Goal: Communication & Community: Answer question/provide support

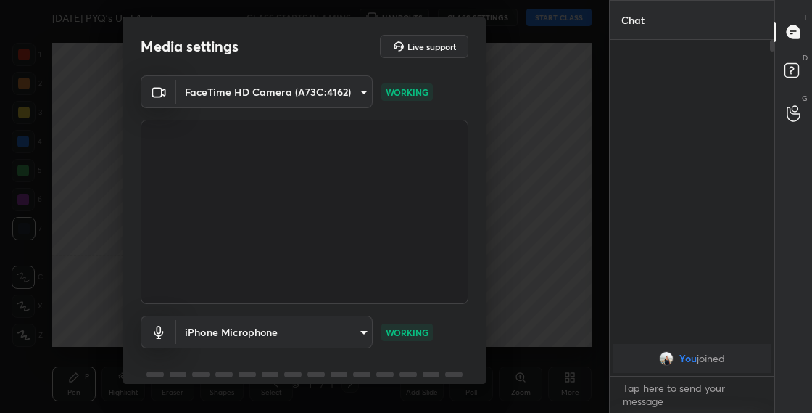
click at [353, 337] on body "1 2 3 4 5 6 7 C X Z C X Z E E Erase all H H Aug 2024 PYQ's Unit 1 -7 CLASS STAR…" at bounding box center [406, 206] width 812 height 413
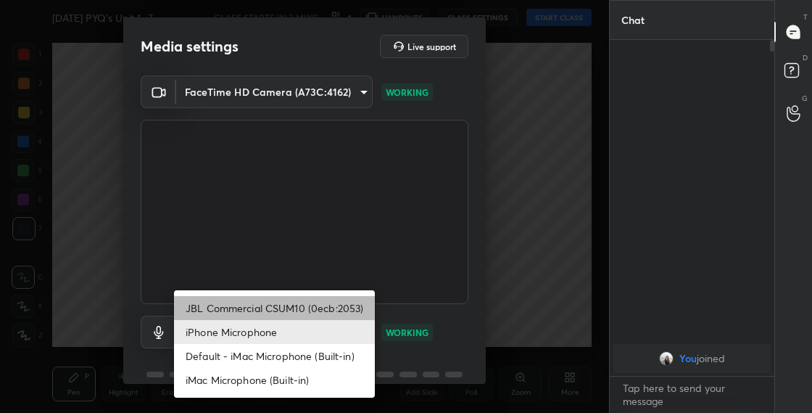
click at [327, 305] on li "JBL Commercial CSUM10 (0ecb:2053)" at bounding box center [274, 308] width 201 height 24
type input "2e5376e6e96f65e901d75c837c5142b3dc2837615a5bc8be90202565ffb70d87"
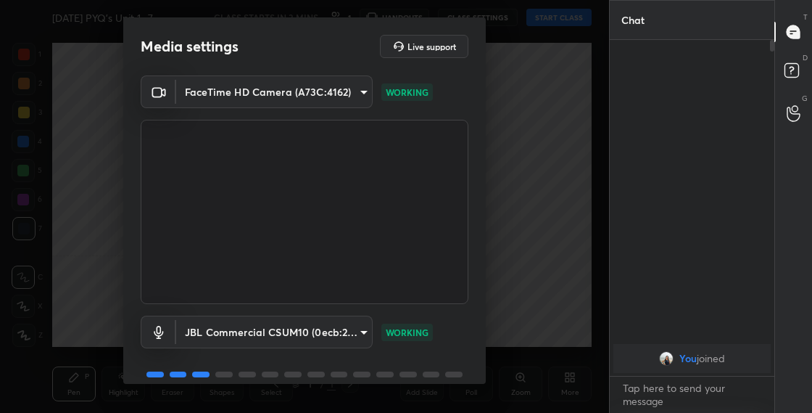
click at [479, 350] on div "FaceTime HD Camera (A73C:4162) 763bdeecb9074148bfabc844cfce72df46eab1c3195f541a…" at bounding box center [304, 237] width 363 height 325
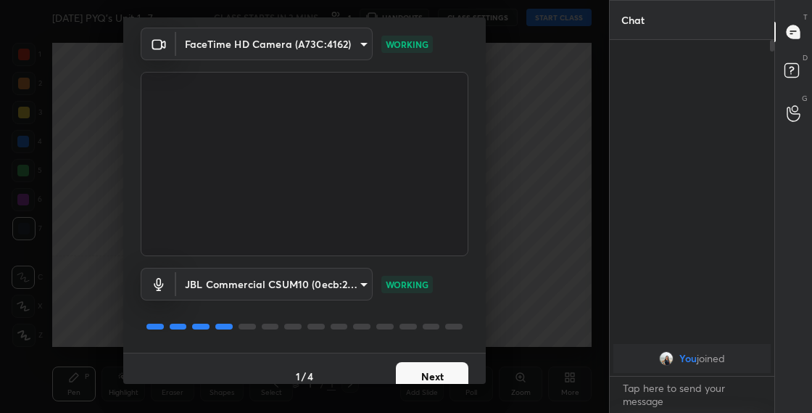
click at [440, 376] on button "Next" at bounding box center [432, 376] width 73 height 29
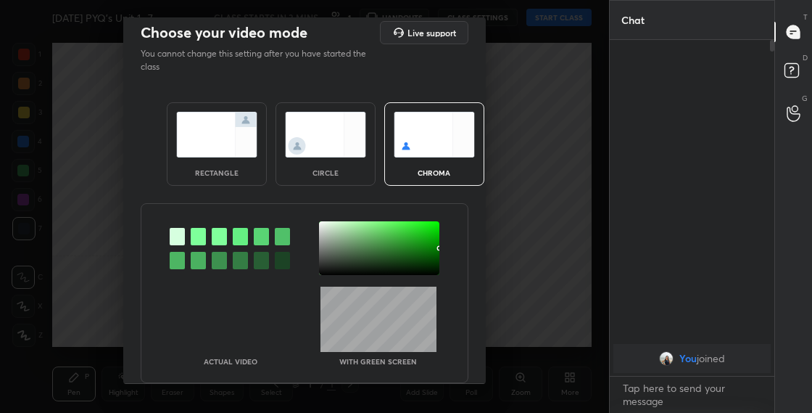
click at [337, 114] on img at bounding box center [325, 135] width 81 height 46
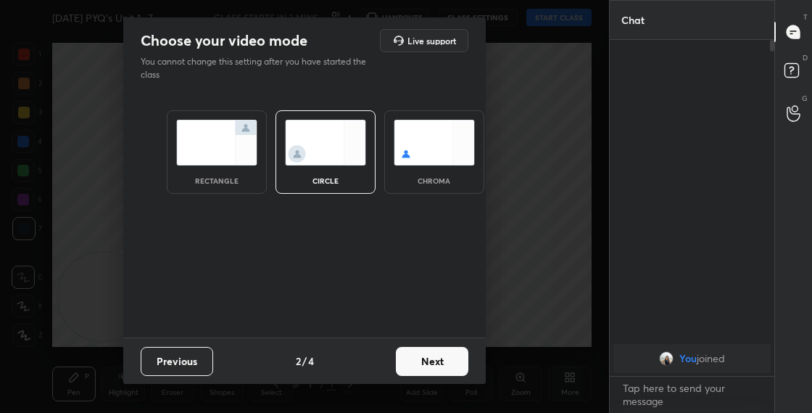
scroll to position [0, 0]
click at [428, 368] on button "Next" at bounding box center [432, 361] width 73 height 29
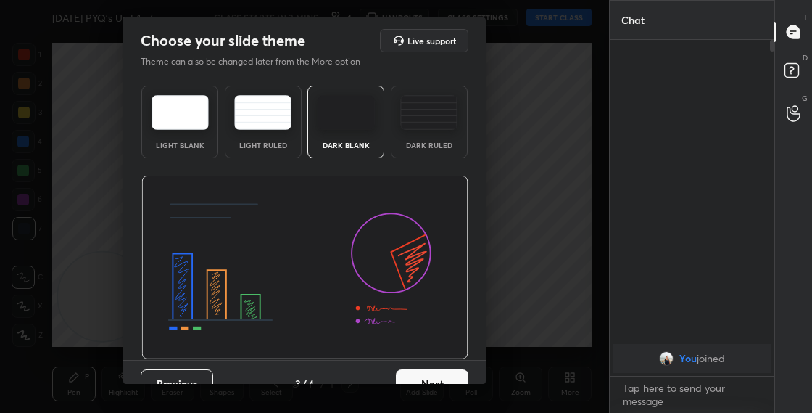
click at [442, 379] on button "Next" at bounding box center [432, 383] width 73 height 29
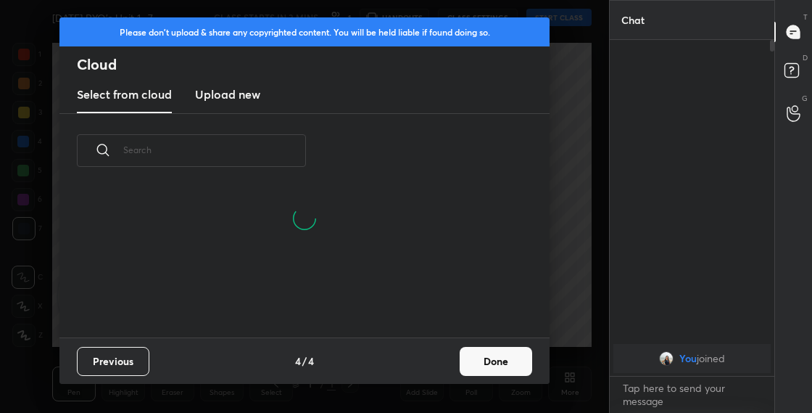
click at [513, 371] on button "Done" at bounding box center [496, 361] width 73 height 29
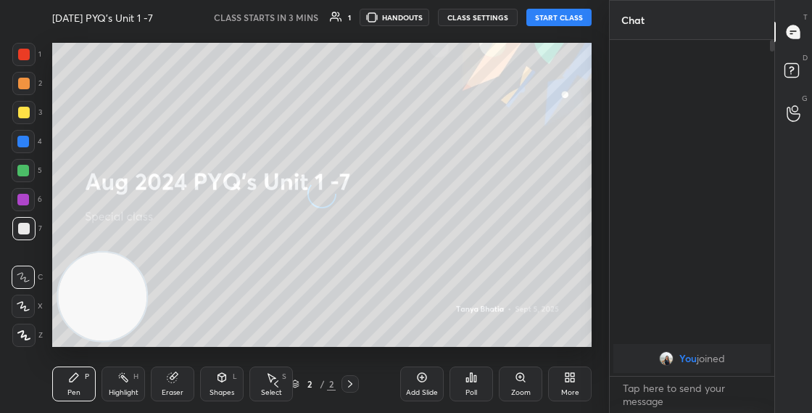
click at [572, 383] on div "More" at bounding box center [570, 383] width 44 height 35
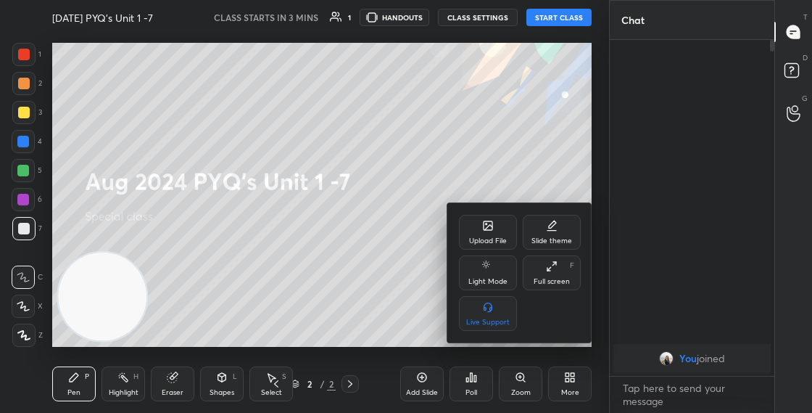
click at [482, 218] on div "Upload File" at bounding box center [488, 232] width 58 height 35
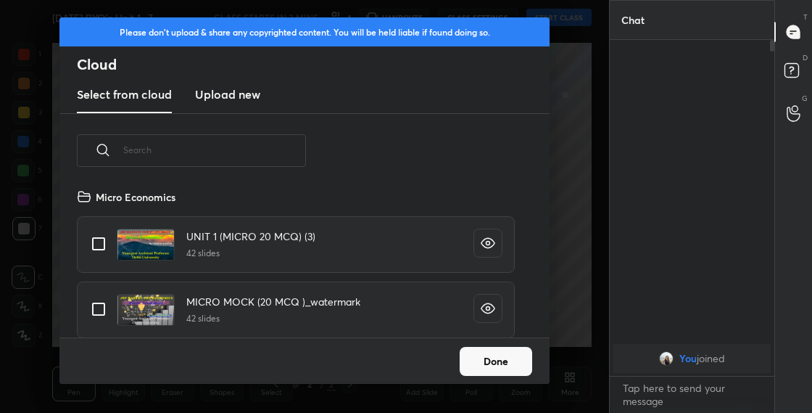
scroll to position [149, 466]
click at [236, 155] on input "text" at bounding box center [214, 150] width 183 height 62
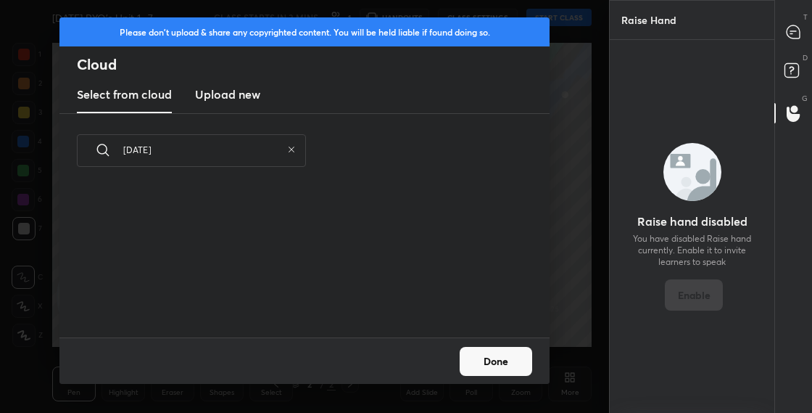
type input "aug 2024"
click at [244, 100] on h3 "Upload new" at bounding box center [227, 94] width 65 height 17
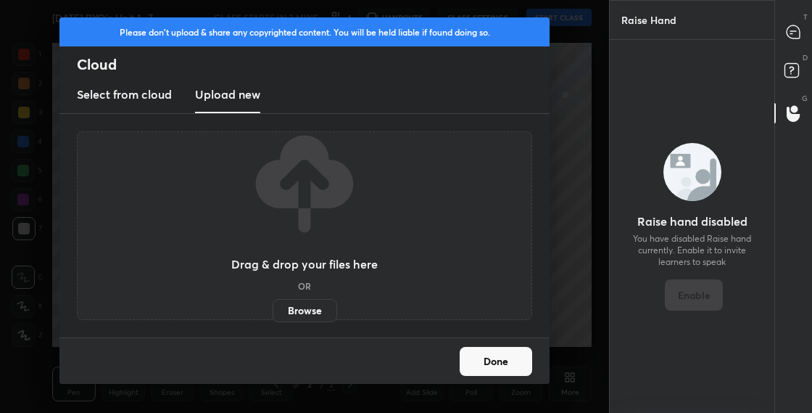
click at [294, 311] on label "Browse" at bounding box center [305, 310] width 65 height 23
click at [273, 311] on input "Browse" at bounding box center [273, 310] width 0 height 23
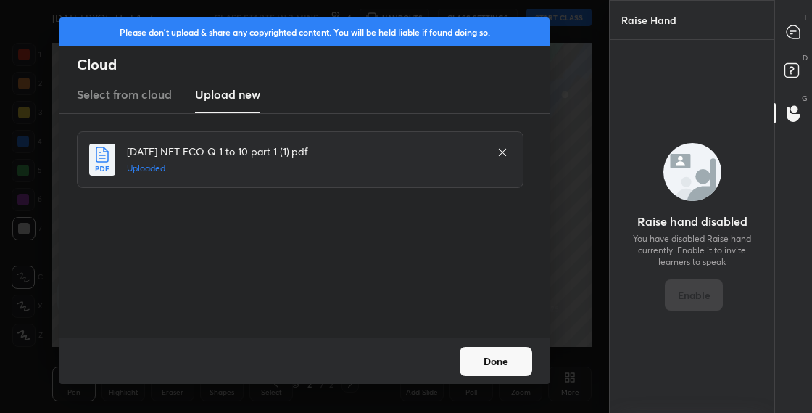
click at [491, 369] on button "Done" at bounding box center [496, 361] width 73 height 29
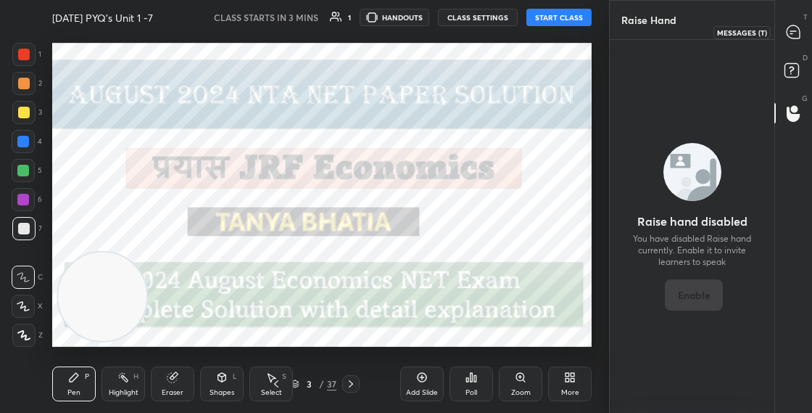
click at [796, 30] on icon at bounding box center [793, 31] width 13 height 13
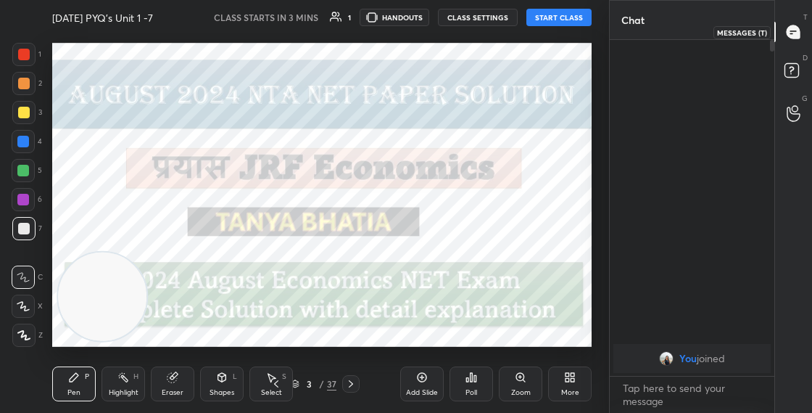
scroll to position [331, 160]
click at [572, 384] on div "More" at bounding box center [570, 383] width 44 height 35
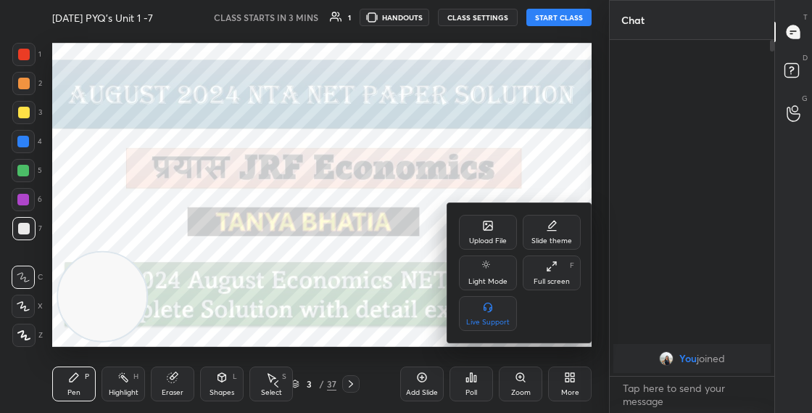
click at [493, 237] on div "Upload File" at bounding box center [488, 240] width 38 height 7
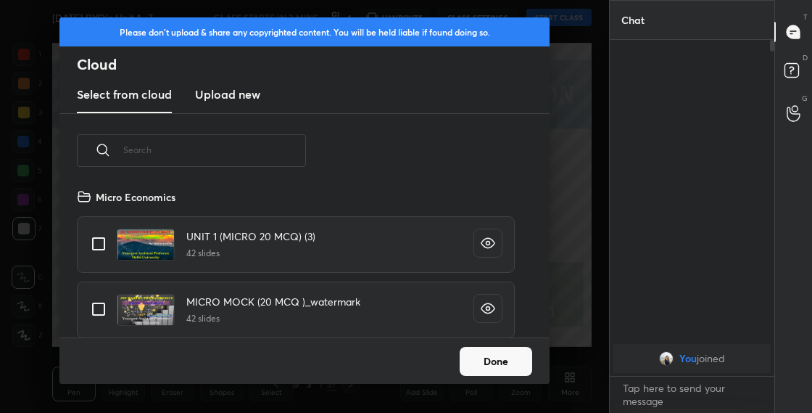
scroll to position [149, 466]
click at [239, 100] on h3 "Upload new" at bounding box center [227, 94] width 65 height 17
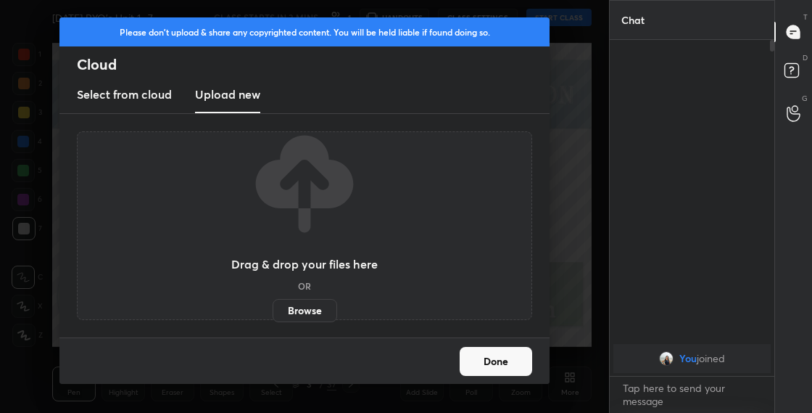
click at [299, 314] on label "Browse" at bounding box center [305, 310] width 65 height 23
click at [273, 314] on input "Browse" at bounding box center [273, 310] width 0 height 23
click at [498, 363] on button "Done" at bounding box center [496, 361] width 73 height 29
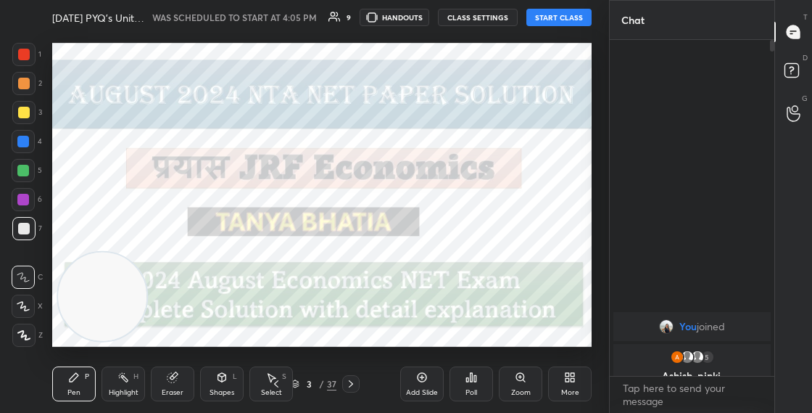
click at [540, 16] on button "START CLASS" at bounding box center [559, 17] width 65 height 17
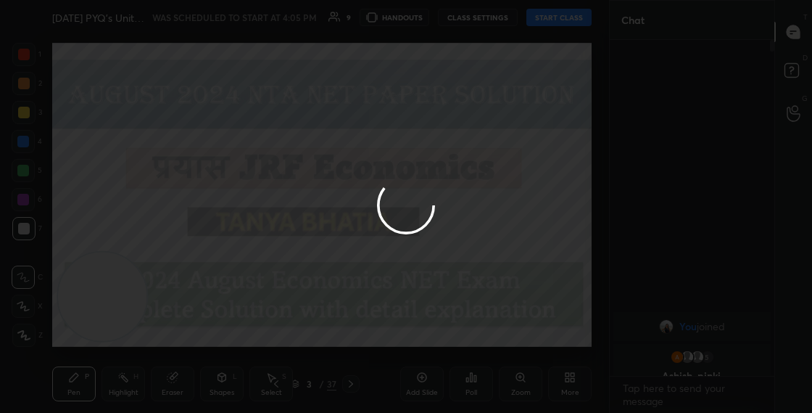
type textarea "x"
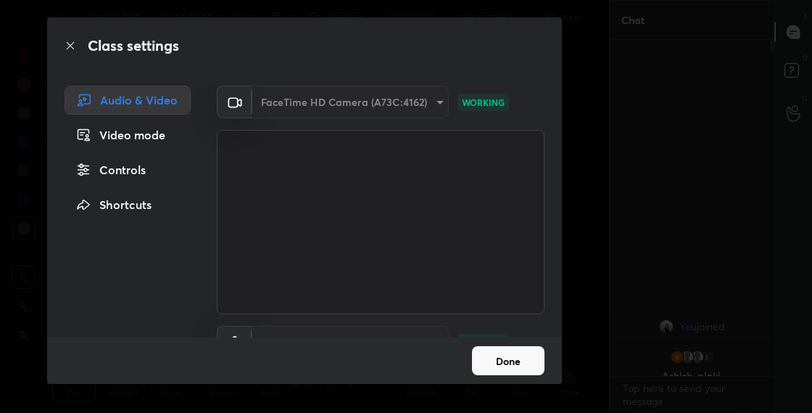
scroll to position [59, 0]
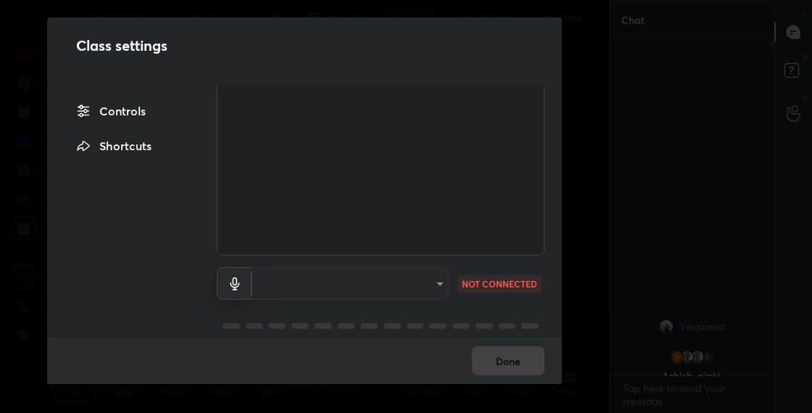
click at [421, 289] on div "​" at bounding box center [350, 283] width 197 height 33
click at [435, 291] on div "​" at bounding box center [350, 283] width 197 height 33
click at [435, 289] on div "​" at bounding box center [350, 283] width 197 height 33
click at [435, 287] on div "​" at bounding box center [350, 283] width 197 height 33
click at [519, 356] on div "Done" at bounding box center [304, 360] width 515 height 46
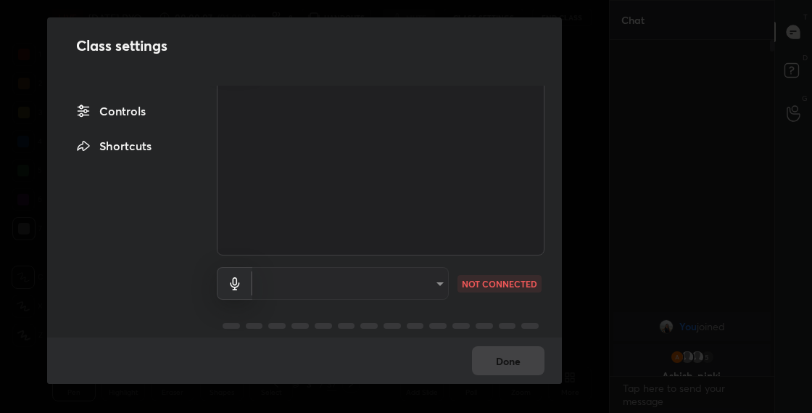
click at [519, 358] on div "Done" at bounding box center [304, 360] width 515 height 46
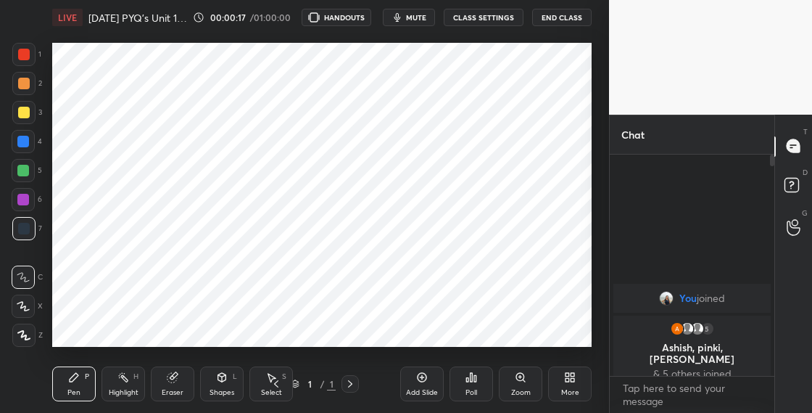
scroll to position [72218, 71987]
click at [496, 18] on button "CLASS SETTINGS" at bounding box center [484, 17] width 80 height 17
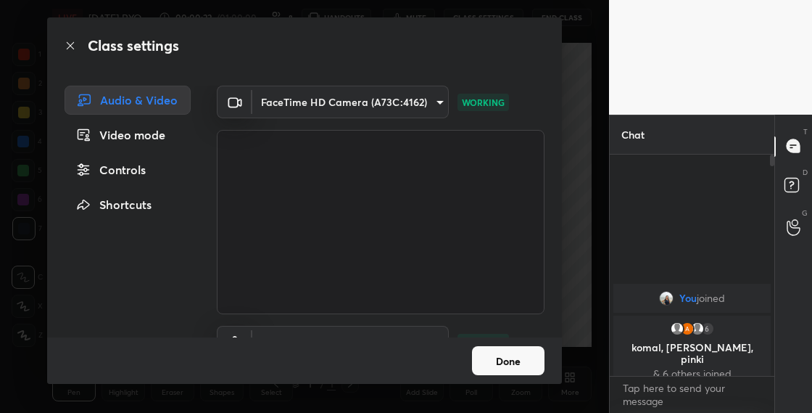
scroll to position [46, 0]
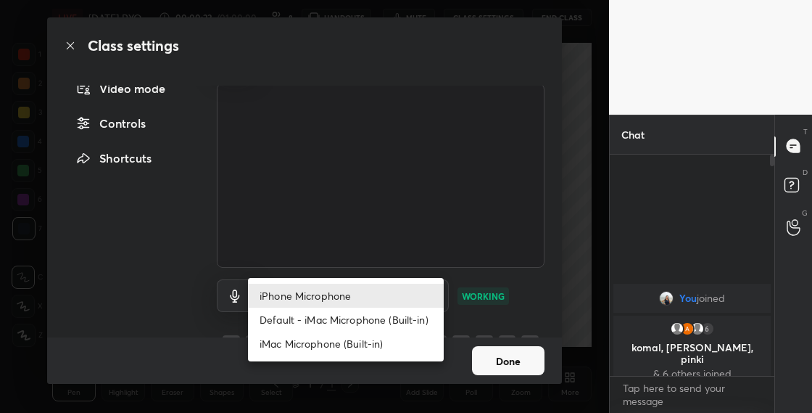
click at [433, 295] on body "1 2 3 4 5 6 7 C X Z C X Z E E Erase all H H LIVE [DATE] PYQ's Unit 1 -7 00:00:2…" at bounding box center [406, 206] width 812 height 413
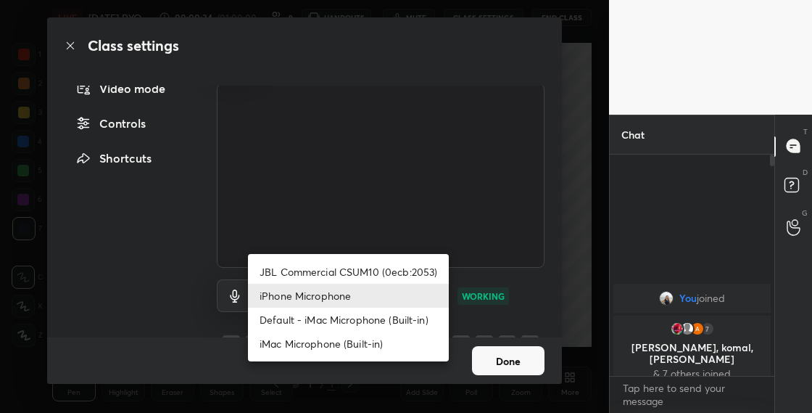
click at [421, 275] on li "JBL Commercial CSUM10 (0ecb:2053)" at bounding box center [348, 272] width 201 height 24
type input "2e5376e6e96f65e901d75c837c5142b3dc2837615a5bc8be90202565ffb70d87"
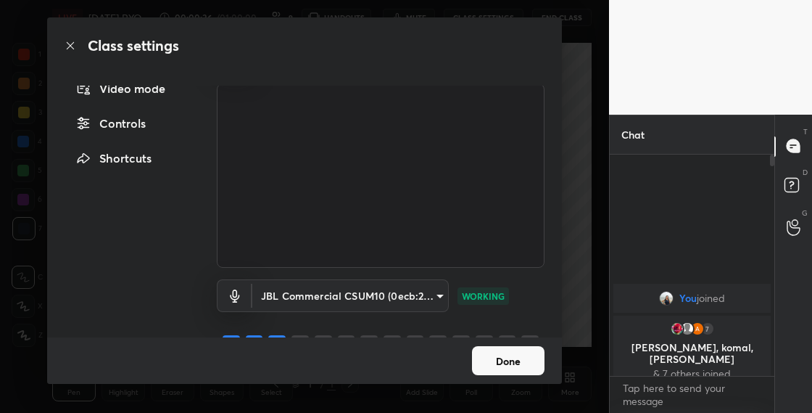
scroll to position [78, 0]
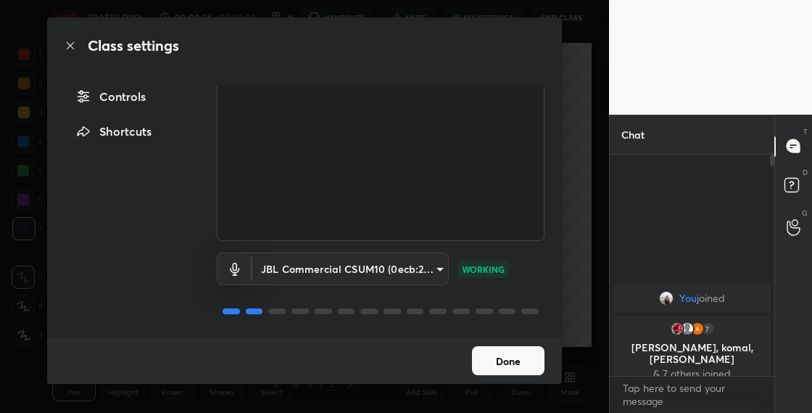
click at [519, 355] on button "Done" at bounding box center [508, 360] width 73 height 29
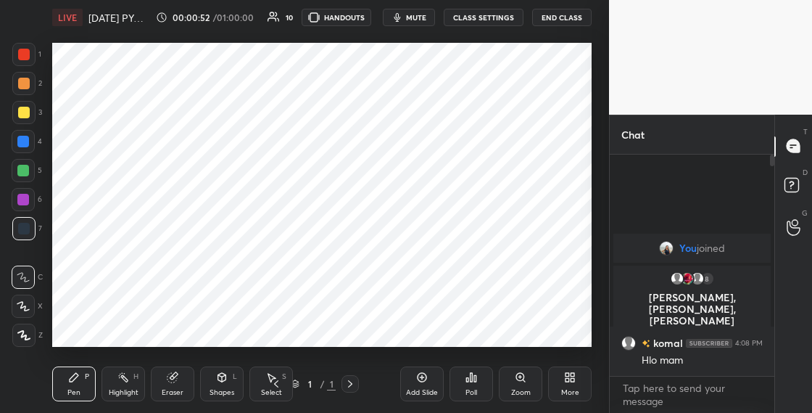
click at [565, 394] on div "More" at bounding box center [570, 392] width 18 height 7
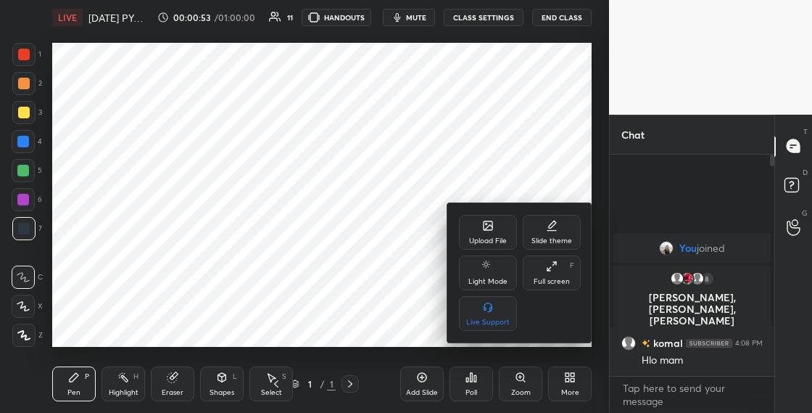
click at [485, 240] on div "Upload File" at bounding box center [488, 240] width 38 height 7
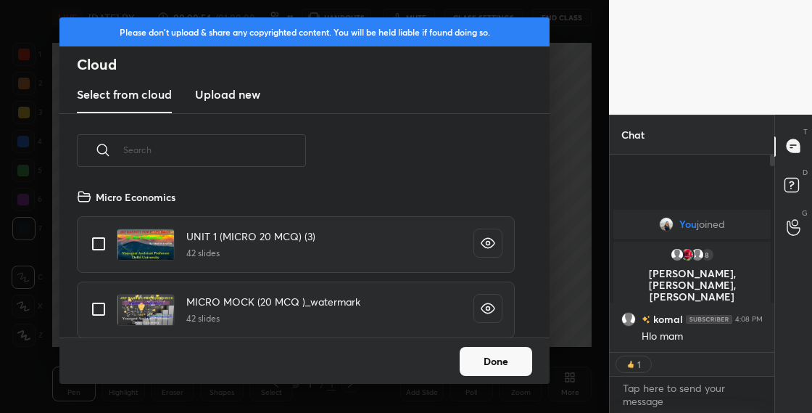
scroll to position [149, 466]
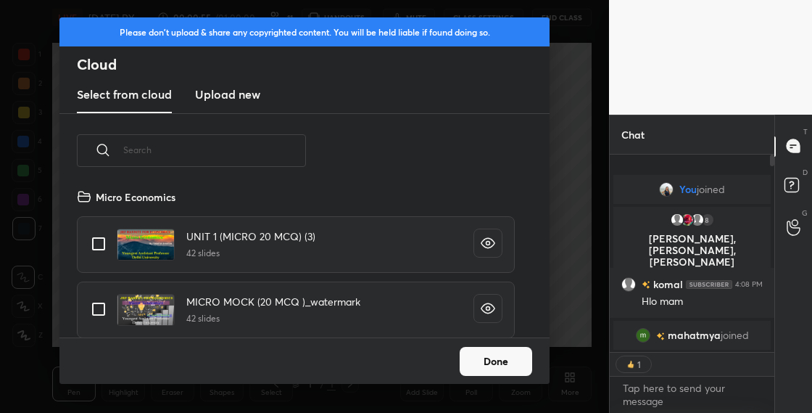
click at [242, 104] on new "Upload new" at bounding box center [227, 95] width 65 height 36
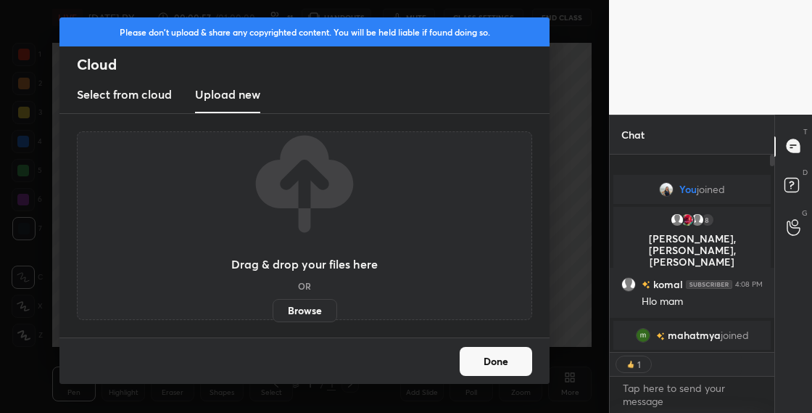
click at [293, 312] on label "Browse" at bounding box center [305, 310] width 65 height 23
click at [273, 312] on input "Browse" at bounding box center [273, 310] width 0 height 23
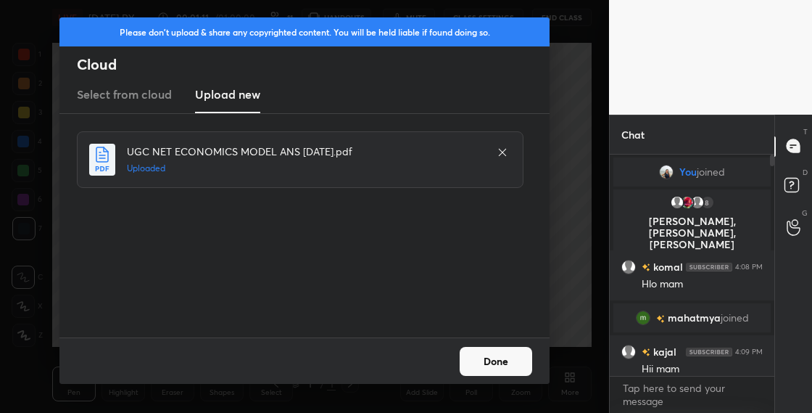
click at [493, 365] on button "Done" at bounding box center [496, 361] width 73 height 29
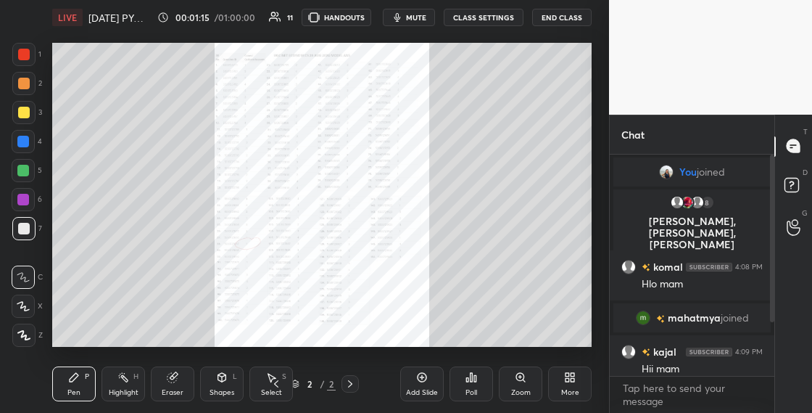
click at [557, 376] on div "More" at bounding box center [570, 383] width 44 height 35
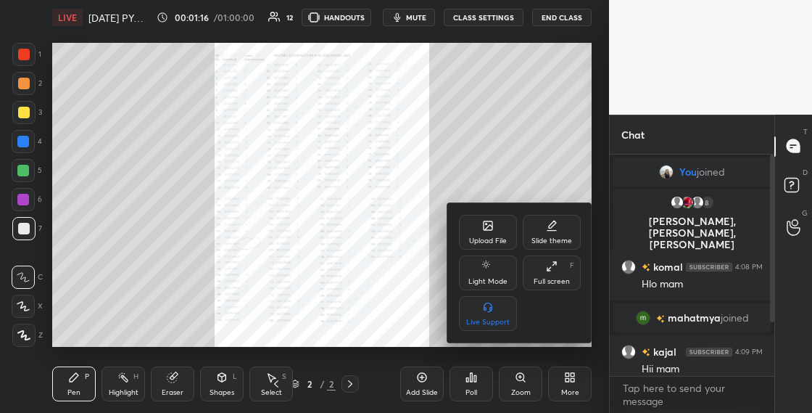
click at [491, 226] on icon at bounding box center [489, 227] width 8 height 5
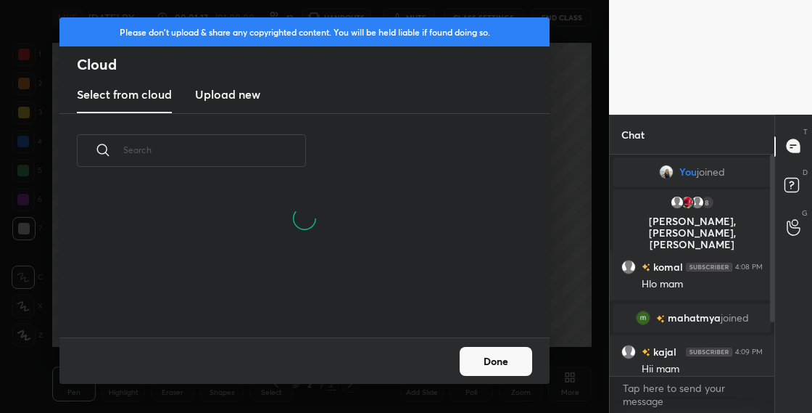
scroll to position [149, 466]
click at [239, 104] on new "Upload new" at bounding box center [227, 95] width 65 height 36
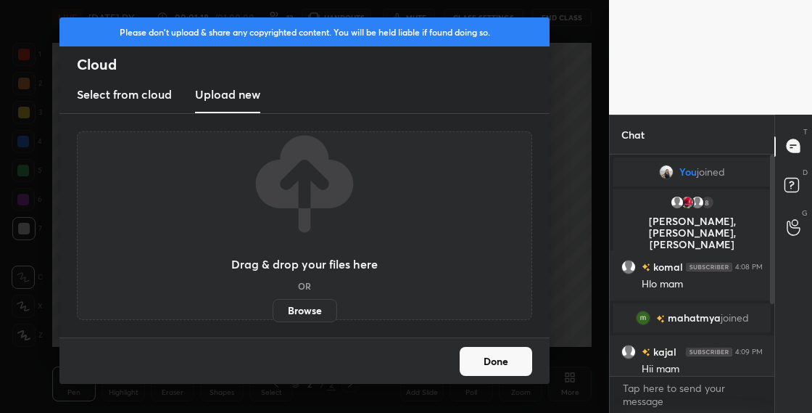
click at [310, 308] on label "Browse" at bounding box center [305, 310] width 65 height 23
click at [273, 308] on input "Browse" at bounding box center [273, 310] width 0 height 23
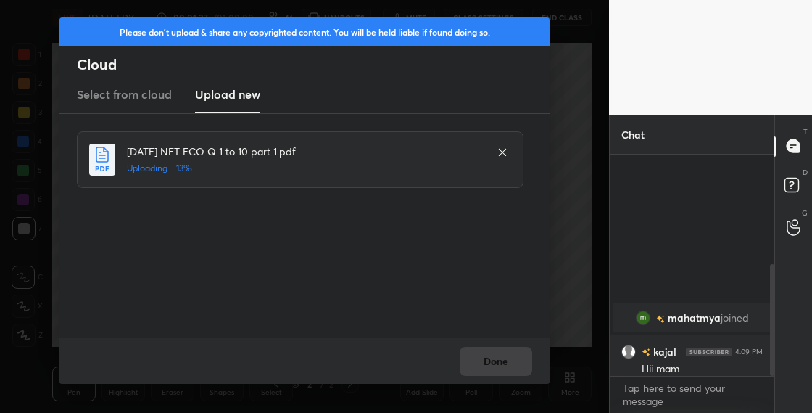
scroll to position [220, 0]
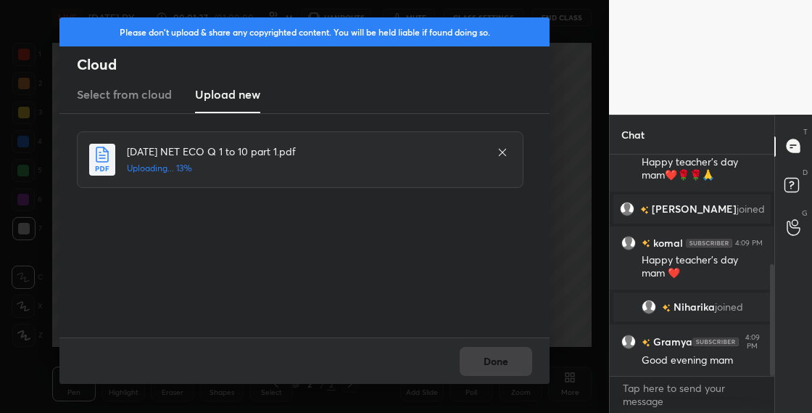
drag, startPoint x: 770, startPoint y: 276, endPoint x: 770, endPoint y: 312, distance: 35.6
click at [770, 303] on div at bounding box center [772, 320] width 4 height 112
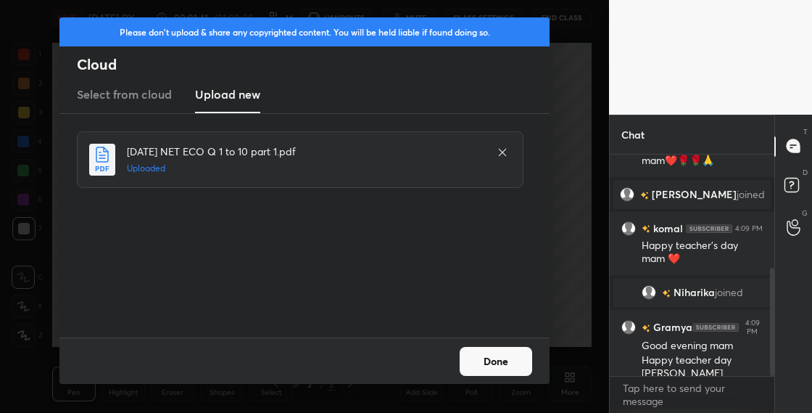
click at [487, 362] on button "Done" at bounding box center [496, 361] width 73 height 29
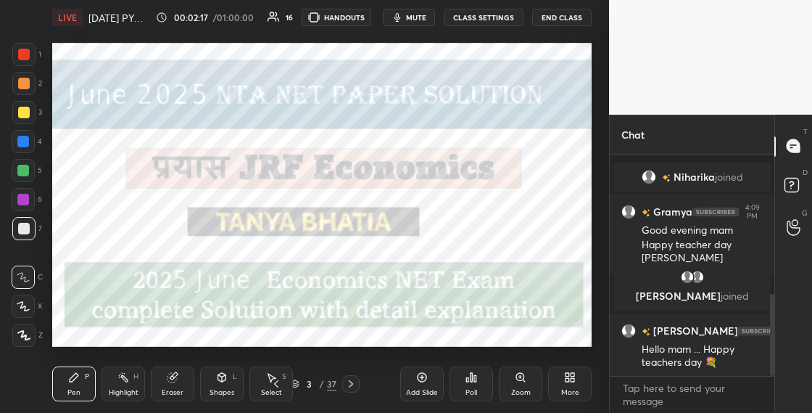
scroll to position [379, 0]
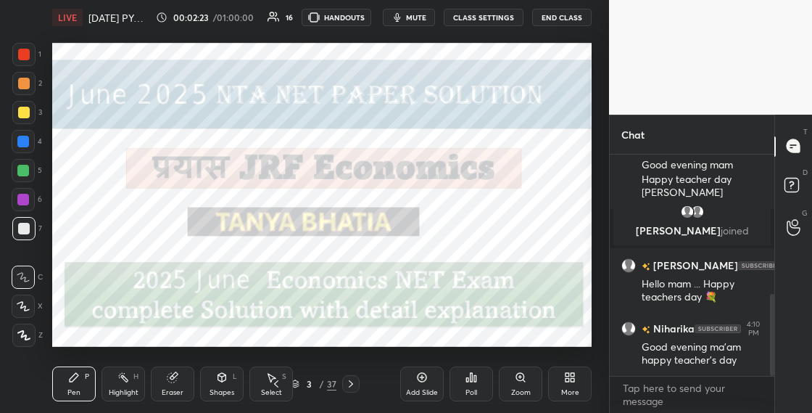
click at [570, 389] on div "More" at bounding box center [570, 392] width 18 height 7
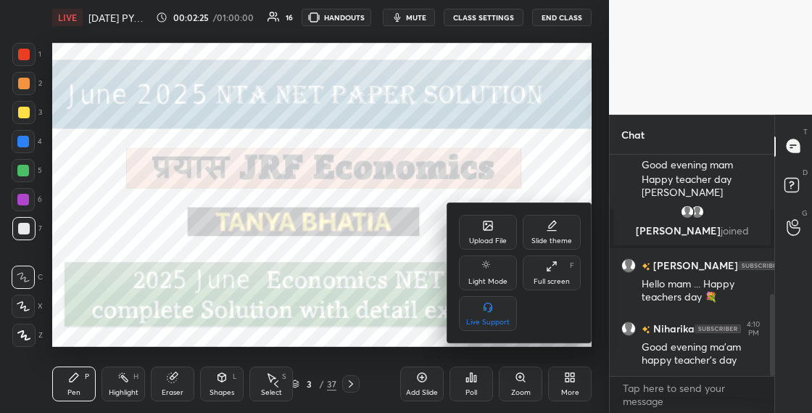
click at [496, 226] on div "Upload File" at bounding box center [488, 232] width 58 height 35
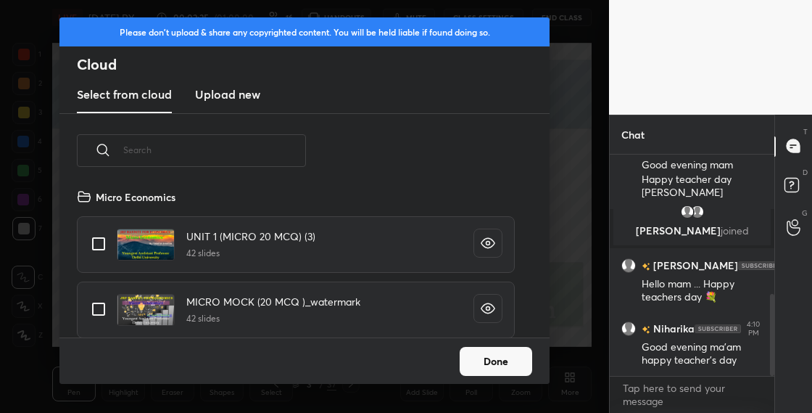
scroll to position [149, 466]
click at [240, 97] on h3 "Upload new" at bounding box center [227, 94] width 65 height 17
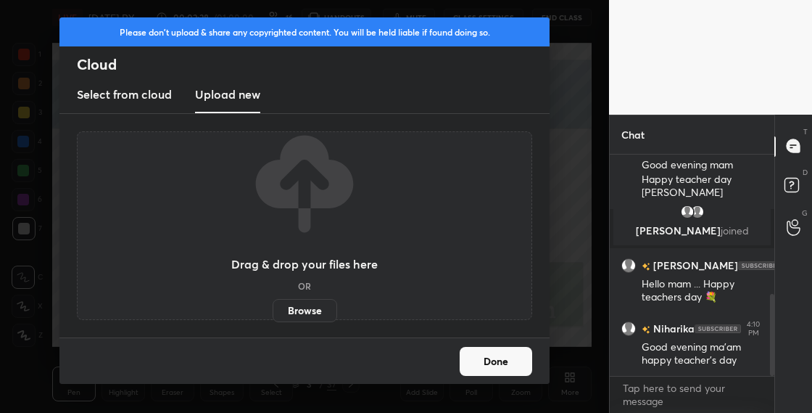
click at [315, 308] on label "Browse" at bounding box center [305, 310] width 65 height 23
click at [273, 308] on input "Browse" at bounding box center [273, 310] width 0 height 23
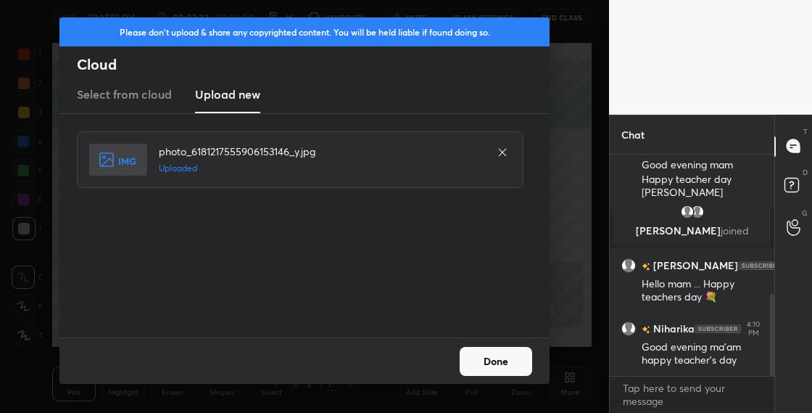
click at [507, 353] on button "Done" at bounding box center [496, 361] width 73 height 29
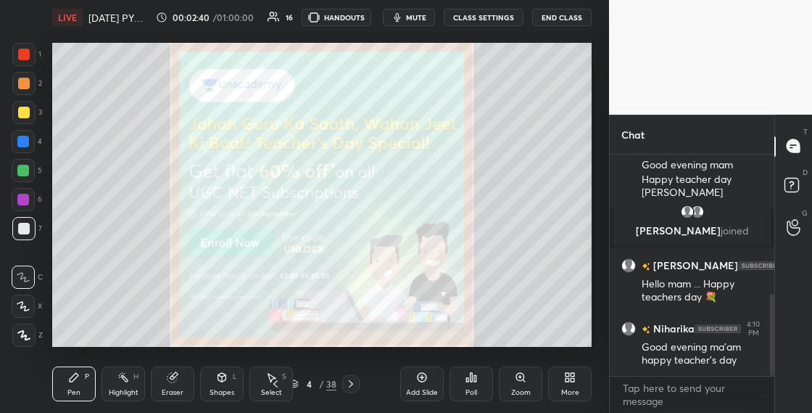
click at [28, 118] on div at bounding box center [23, 112] width 23 height 23
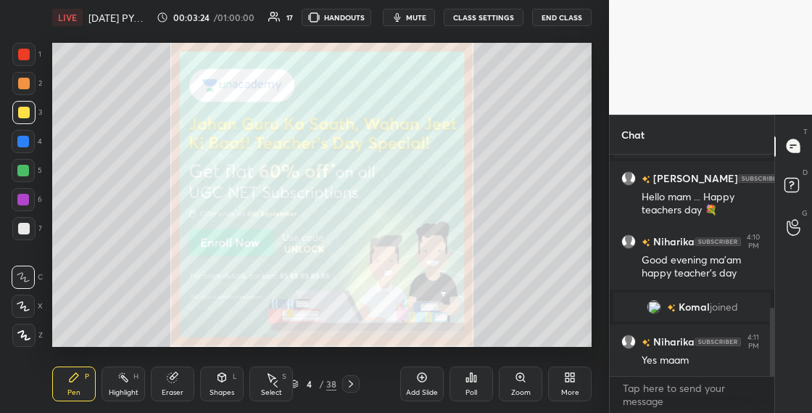
scroll to position [537, 0]
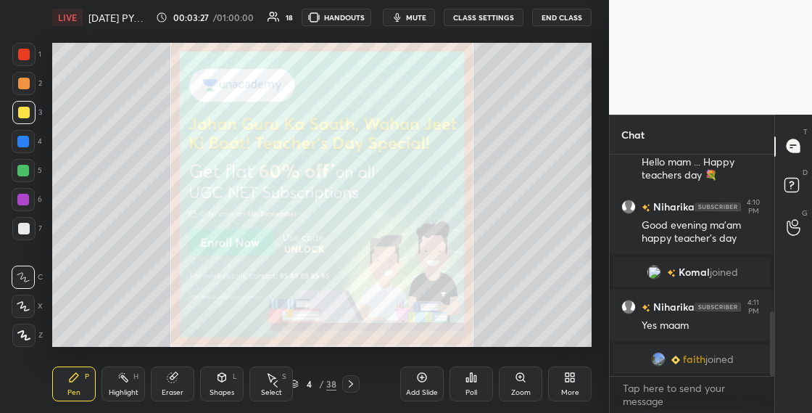
click at [30, 51] on div at bounding box center [23, 54] width 23 height 23
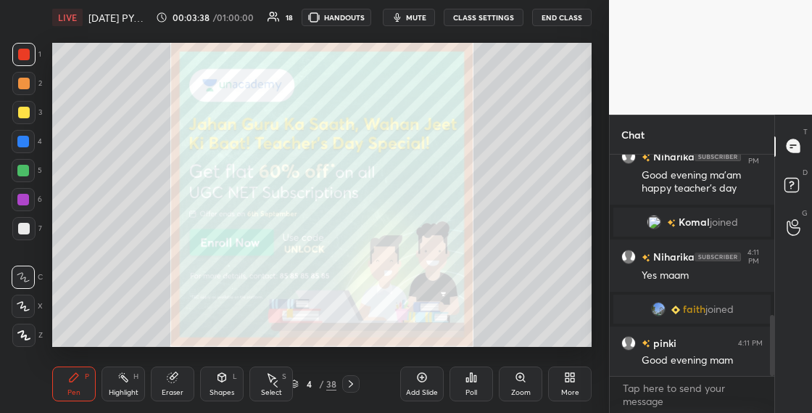
scroll to position [5, 5]
click at [28, 226] on div at bounding box center [24, 229] width 12 height 12
click at [27, 118] on div at bounding box center [24, 113] width 12 height 12
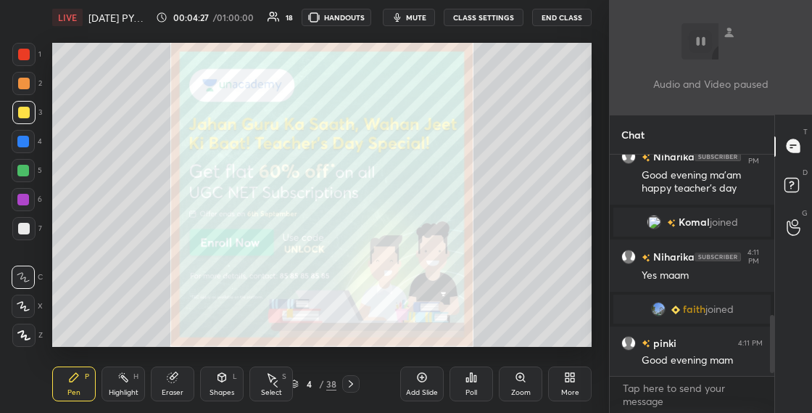
scroll to position [663, 0]
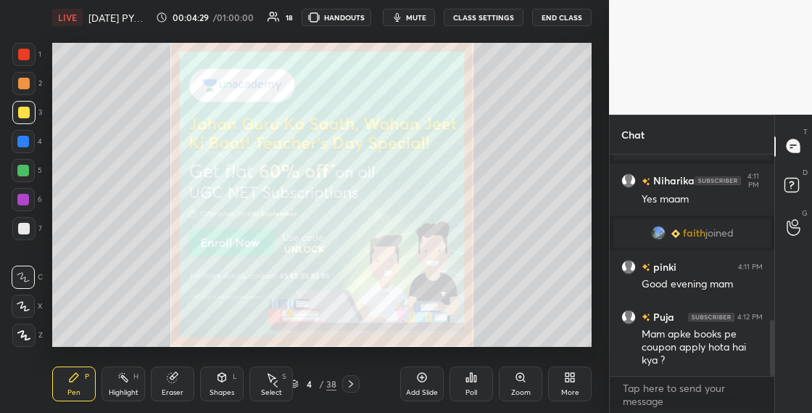
click at [654, 395] on body "1 2 3 4 5 6 7 C X Z C X Z E E Erase all H H LIVE [DATE] PYQ's Unit 1 -7 00:04:2…" at bounding box center [406, 206] width 812 height 413
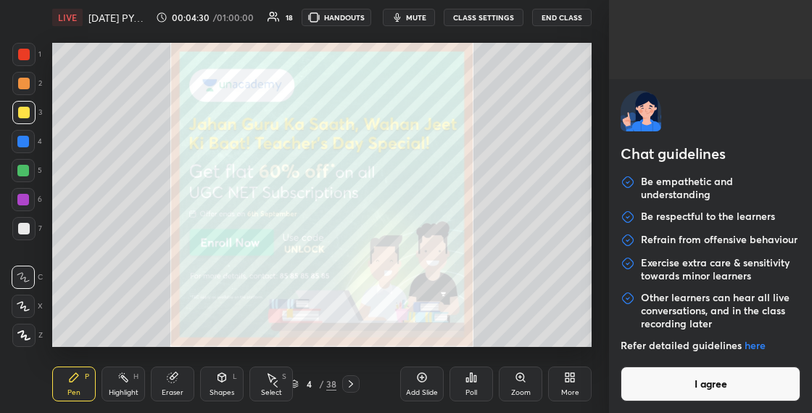
click at [650, 378] on button "I agree" at bounding box center [711, 383] width 180 height 35
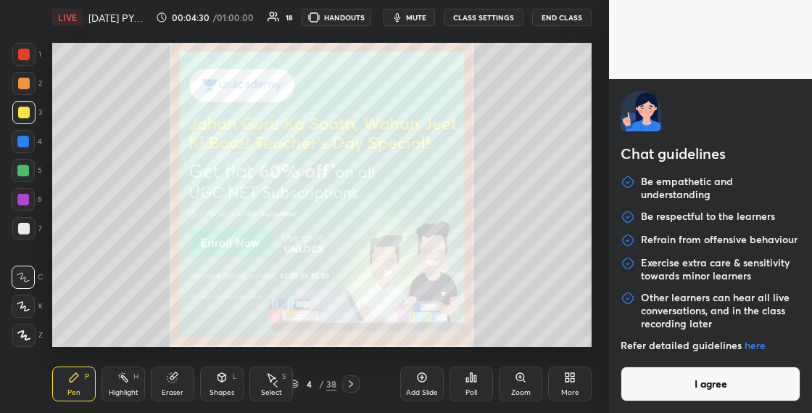
type textarea "x"
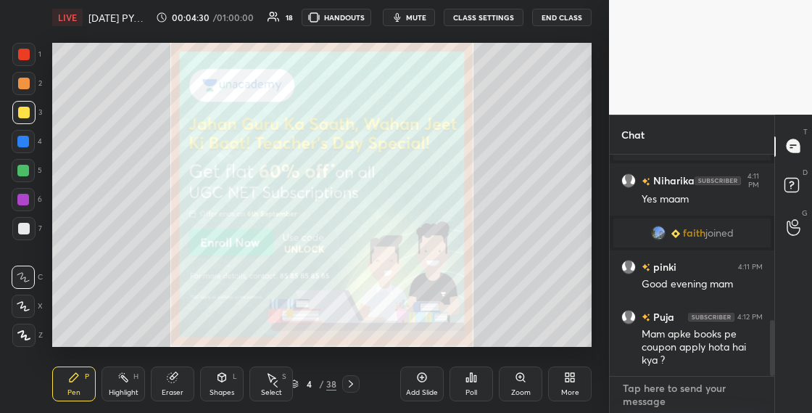
click at [646, 388] on textarea at bounding box center [692, 394] width 141 height 36
paste textarea "Whtsapp group -[URL][DOMAIN_NAME] Telegram link - [URL][DOMAIN_NAME]"
type textarea "Whtsapp group -[URL][DOMAIN_NAME] Telegram link - [URL][DOMAIN_NAME]"
type textarea "x"
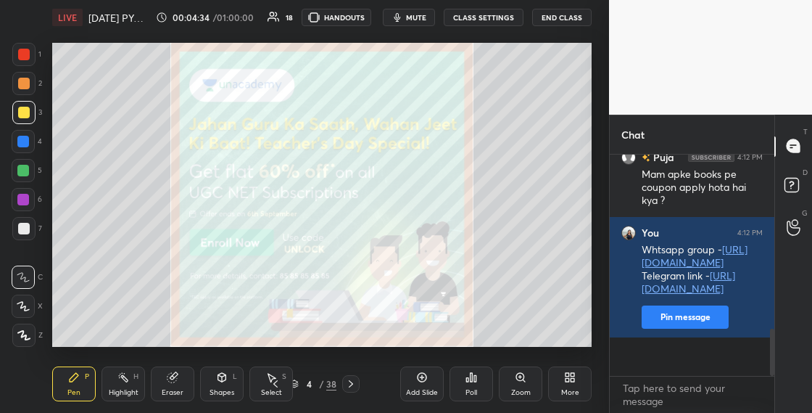
click at [298, 380] on icon at bounding box center [294, 383] width 9 height 9
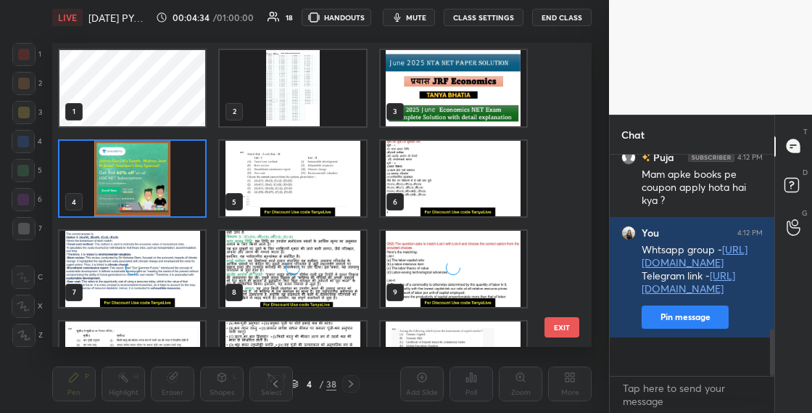
scroll to position [5, 8]
click at [191, 196] on img "grid" at bounding box center [132, 179] width 146 height 76
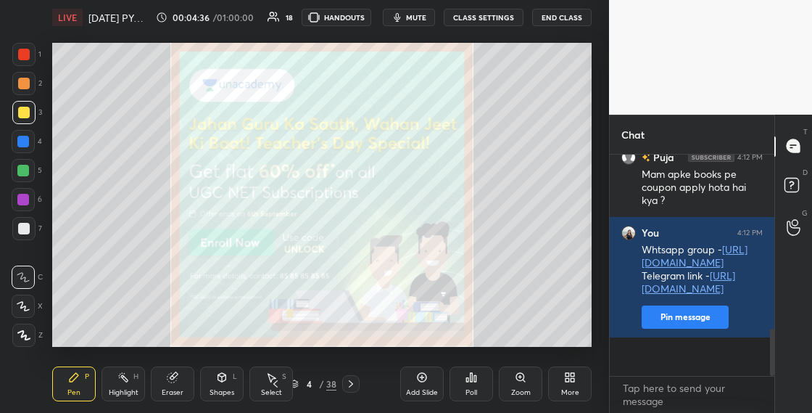
click at [191, 197] on img "grid" at bounding box center [132, 179] width 146 height 76
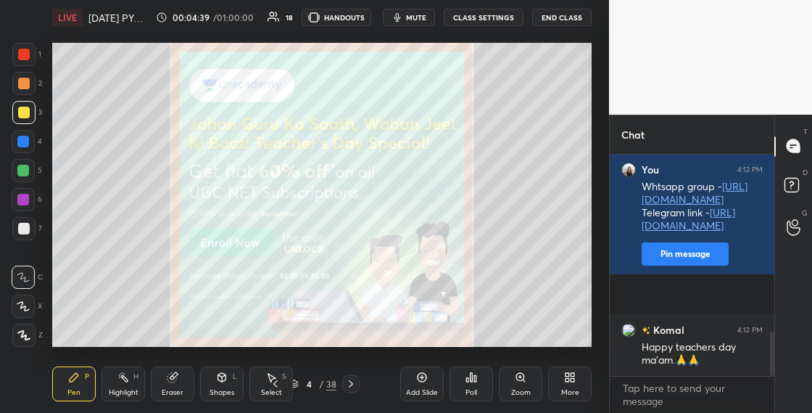
click at [297, 383] on icon at bounding box center [294, 383] width 9 height 9
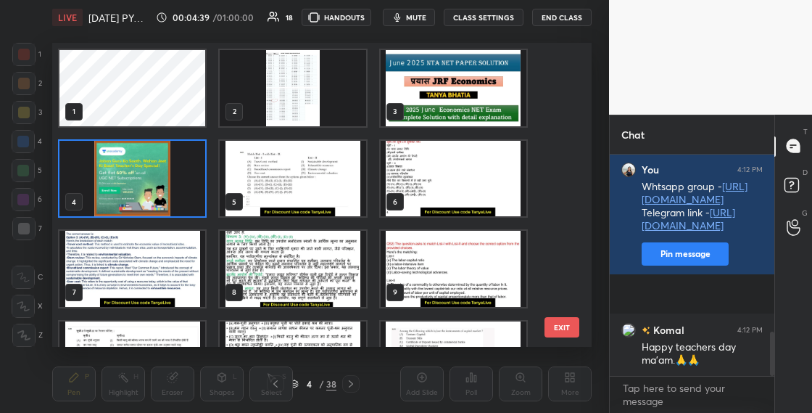
scroll to position [921, 0]
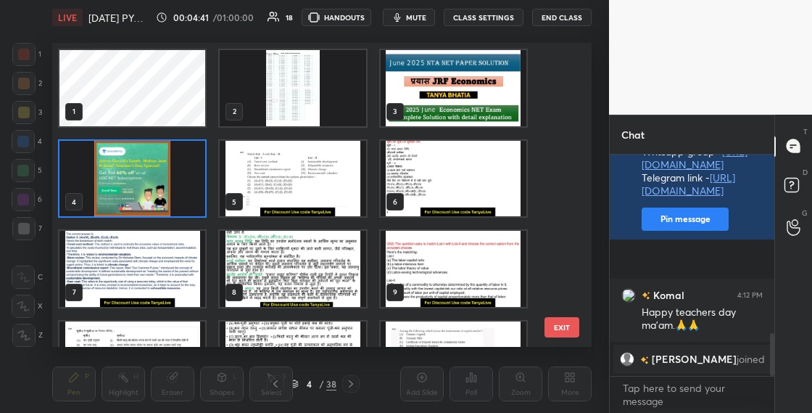
click at [429, 100] on img "grid" at bounding box center [454, 88] width 146 height 76
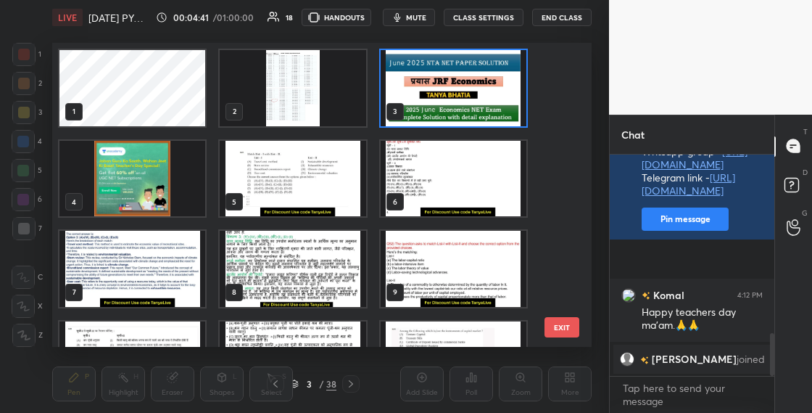
click at [429, 101] on img "grid" at bounding box center [454, 88] width 146 height 76
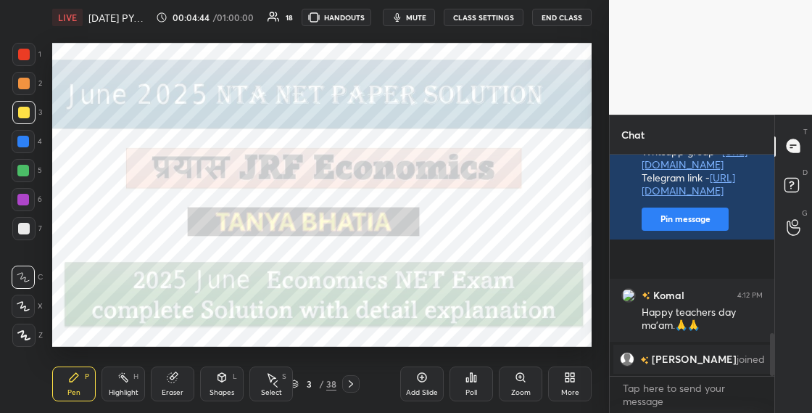
click at [25, 57] on div at bounding box center [24, 55] width 12 height 12
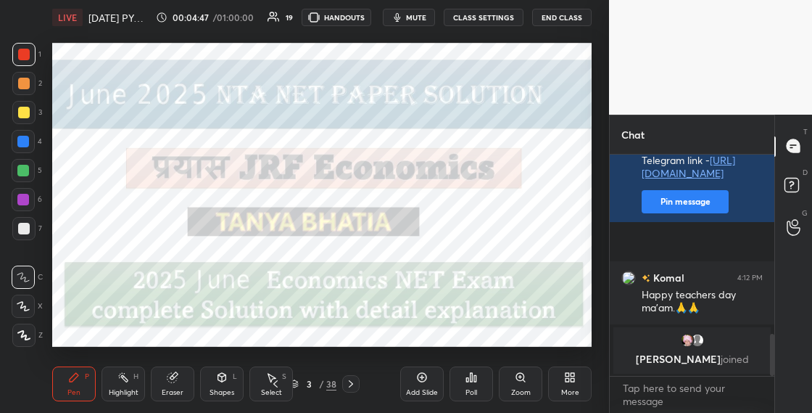
click at [299, 381] on div "3 / 38" at bounding box center [313, 383] width 46 height 13
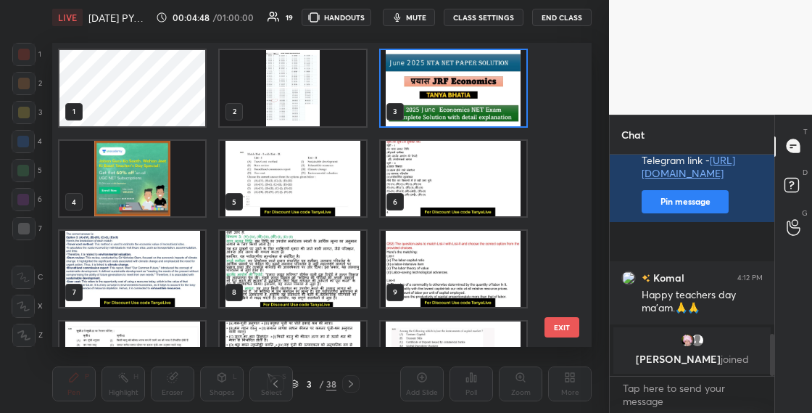
scroll to position [299, 532]
click at [353, 175] on img "grid" at bounding box center [293, 179] width 146 height 76
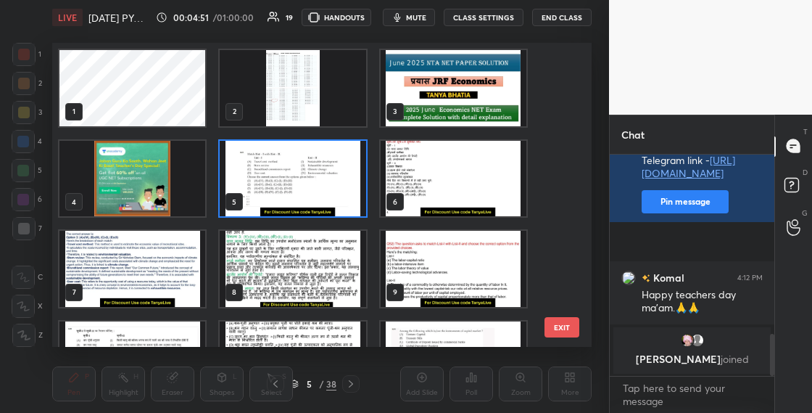
click at [353, 175] on img "grid" at bounding box center [293, 179] width 146 height 76
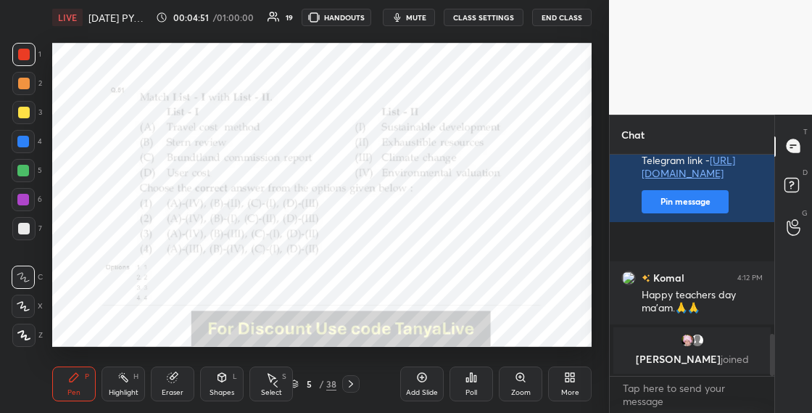
click at [353, 175] on img "grid" at bounding box center [293, 179] width 146 height 76
click at [299, 381] on div "5 / 38" at bounding box center [313, 383] width 46 height 13
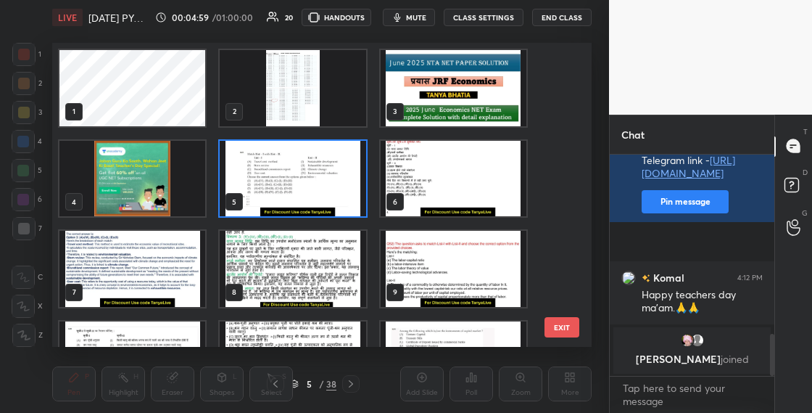
scroll to position [15, 0]
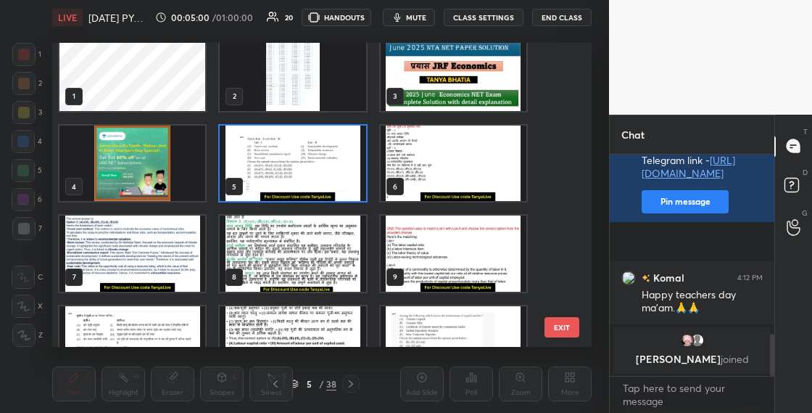
click at [464, 258] on img "grid" at bounding box center [454, 253] width 146 height 76
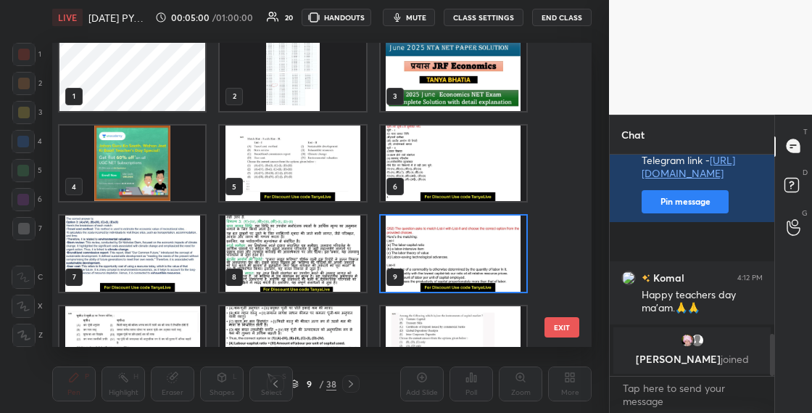
click at [464, 259] on img "grid" at bounding box center [454, 253] width 146 height 76
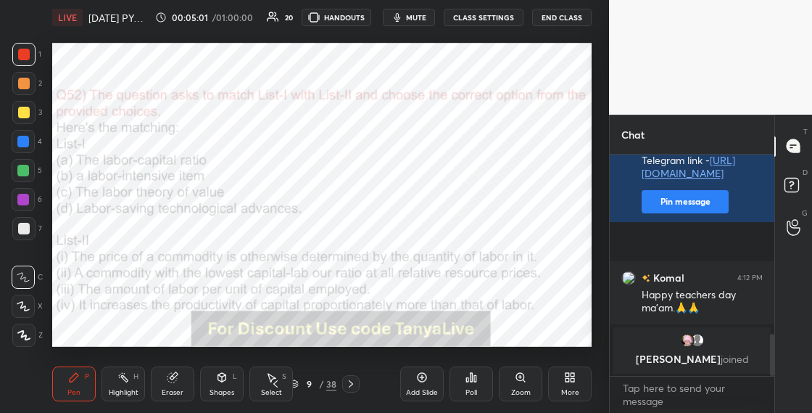
scroll to position [929, 0]
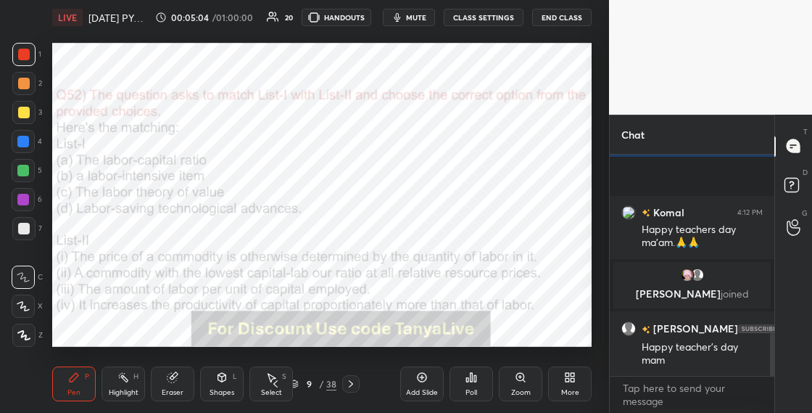
click at [297, 385] on icon at bounding box center [294, 383] width 9 height 9
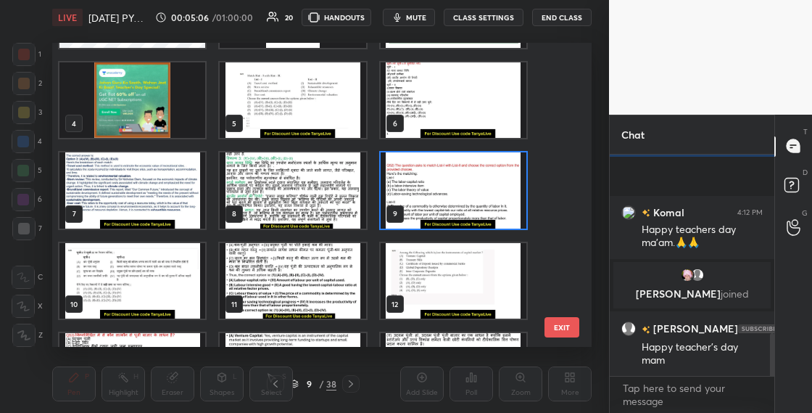
scroll to position [122, 0]
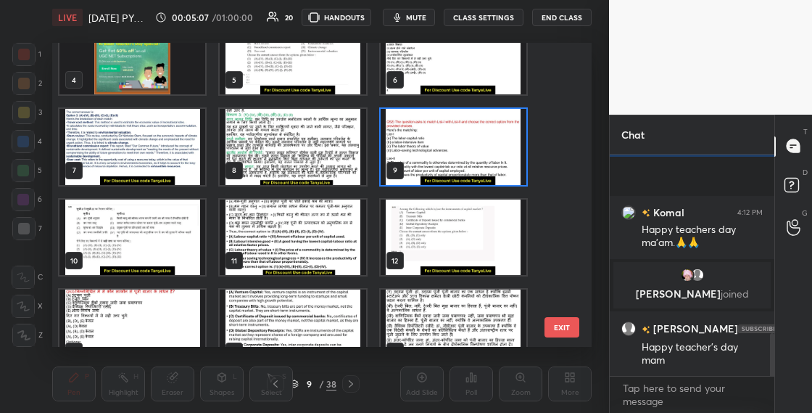
click at [452, 236] on img "grid" at bounding box center [454, 237] width 146 height 76
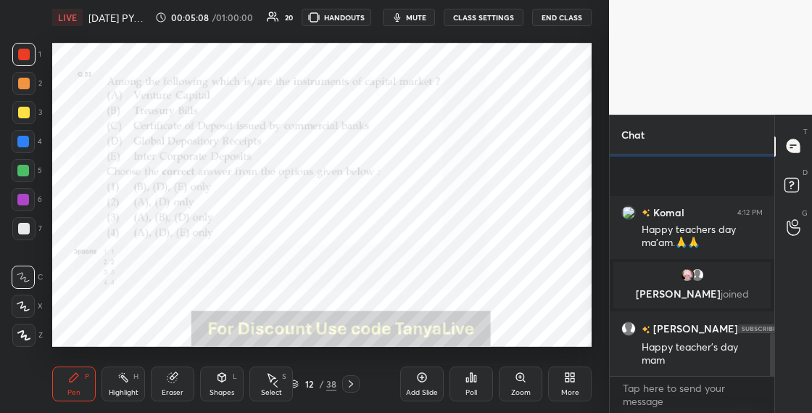
click at [452, 236] on img "grid" at bounding box center [454, 237] width 146 height 76
click at [349, 382] on icon at bounding box center [351, 384] width 12 height 12
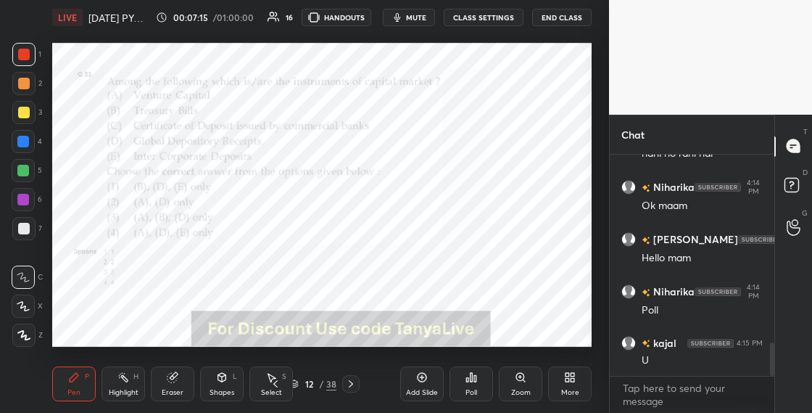
scroll to position [1251, 0]
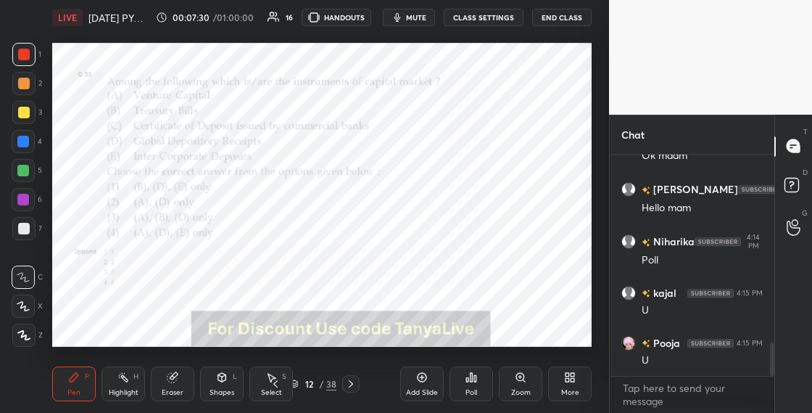
click at [298, 380] on icon at bounding box center [294, 383] width 9 height 9
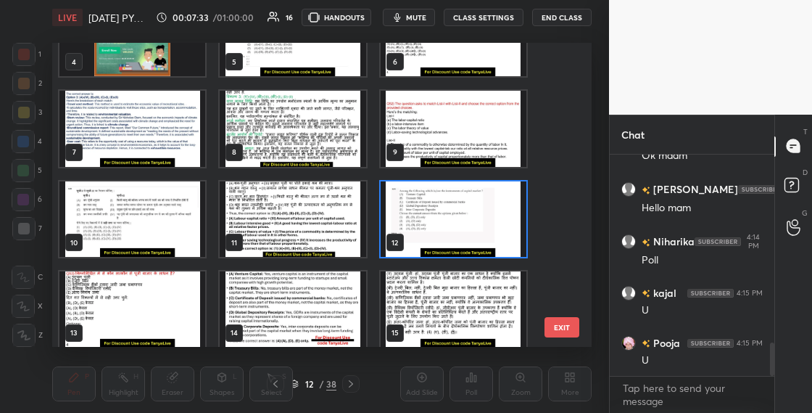
scroll to position [147, 0]
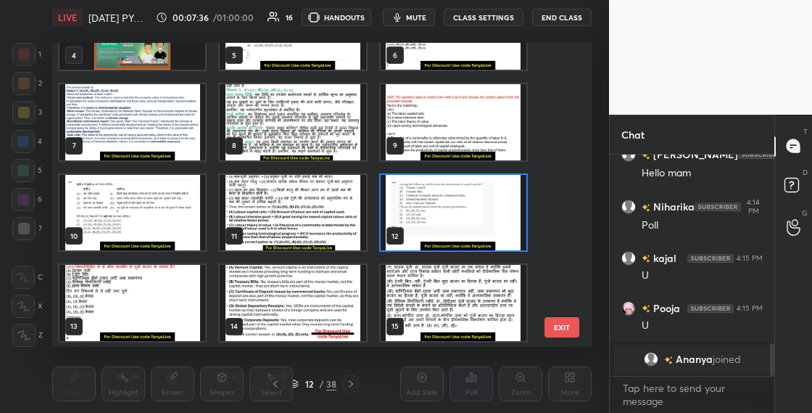
click at [499, 205] on img "grid" at bounding box center [454, 213] width 146 height 76
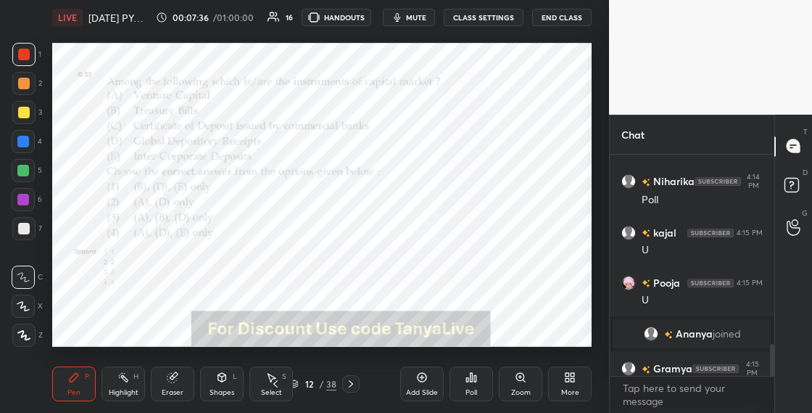
scroll to position [1326, 0]
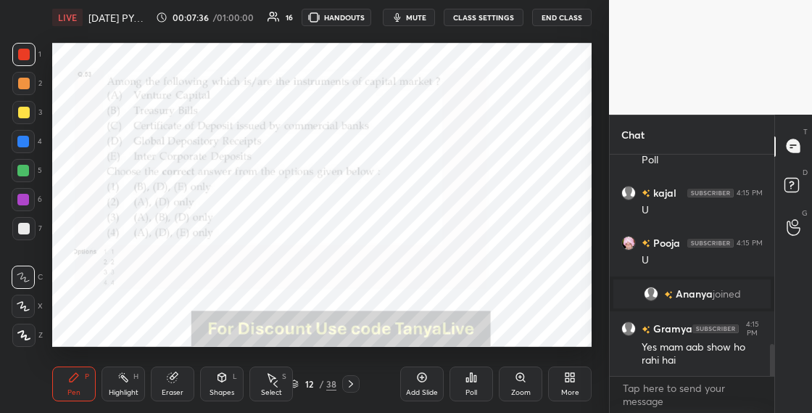
click at [499, 205] on img "grid" at bounding box center [454, 213] width 146 height 76
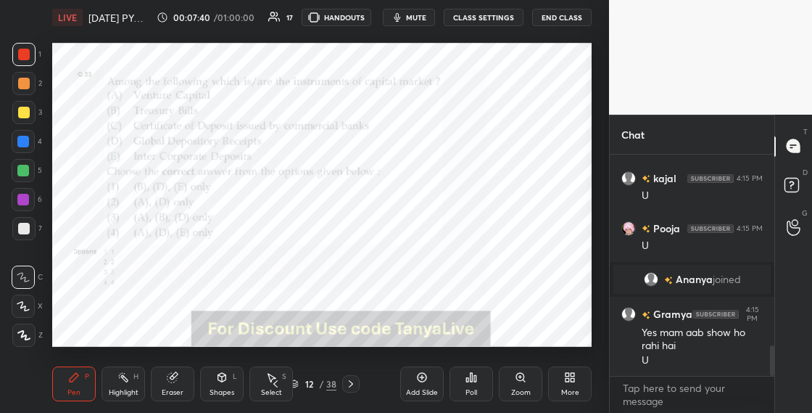
scroll to position [1393, 0]
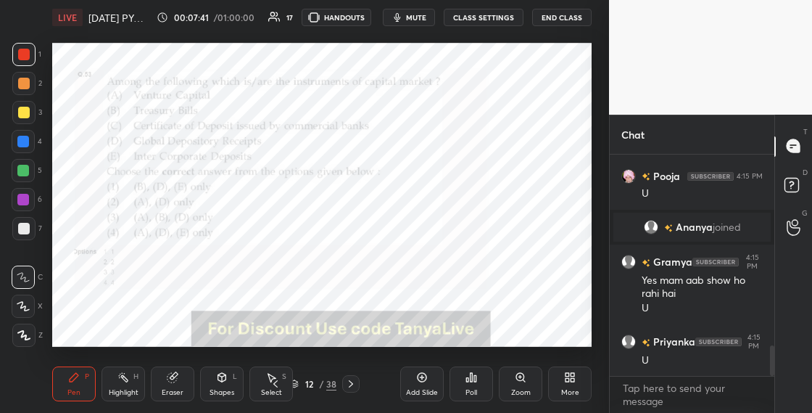
click at [299, 390] on div "12 / 38" at bounding box center [313, 383] width 46 height 13
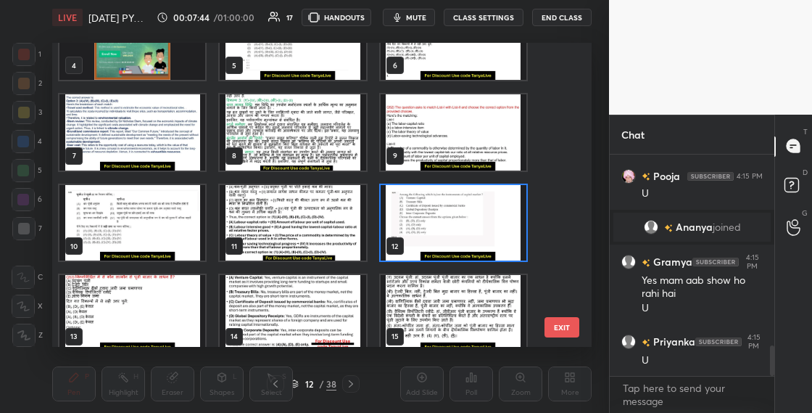
scroll to position [149, 0]
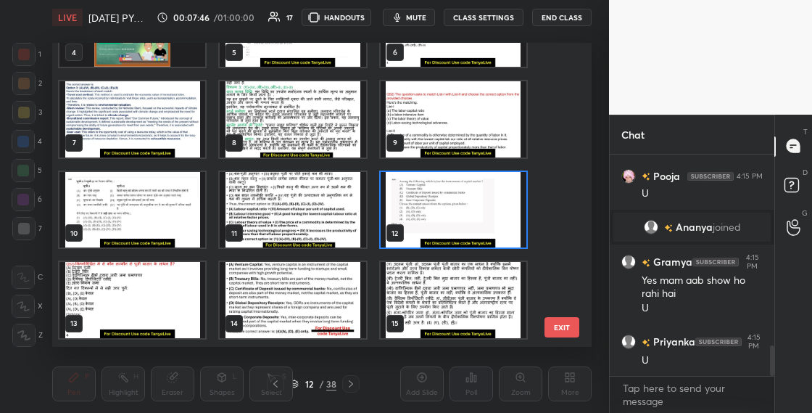
click at [516, 182] on img "grid" at bounding box center [454, 210] width 146 height 76
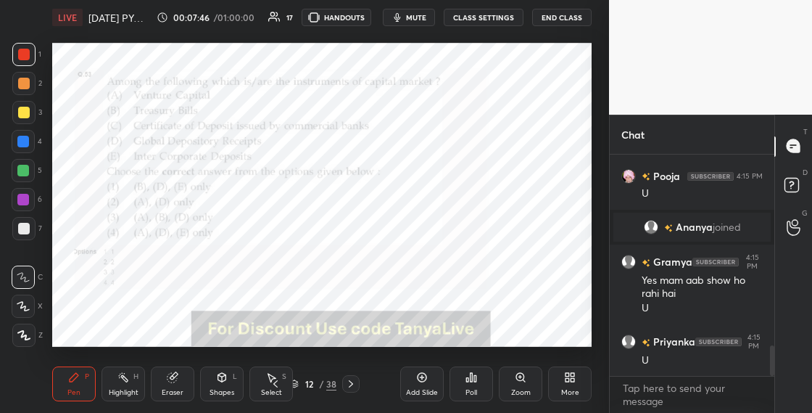
click at [516, 182] on img "grid" at bounding box center [454, 210] width 146 height 76
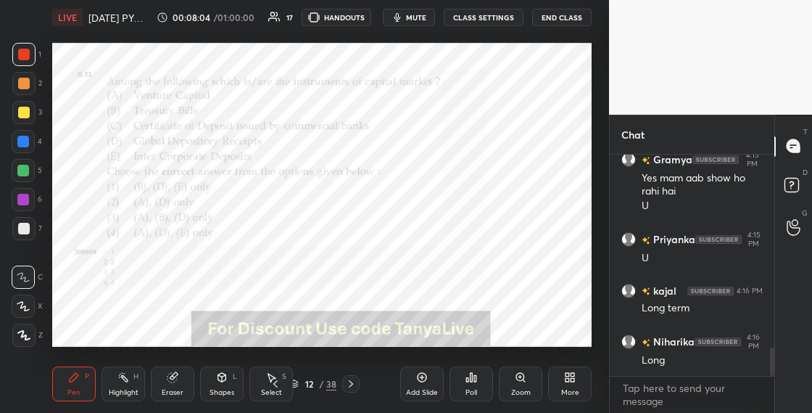
scroll to position [1545, 0]
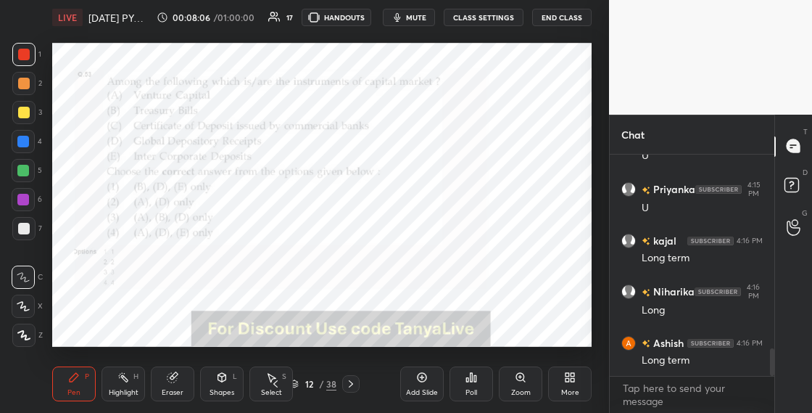
click at [300, 384] on div "12 / 38" at bounding box center [313, 383] width 46 height 13
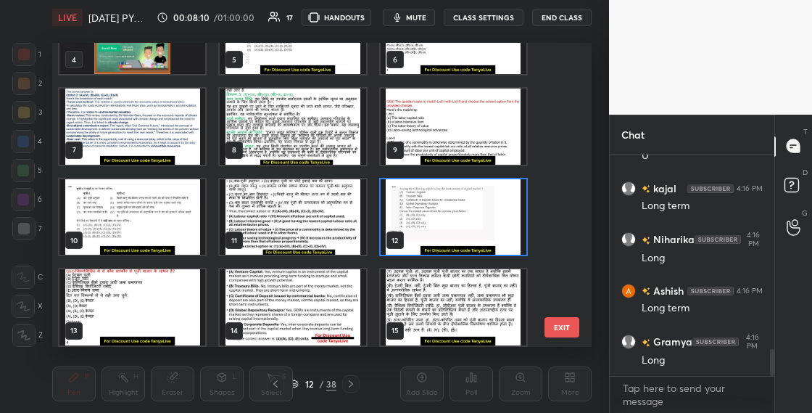
scroll to position [160, 0]
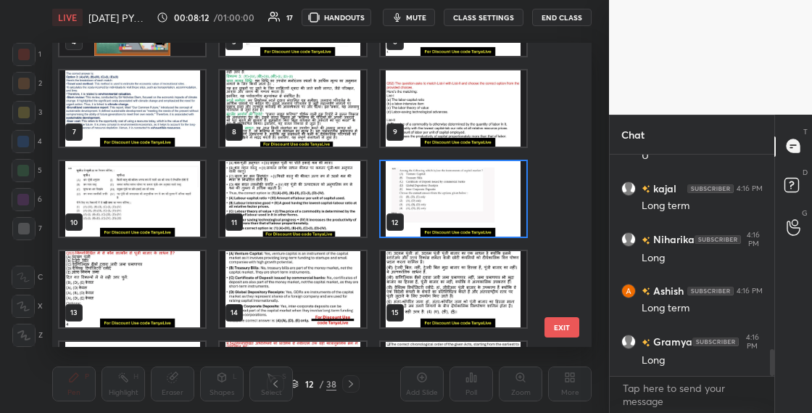
click at [485, 195] on img "grid" at bounding box center [454, 199] width 146 height 76
click at [486, 195] on img "grid" at bounding box center [454, 199] width 146 height 76
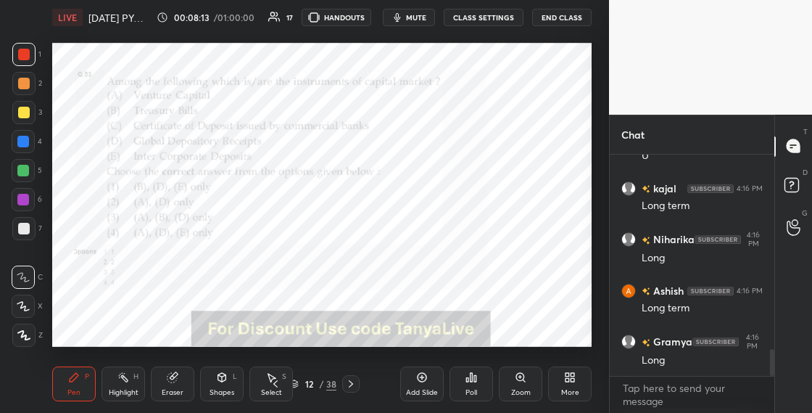
scroll to position [0, 0]
click at [480, 378] on div "Poll" at bounding box center [472, 383] width 44 height 35
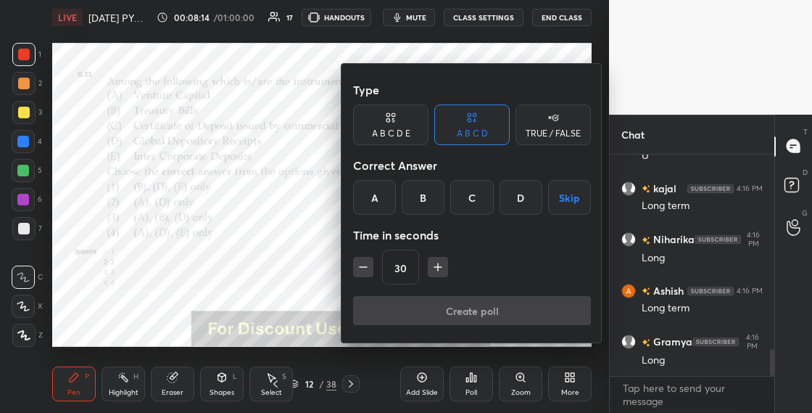
click at [524, 192] on div "D" at bounding box center [521, 197] width 43 height 35
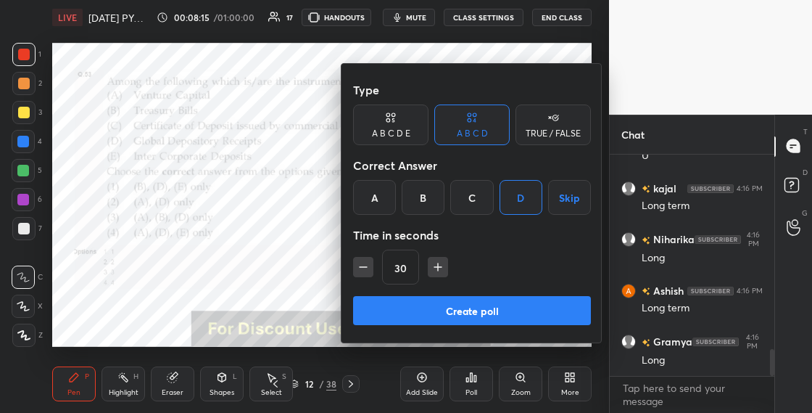
click at [494, 307] on button "Create poll" at bounding box center [472, 310] width 238 height 29
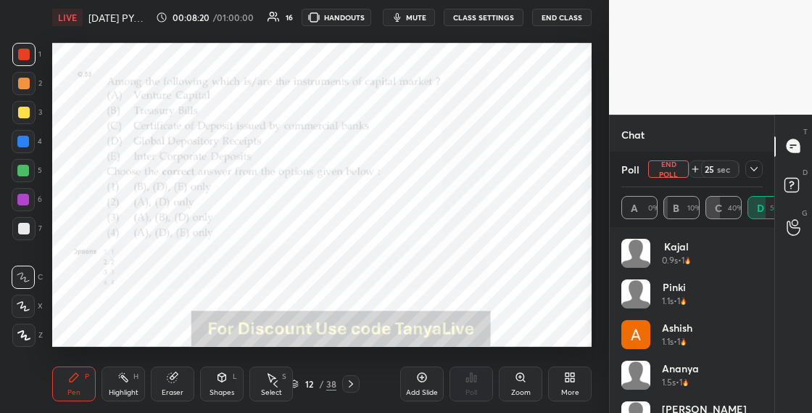
click at [225, 384] on div "Shapes L" at bounding box center [222, 383] width 44 height 35
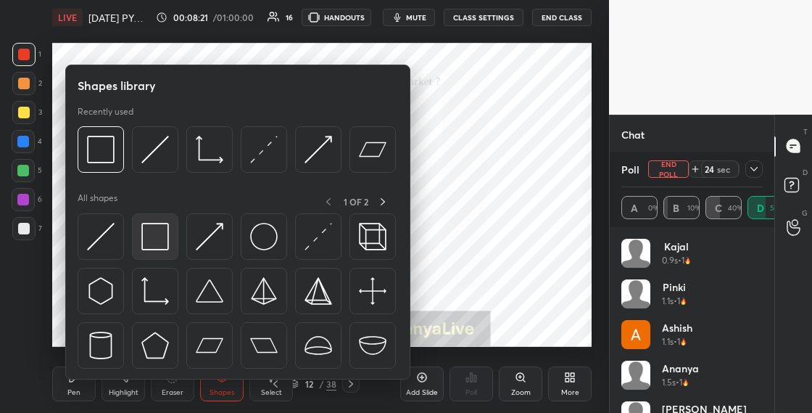
click at [157, 244] on img at bounding box center [155, 237] width 28 height 28
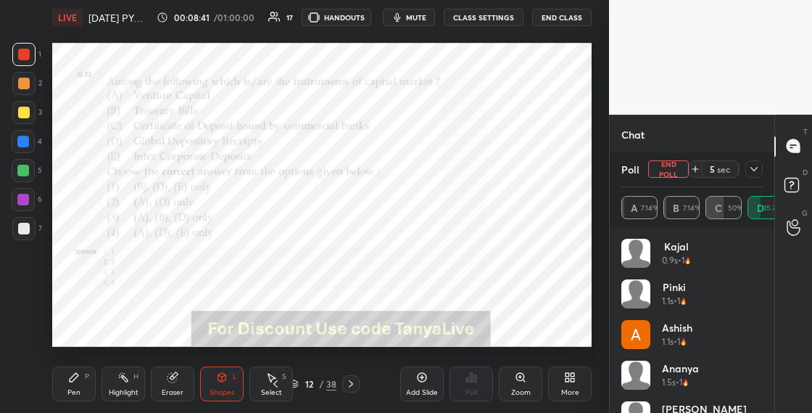
click at [225, 379] on icon at bounding box center [222, 377] width 8 height 9
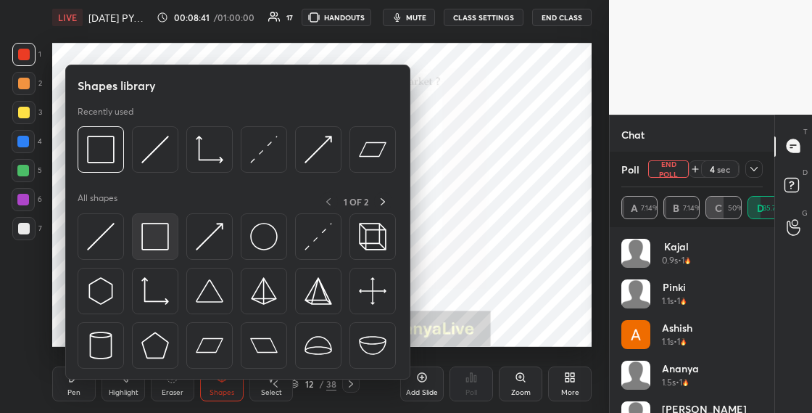
click at [160, 247] on img at bounding box center [155, 237] width 28 height 28
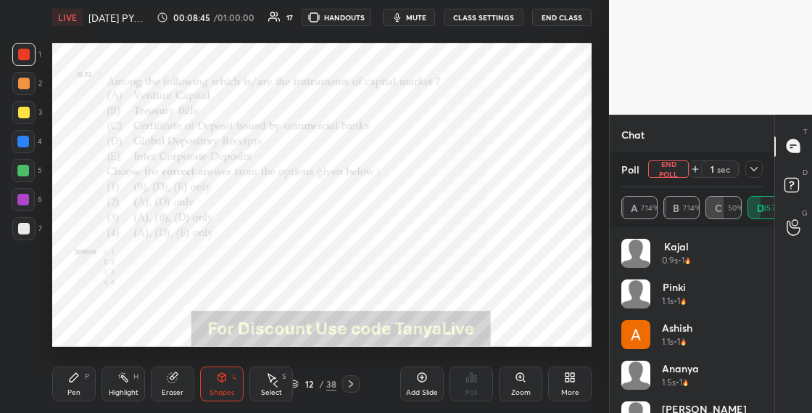
scroll to position [1736, 0]
click at [70, 398] on div "Pen P" at bounding box center [74, 383] width 44 height 35
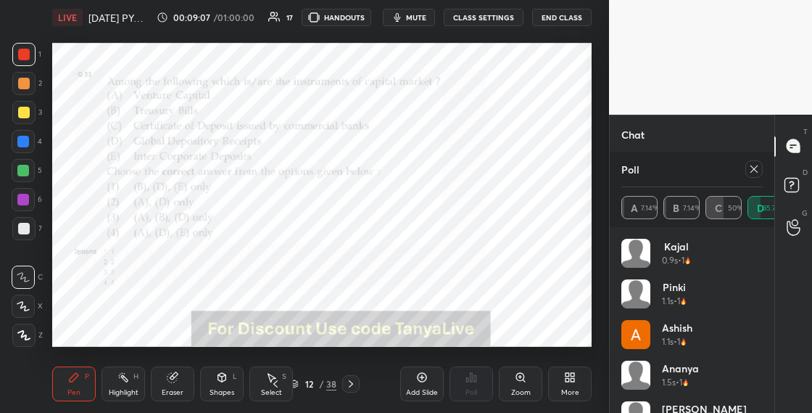
scroll to position [29, 0]
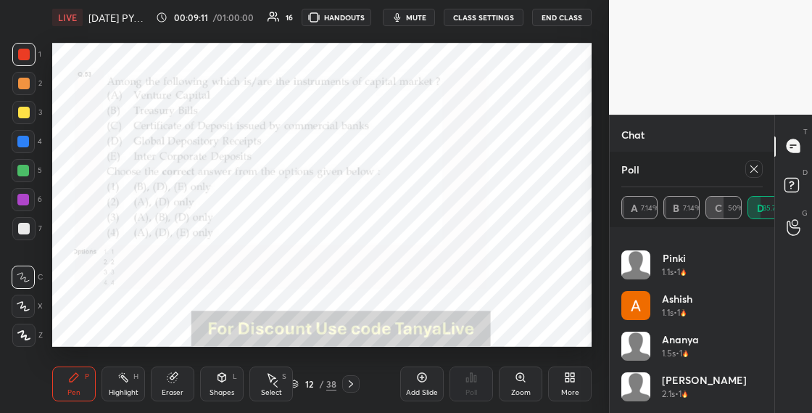
click at [355, 382] on icon at bounding box center [351, 384] width 12 height 12
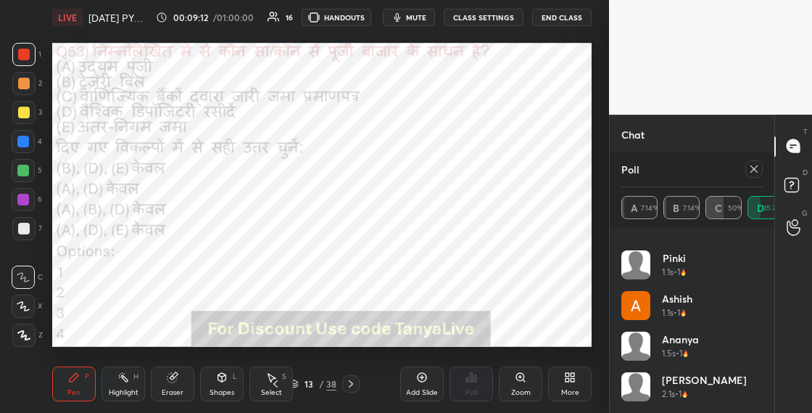
click at [357, 381] on div at bounding box center [350, 383] width 17 height 17
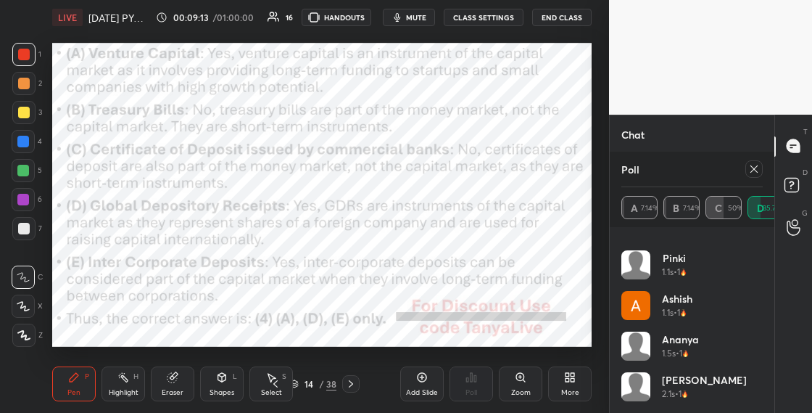
click at [757, 170] on icon at bounding box center [755, 169] width 12 height 12
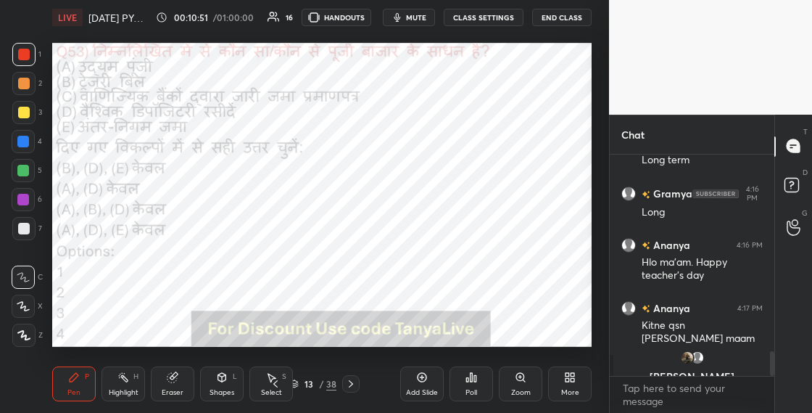
scroll to position [1763, 0]
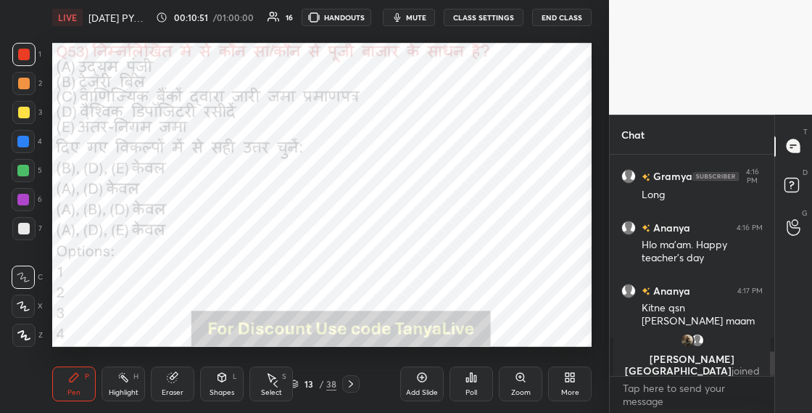
click at [221, 385] on div "Shapes L" at bounding box center [222, 383] width 44 height 35
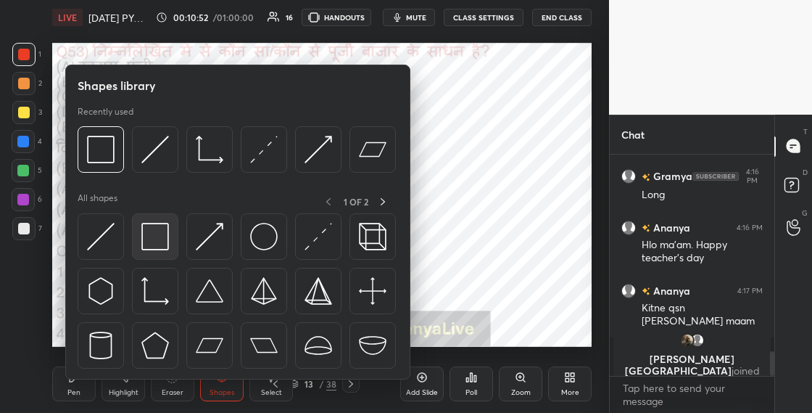
click at [152, 243] on img at bounding box center [155, 237] width 28 height 28
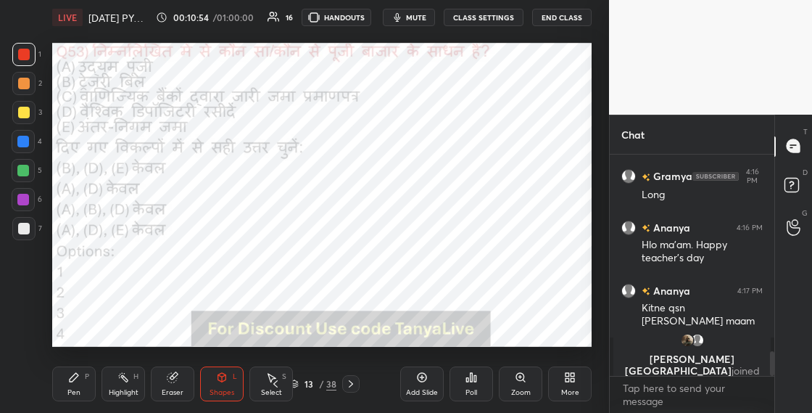
click at [300, 388] on div "13 / 38" at bounding box center [313, 383] width 46 height 13
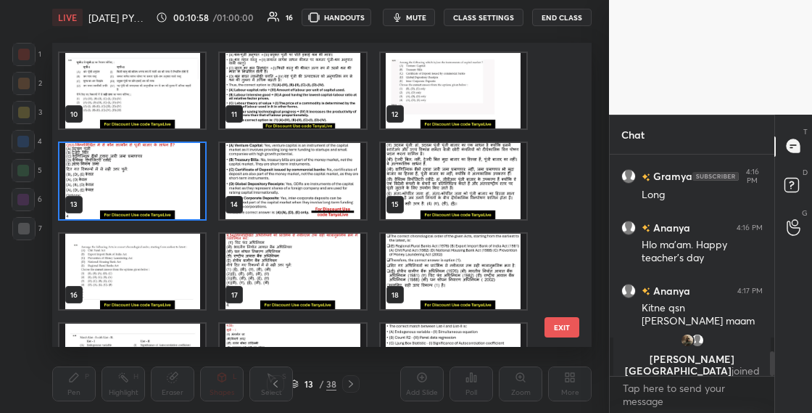
scroll to position [276, 0]
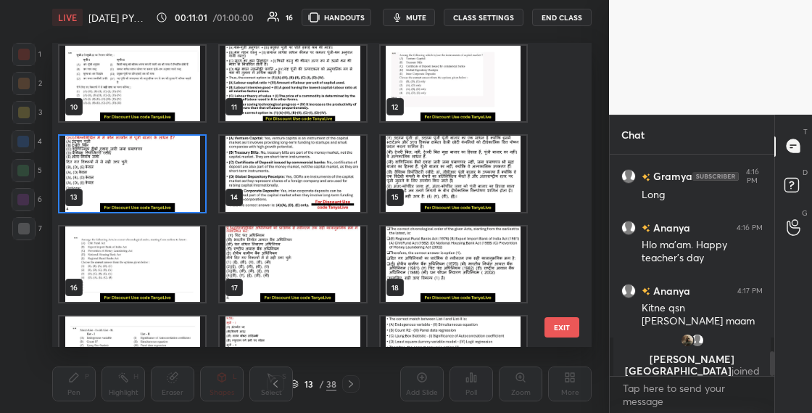
click at [198, 282] on img "grid" at bounding box center [132, 264] width 146 height 76
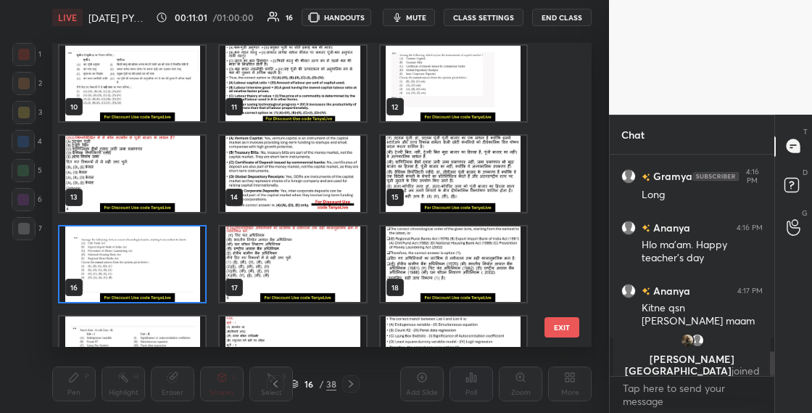
click at [198, 282] on img "grid" at bounding box center [132, 264] width 146 height 76
click at [199, 283] on img "grid" at bounding box center [132, 264] width 146 height 76
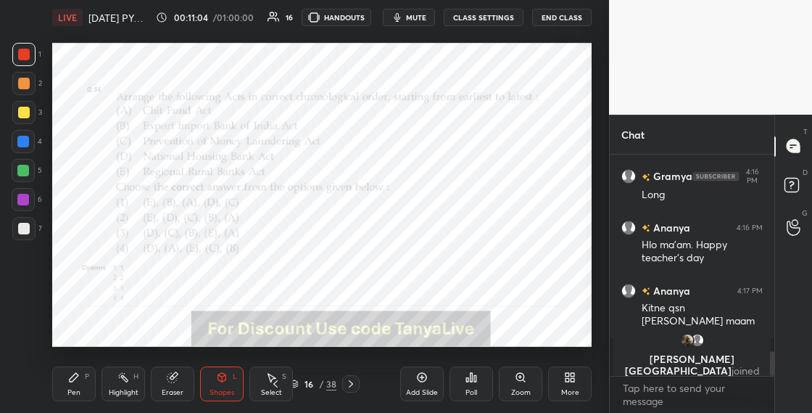
click at [83, 366] on div "Pen P" at bounding box center [74, 383] width 44 height 35
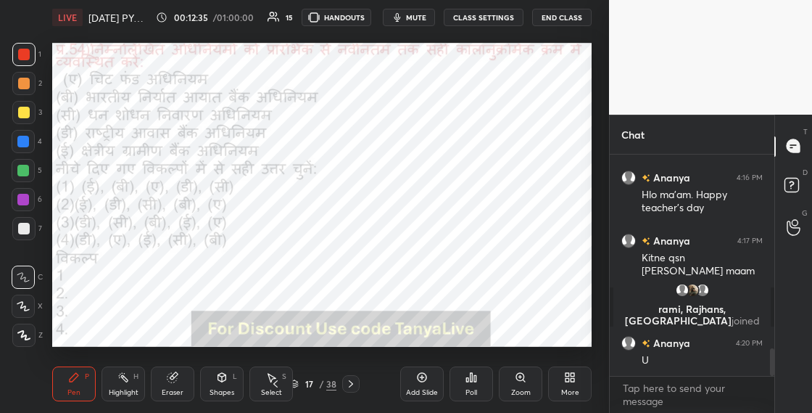
scroll to position [1546, 0]
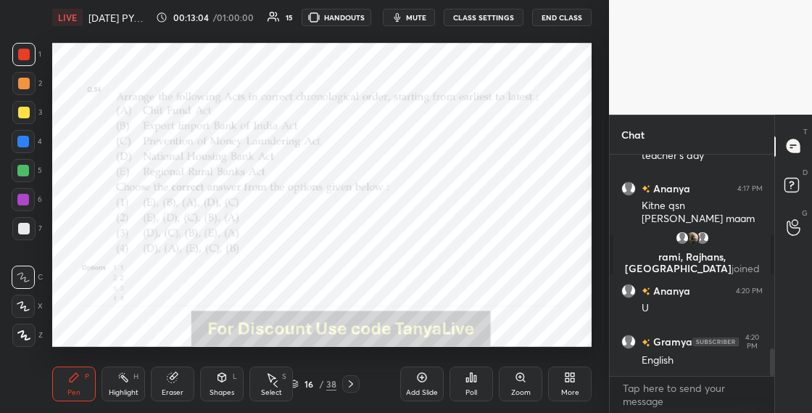
click at [297, 382] on icon at bounding box center [294, 383] width 9 height 9
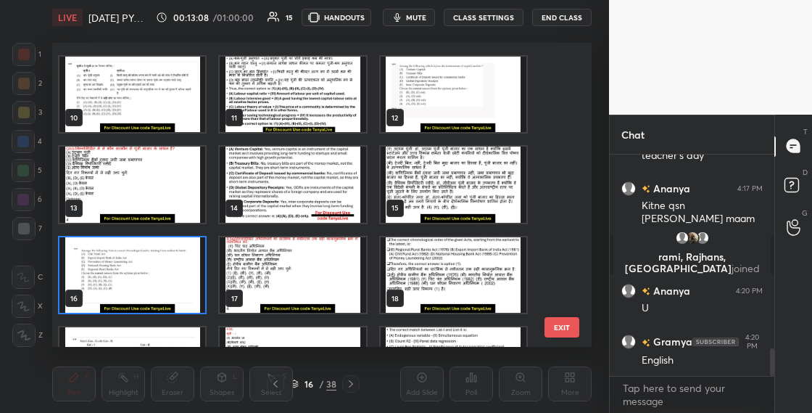
scroll to position [317, 0]
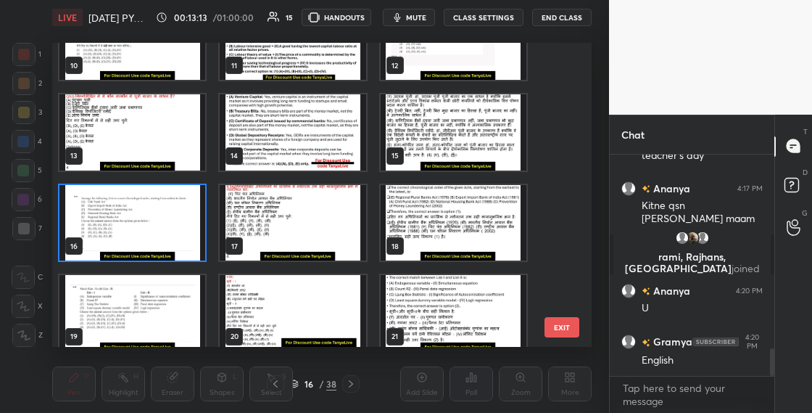
click at [161, 226] on img "grid" at bounding box center [132, 223] width 146 height 76
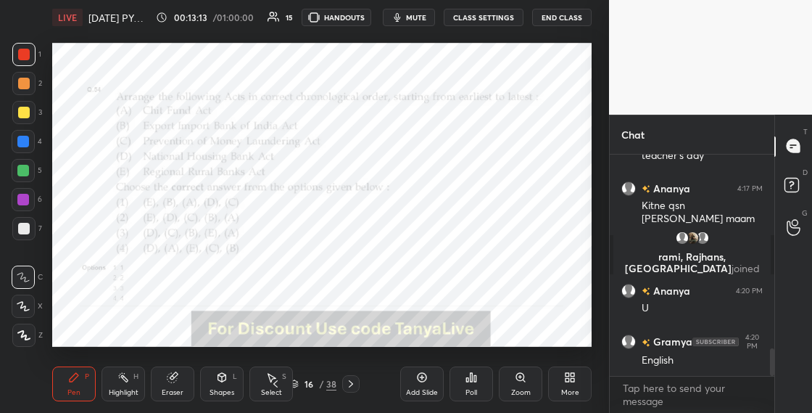
click at [161, 227] on img "grid" at bounding box center [132, 223] width 146 height 76
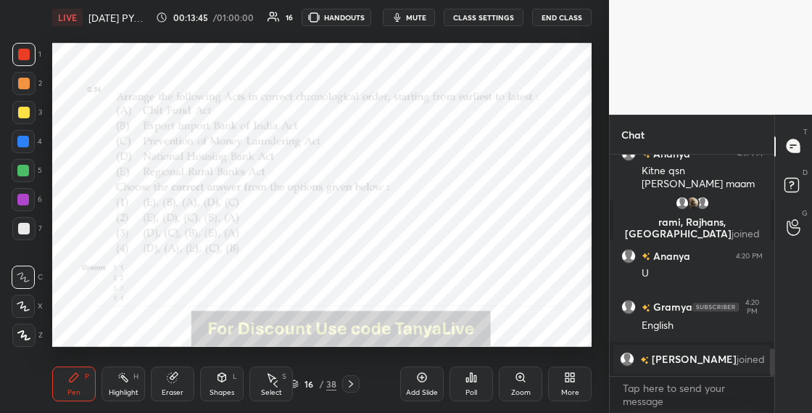
click at [297, 387] on icon at bounding box center [294, 383] width 9 height 9
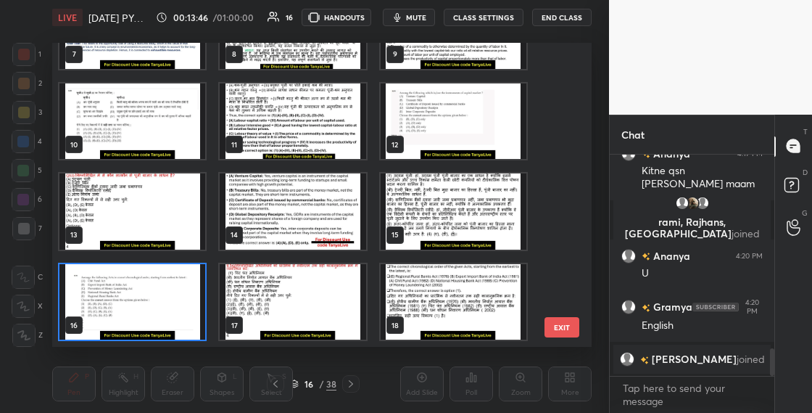
scroll to position [299, 532]
click at [165, 326] on img "grid" at bounding box center [132, 302] width 146 height 76
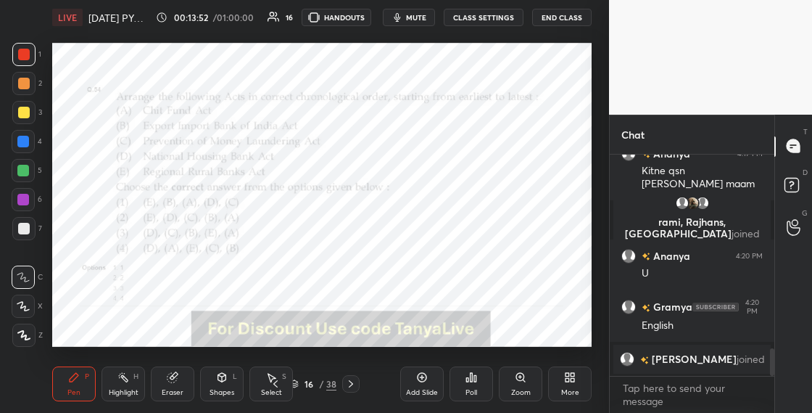
click at [165, 326] on img "grid" at bounding box center [132, 302] width 146 height 76
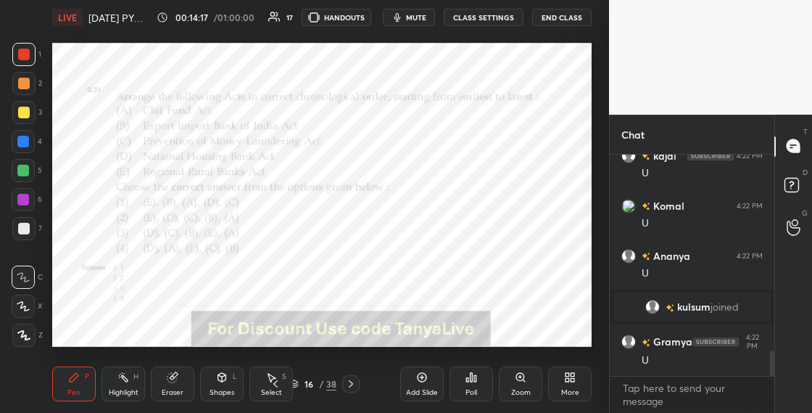
scroll to position [1718, 0]
click at [301, 382] on div "16 / 38" at bounding box center [313, 383] width 46 height 13
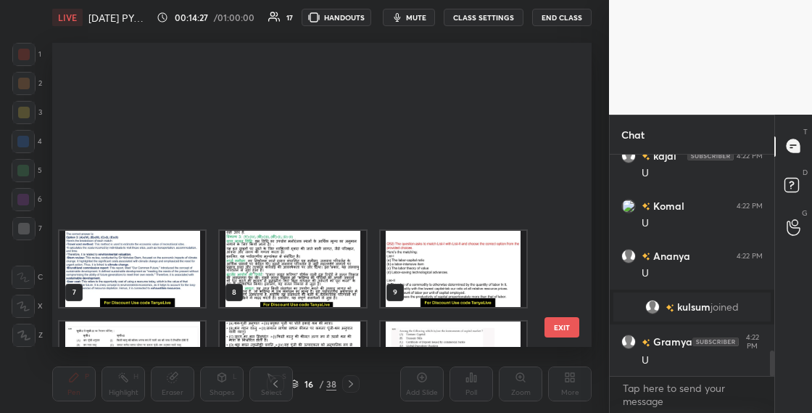
scroll to position [299, 532]
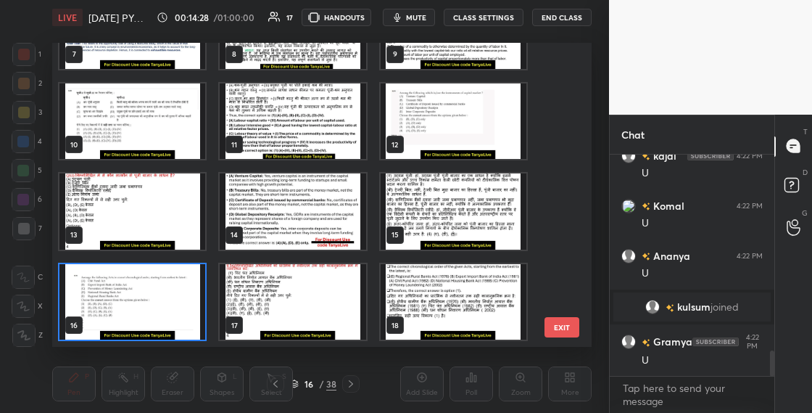
click at [181, 321] on img "grid" at bounding box center [132, 302] width 146 height 76
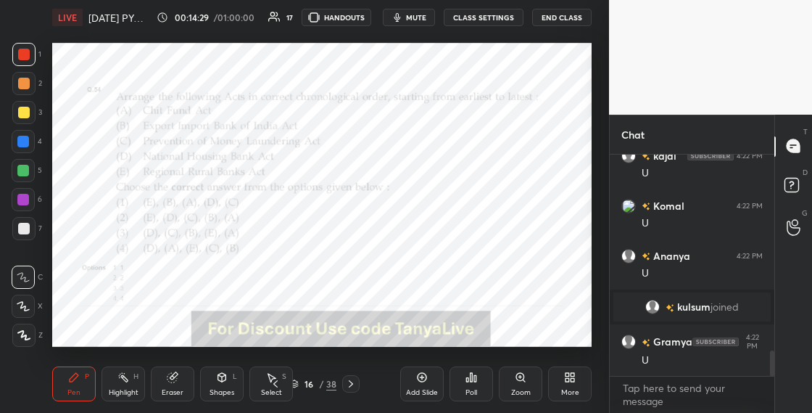
click at [181, 321] on img "grid" at bounding box center [132, 302] width 146 height 76
click at [477, 387] on div "Poll" at bounding box center [472, 383] width 44 height 35
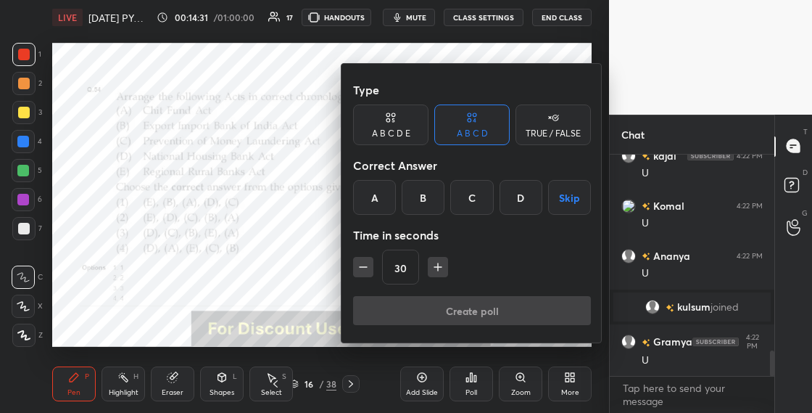
click at [380, 189] on div "A" at bounding box center [374, 197] width 43 height 35
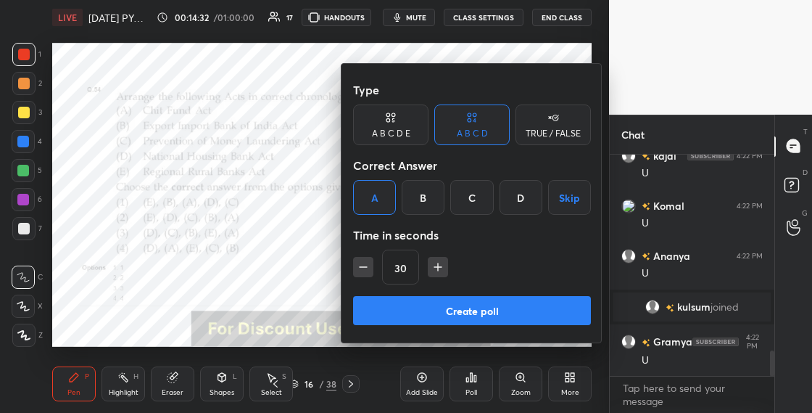
click at [384, 320] on button "Create poll" at bounding box center [472, 310] width 238 height 29
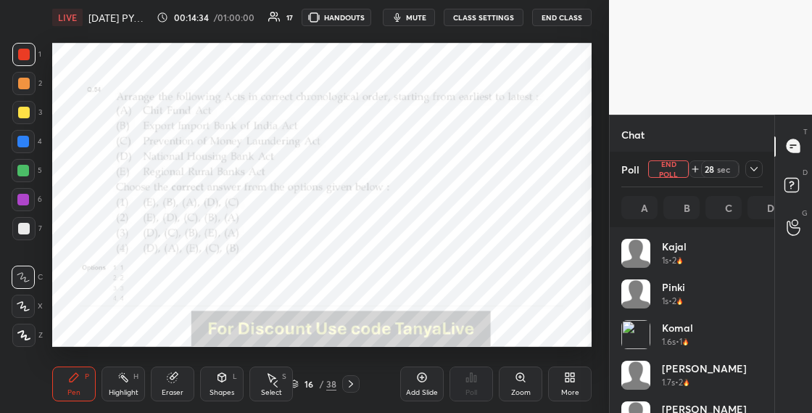
scroll to position [170, 137]
click at [215, 387] on div "Shapes L" at bounding box center [222, 383] width 44 height 35
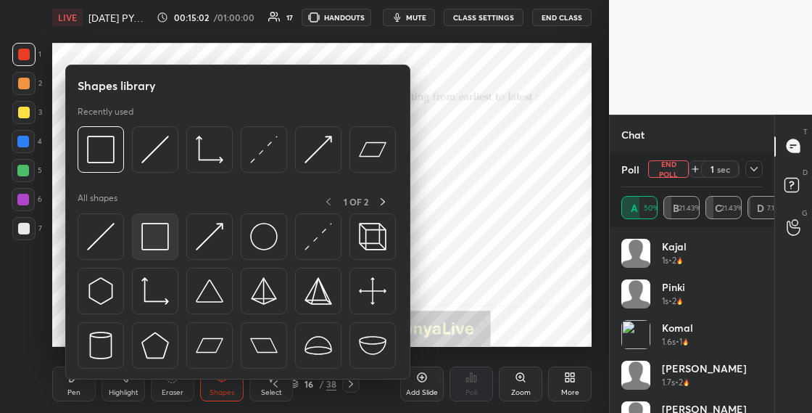
click at [149, 254] on div at bounding box center [155, 236] width 46 height 46
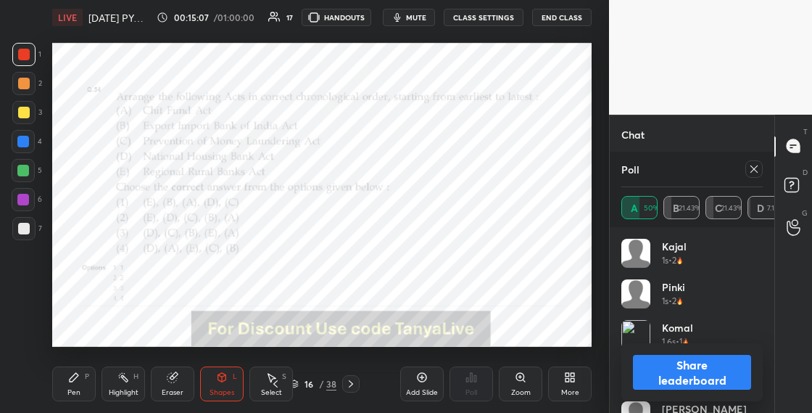
click at [695, 371] on button "Share leaderboard" at bounding box center [692, 372] width 118 height 35
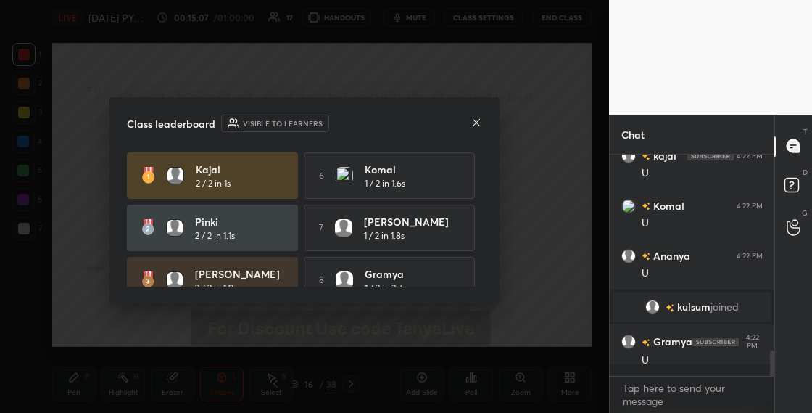
scroll to position [247, 160]
click at [474, 124] on icon at bounding box center [476, 122] width 7 height 7
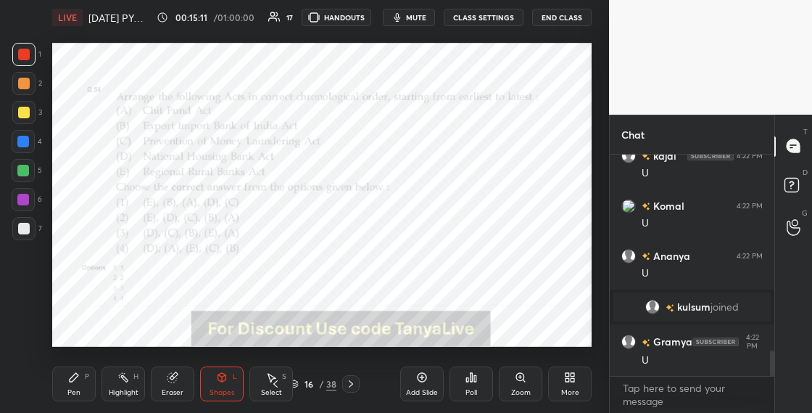
click at [354, 382] on icon at bounding box center [351, 384] width 12 height 12
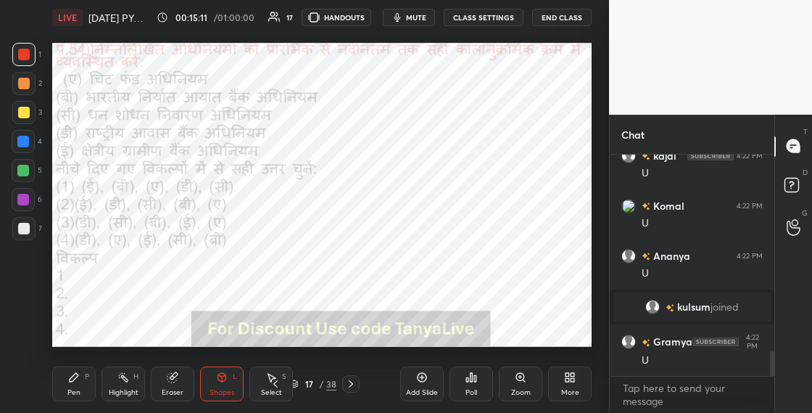
click at [354, 382] on icon at bounding box center [351, 384] width 12 height 12
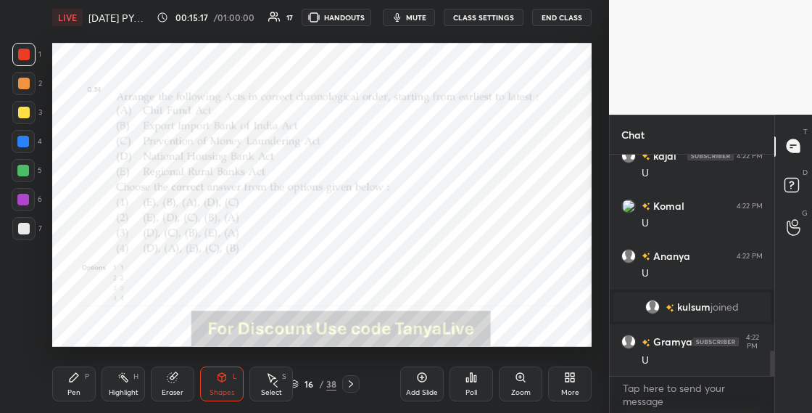
click at [73, 383] on div "Pen P" at bounding box center [74, 383] width 44 height 35
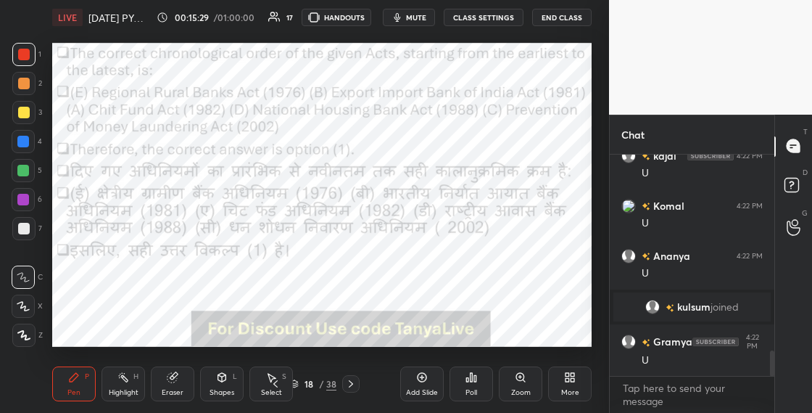
scroll to position [1753, 0]
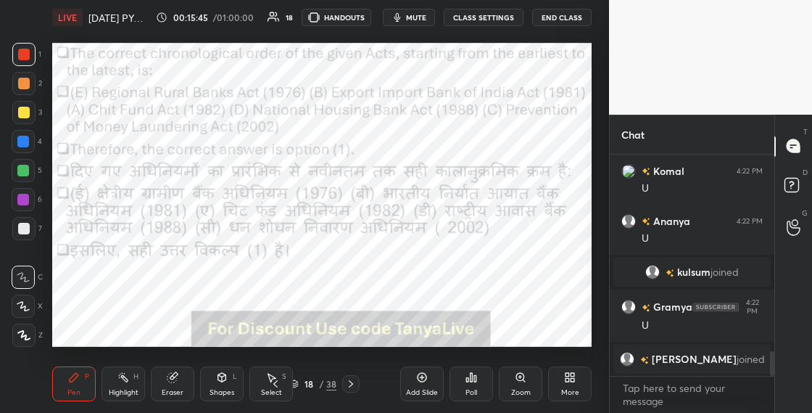
click at [229, 368] on div "Shapes L" at bounding box center [222, 383] width 44 height 35
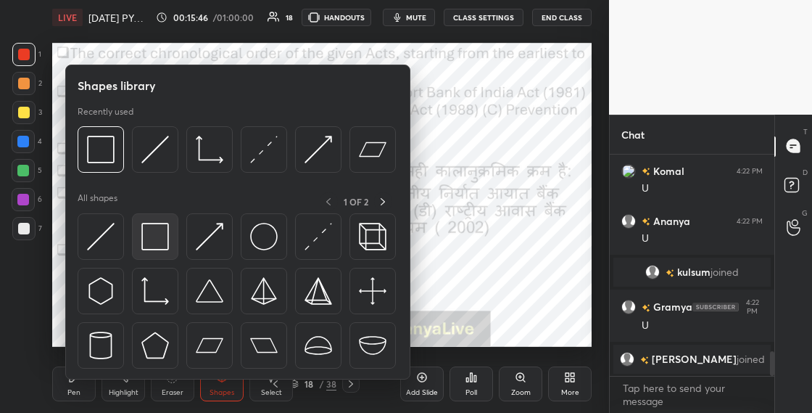
click at [160, 247] on img at bounding box center [155, 237] width 28 height 28
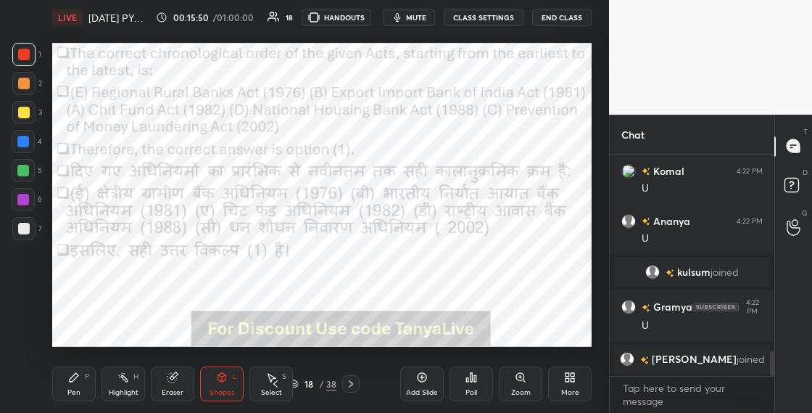
click at [296, 385] on icon at bounding box center [294, 383] width 9 height 9
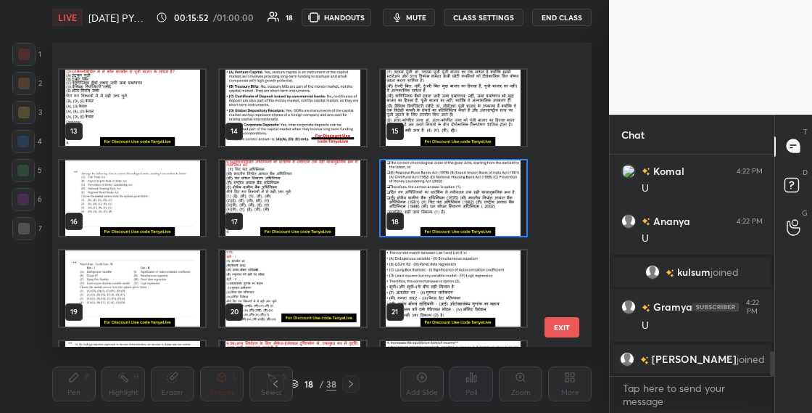
scroll to position [389, 0]
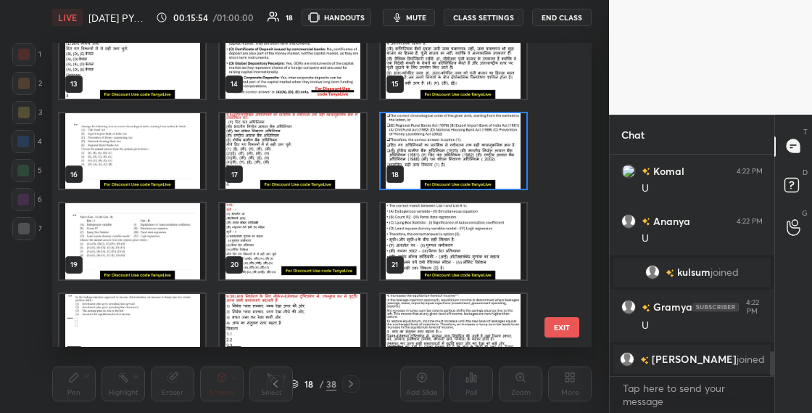
click at [169, 253] on img "grid" at bounding box center [132, 241] width 146 height 76
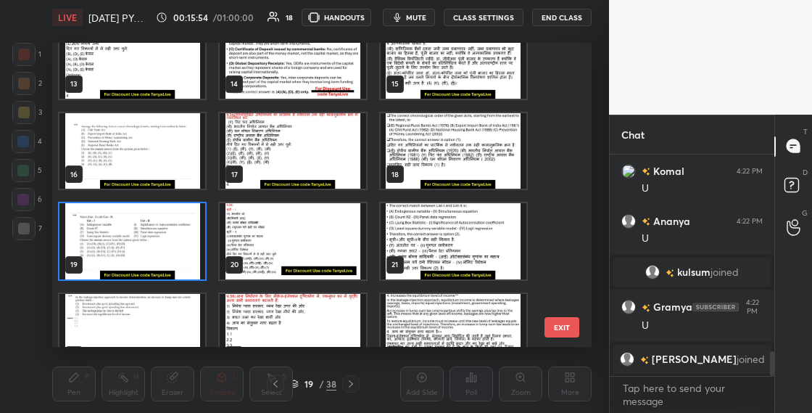
click at [170, 252] on img "grid" at bounding box center [132, 241] width 146 height 76
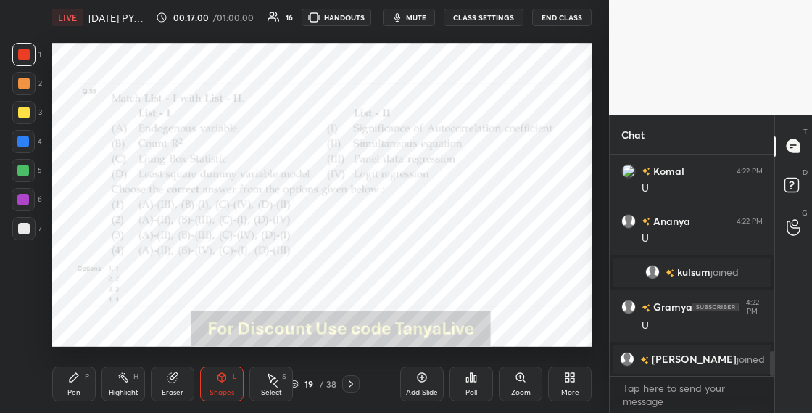
click at [358, 384] on div at bounding box center [350, 383] width 17 height 17
click at [300, 382] on div "19 / 38" at bounding box center [313, 383] width 46 height 13
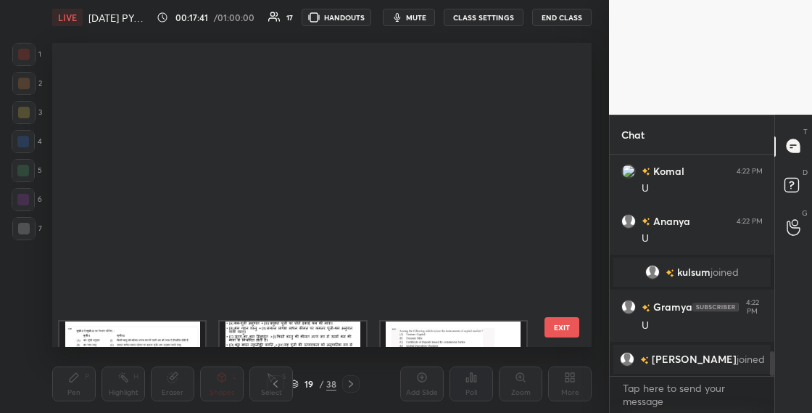
scroll to position [299, 532]
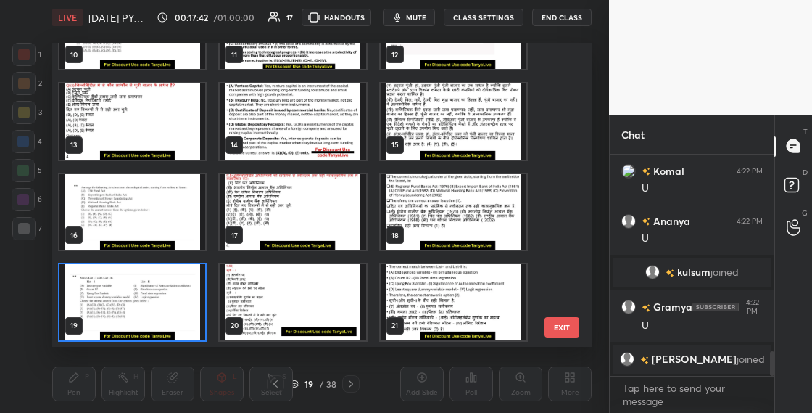
click at [178, 309] on img "grid" at bounding box center [132, 302] width 146 height 76
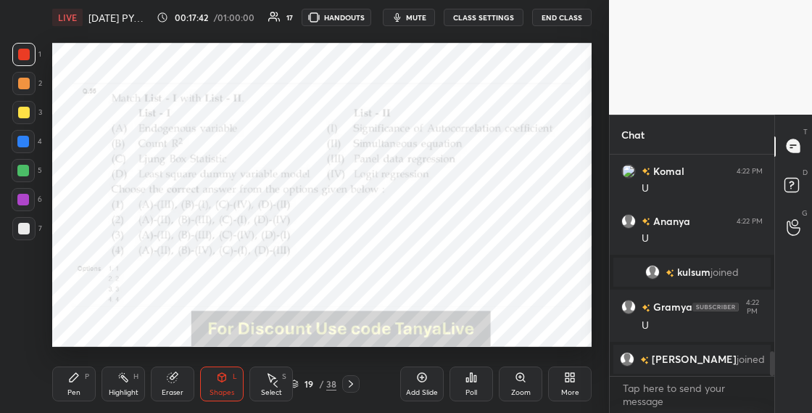
click at [178, 309] on img "grid" at bounding box center [132, 302] width 146 height 76
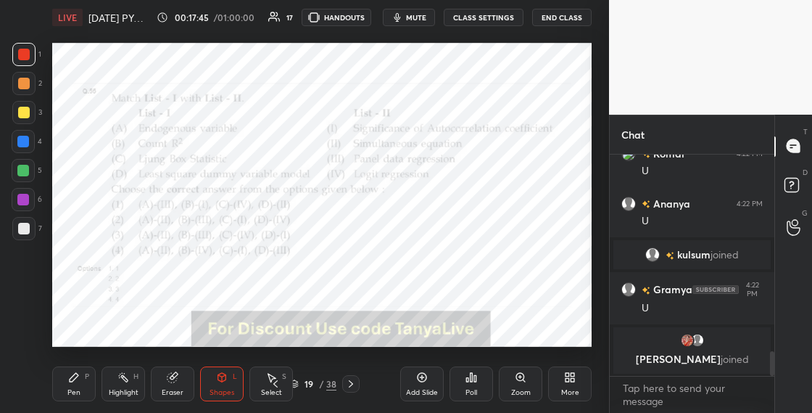
click at [85, 376] on div "P" at bounding box center [87, 376] width 4 height 7
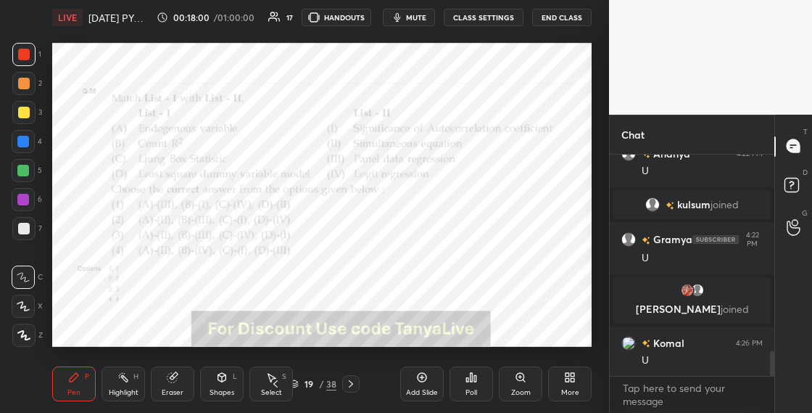
scroll to position [1813, 0]
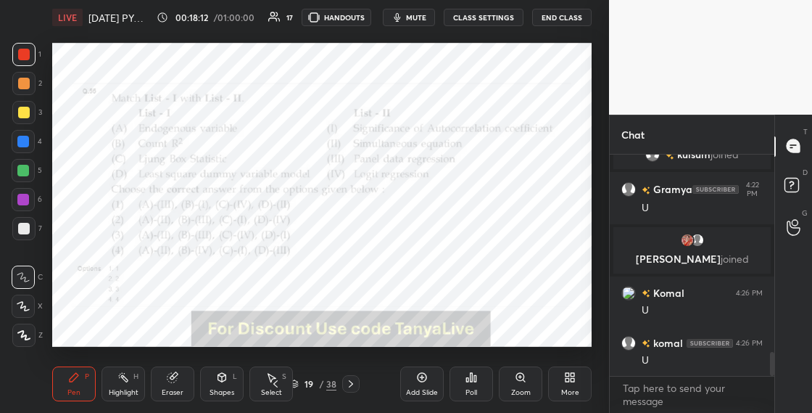
click at [302, 381] on div "19" at bounding box center [309, 383] width 15 height 9
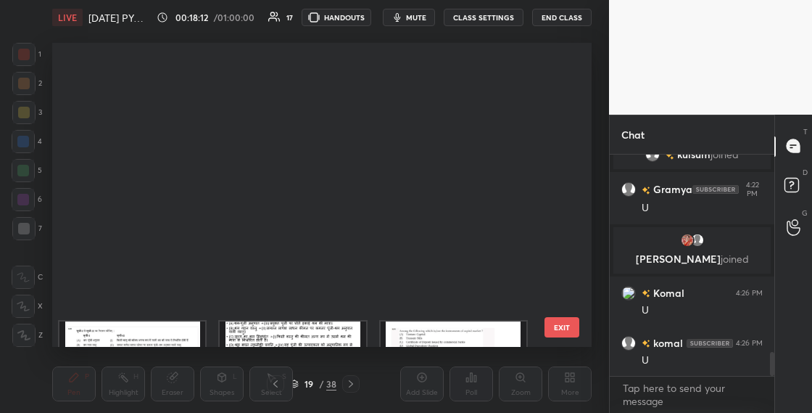
scroll to position [299, 532]
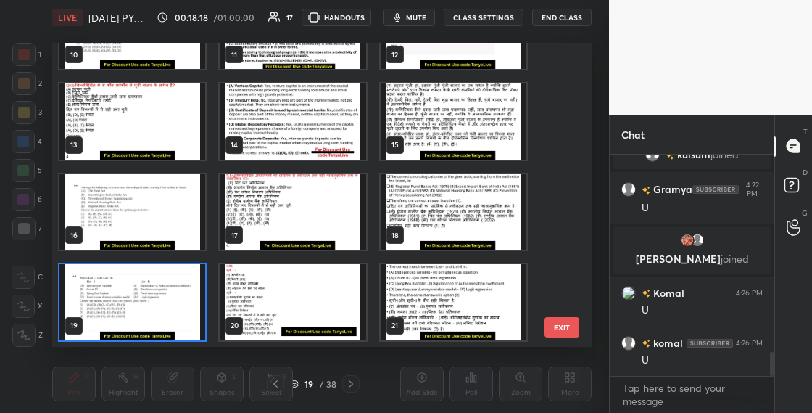
click at [295, 301] on img "grid" at bounding box center [293, 302] width 146 height 76
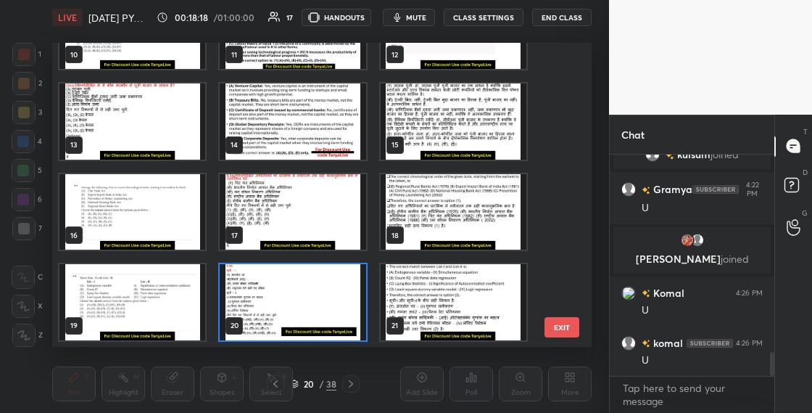
click at [295, 301] on img "grid" at bounding box center [293, 302] width 146 height 76
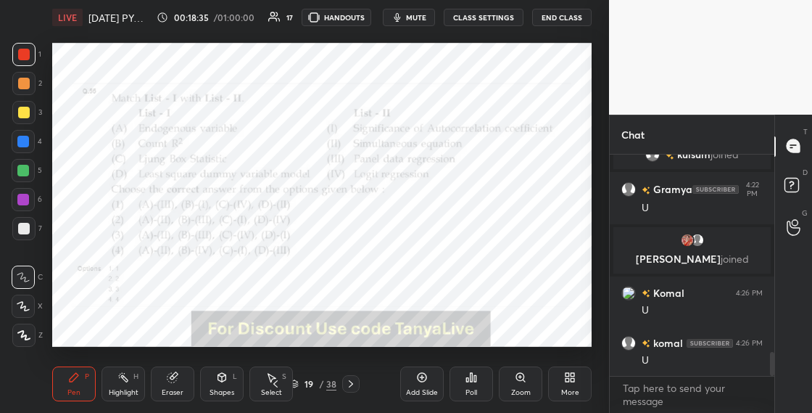
click at [470, 383] on div "Poll" at bounding box center [472, 383] width 44 height 35
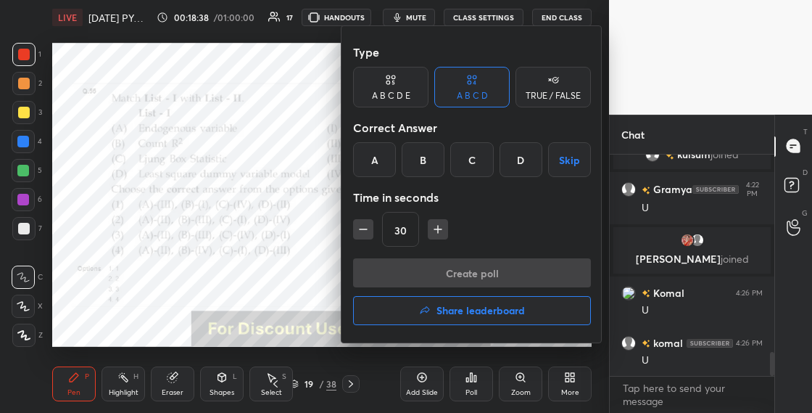
drag, startPoint x: 428, startPoint y: 171, endPoint x: 427, endPoint y: 162, distance: 8.7
click at [427, 171] on div "B" at bounding box center [423, 159] width 43 height 35
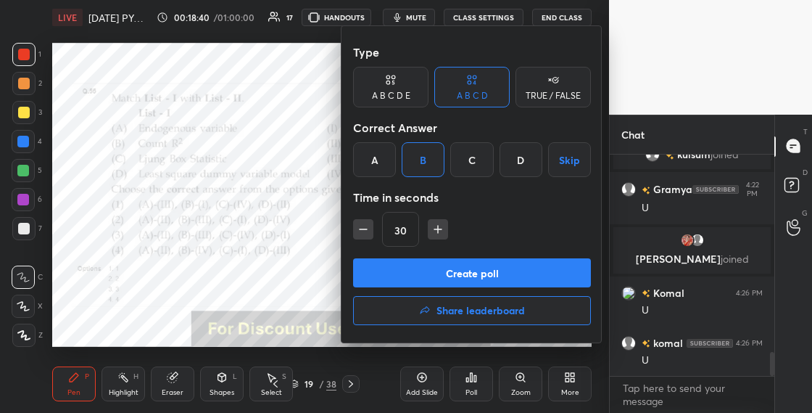
click at [424, 263] on button "Create poll" at bounding box center [472, 272] width 238 height 29
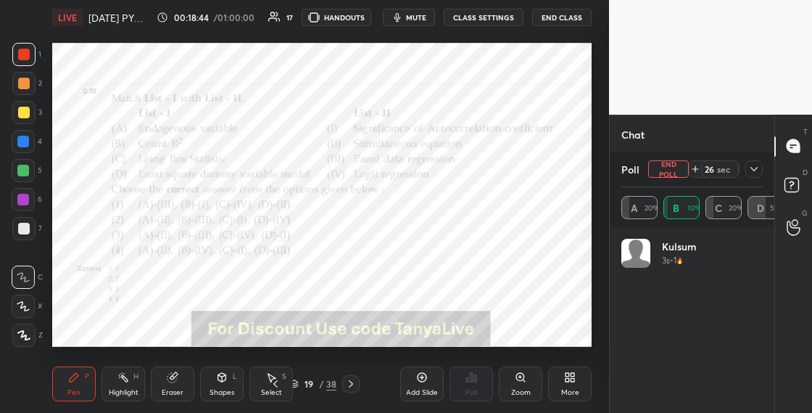
scroll to position [170, 137]
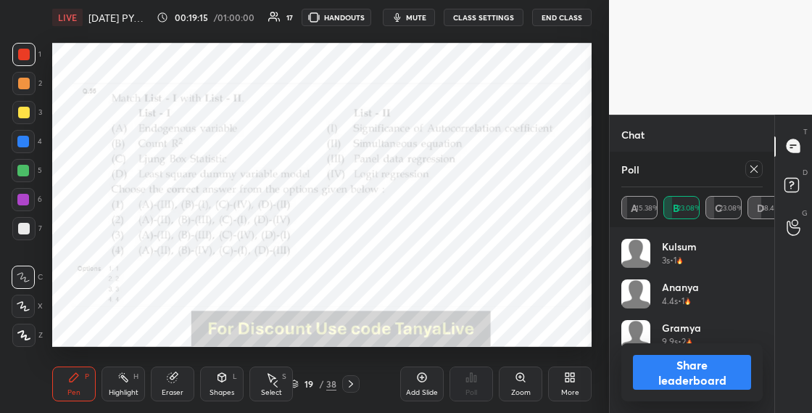
click at [651, 362] on button "Share leaderboard" at bounding box center [692, 372] width 118 height 35
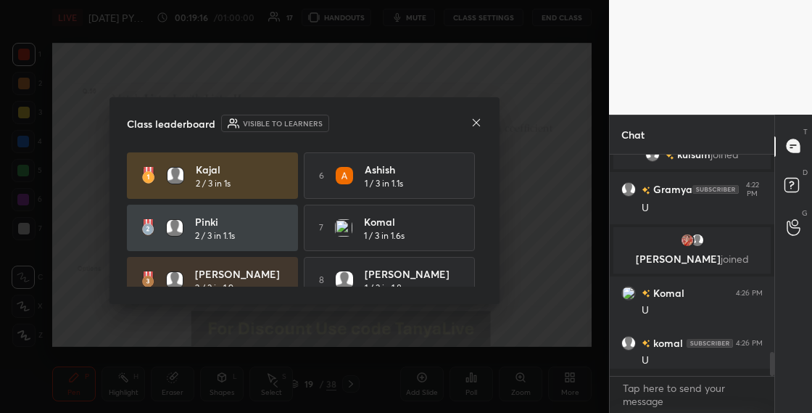
scroll to position [5, 5]
click at [474, 123] on icon at bounding box center [476, 122] width 7 height 7
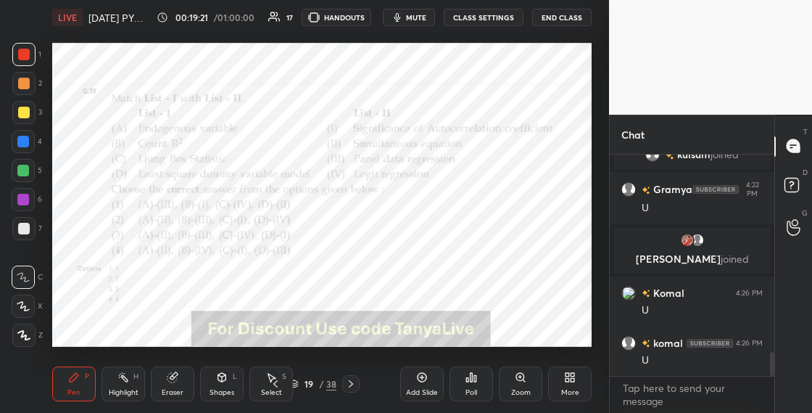
click at [351, 389] on icon at bounding box center [351, 384] width 12 height 12
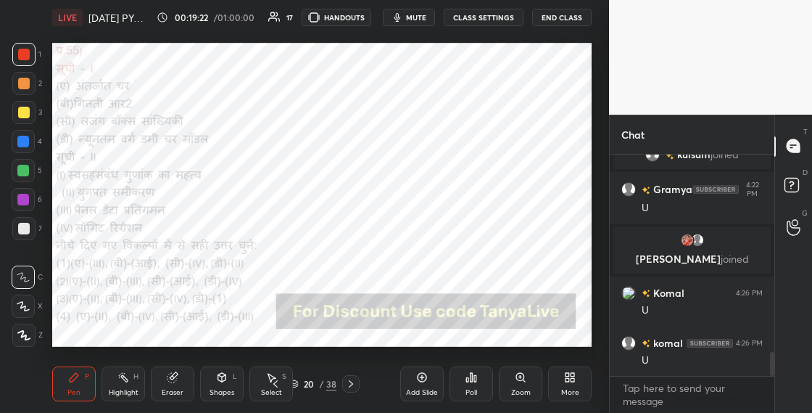
click at [353, 385] on icon at bounding box center [351, 384] width 12 height 12
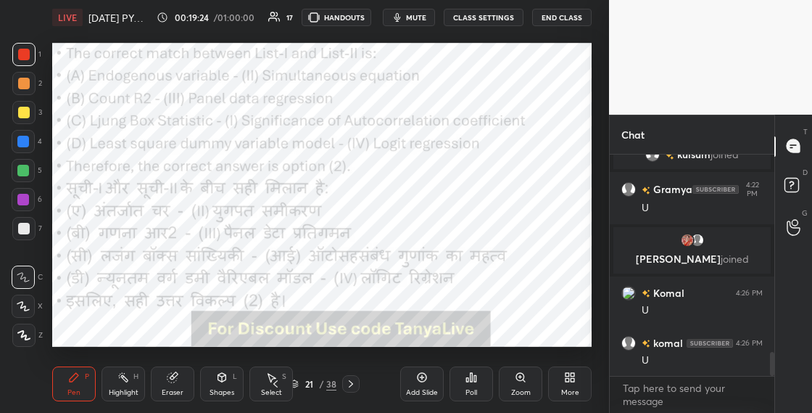
click at [223, 384] on div "Shapes L" at bounding box center [222, 383] width 44 height 35
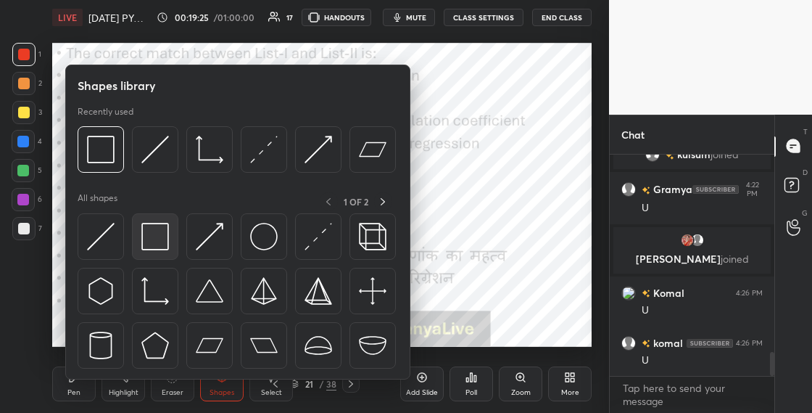
click at [150, 254] on div at bounding box center [155, 236] width 46 height 46
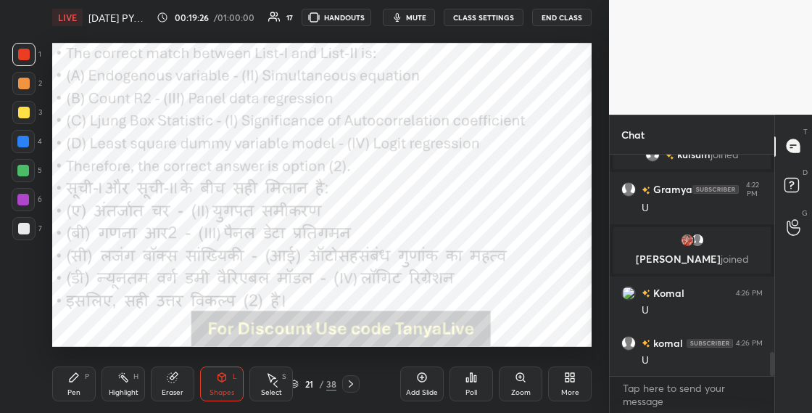
click at [74, 391] on div "Pen" at bounding box center [73, 392] width 13 height 7
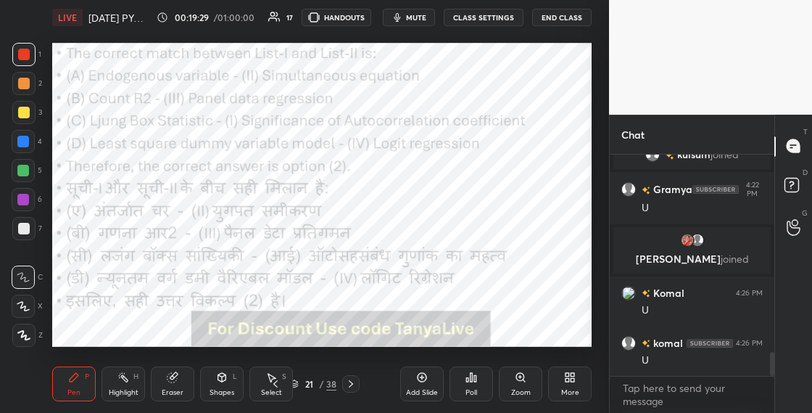
click at [231, 384] on div "Shapes L" at bounding box center [222, 383] width 44 height 35
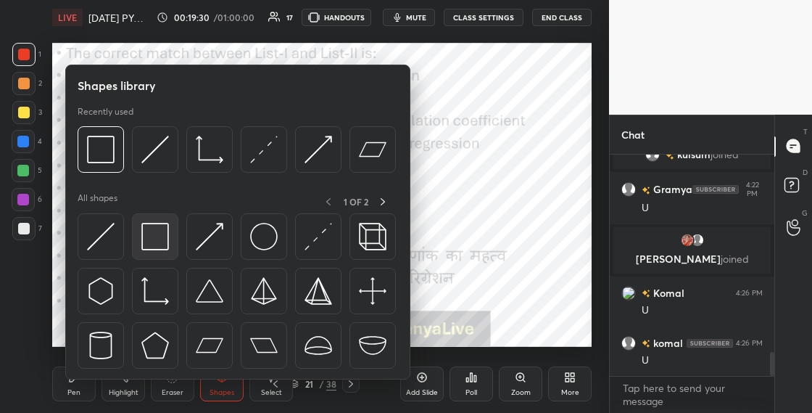
click at [155, 234] on img at bounding box center [155, 237] width 28 height 28
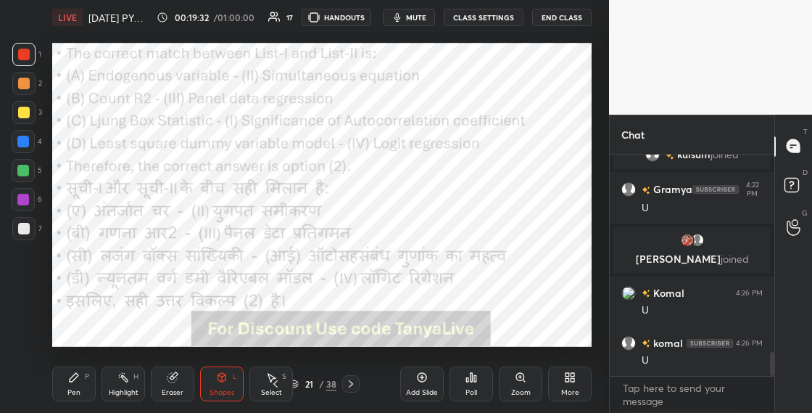
scroll to position [1848, 0]
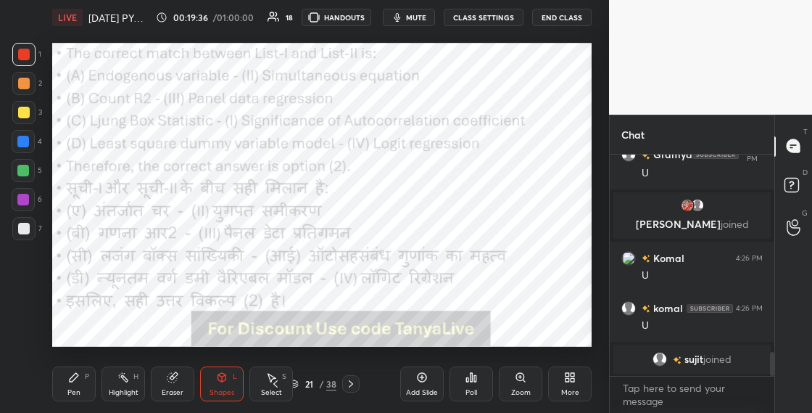
click at [213, 376] on div "Shapes L" at bounding box center [222, 383] width 44 height 35
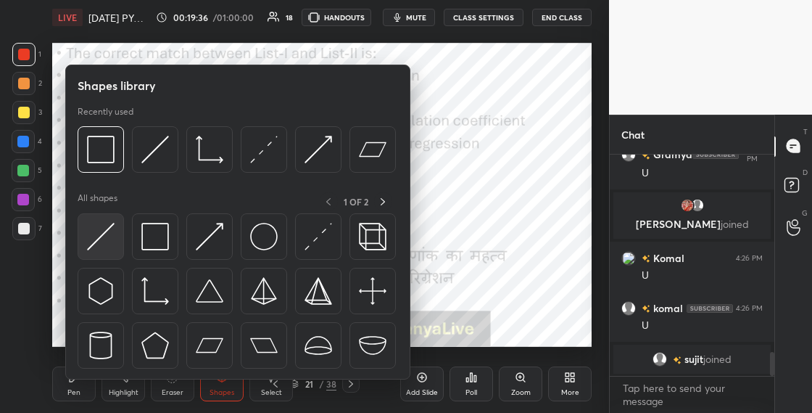
click at [118, 242] on div at bounding box center [101, 236] width 46 height 46
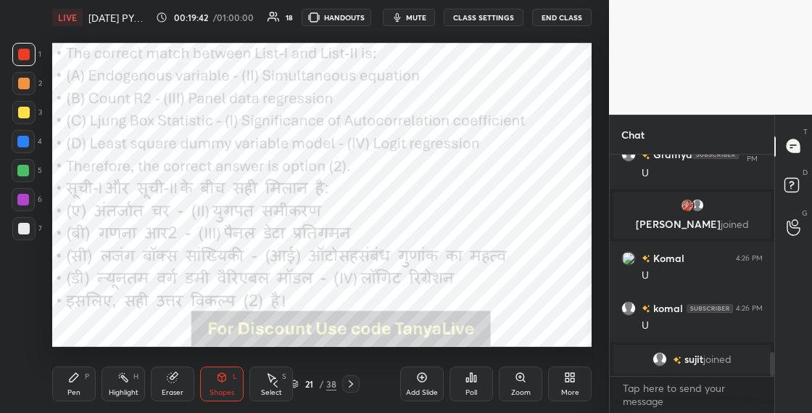
click at [84, 390] on div "Pen P" at bounding box center [74, 383] width 44 height 35
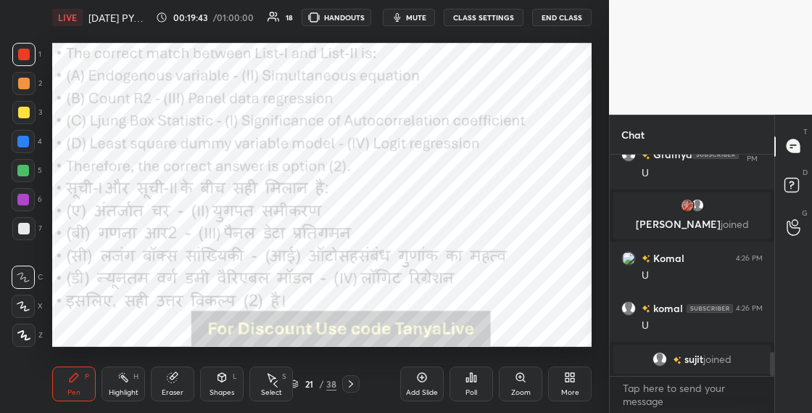
click at [31, 295] on div at bounding box center [23, 306] width 23 height 23
click at [23, 202] on div at bounding box center [23, 200] width 12 height 12
click at [28, 85] on div at bounding box center [24, 84] width 12 height 12
click at [30, 143] on div at bounding box center [23, 141] width 23 height 23
click at [204, 387] on div "Shapes L" at bounding box center [222, 383] width 44 height 35
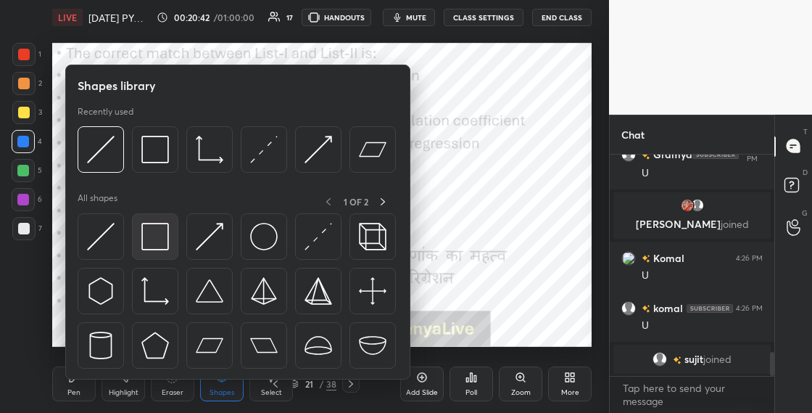
click at [152, 244] on img at bounding box center [155, 237] width 28 height 28
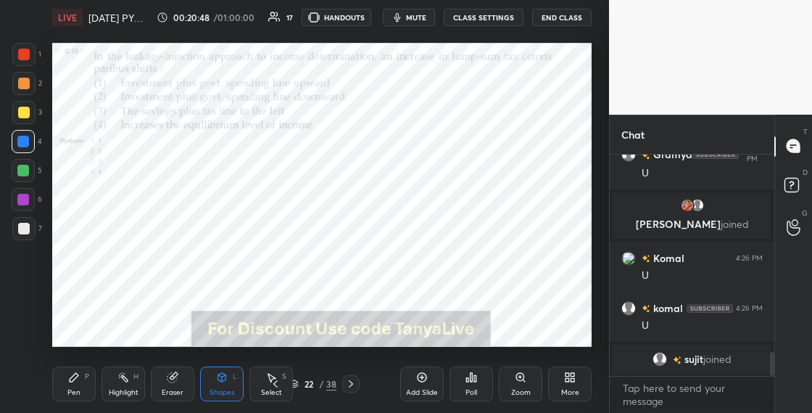
click at [86, 379] on div "P" at bounding box center [87, 376] width 4 height 7
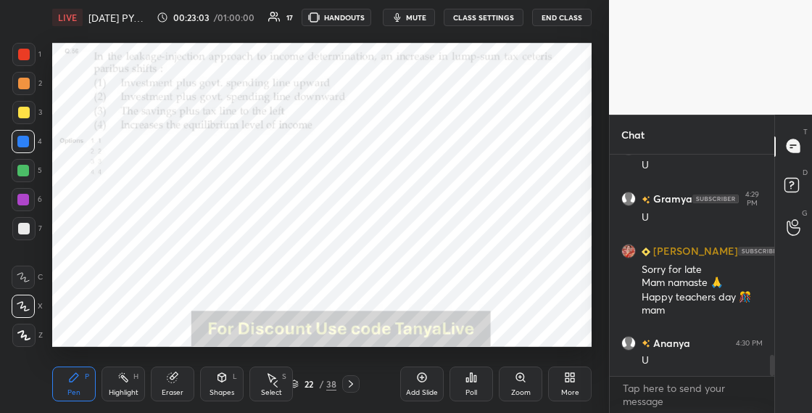
scroll to position [2084, 0]
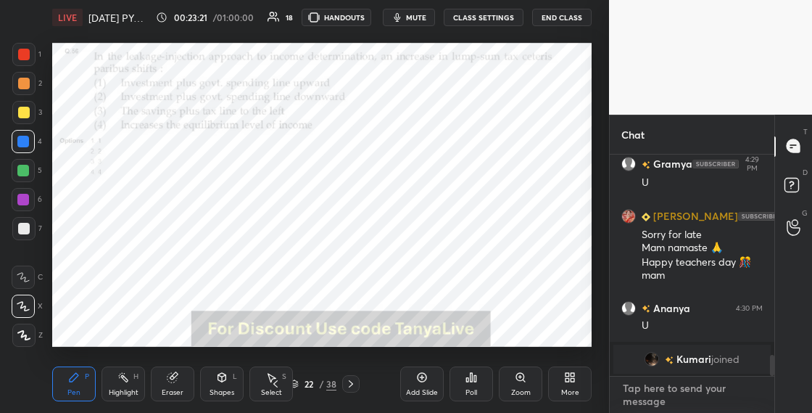
type textarea "x"
click at [672, 395] on textarea at bounding box center [692, 394] width 141 height 36
paste textarea "Whtsapp group -[URL][DOMAIN_NAME] Telegram link - [URL][DOMAIN_NAME]"
type textarea "Whtsapp group -[URL][DOMAIN_NAME] Telegram link - [URL][DOMAIN_NAME]"
type textarea "x"
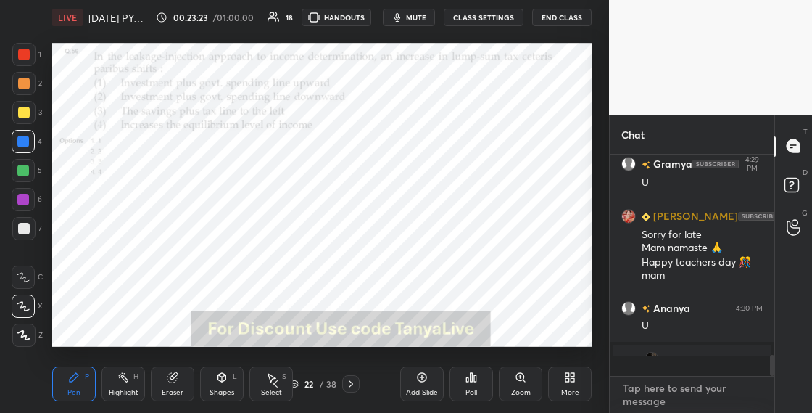
scroll to position [2115, 0]
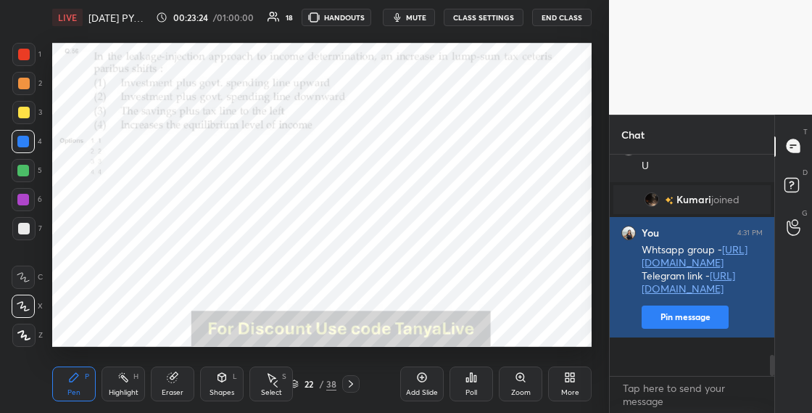
click at [706, 329] on button "Pin message" at bounding box center [685, 316] width 87 height 23
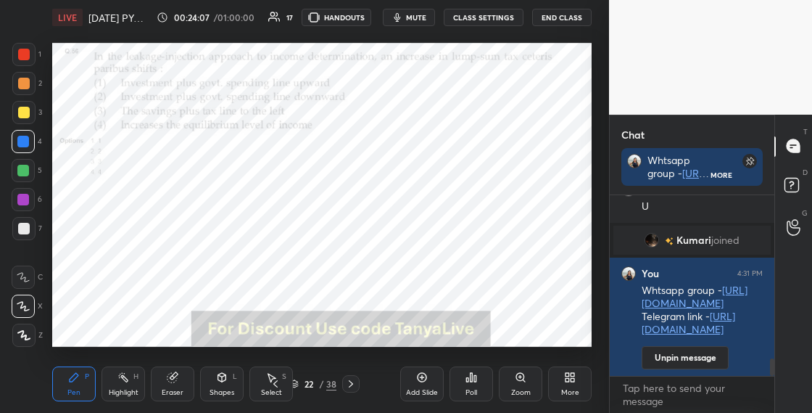
click at [233, 389] on div "Shapes" at bounding box center [222, 392] width 25 height 7
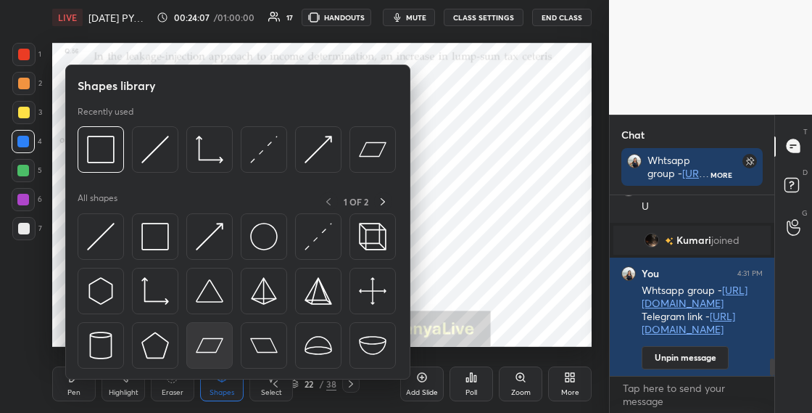
click at [224, 378] on body "1 2 3 4 5 6 7 C X Z C X Z E E Erase all H H LIVE [DATE] PYQ's Unit 1 -7 00:24:0…" at bounding box center [406, 206] width 812 height 413
click at [168, 246] on img at bounding box center [155, 237] width 28 height 28
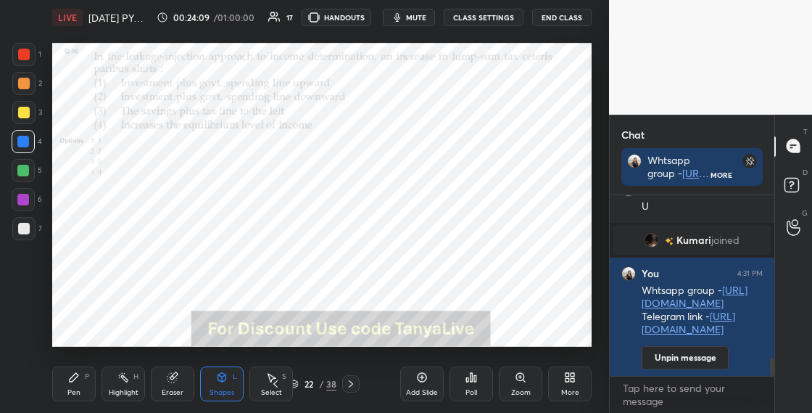
click at [75, 398] on div "Pen P" at bounding box center [74, 383] width 44 height 35
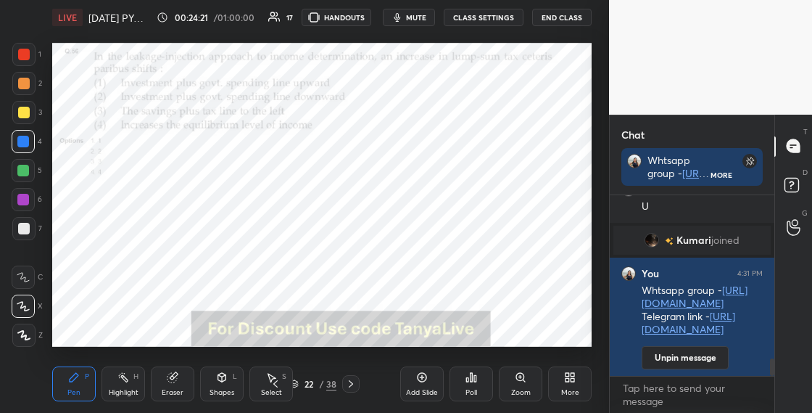
click at [296, 384] on icon at bounding box center [294, 383] width 9 height 9
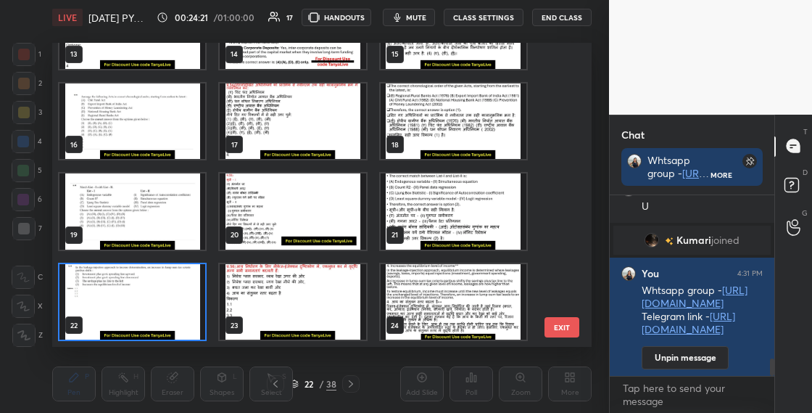
scroll to position [299, 532]
click at [192, 313] on img "grid" at bounding box center [132, 302] width 146 height 76
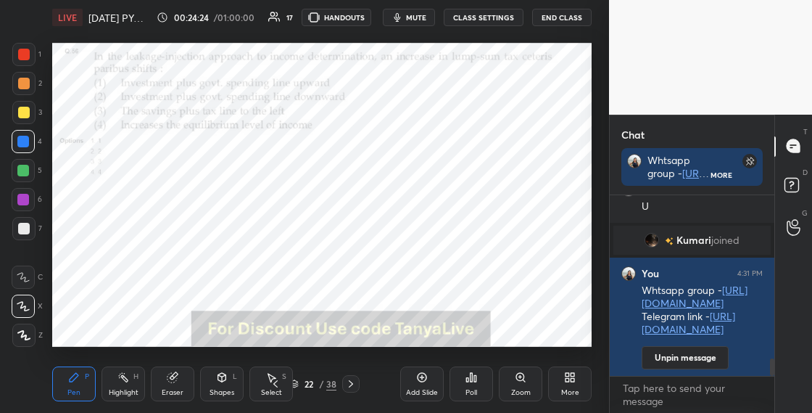
click at [192, 314] on img "grid" at bounding box center [132, 302] width 146 height 76
click at [470, 386] on div "Poll" at bounding box center [472, 383] width 44 height 35
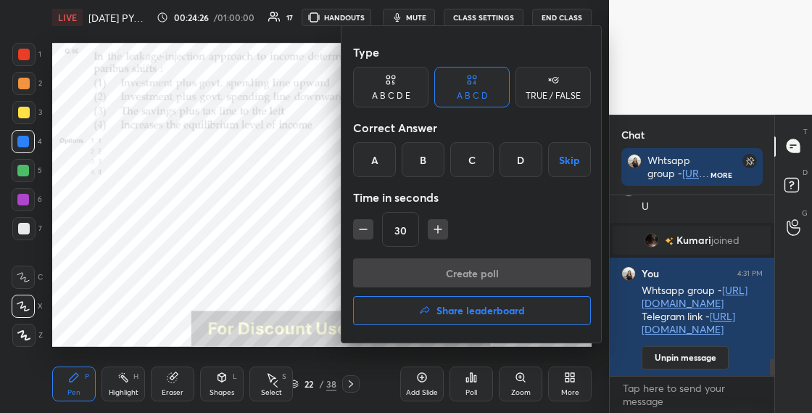
click at [513, 158] on div "D" at bounding box center [521, 159] width 43 height 35
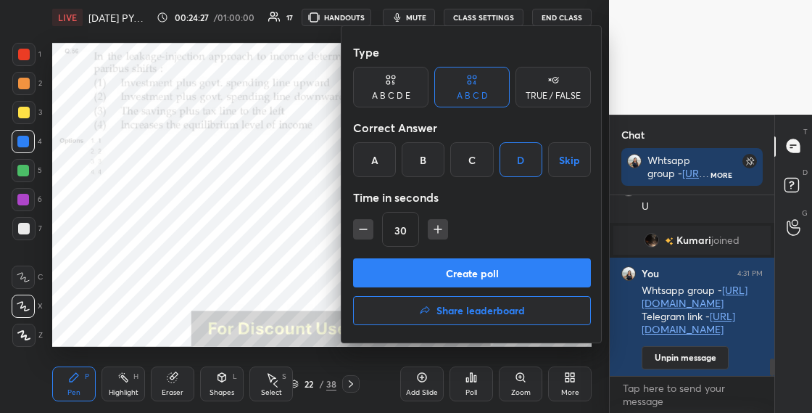
click at [495, 276] on button "Create poll" at bounding box center [472, 272] width 238 height 29
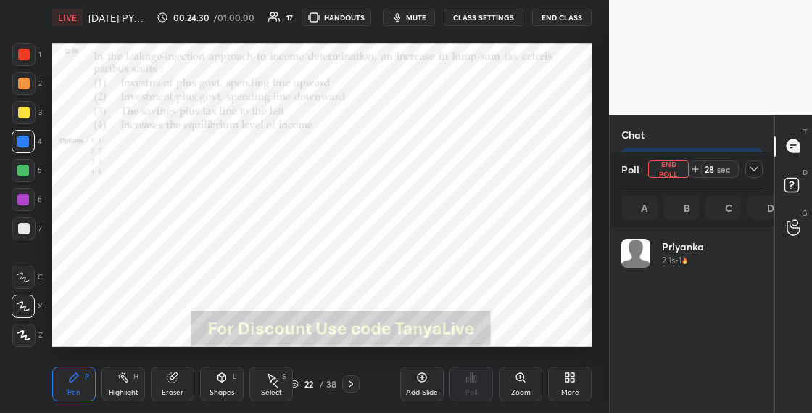
scroll to position [170, 137]
click at [299, 386] on div "22 / 38" at bounding box center [313, 383] width 46 height 13
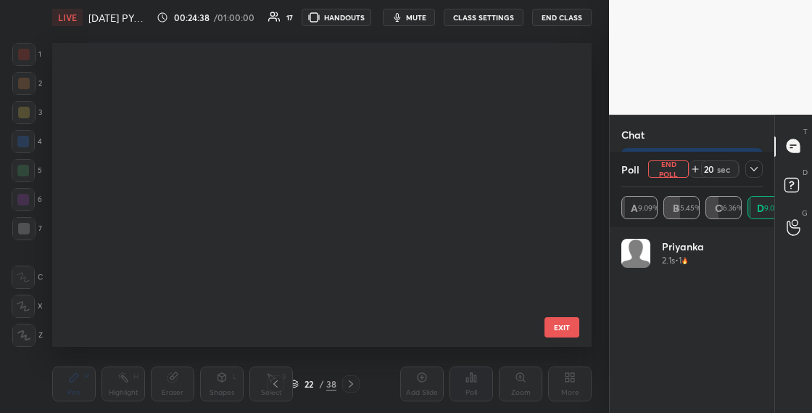
scroll to position [299, 532]
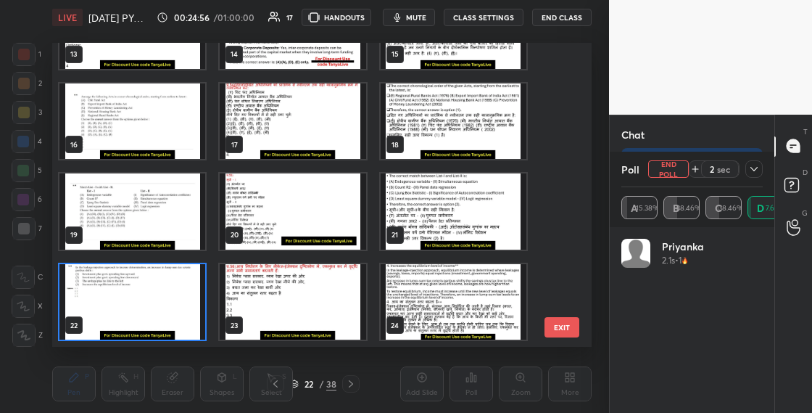
click at [172, 317] on img "grid" at bounding box center [132, 302] width 146 height 76
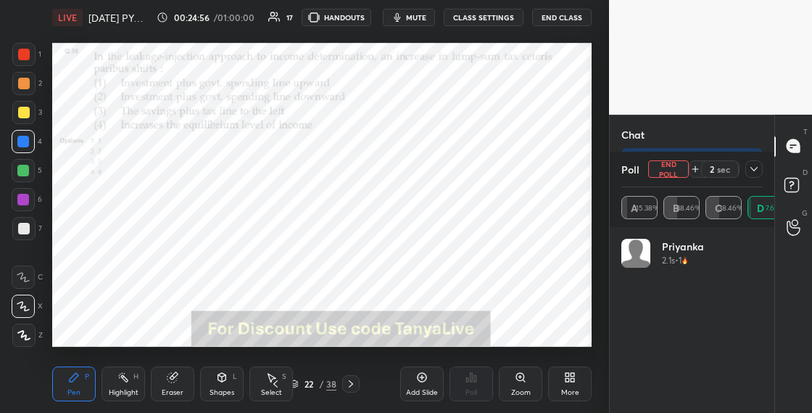
click at [174, 319] on img "grid" at bounding box center [132, 302] width 146 height 76
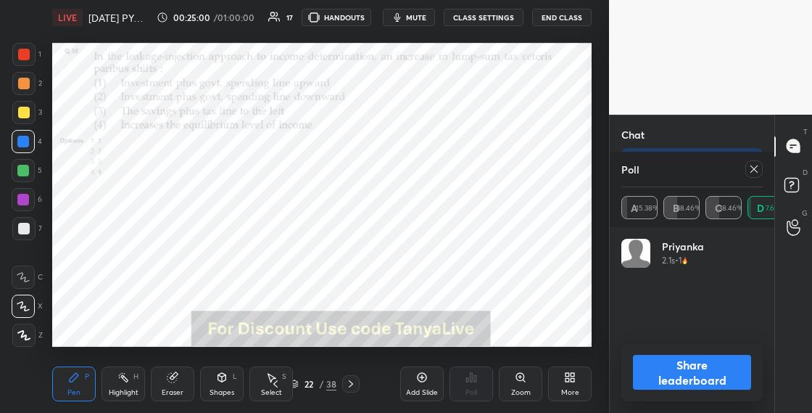
click at [218, 382] on icon at bounding box center [222, 377] width 12 height 12
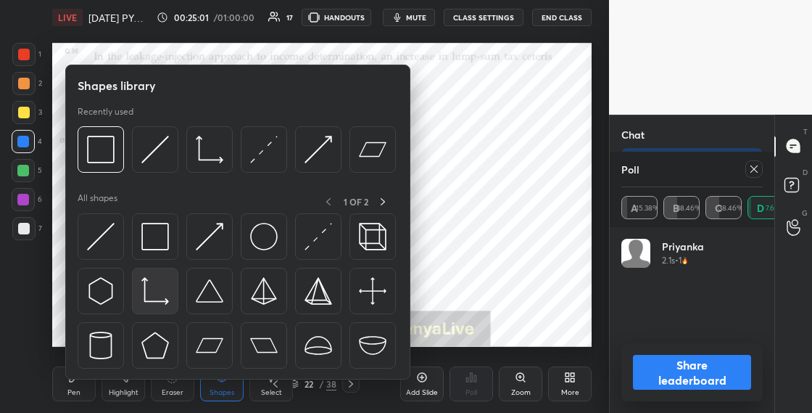
click at [156, 270] on div at bounding box center [155, 291] width 46 height 46
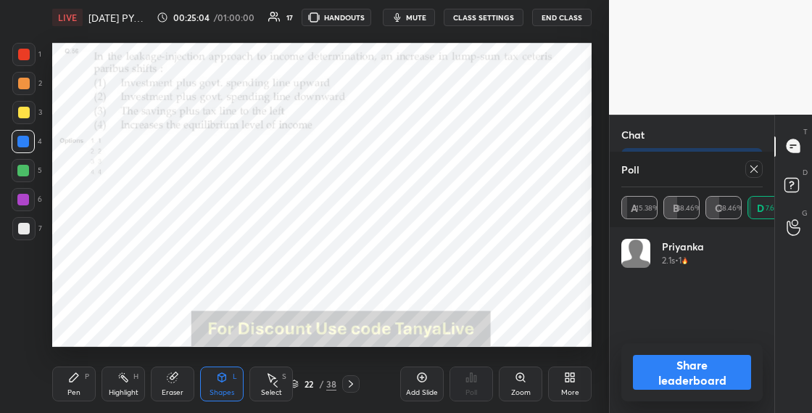
click at [213, 380] on div "Shapes L" at bounding box center [222, 383] width 44 height 35
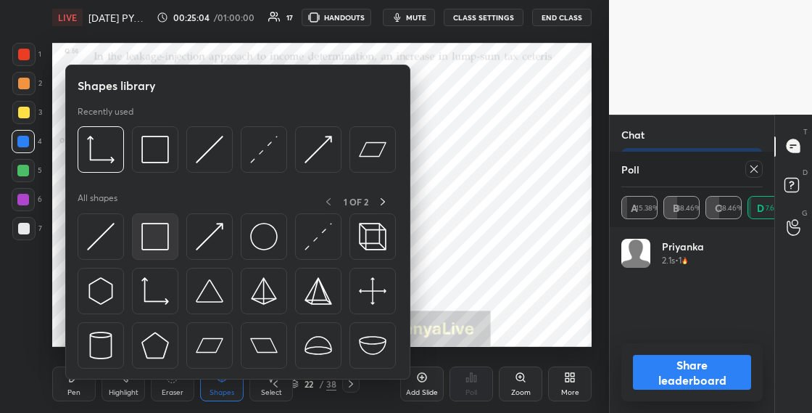
click at [157, 258] on div at bounding box center [155, 236] width 46 height 46
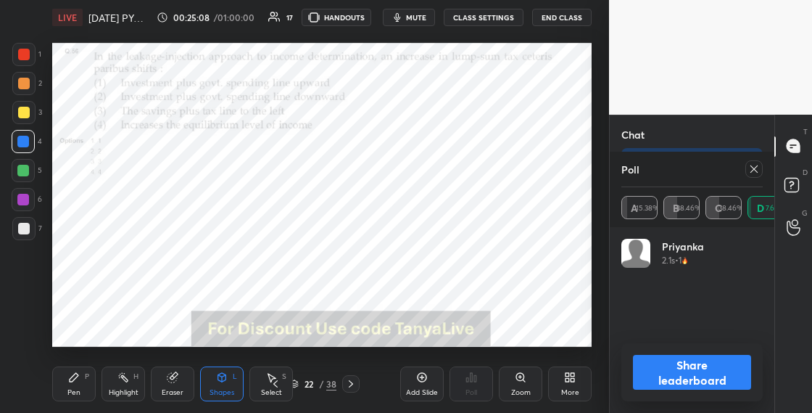
click at [758, 169] on icon at bounding box center [755, 169] width 12 height 12
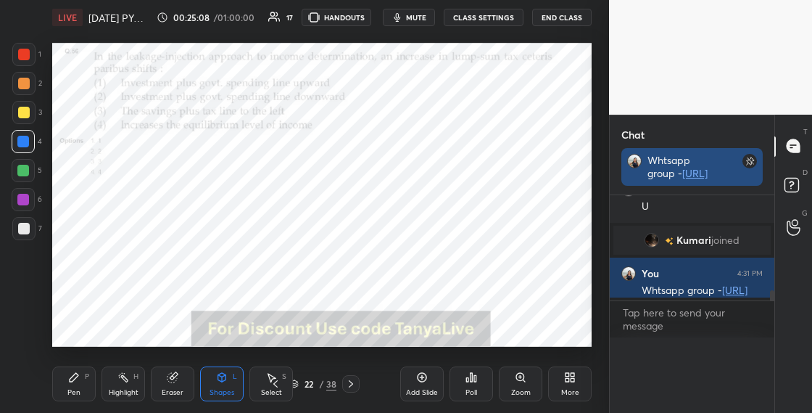
scroll to position [91, 160]
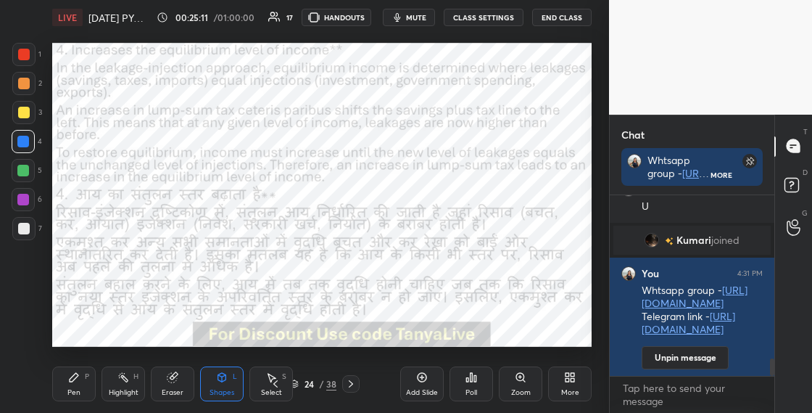
click at [83, 378] on div "Pen P" at bounding box center [74, 383] width 44 height 35
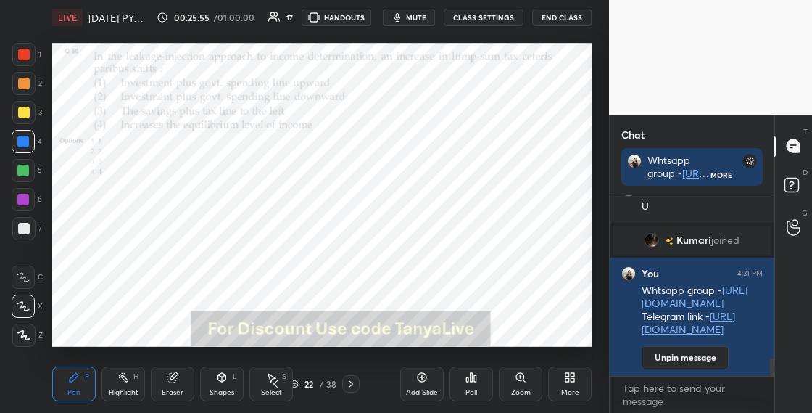
click at [181, 382] on div "Eraser" at bounding box center [173, 383] width 44 height 35
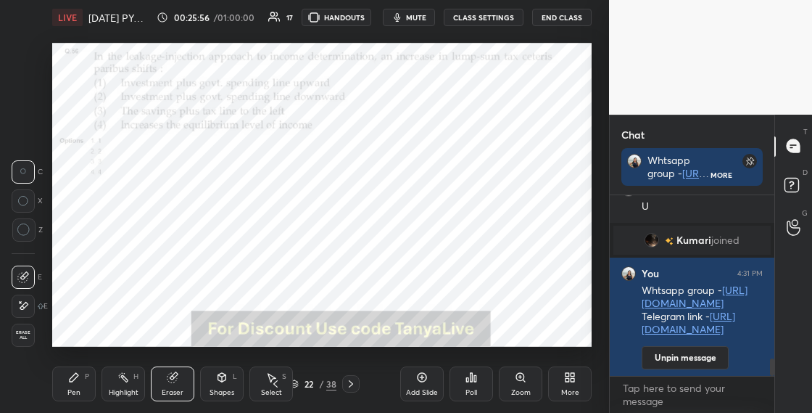
click at [30, 337] on span "Erase all" at bounding box center [23, 335] width 22 height 10
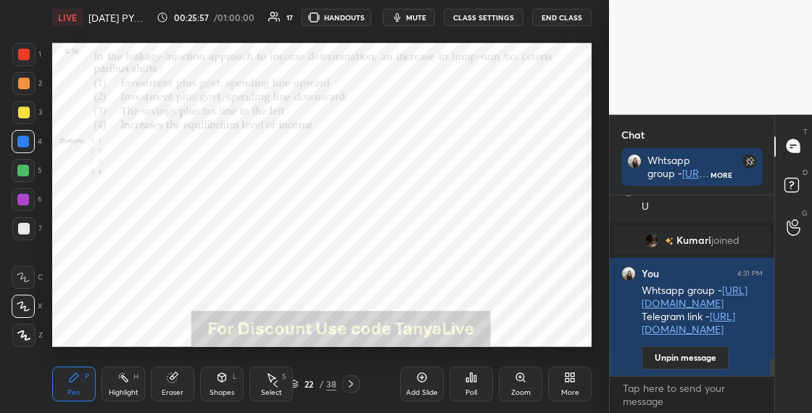
click at [221, 375] on icon at bounding box center [222, 376] width 8 height 2
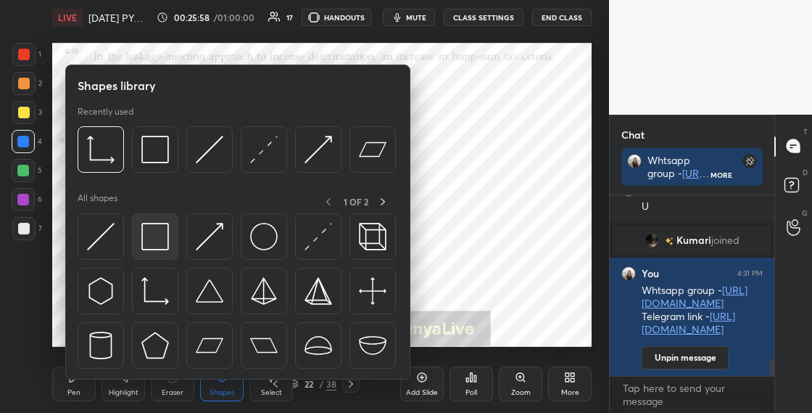
click at [162, 248] on img at bounding box center [155, 237] width 28 height 28
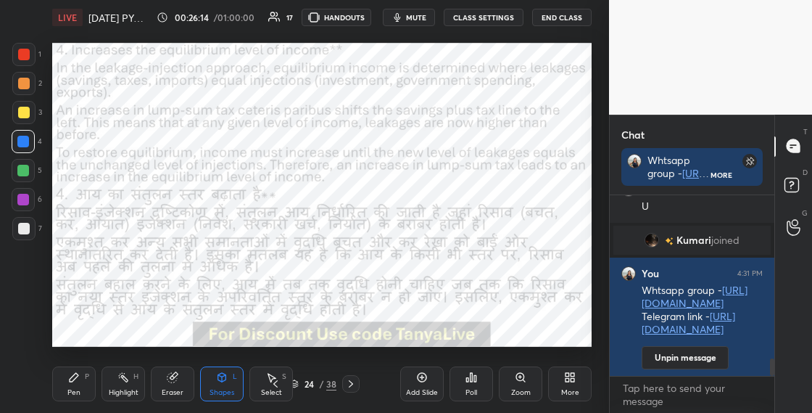
click at [79, 382] on icon at bounding box center [74, 377] width 12 height 12
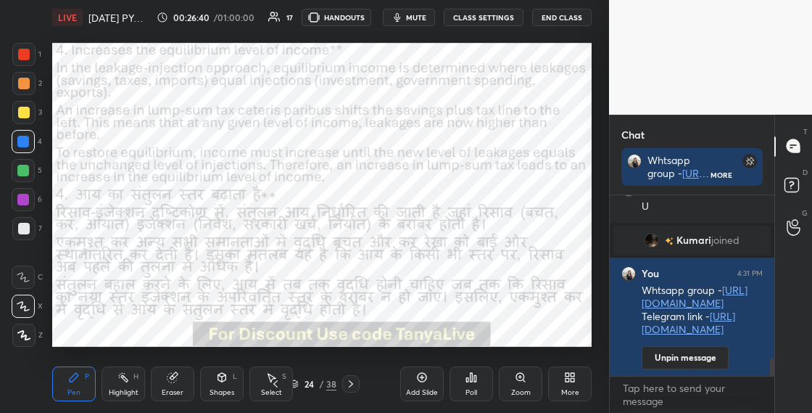
click at [302, 384] on div "24" at bounding box center [309, 383] width 15 height 9
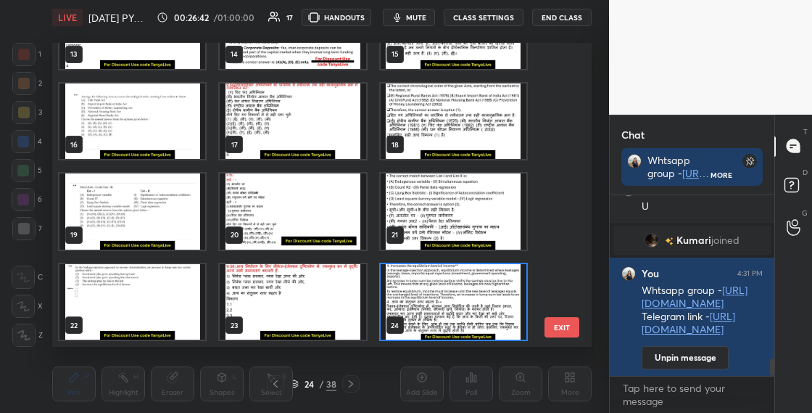
scroll to position [2234, 0]
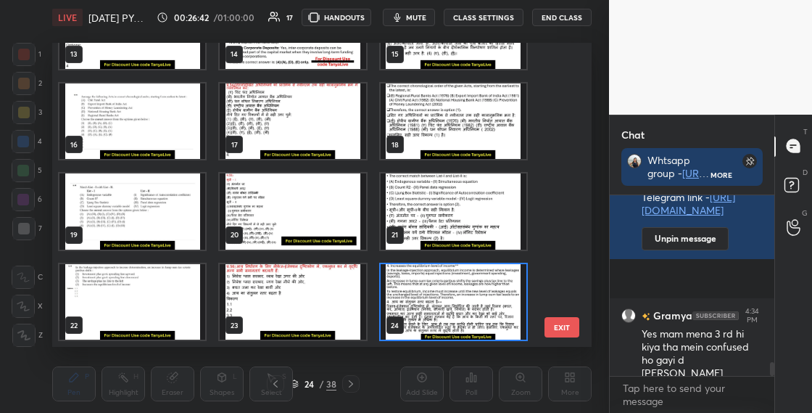
click at [181, 299] on img "grid" at bounding box center [132, 302] width 146 height 76
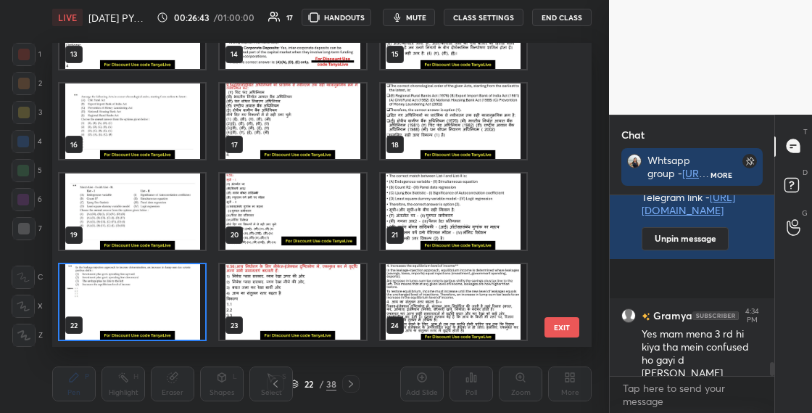
click at [181, 299] on img "grid" at bounding box center [132, 302] width 146 height 76
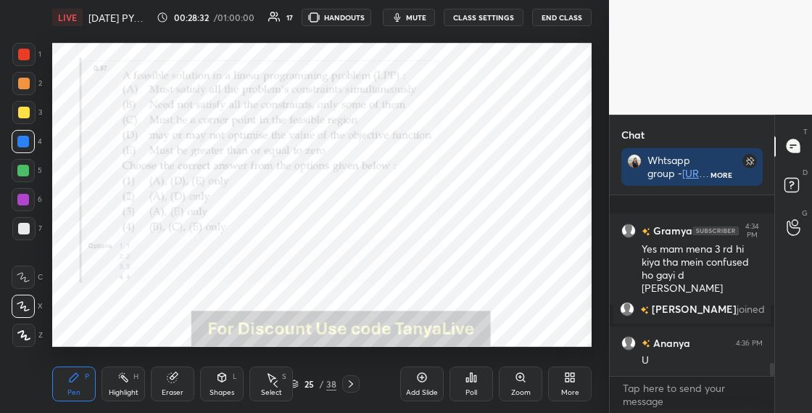
scroll to position [2342, 0]
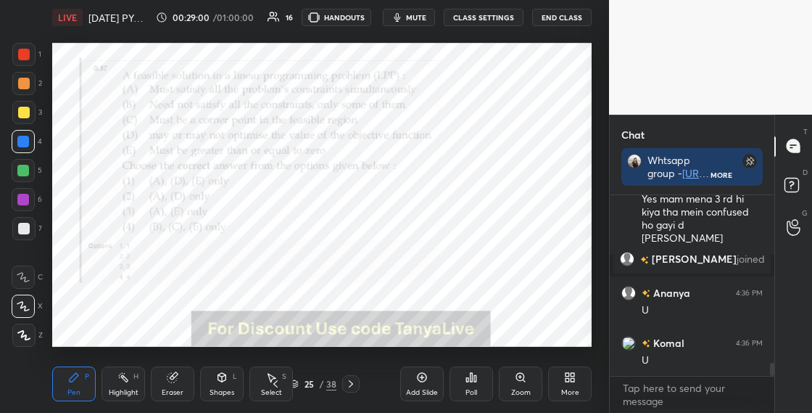
click at [25, 198] on div at bounding box center [23, 200] width 12 height 12
click at [31, 231] on div at bounding box center [23, 228] width 23 height 23
click at [22, 112] on div at bounding box center [24, 113] width 12 height 12
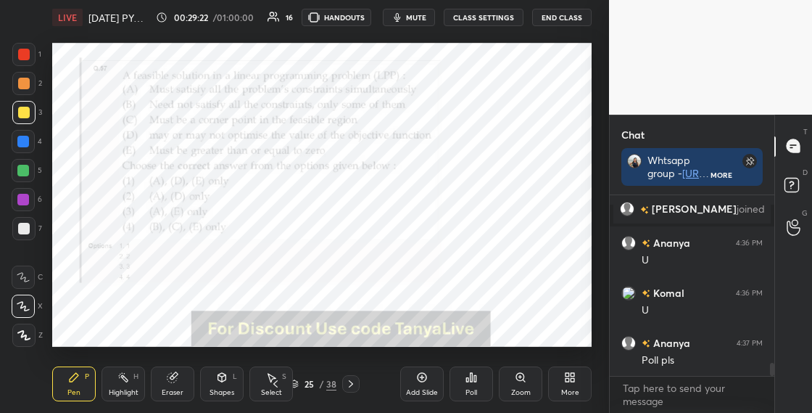
click at [24, 173] on div at bounding box center [23, 171] width 12 height 12
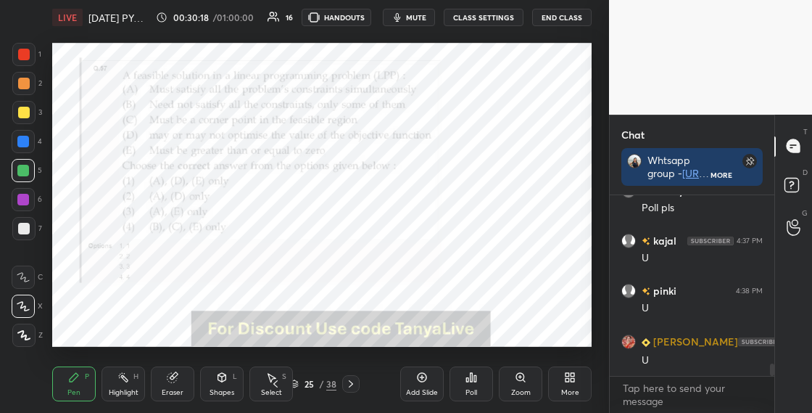
scroll to position [2594, 0]
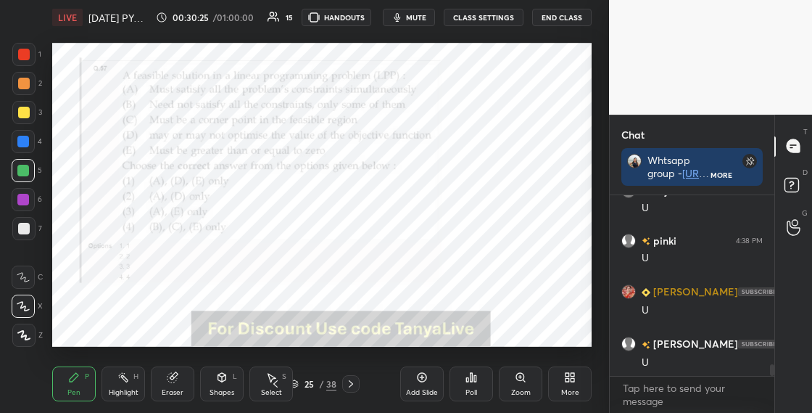
click at [300, 384] on div "25 / 38" at bounding box center [313, 383] width 46 height 13
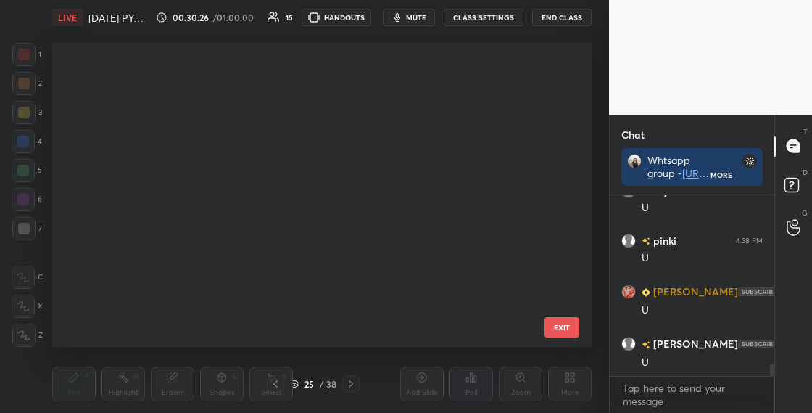
scroll to position [299, 532]
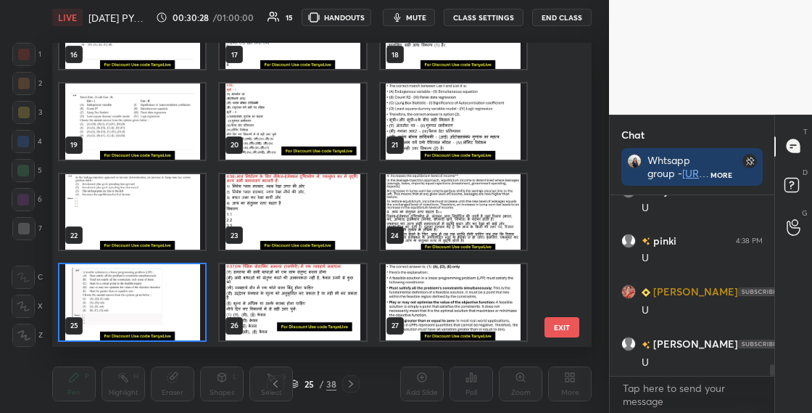
click at [178, 311] on img "grid" at bounding box center [132, 302] width 146 height 76
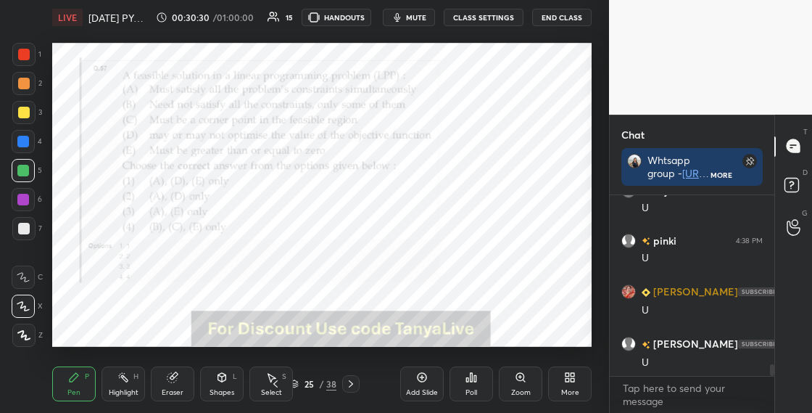
click at [297, 384] on icon at bounding box center [294, 383] width 9 height 9
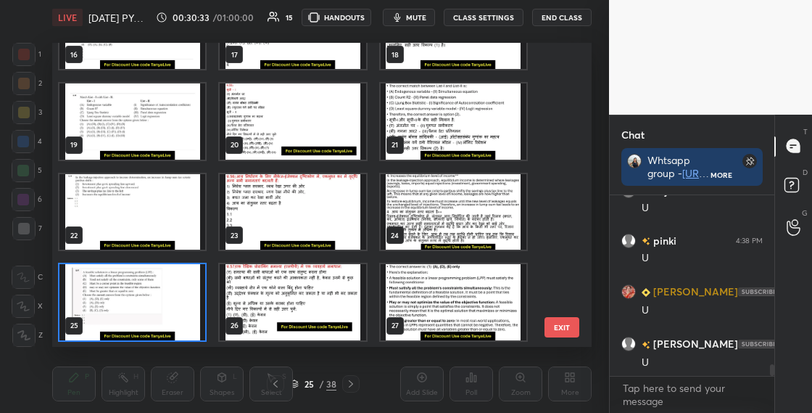
click at [200, 289] on img "grid" at bounding box center [132, 302] width 146 height 76
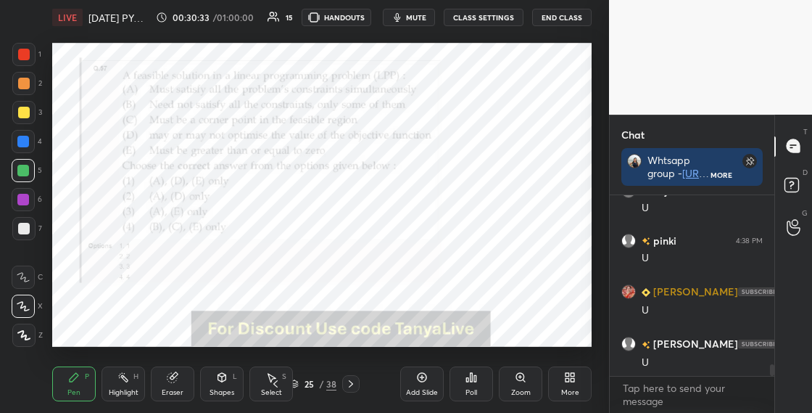
click at [200, 289] on img "grid" at bounding box center [132, 302] width 146 height 76
click at [468, 380] on icon at bounding box center [467, 380] width 2 height 4
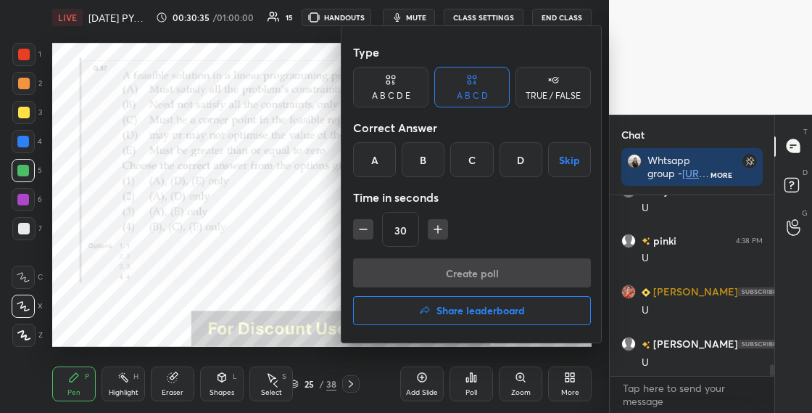
click at [379, 162] on div "A" at bounding box center [374, 159] width 43 height 35
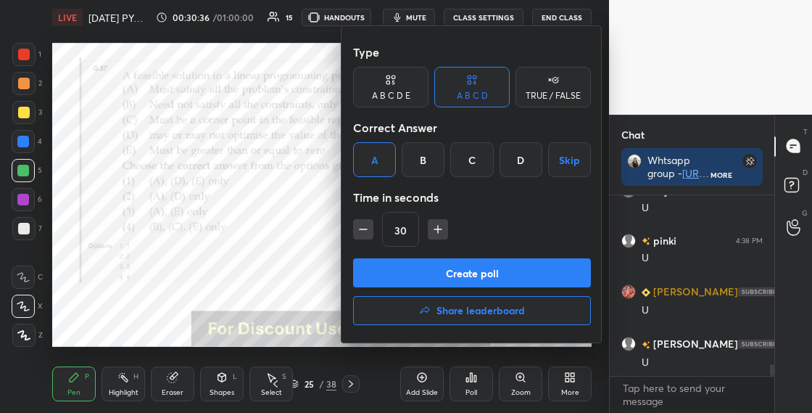
click at [397, 268] on button "Create poll" at bounding box center [472, 272] width 238 height 29
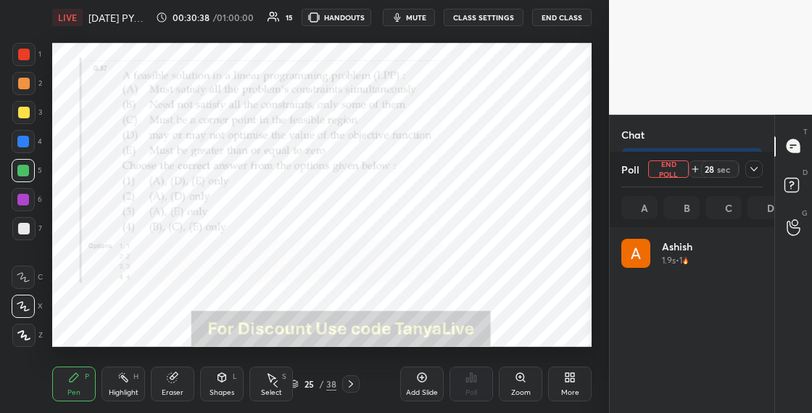
scroll to position [170, 137]
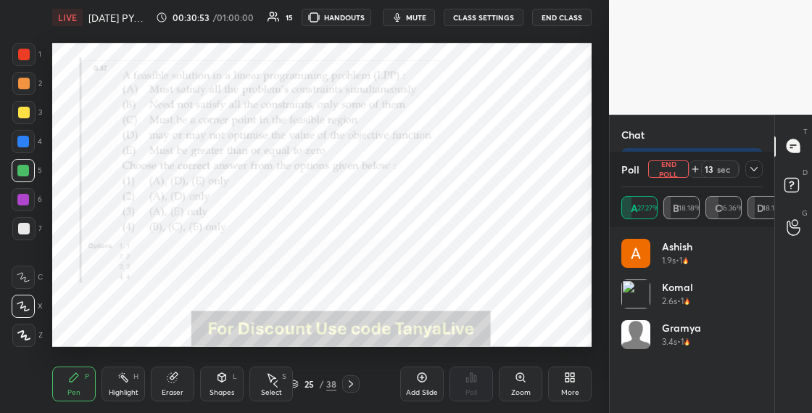
click at [236, 379] on div "L" at bounding box center [235, 376] width 4 height 7
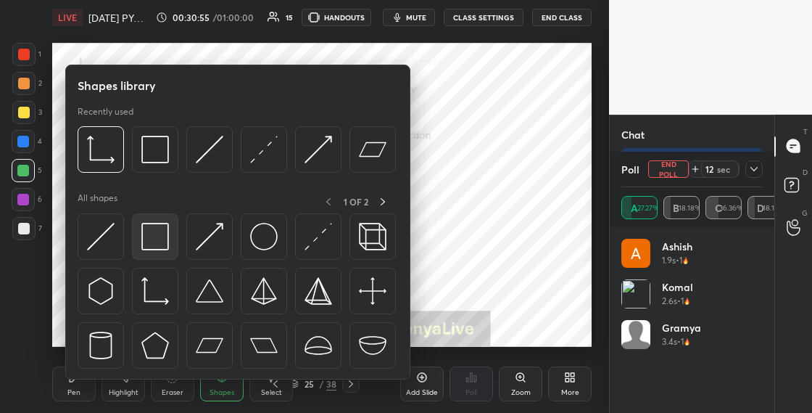
click at [162, 242] on img at bounding box center [155, 237] width 28 height 28
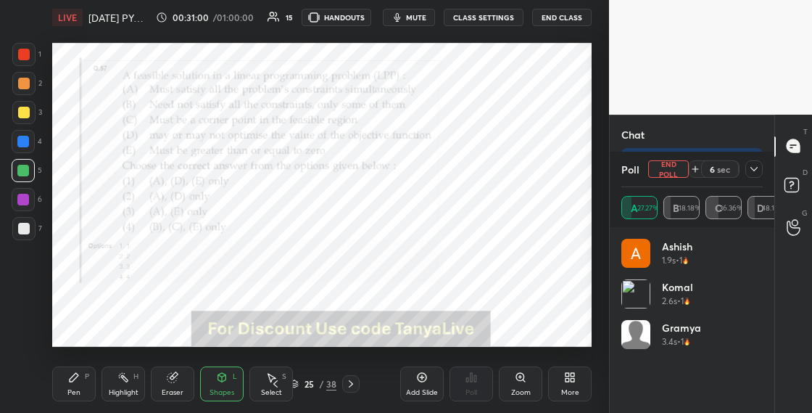
click at [207, 386] on div "Shapes L" at bounding box center [222, 383] width 44 height 35
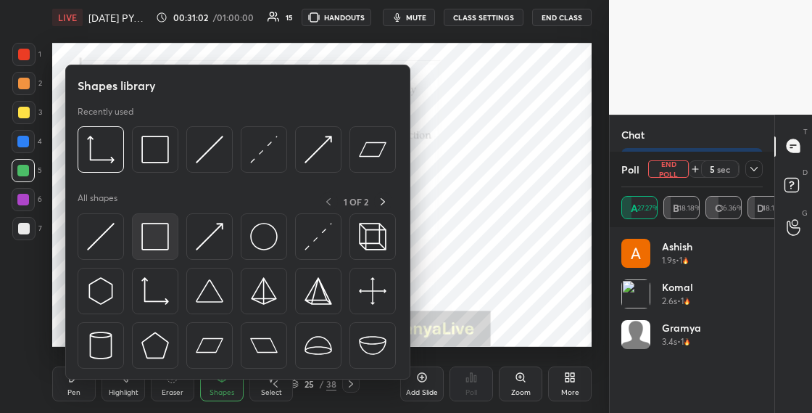
click at [159, 239] on img at bounding box center [155, 237] width 28 height 28
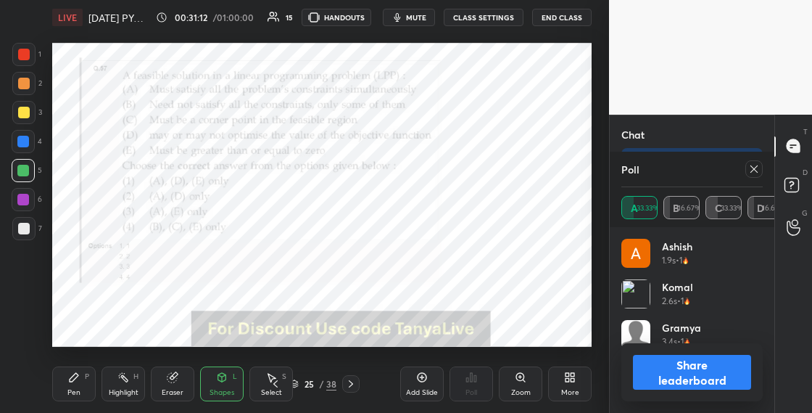
scroll to position [2704, 0]
click at [657, 378] on button "Share leaderboard" at bounding box center [692, 372] width 118 height 35
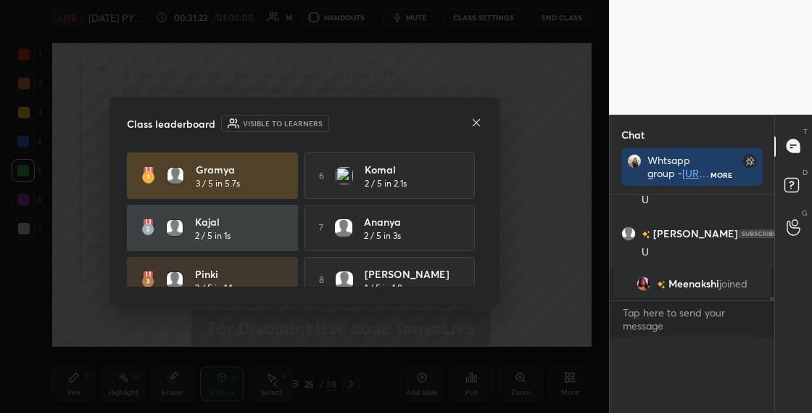
scroll to position [162, 160]
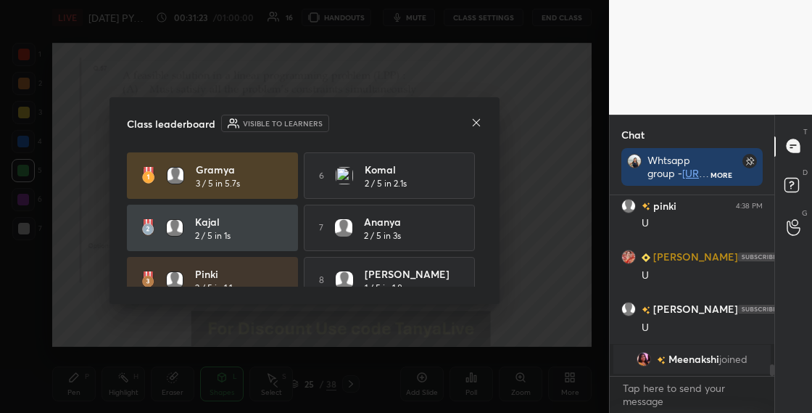
click at [478, 122] on icon at bounding box center [477, 123] width 12 height 12
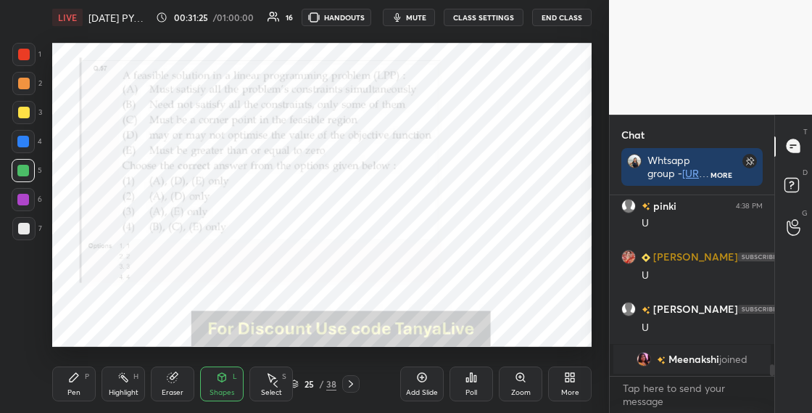
click at [84, 377] on div "Pen P" at bounding box center [74, 383] width 44 height 35
click at [354, 381] on icon at bounding box center [351, 384] width 12 height 12
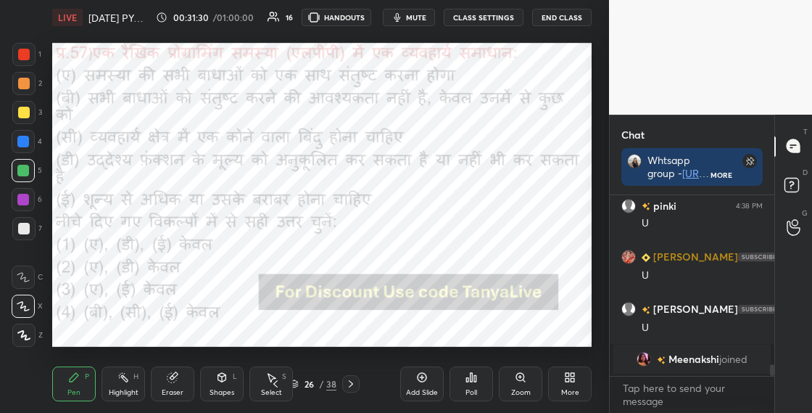
click at [354, 379] on icon at bounding box center [351, 384] width 12 height 12
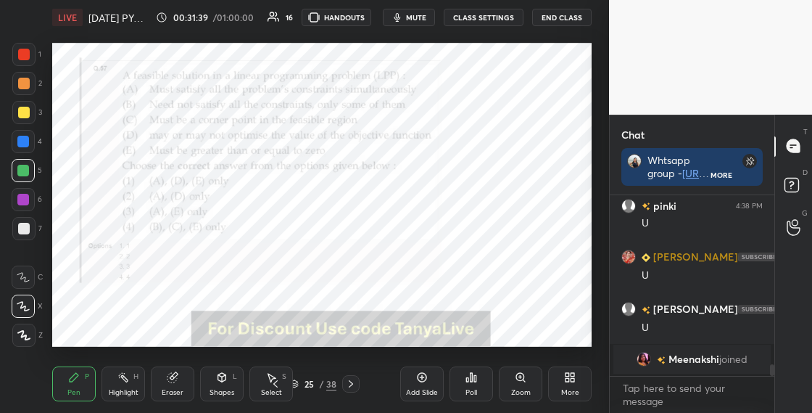
click at [353, 380] on icon at bounding box center [351, 384] width 12 height 12
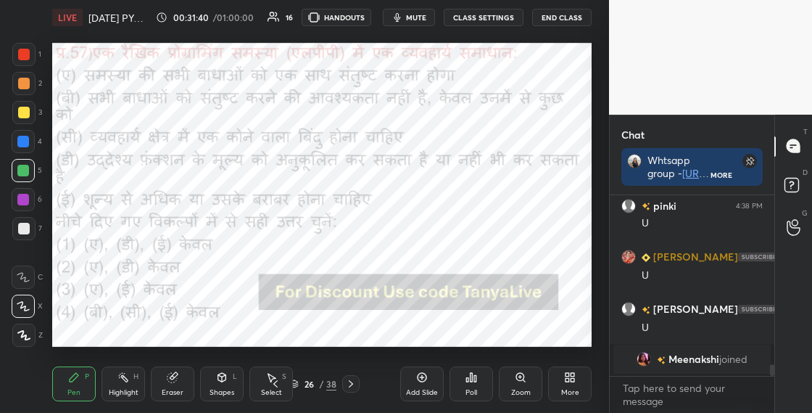
click at [354, 382] on icon at bounding box center [351, 384] width 12 height 12
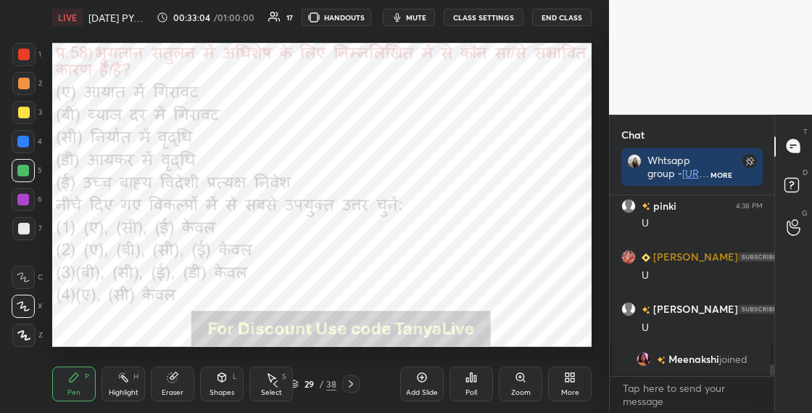
click at [298, 386] on icon at bounding box center [294, 383] width 9 height 9
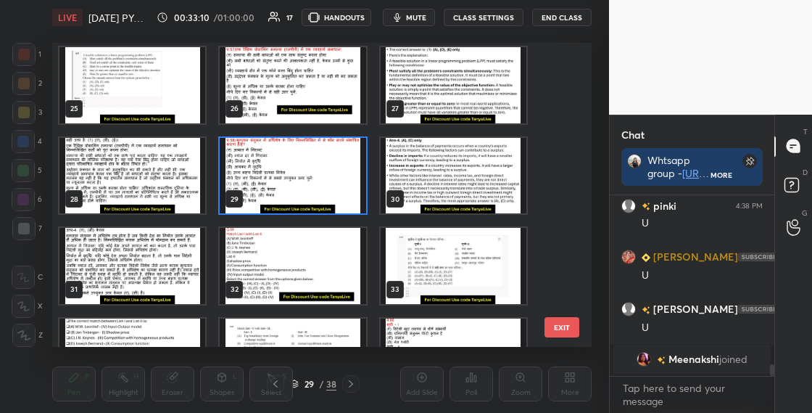
scroll to position [794, 0]
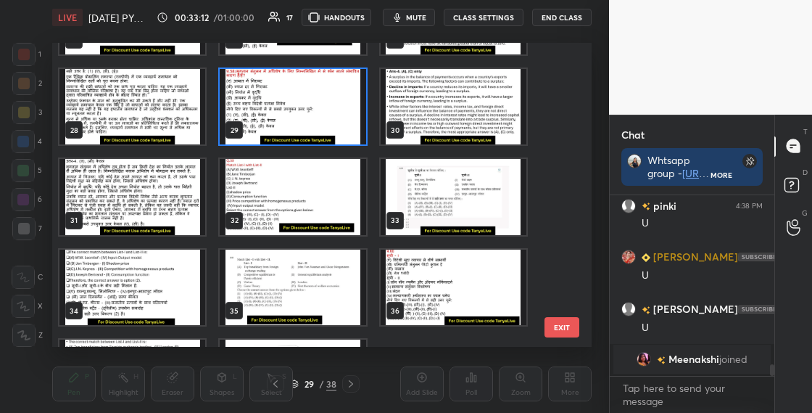
click at [323, 213] on img "grid" at bounding box center [293, 197] width 146 height 76
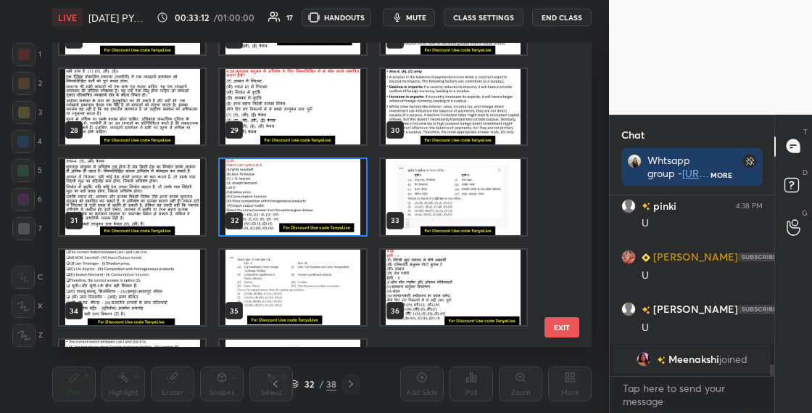
click at [323, 213] on img "grid" at bounding box center [293, 197] width 146 height 76
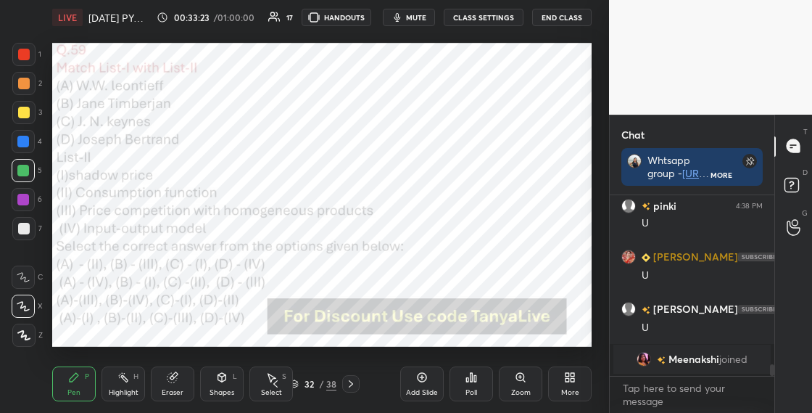
click at [297, 387] on icon at bounding box center [294, 383] width 9 height 9
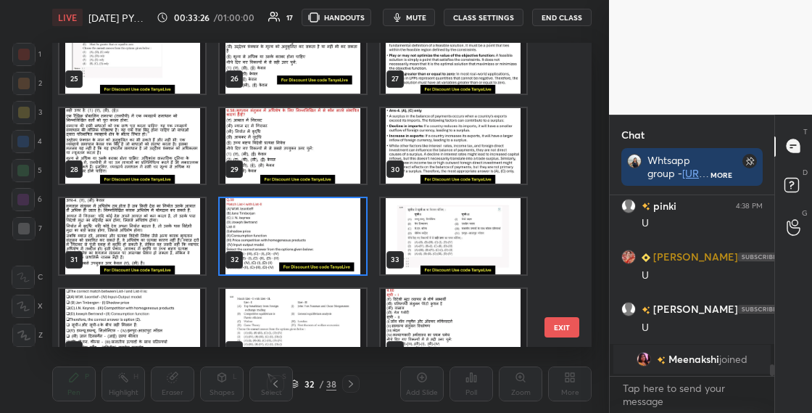
scroll to position [777, 0]
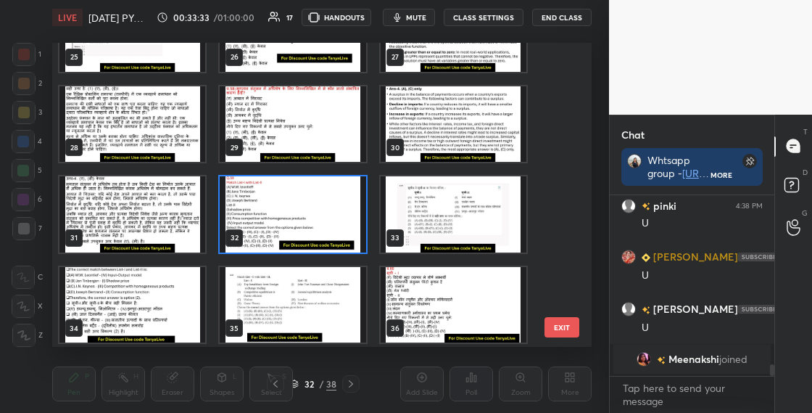
click at [333, 205] on img "grid" at bounding box center [293, 214] width 146 height 76
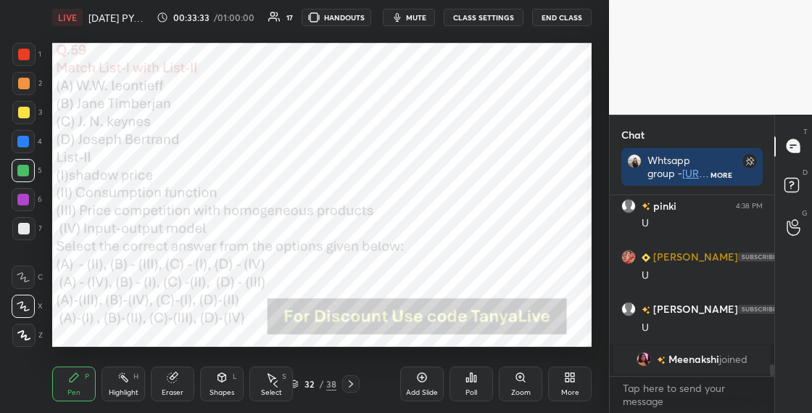
click at [333, 205] on img "grid" at bounding box center [293, 214] width 146 height 76
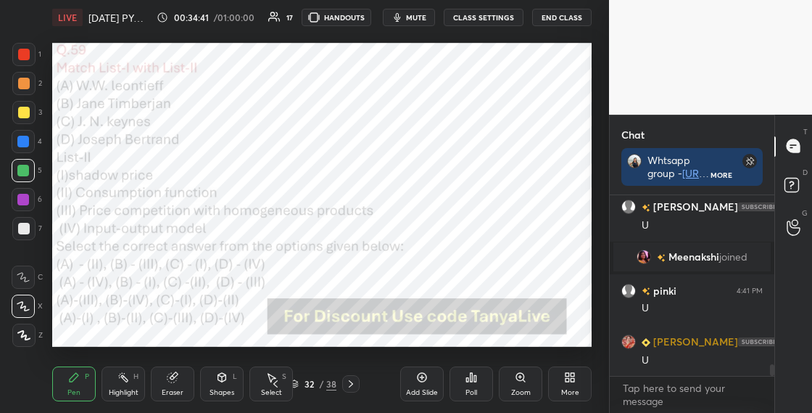
scroll to position [2695, 0]
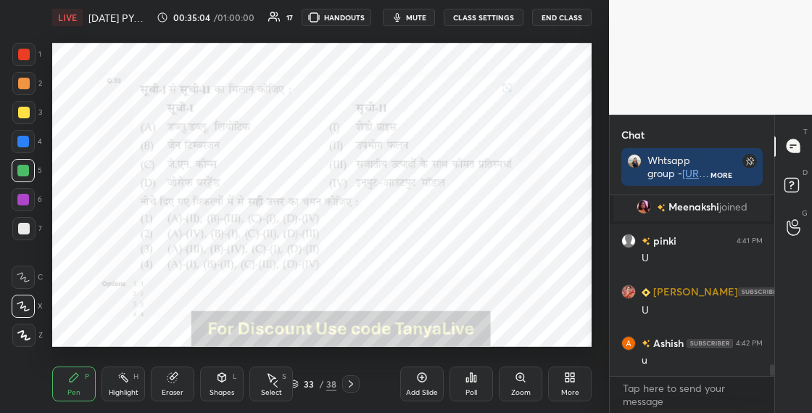
click at [301, 383] on div "33 / 38" at bounding box center [313, 383] width 46 height 13
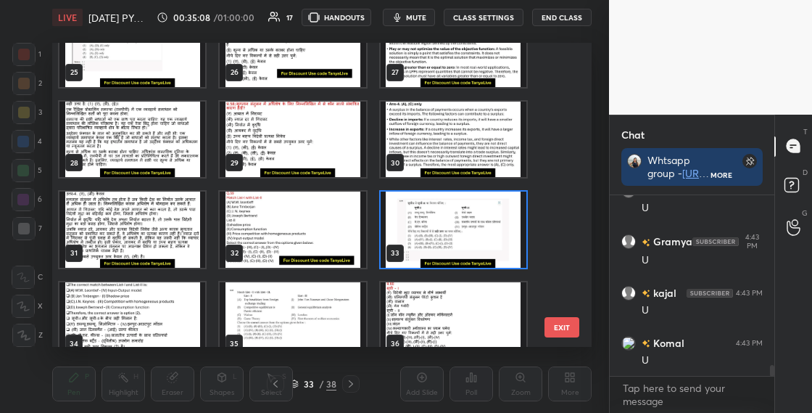
scroll to position [778, 0]
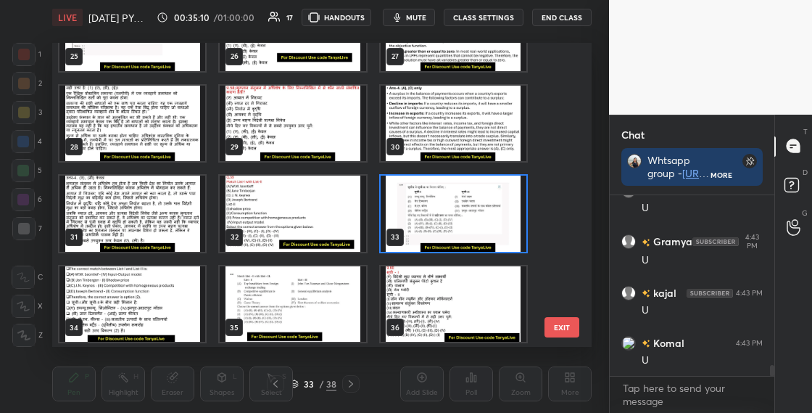
click at [505, 218] on img "grid" at bounding box center [454, 214] width 146 height 76
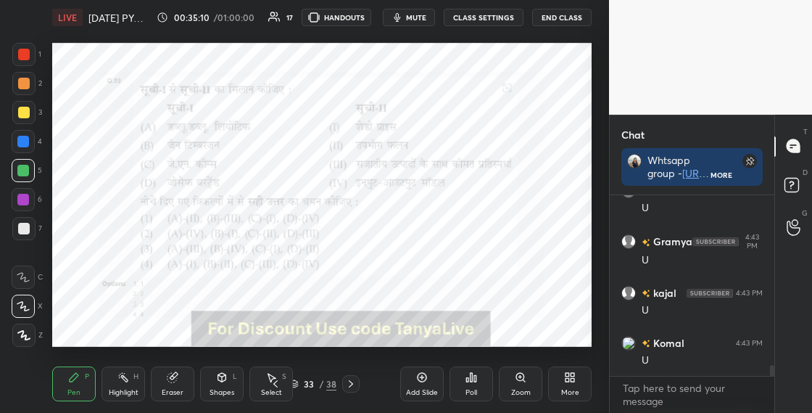
click at [506, 218] on img "grid" at bounding box center [454, 214] width 146 height 76
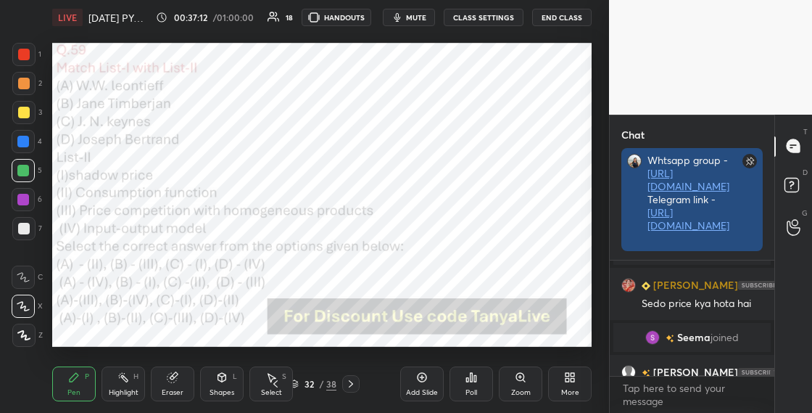
scroll to position [5, 5]
click at [752, 160] on rect at bounding box center [750, 161] width 15 height 15
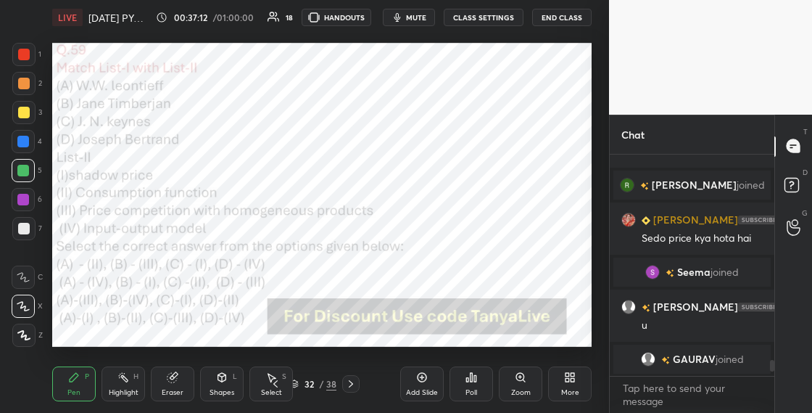
scroll to position [2855, 0]
click at [298, 379] on icon at bounding box center [294, 383] width 9 height 9
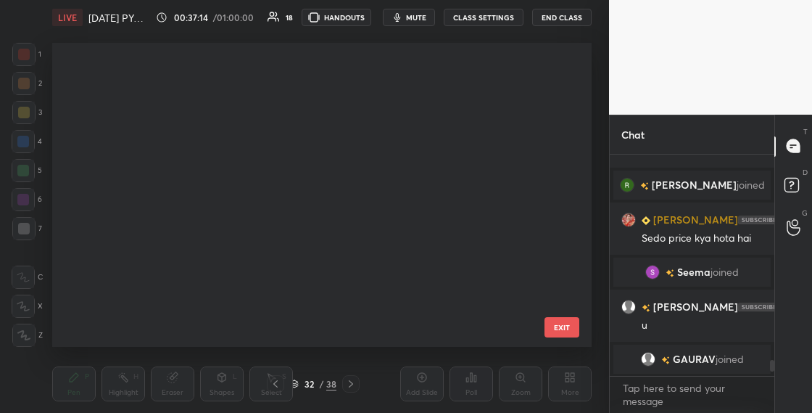
scroll to position [299, 532]
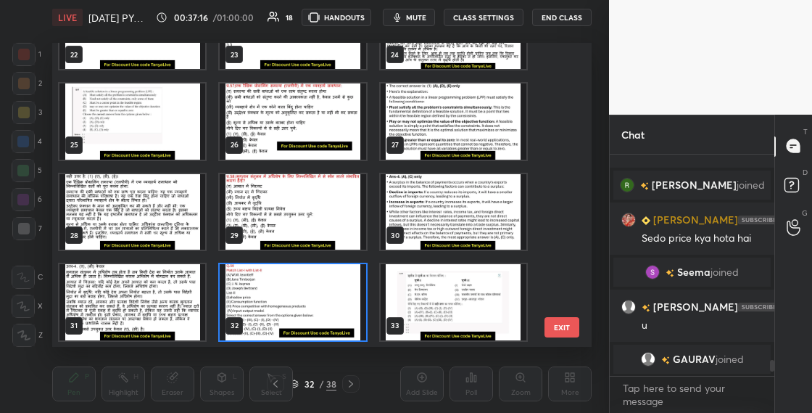
drag, startPoint x: 559, startPoint y: 254, endPoint x: 566, endPoint y: 258, distance: 8.1
click at [560, 265] on div "22 23 24 25 26 27 28 29 30 31 32 33 34 35 36" at bounding box center [309, 195] width 514 height 304
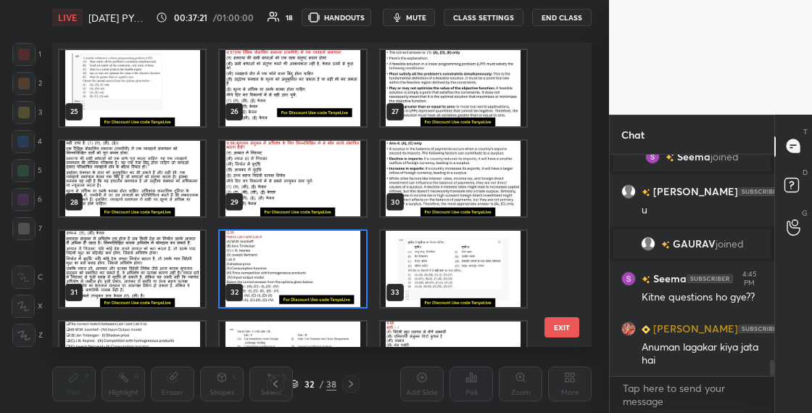
scroll to position [756, 0]
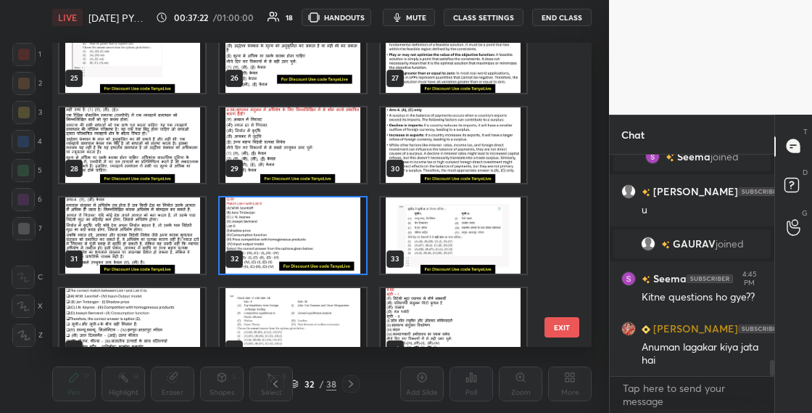
click at [345, 247] on img "grid" at bounding box center [293, 235] width 146 height 76
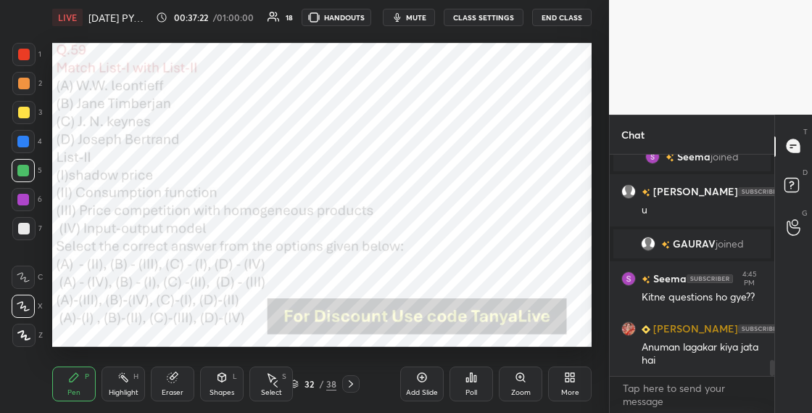
click at [346, 247] on img "grid" at bounding box center [293, 235] width 146 height 76
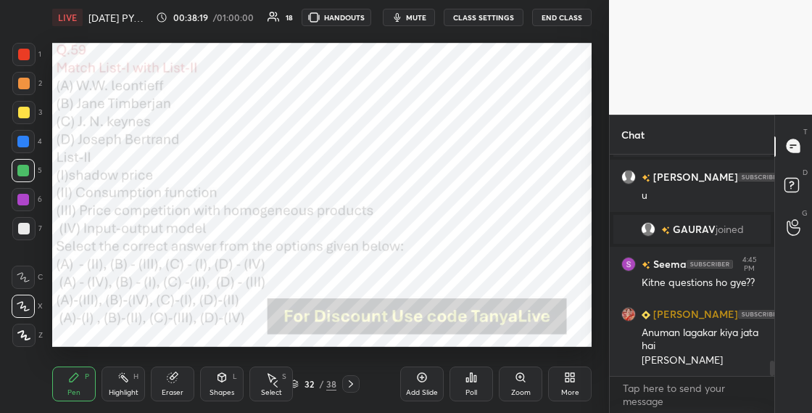
click at [296, 385] on icon at bounding box center [294, 383] width 9 height 9
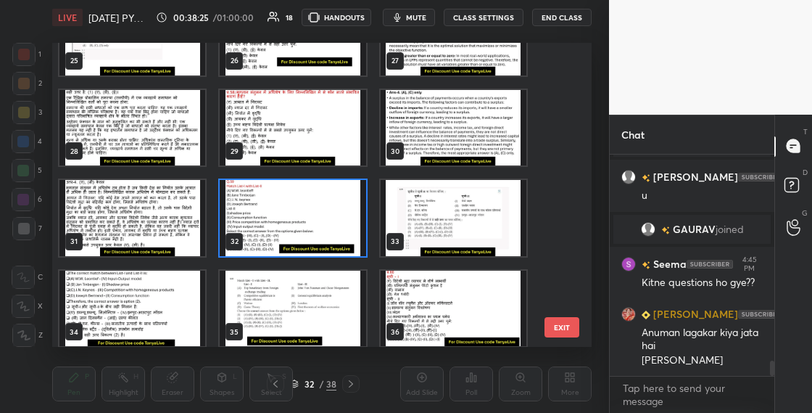
scroll to position [779, 0]
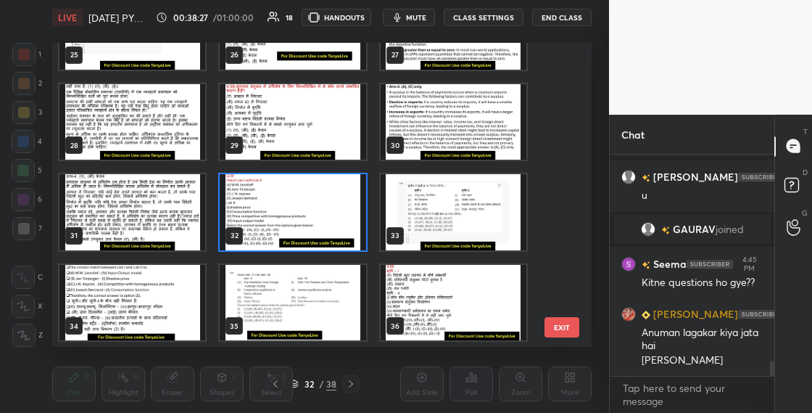
click at [305, 184] on img "grid" at bounding box center [293, 212] width 146 height 76
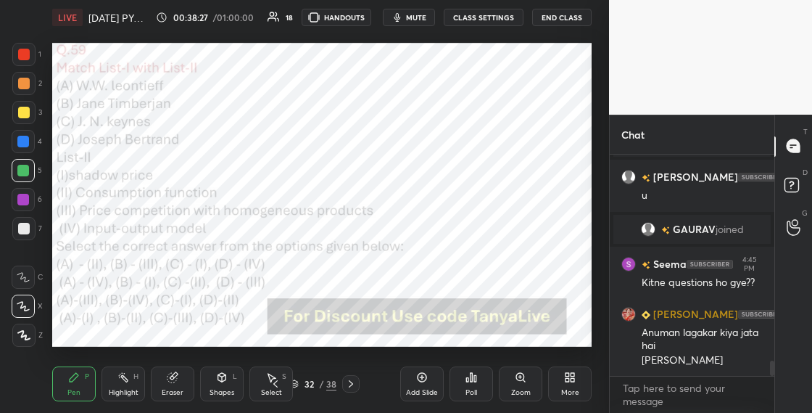
click at [304, 185] on img "grid" at bounding box center [293, 212] width 146 height 76
click at [479, 377] on div "Poll" at bounding box center [472, 383] width 44 height 35
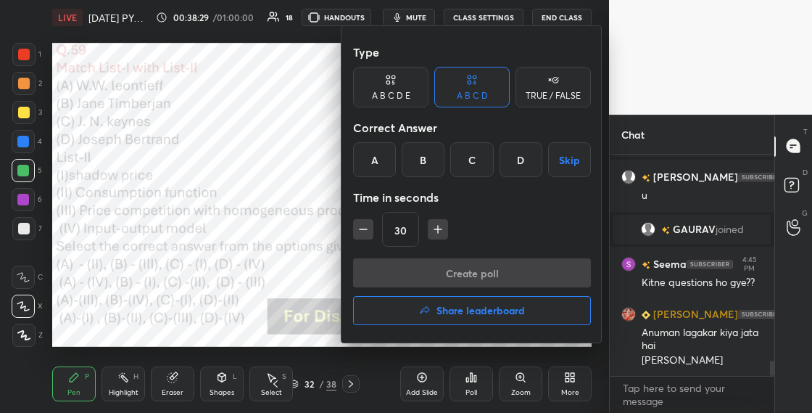
click at [427, 160] on div "B" at bounding box center [423, 159] width 43 height 35
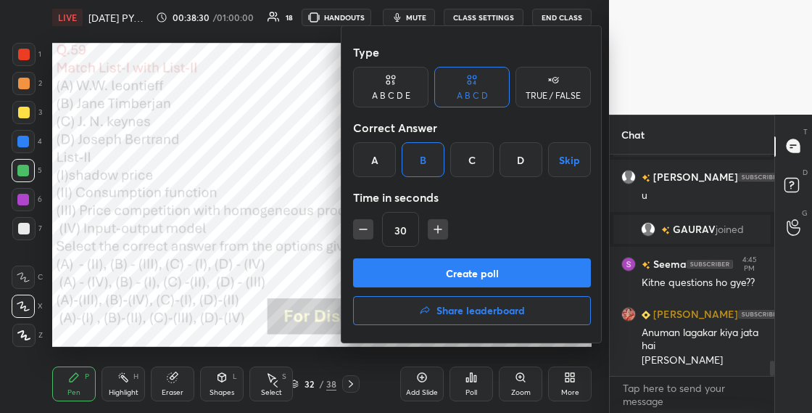
click at [437, 265] on button "Create poll" at bounding box center [472, 272] width 238 height 29
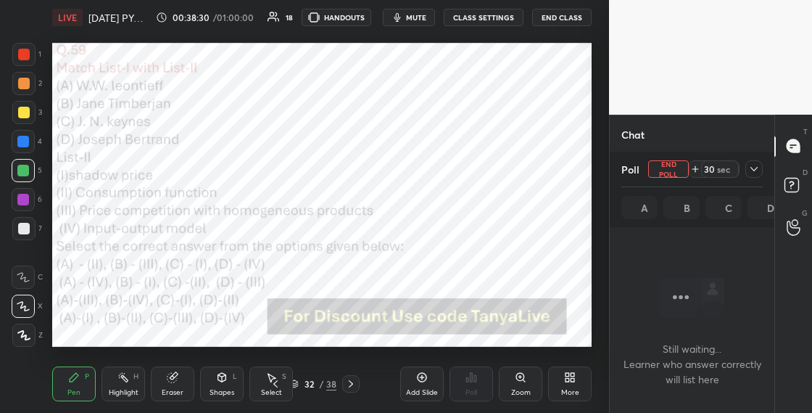
scroll to position [178, 160]
click at [755, 168] on icon at bounding box center [755, 169] width 12 height 12
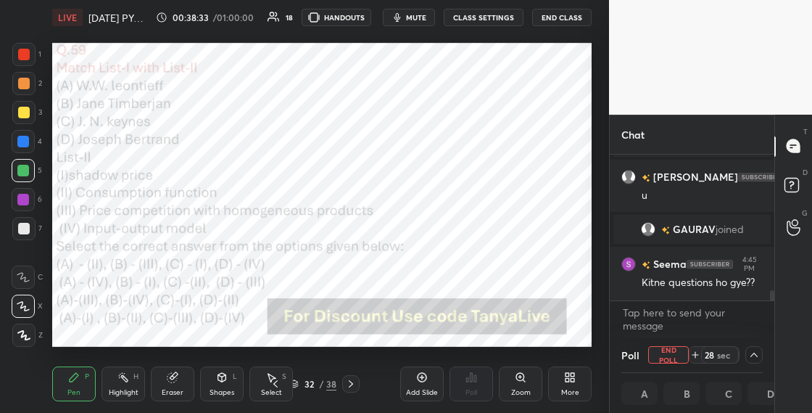
scroll to position [1, 5]
click at [223, 390] on div "Shapes" at bounding box center [222, 392] width 25 height 7
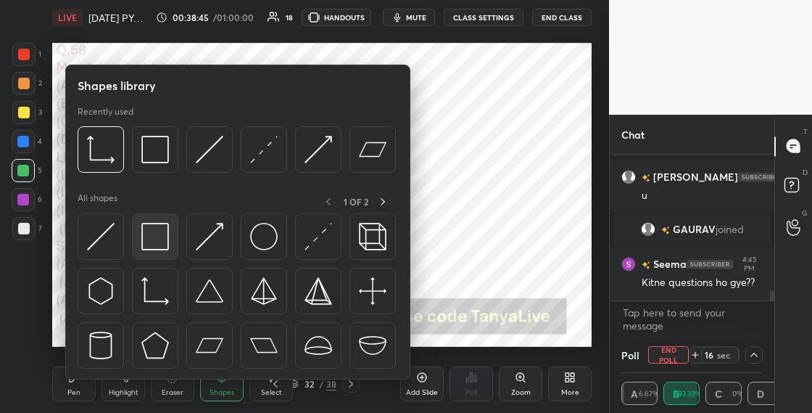
click at [162, 245] on img at bounding box center [155, 237] width 28 height 28
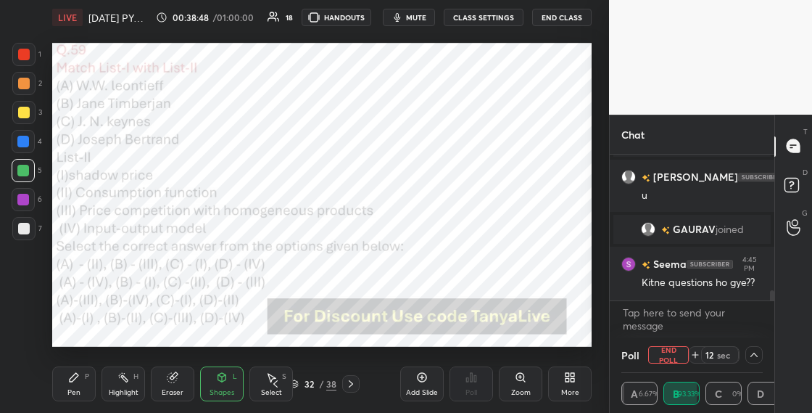
click at [90, 382] on div "Pen P" at bounding box center [74, 383] width 44 height 35
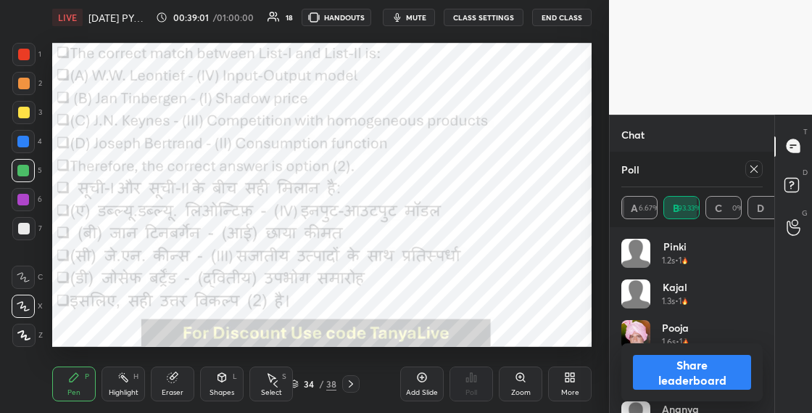
scroll to position [170, 137]
click at [701, 392] on div "Share leaderboard" at bounding box center [692, 372] width 141 height 58
click at [694, 365] on button "Share leaderboard" at bounding box center [692, 372] width 118 height 35
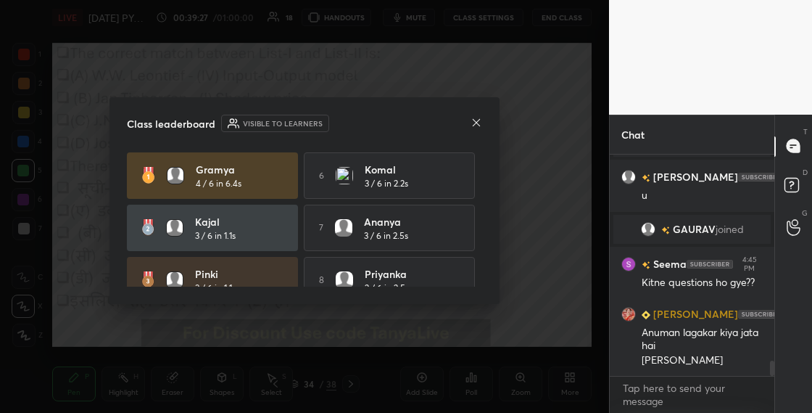
scroll to position [217, 160]
click at [479, 121] on icon at bounding box center [477, 123] width 12 height 12
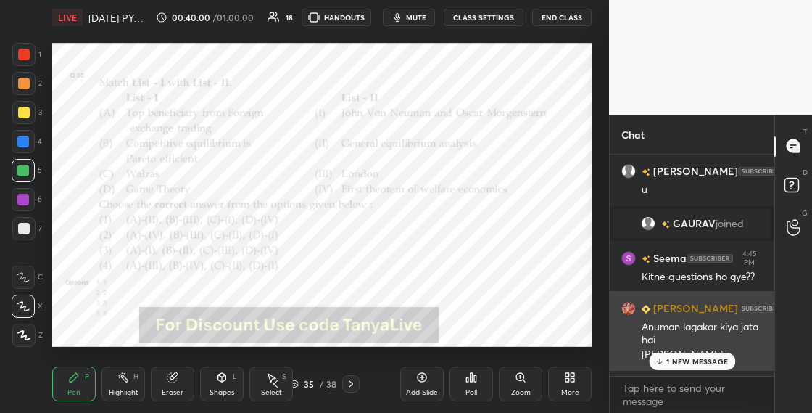
scroll to position [2949, 0]
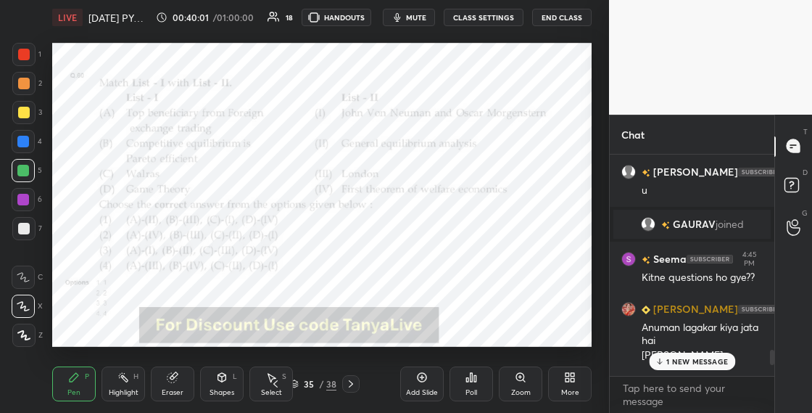
click at [645, 225] on img "grid" at bounding box center [648, 224] width 15 height 15
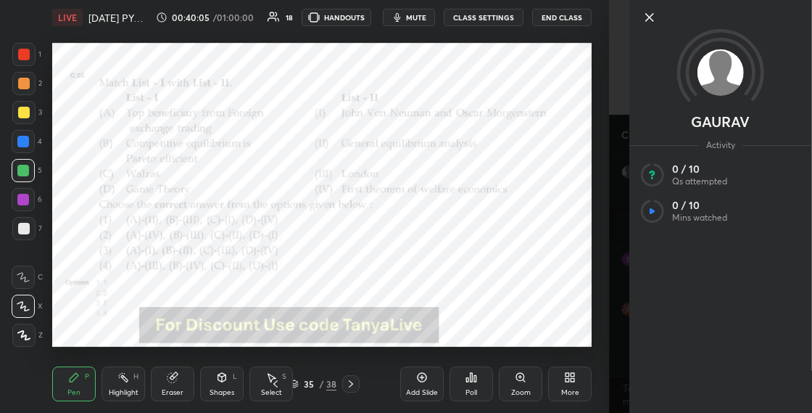
click at [649, 18] on icon at bounding box center [649, 17] width 17 height 17
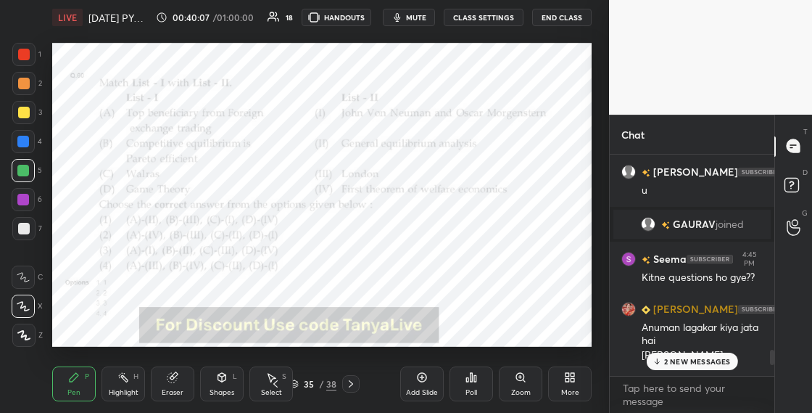
click at [673, 363] on p "2 NEW MESSAGES" at bounding box center [697, 361] width 67 height 9
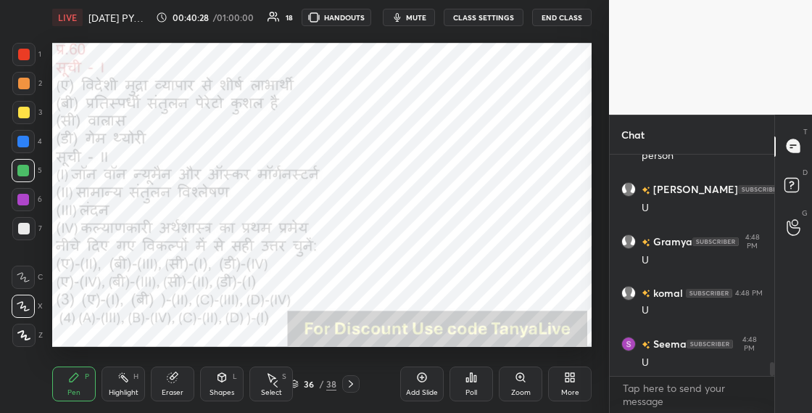
scroll to position [3274, 0]
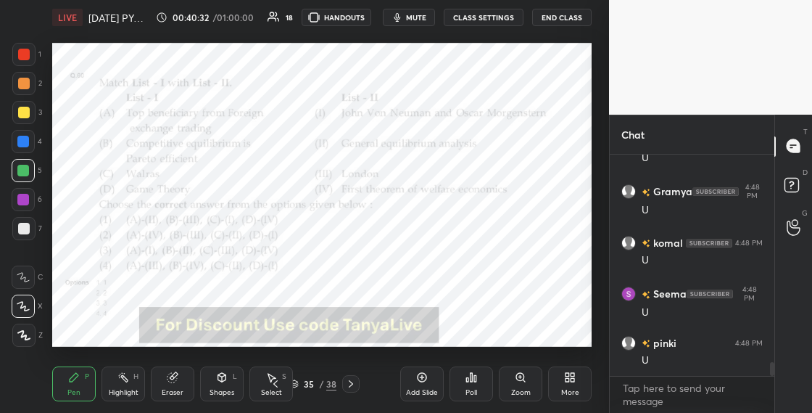
click at [302, 384] on div "35" at bounding box center [309, 383] width 15 height 9
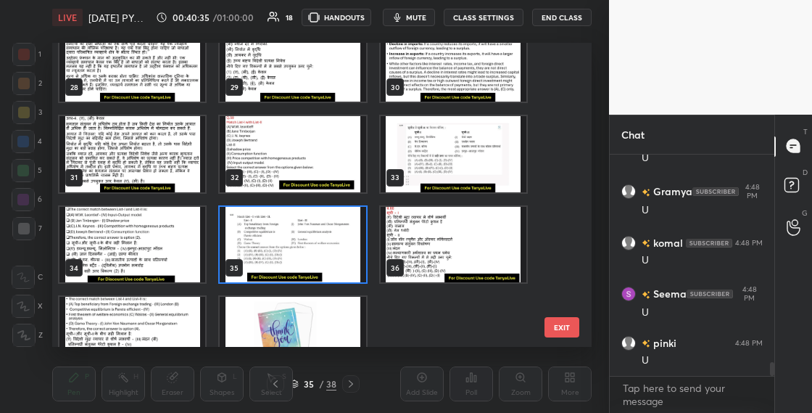
scroll to position [861, 0]
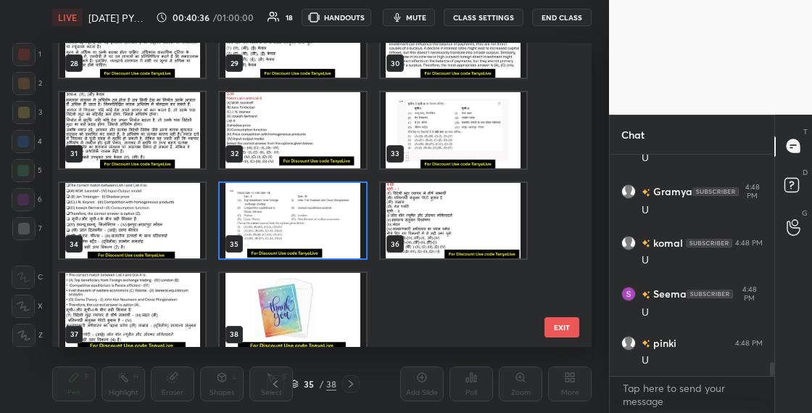
click at [347, 241] on img "grid" at bounding box center [293, 221] width 146 height 76
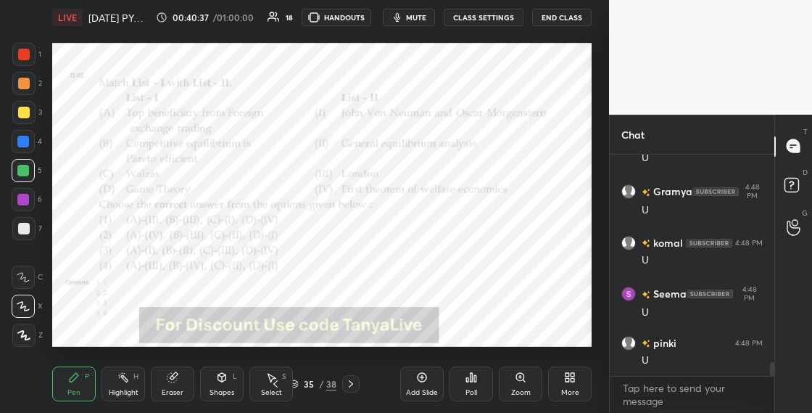
scroll to position [3327, 0]
click at [297, 382] on icon at bounding box center [294, 383] width 9 height 9
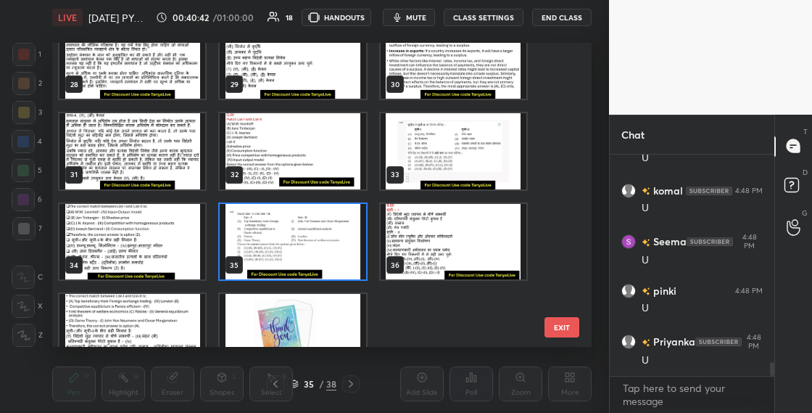
scroll to position [870, 0]
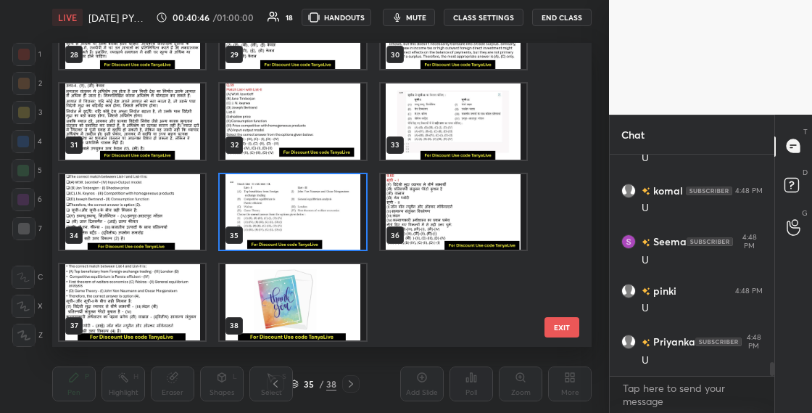
click at [321, 218] on img "grid" at bounding box center [293, 212] width 146 height 76
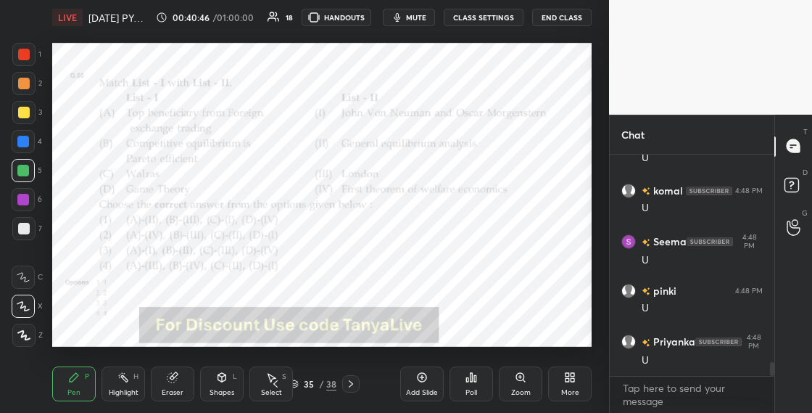
click at [321, 218] on img "grid" at bounding box center [293, 212] width 146 height 76
click at [475, 383] on div "Poll" at bounding box center [472, 383] width 44 height 35
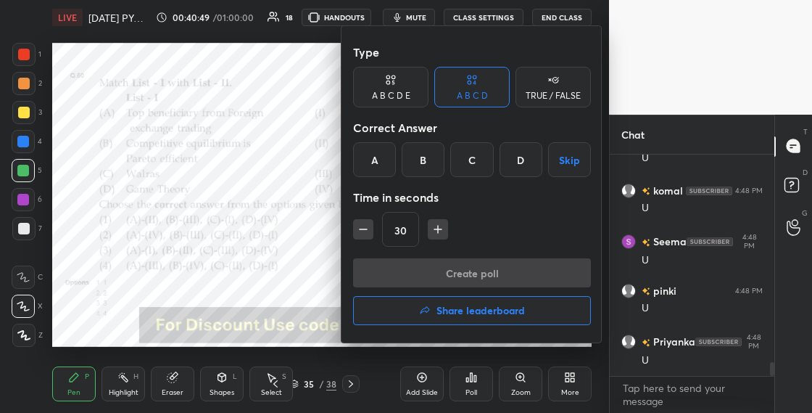
click at [519, 157] on div "D" at bounding box center [521, 159] width 43 height 35
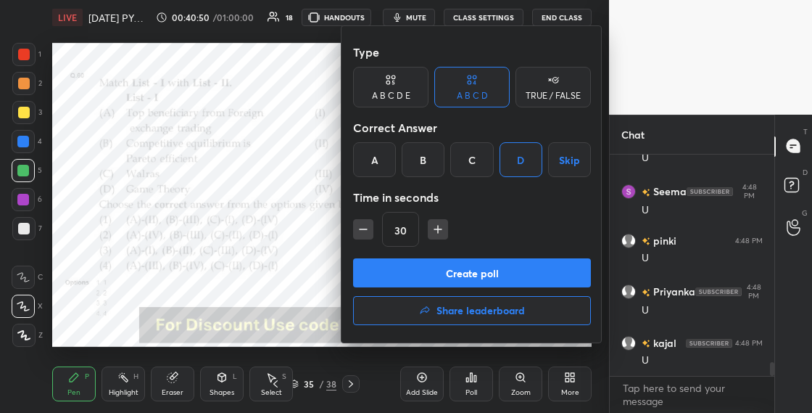
click at [521, 275] on button "Create poll" at bounding box center [472, 272] width 238 height 29
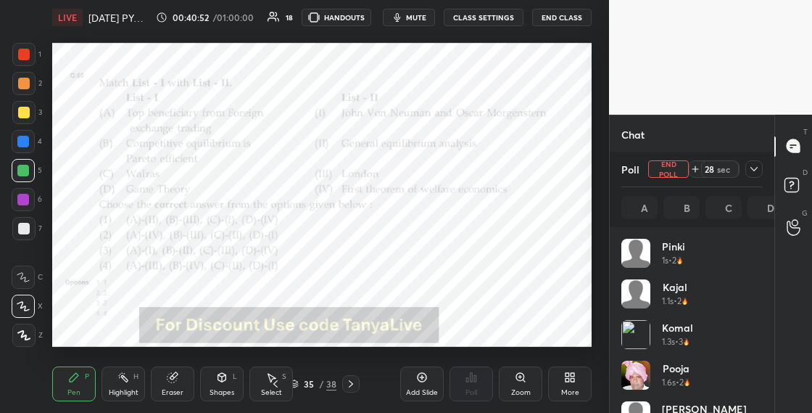
scroll to position [170, 137]
click at [218, 386] on div "Shapes L" at bounding box center [222, 383] width 44 height 35
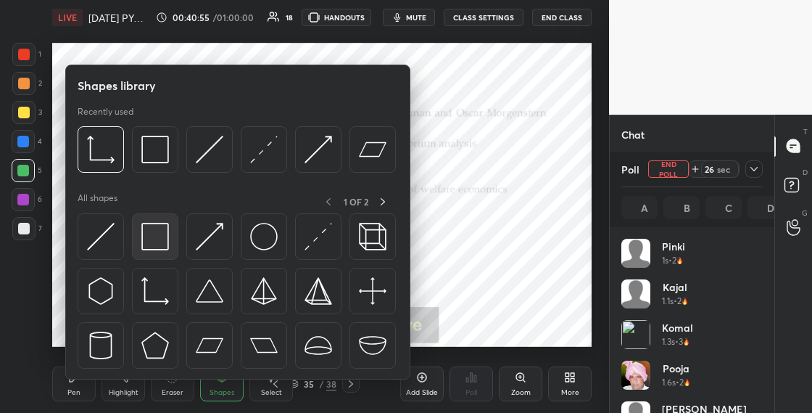
click at [161, 240] on img at bounding box center [155, 237] width 28 height 28
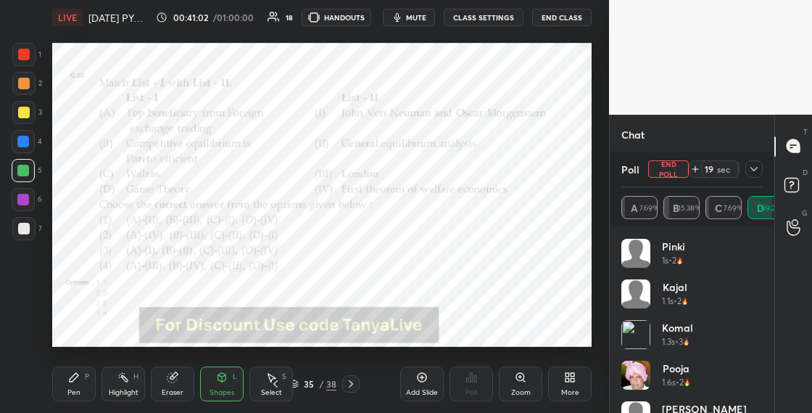
click at [220, 395] on div "Shapes" at bounding box center [222, 392] width 25 height 7
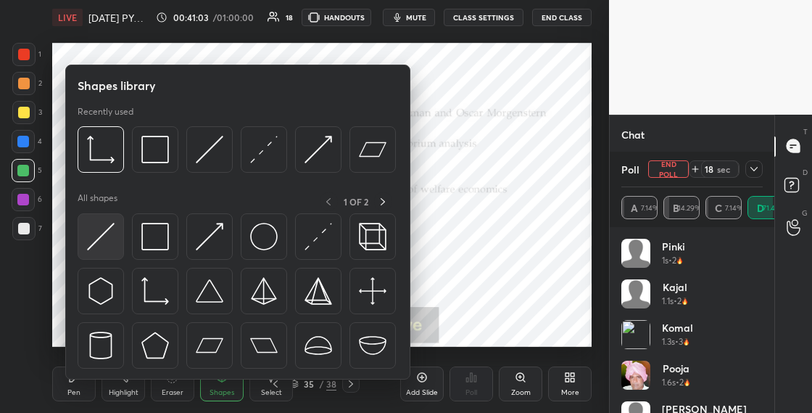
click at [117, 246] on div at bounding box center [101, 236] width 46 height 46
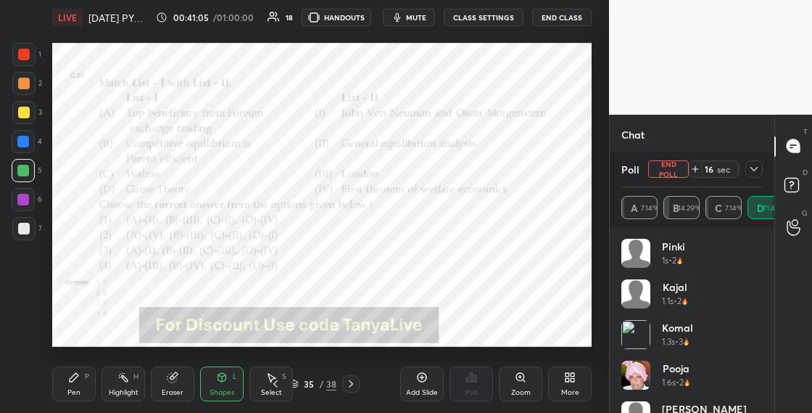
click at [759, 170] on icon at bounding box center [755, 169] width 12 height 12
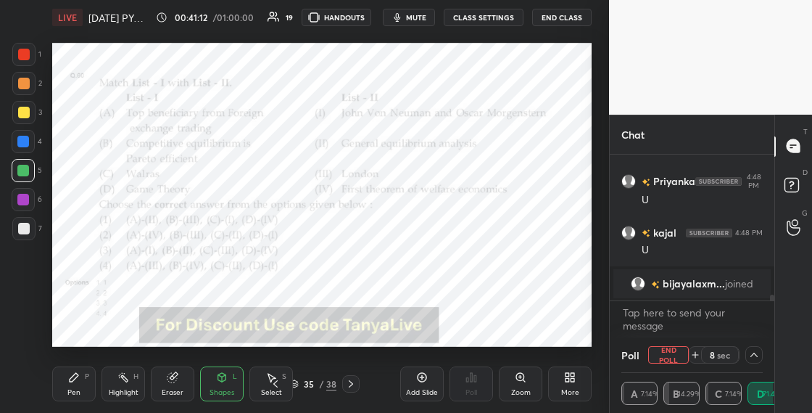
scroll to position [3394, 0]
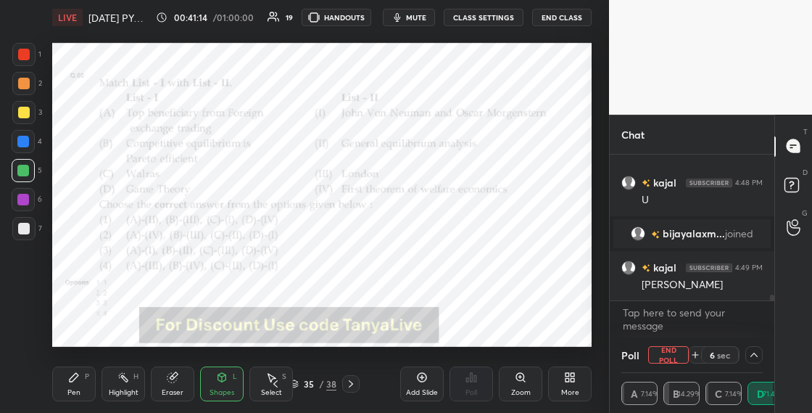
click at [75, 384] on div "Pen P" at bounding box center [74, 383] width 44 height 35
click at [247, 382] on div "Pen P Highlight H Eraser Shapes L Select S 35 / 38 Add Slide Poll Zoom More" at bounding box center [322, 384] width 540 height 58
click at [223, 379] on icon at bounding box center [222, 377] width 8 height 9
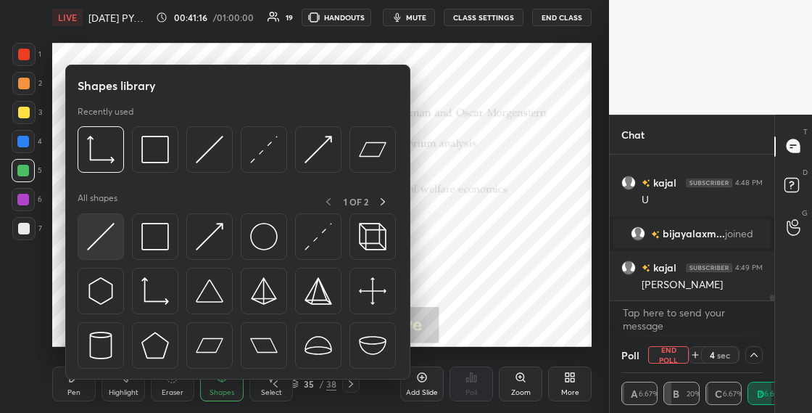
click at [101, 229] on img at bounding box center [101, 237] width 28 height 28
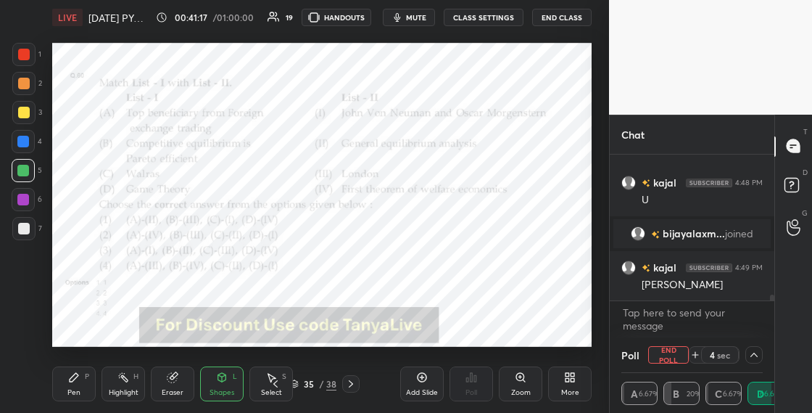
scroll to position [3444, 0]
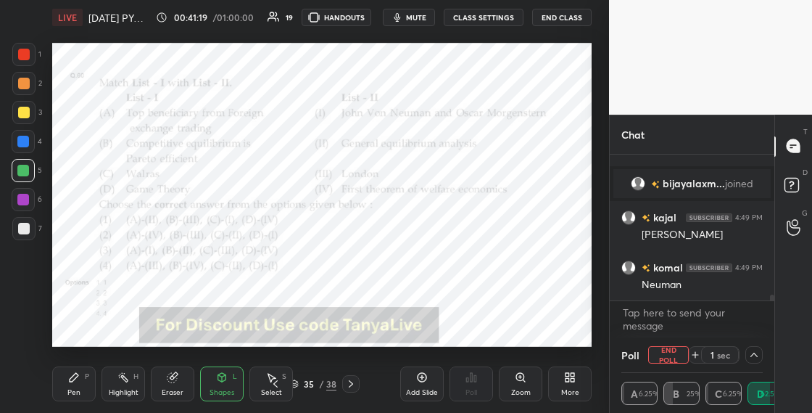
click at [69, 386] on div "Pen P" at bounding box center [74, 383] width 44 height 35
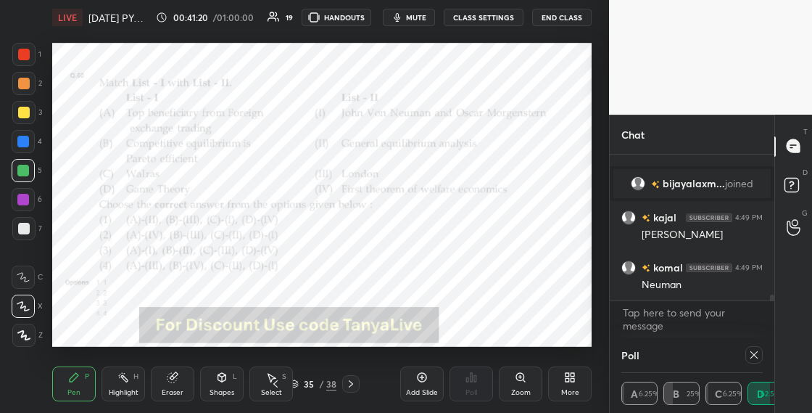
scroll to position [4, 5]
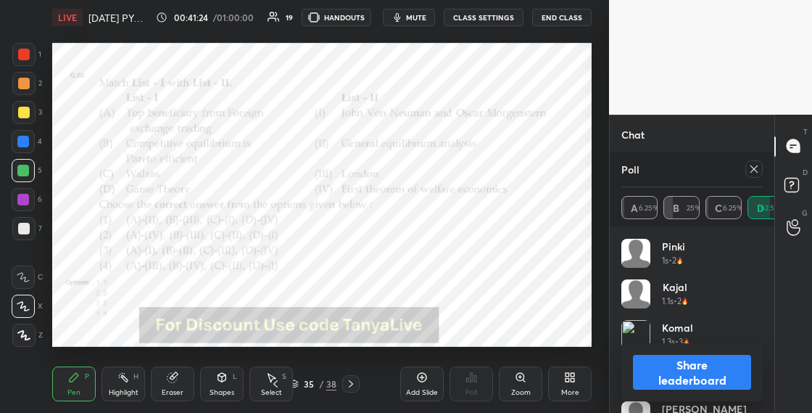
click at [228, 389] on div "Shapes" at bounding box center [222, 392] width 25 height 7
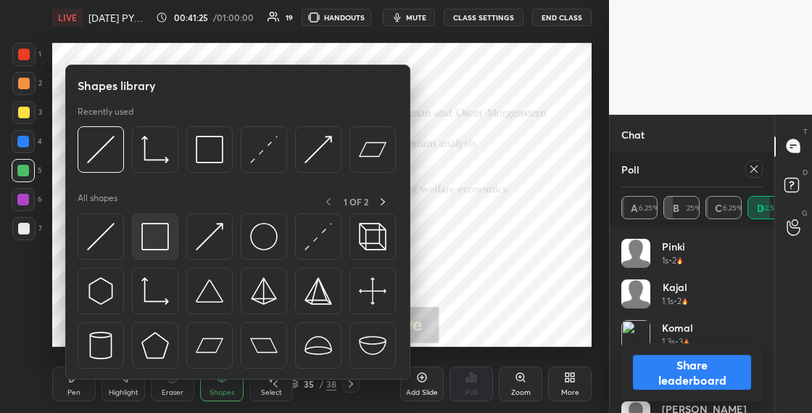
click at [162, 240] on img at bounding box center [155, 237] width 28 height 28
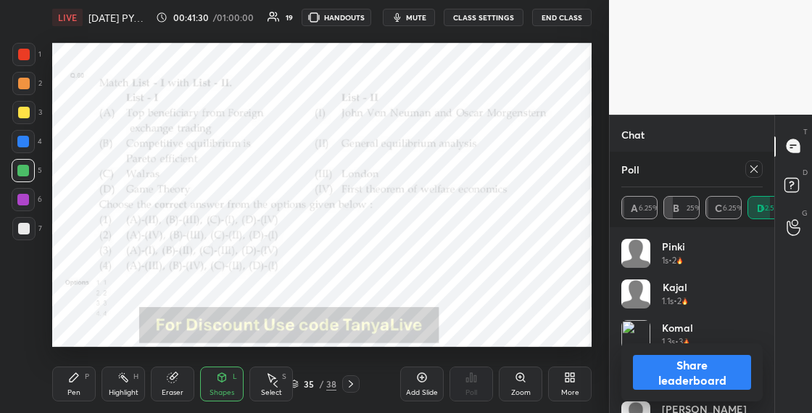
click at [353, 385] on icon at bounding box center [351, 384] width 12 height 12
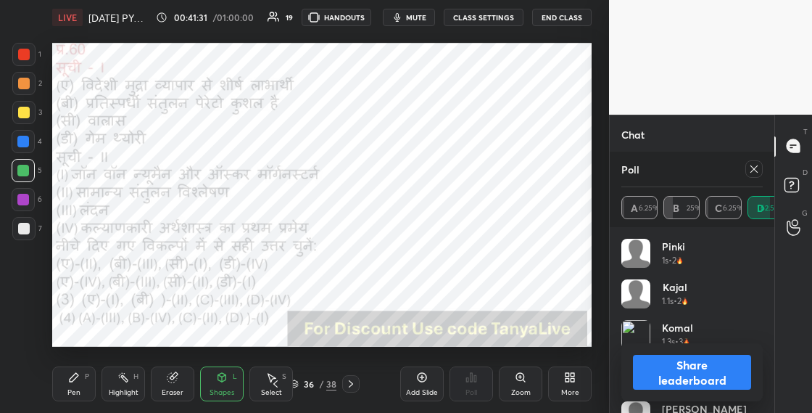
click at [355, 384] on icon at bounding box center [351, 384] width 12 height 12
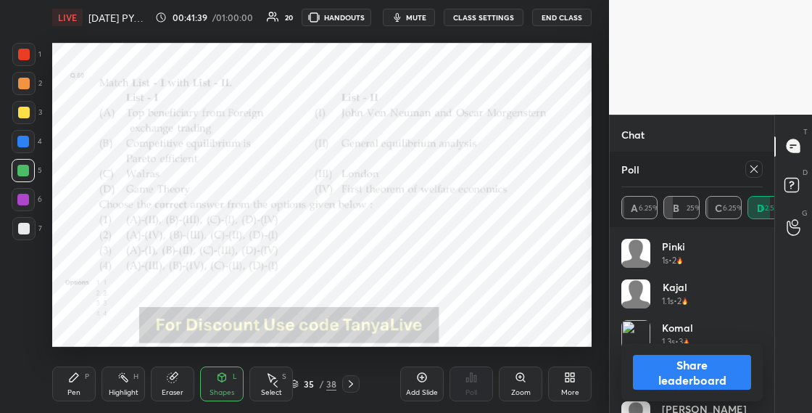
click at [232, 377] on div "Shapes L" at bounding box center [222, 383] width 44 height 35
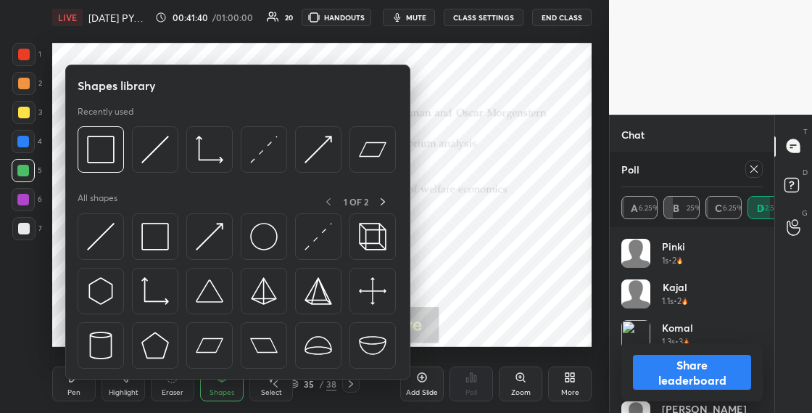
click at [109, 211] on div "All shapes 1 OF 2" at bounding box center [238, 284] width 321 height 184
click at [114, 230] on div at bounding box center [101, 236] width 46 height 46
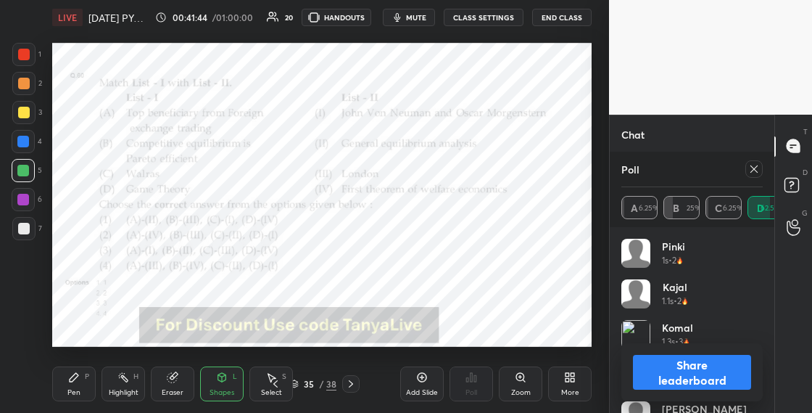
click at [228, 374] on div "Shapes L" at bounding box center [222, 383] width 44 height 35
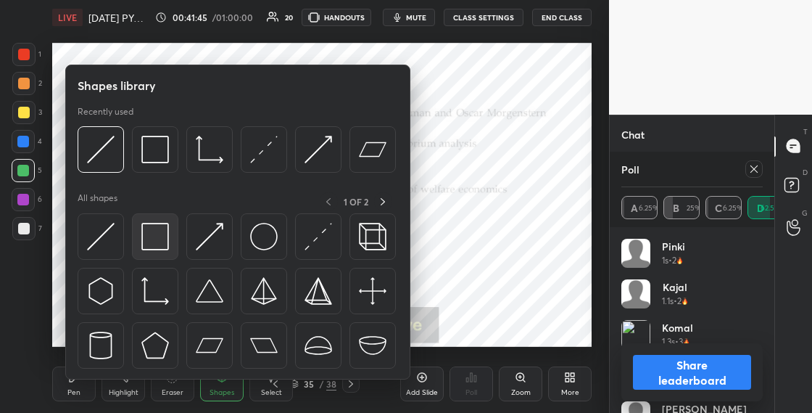
click at [153, 245] on img at bounding box center [155, 237] width 28 height 28
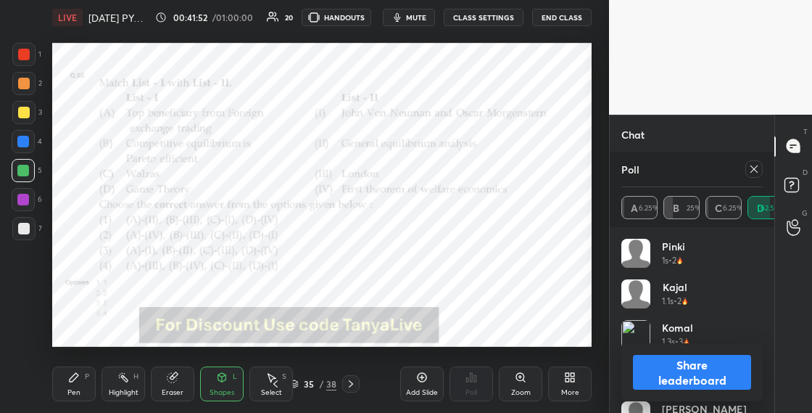
click at [215, 380] on div "Shapes L" at bounding box center [222, 383] width 44 height 35
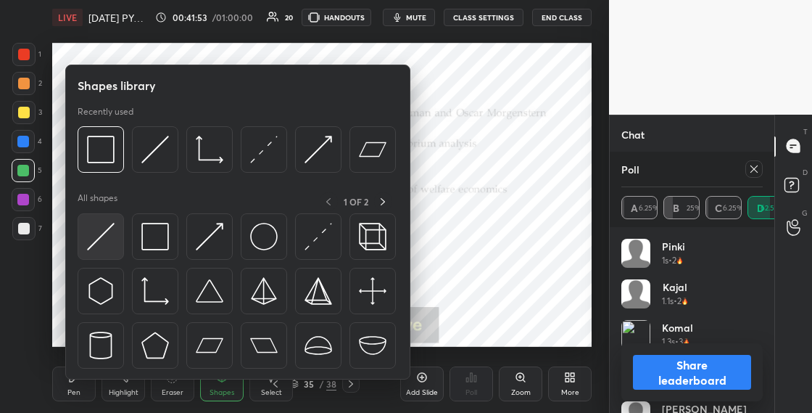
click at [108, 246] on img at bounding box center [101, 237] width 28 height 28
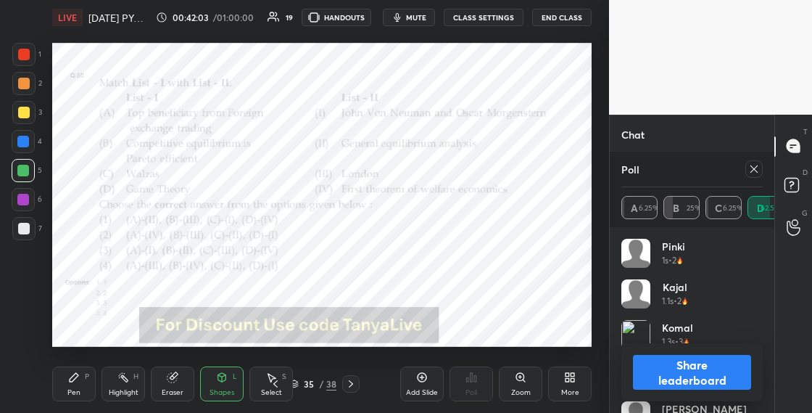
click at [685, 383] on button "Share leaderboard" at bounding box center [692, 372] width 118 height 35
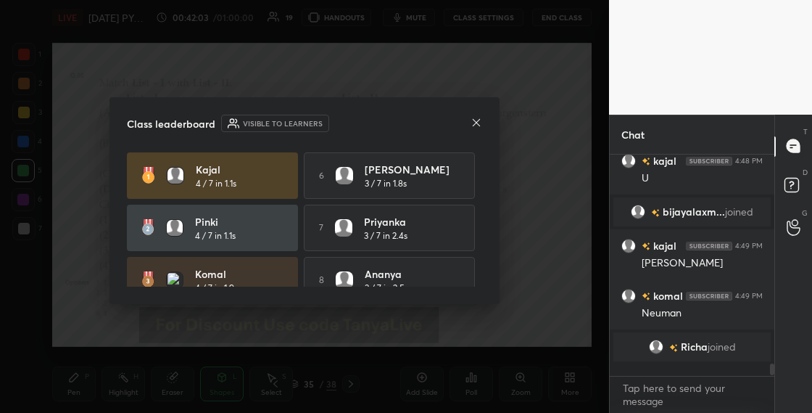
scroll to position [210, 160]
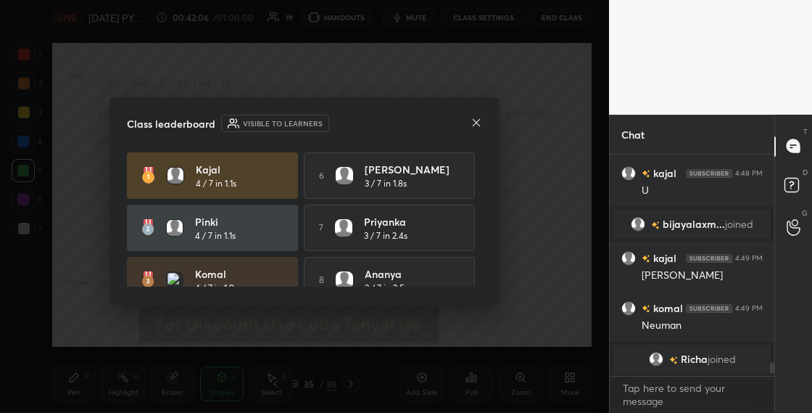
click at [477, 124] on icon at bounding box center [477, 123] width 12 height 12
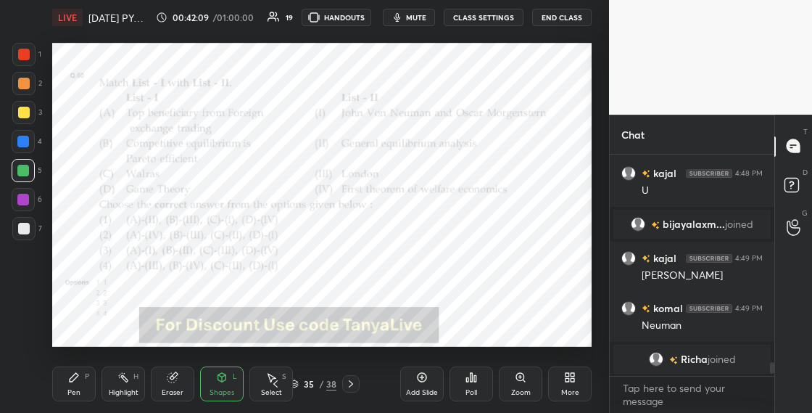
click at [73, 385] on div "Pen P" at bounding box center [74, 383] width 44 height 35
click at [353, 384] on icon at bounding box center [351, 384] width 12 height 12
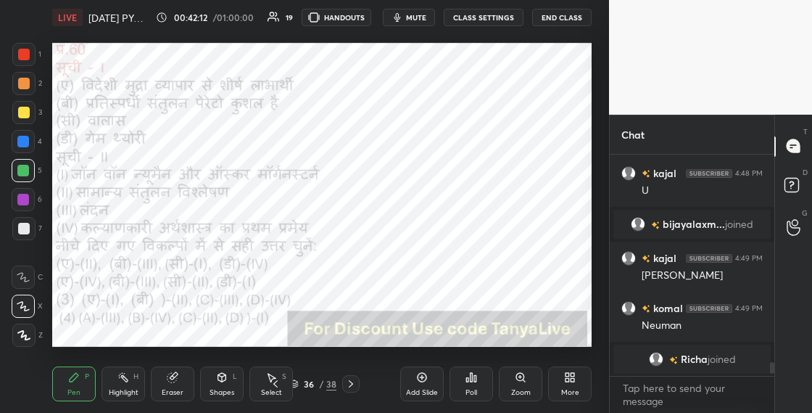
click at [355, 384] on icon at bounding box center [351, 384] width 12 height 12
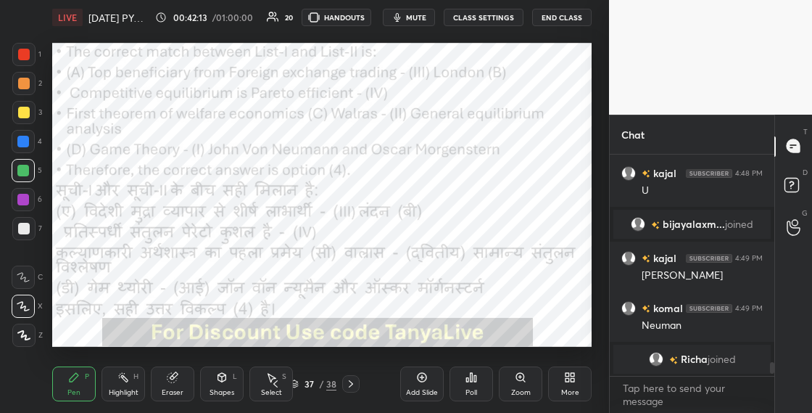
click at [575, 377] on div "More" at bounding box center [570, 383] width 44 height 35
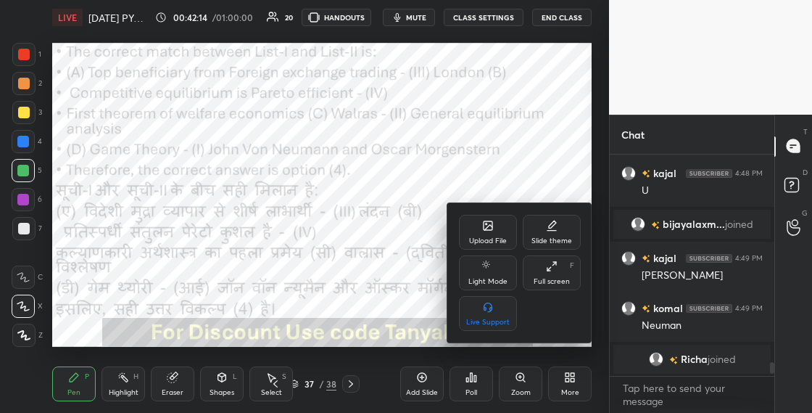
click at [471, 223] on div "Upload File" at bounding box center [488, 232] width 58 height 35
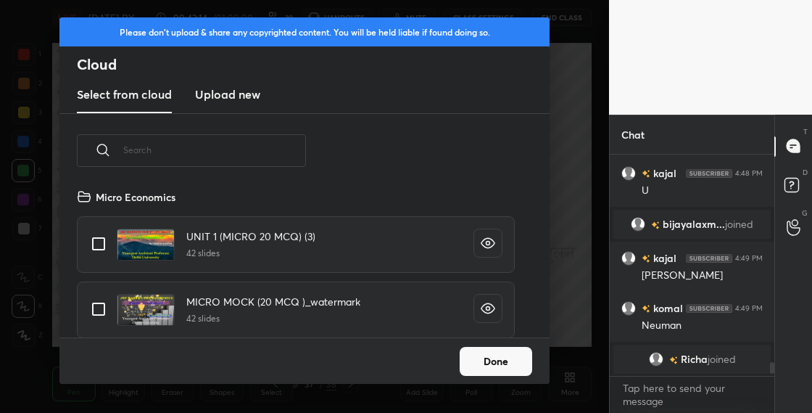
scroll to position [149, 466]
click at [249, 101] on h3 "Upload new" at bounding box center [227, 94] width 65 height 17
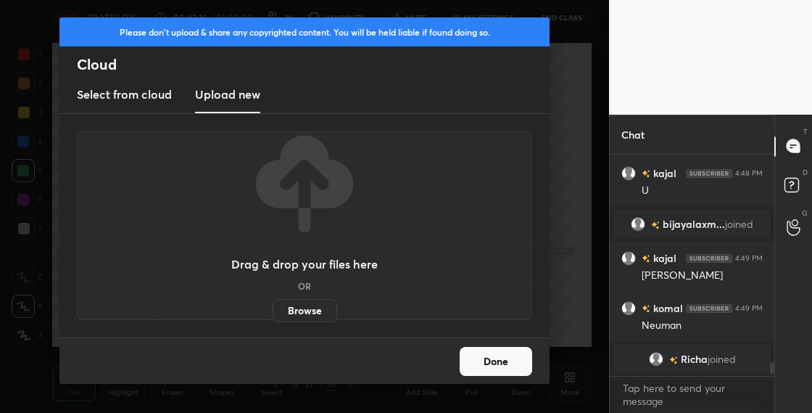
click at [312, 318] on label "Browse" at bounding box center [305, 310] width 65 height 23
click at [273, 318] on input "Browse" at bounding box center [273, 310] width 0 height 23
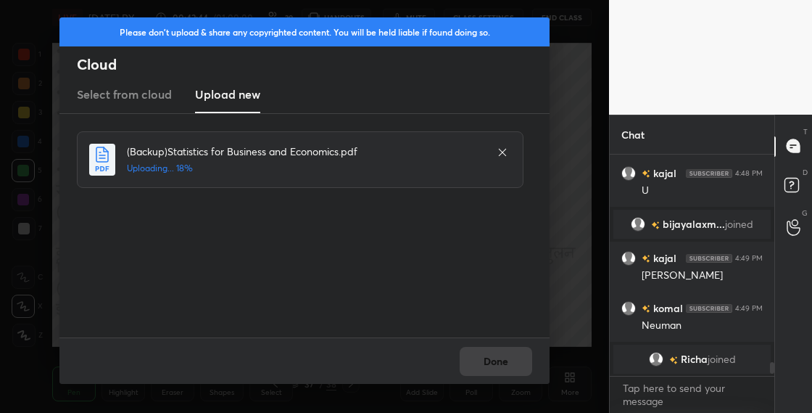
click at [502, 155] on icon at bounding box center [503, 153] width 12 height 12
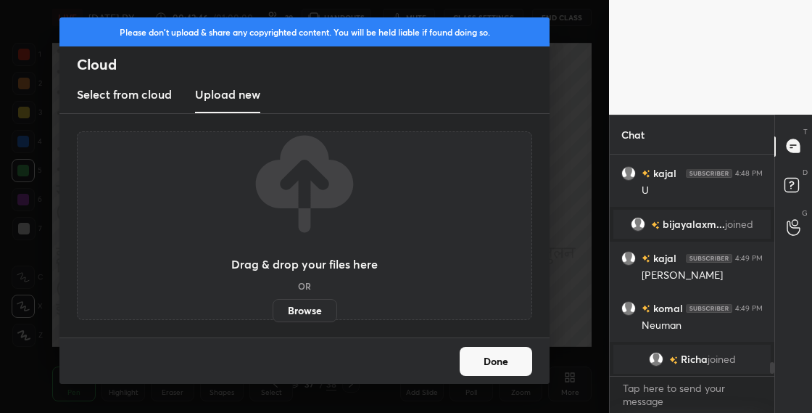
click at [297, 297] on div "Drag & drop your files here OR Browse" at bounding box center [304, 225] width 147 height 193
click at [309, 312] on label "Browse" at bounding box center [305, 310] width 65 height 23
click at [273, 312] on input "Browse" at bounding box center [273, 310] width 0 height 23
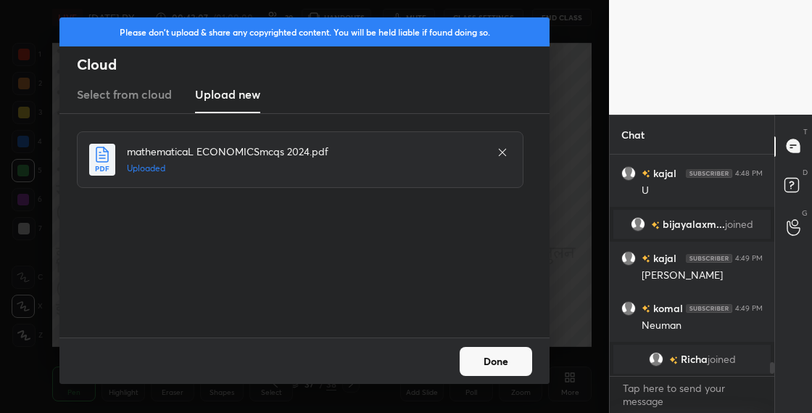
click at [512, 368] on button "Done" at bounding box center [496, 361] width 73 height 29
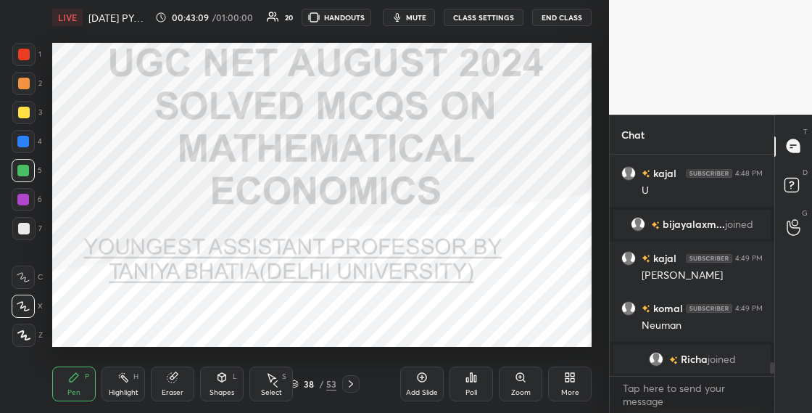
click at [354, 385] on icon at bounding box center [351, 384] width 12 height 12
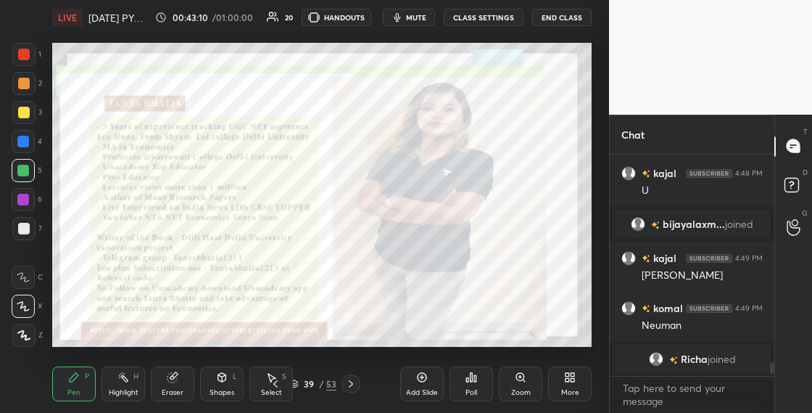
click at [353, 384] on icon at bounding box center [351, 384] width 12 height 12
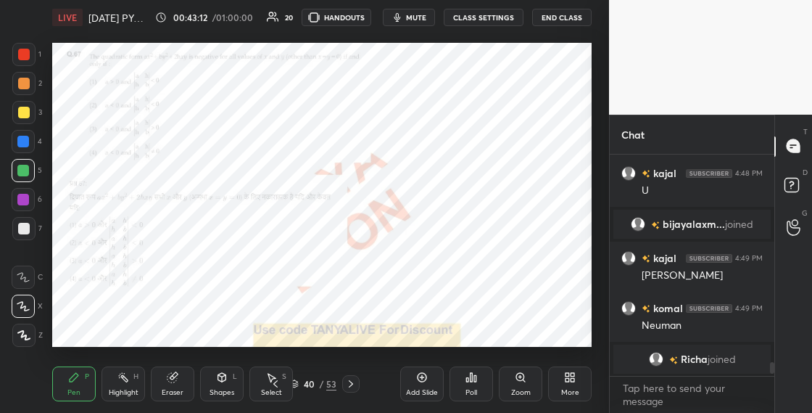
click at [353, 382] on icon at bounding box center [351, 384] width 12 height 12
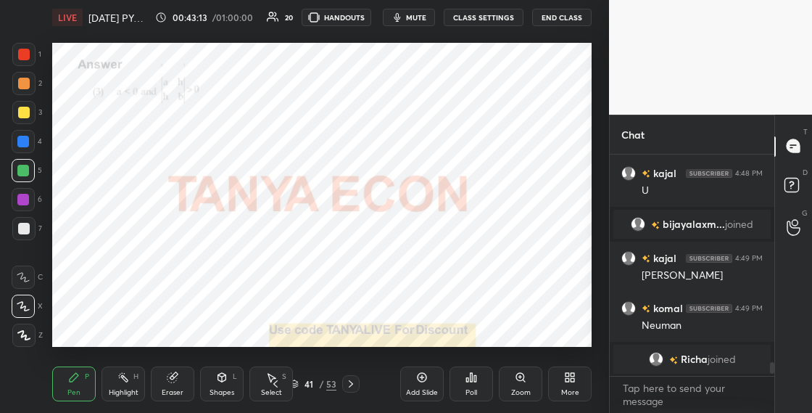
click at [353, 381] on icon at bounding box center [351, 384] width 12 height 12
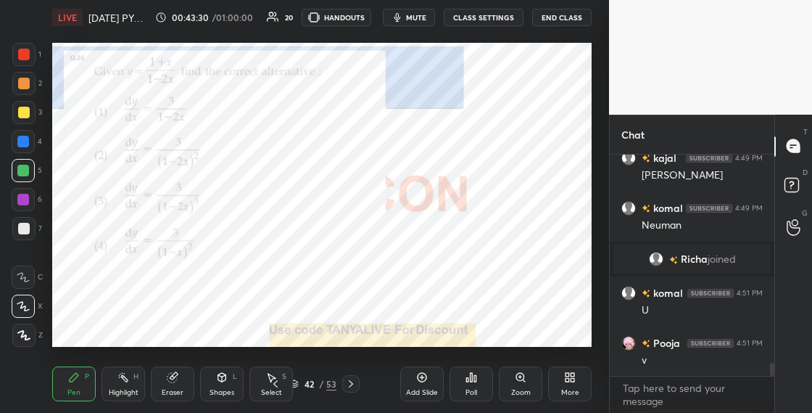
scroll to position [3541, 0]
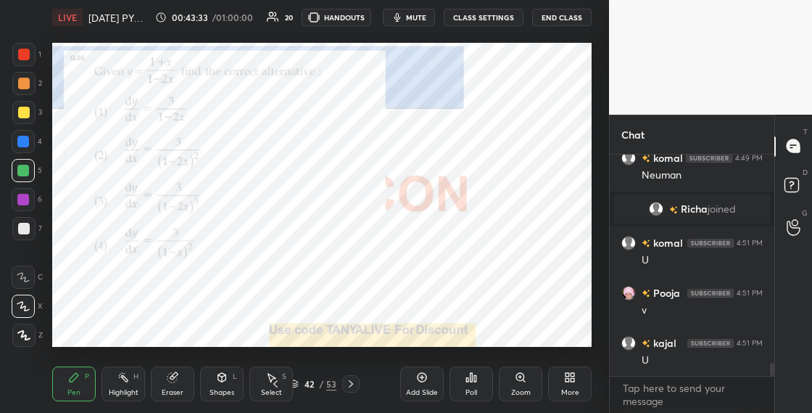
click at [300, 383] on div "42 / 53" at bounding box center [313, 383] width 46 height 13
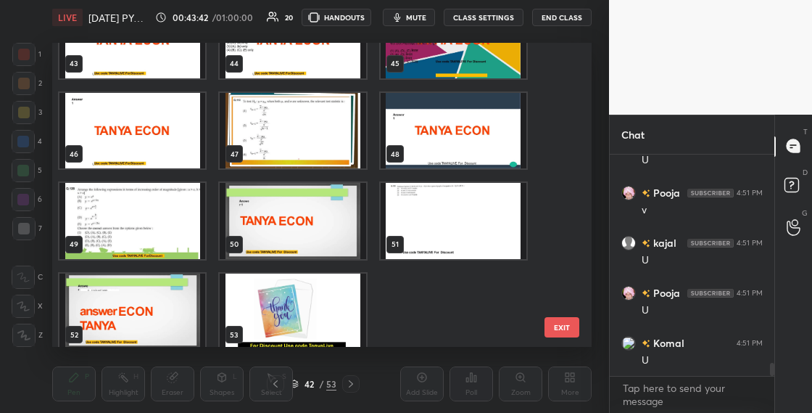
scroll to position [1322, 0]
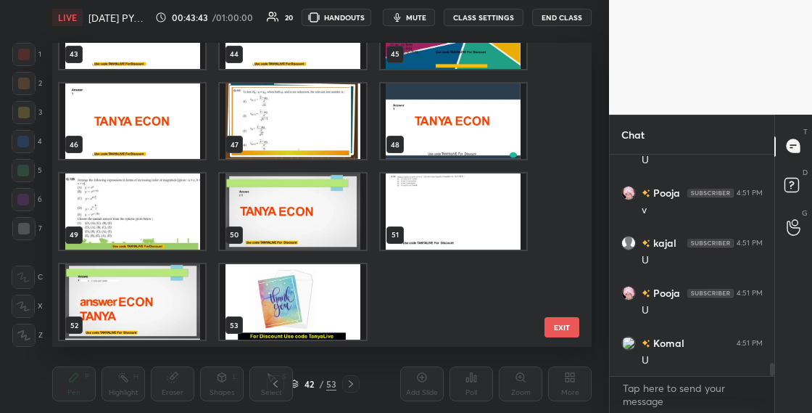
drag, startPoint x: 564, startPoint y: 236, endPoint x: 569, endPoint y: 255, distance: 19.7
click at [567, 236] on div "43 44 45 46 47 48 49 50 51 52 53 EXIT" at bounding box center [322, 195] width 540 height 304
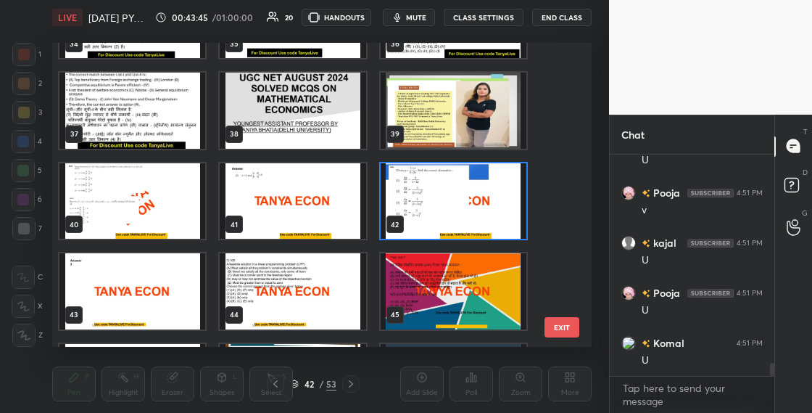
scroll to position [1059, 0]
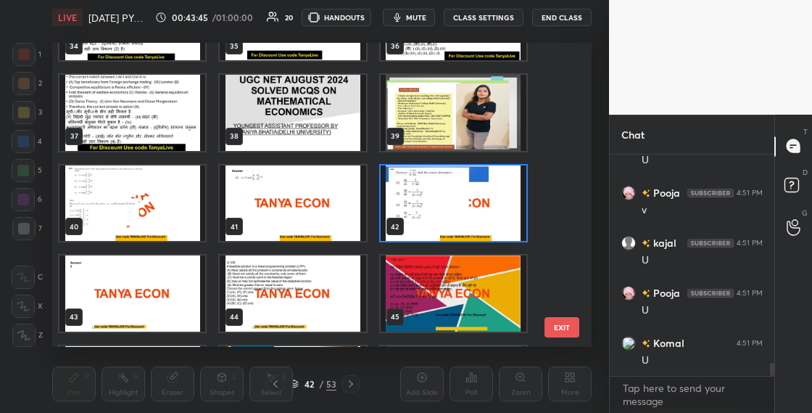
click at [485, 212] on img "grid" at bounding box center [454, 203] width 146 height 76
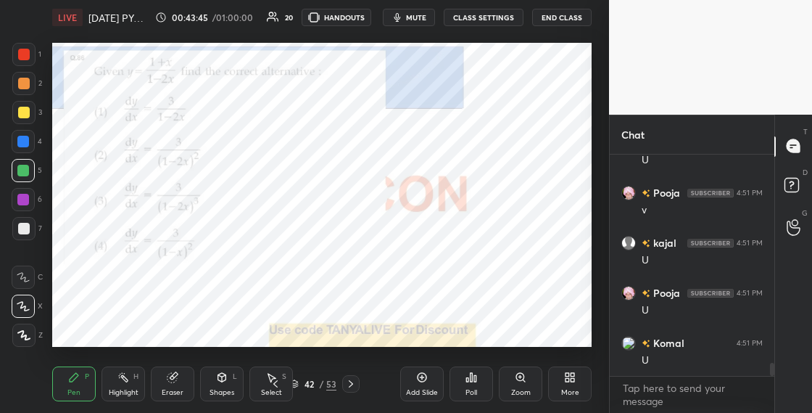
click at [485, 212] on img "grid" at bounding box center [454, 203] width 146 height 76
click at [302, 382] on div "42" at bounding box center [309, 383] width 15 height 9
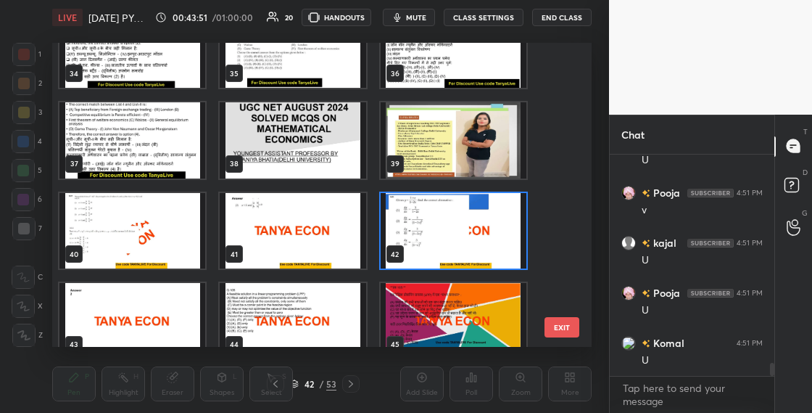
scroll to position [1055, 0]
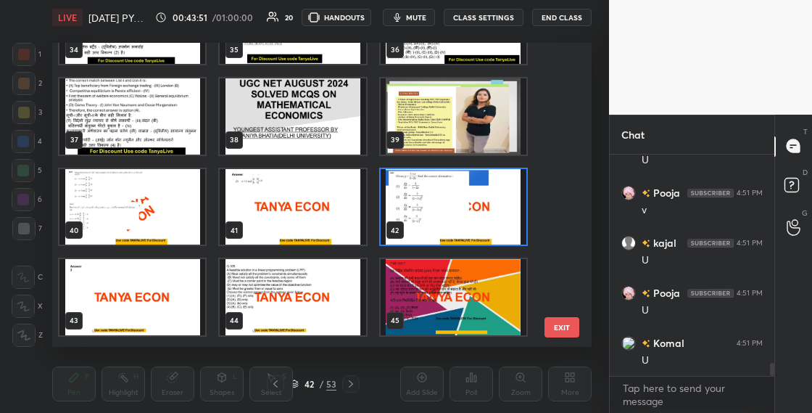
click at [488, 218] on img "grid" at bounding box center [454, 207] width 146 height 76
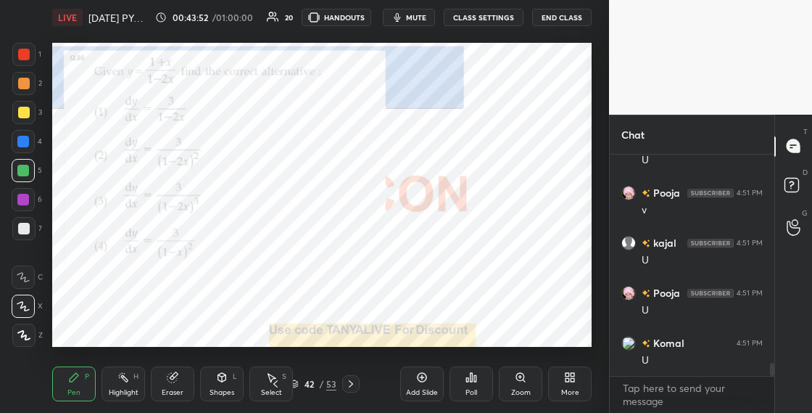
click at [488, 218] on img "grid" at bounding box center [454, 207] width 146 height 76
click at [479, 379] on div "Poll" at bounding box center [472, 383] width 44 height 35
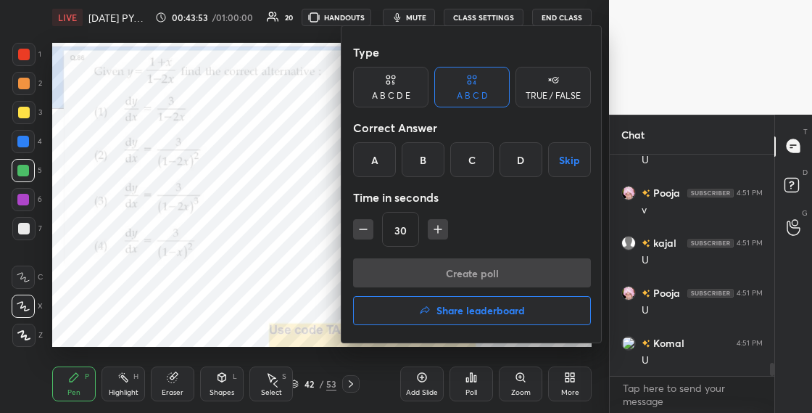
click at [421, 157] on div "B" at bounding box center [423, 159] width 43 height 35
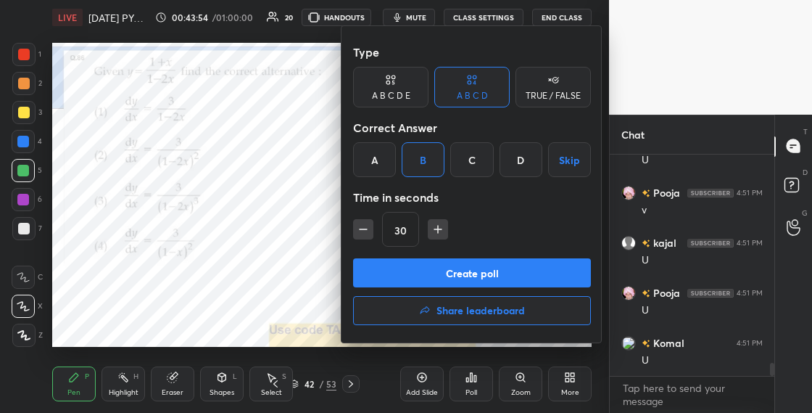
click at [442, 278] on button "Create poll" at bounding box center [472, 272] width 238 height 29
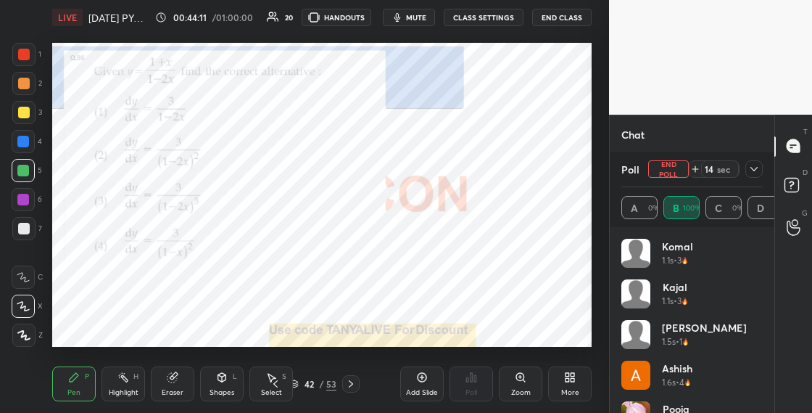
scroll to position [3768, 0]
click at [236, 370] on div "Shapes L" at bounding box center [222, 383] width 44 height 35
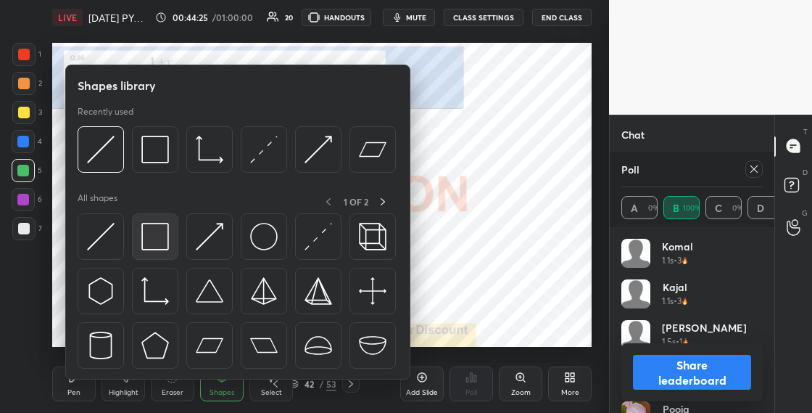
click at [160, 225] on img at bounding box center [155, 237] width 28 height 28
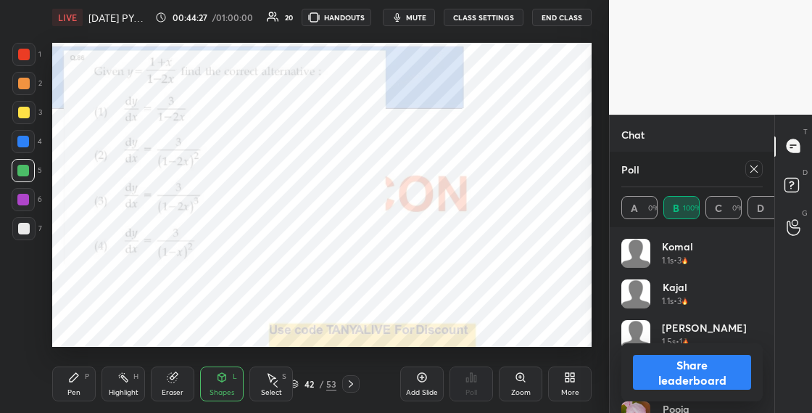
click at [651, 362] on button "Share leaderboard" at bounding box center [692, 372] width 118 height 35
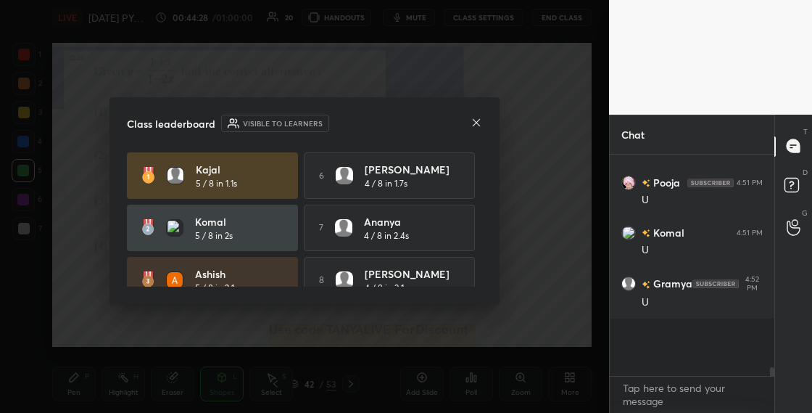
scroll to position [210, 160]
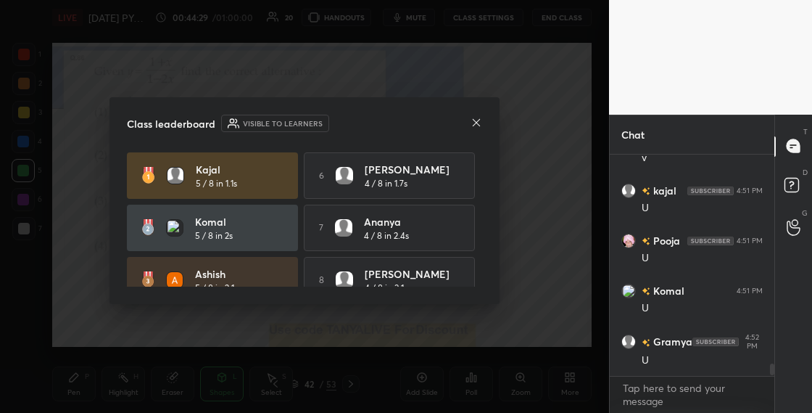
click at [478, 127] on icon at bounding box center [477, 123] width 12 height 12
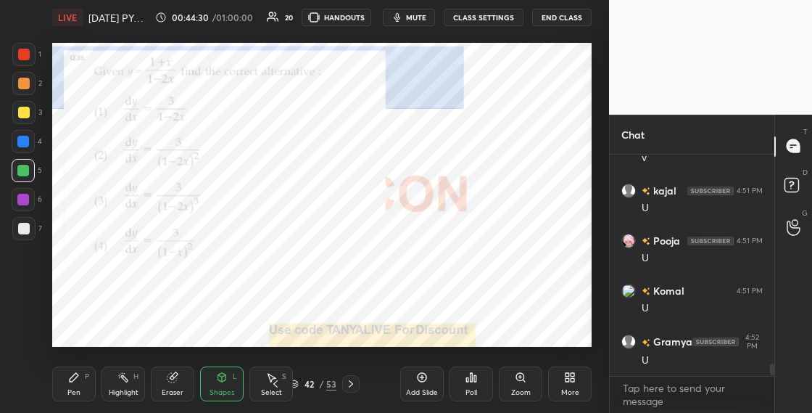
click at [89, 382] on div "Pen P" at bounding box center [74, 383] width 44 height 35
click at [171, 382] on icon at bounding box center [172, 377] width 9 height 9
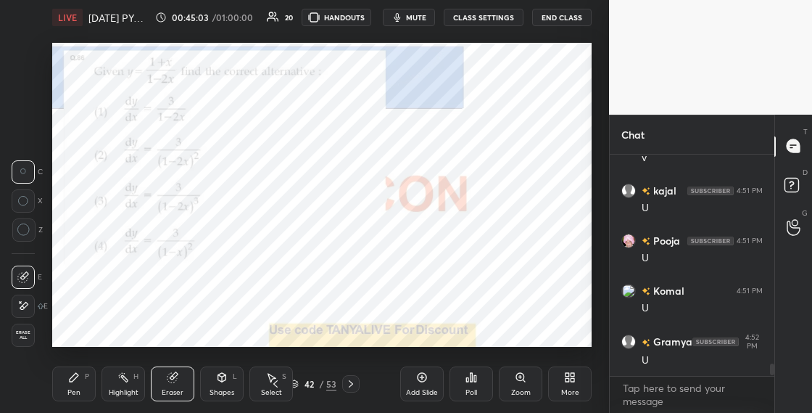
click at [77, 379] on icon at bounding box center [74, 377] width 12 height 12
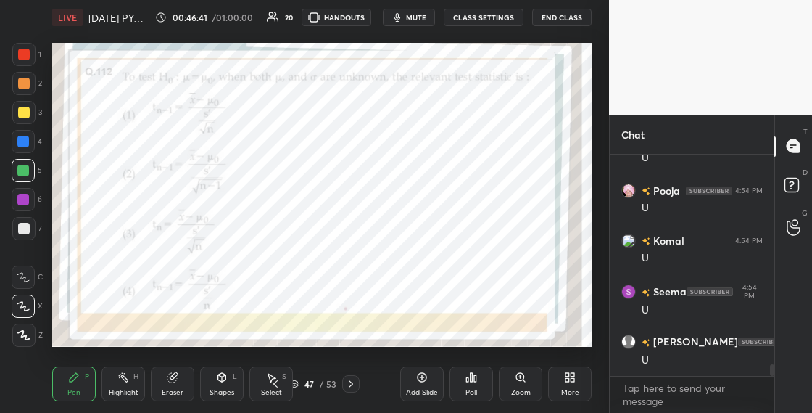
scroll to position [4045, 0]
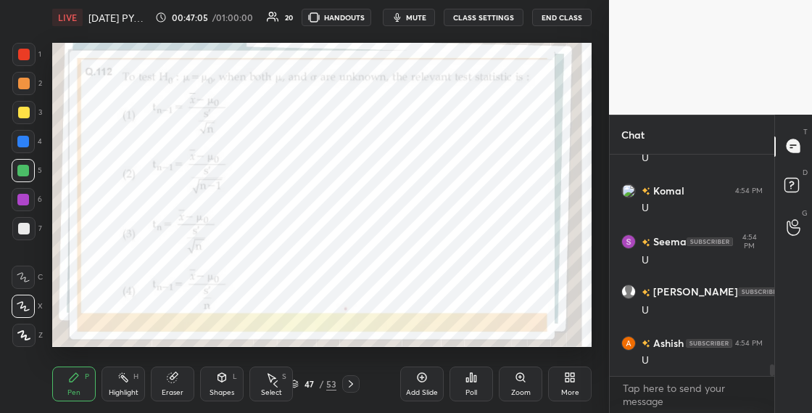
click at [302, 383] on div "47" at bounding box center [309, 383] width 15 height 9
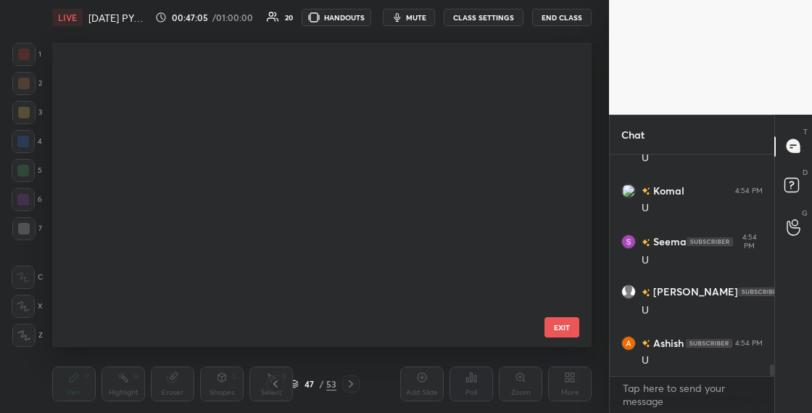
scroll to position [299, 532]
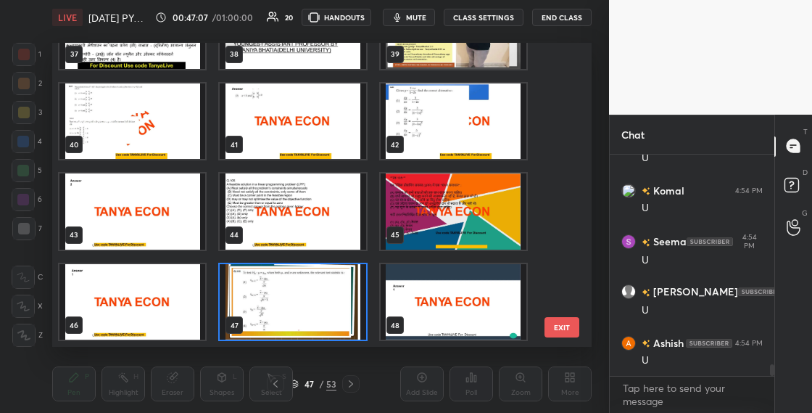
click at [347, 299] on img "grid" at bounding box center [293, 302] width 146 height 76
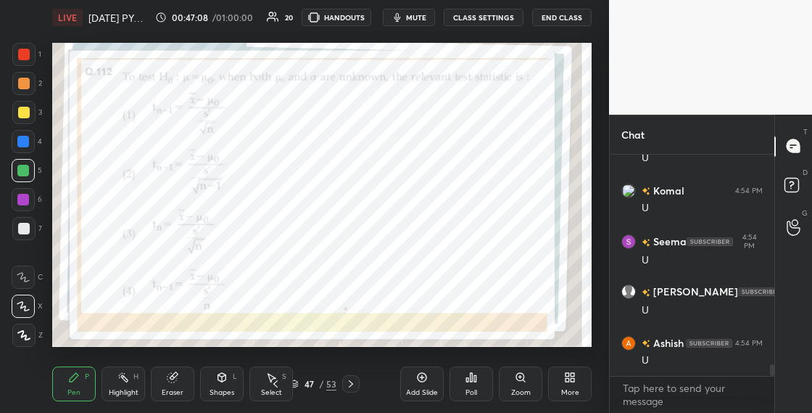
click at [469, 380] on icon at bounding box center [472, 377] width 12 height 12
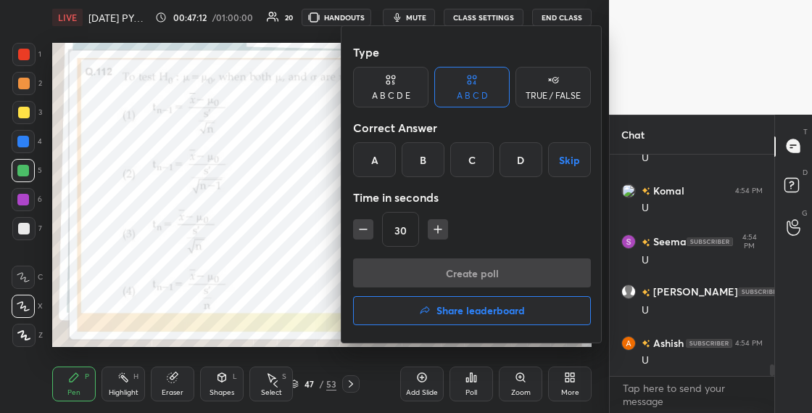
click at [378, 166] on div "A" at bounding box center [374, 159] width 43 height 35
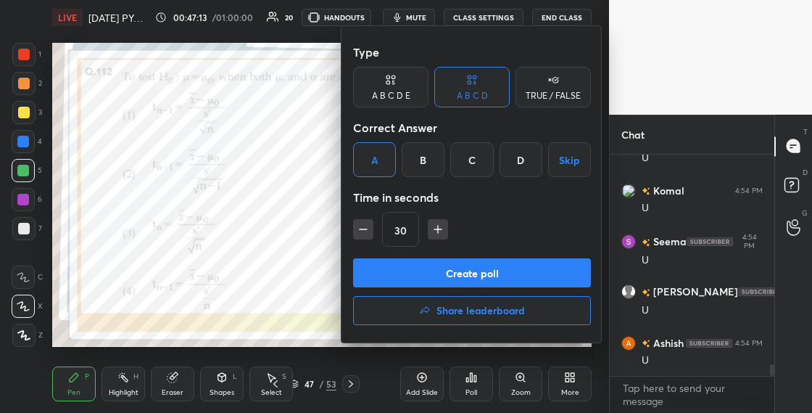
click at [416, 280] on button "Create poll" at bounding box center [472, 272] width 238 height 29
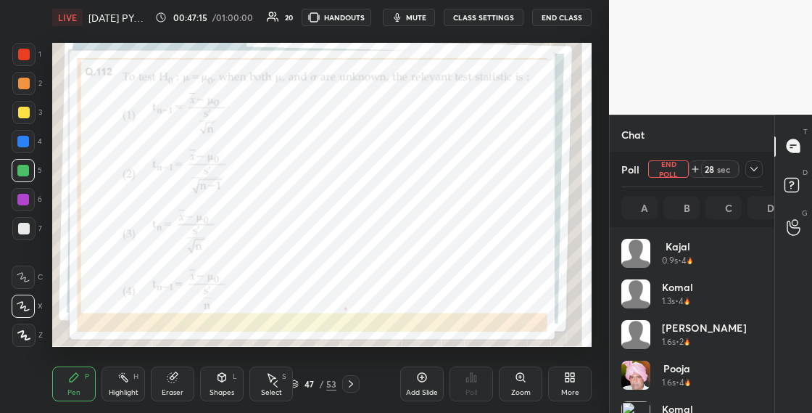
scroll to position [170, 137]
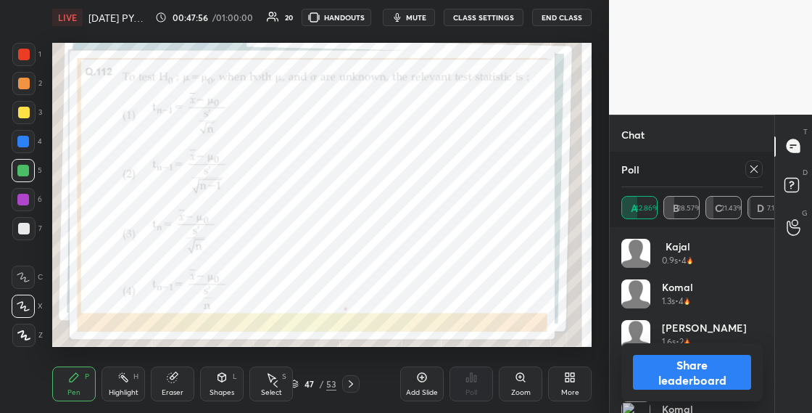
click at [670, 387] on button "Share leaderboard" at bounding box center [692, 372] width 118 height 35
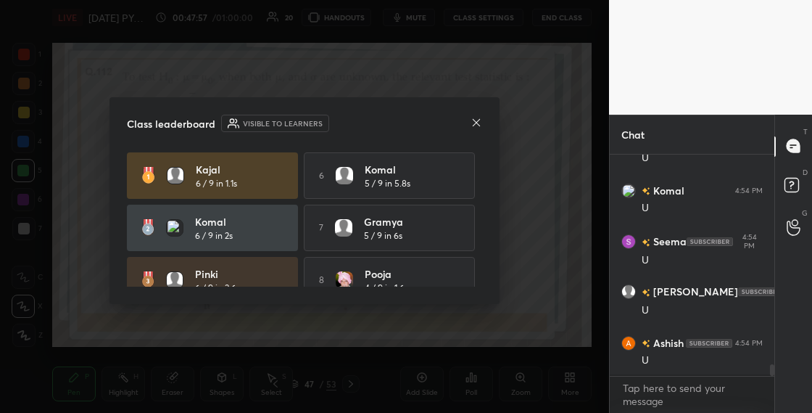
scroll to position [217, 160]
click at [477, 123] on icon at bounding box center [477, 123] width 12 height 12
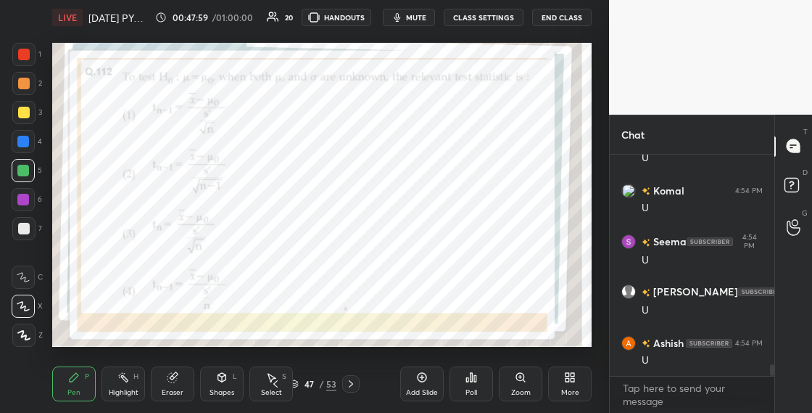
click at [223, 378] on icon at bounding box center [222, 377] width 8 height 9
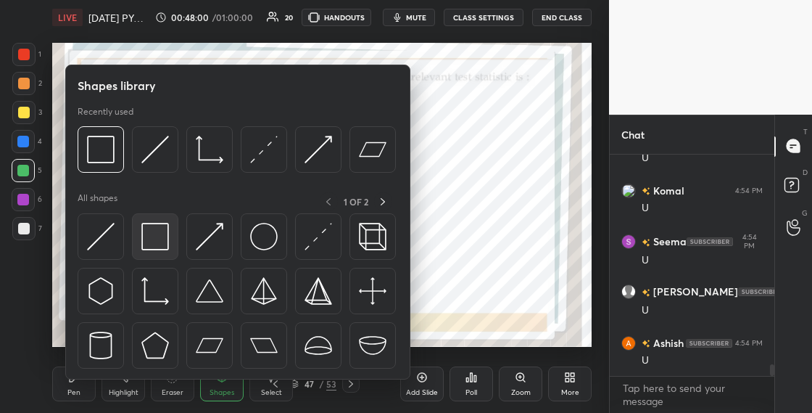
click at [164, 245] on img at bounding box center [155, 237] width 28 height 28
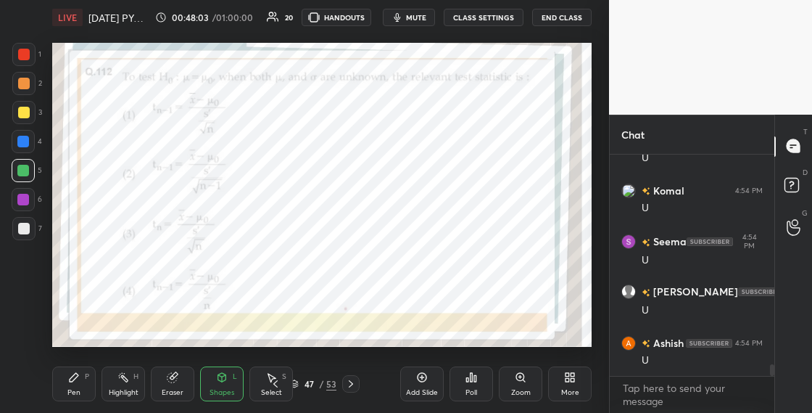
click at [86, 382] on div "Pen P" at bounding box center [74, 383] width 44 height 35
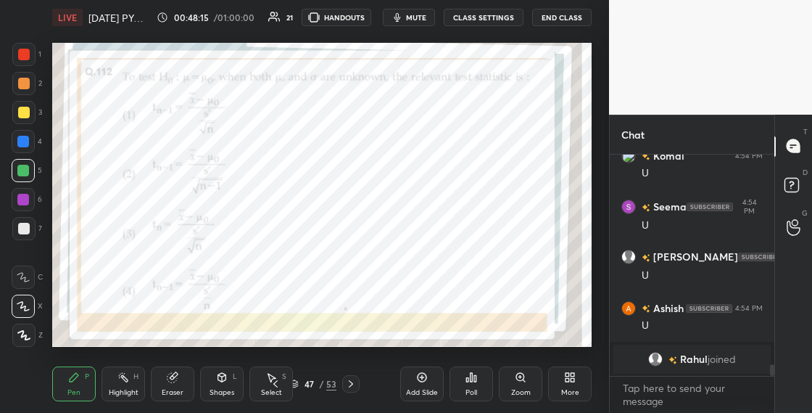
click at [663, 363] on div "grid" at bounding box center [658, 359] width 20 height 15
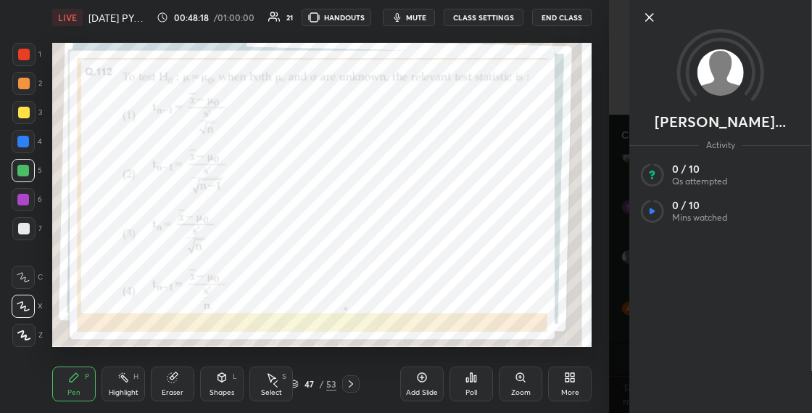
click at [648, 13] on icon at bounding box center [649, 17] width 17 height 17
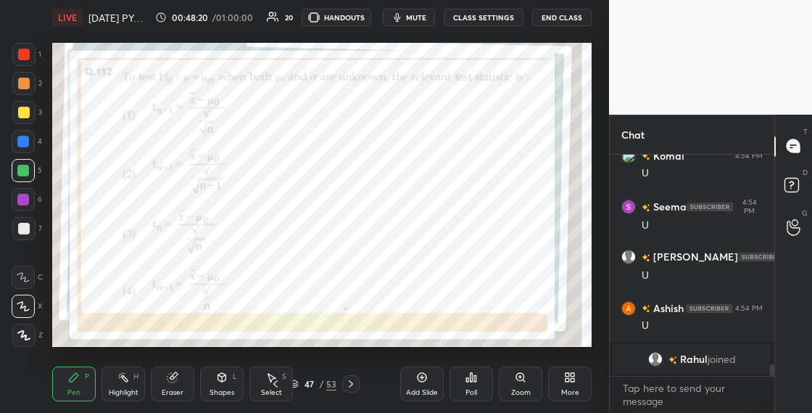
click at [297, 386] on icon at bounding box center [294, 383] width 9 height 9
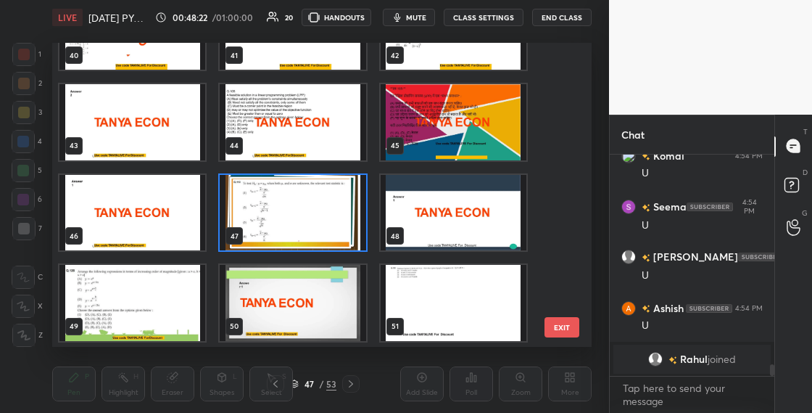
scroll to position [1247, 0]
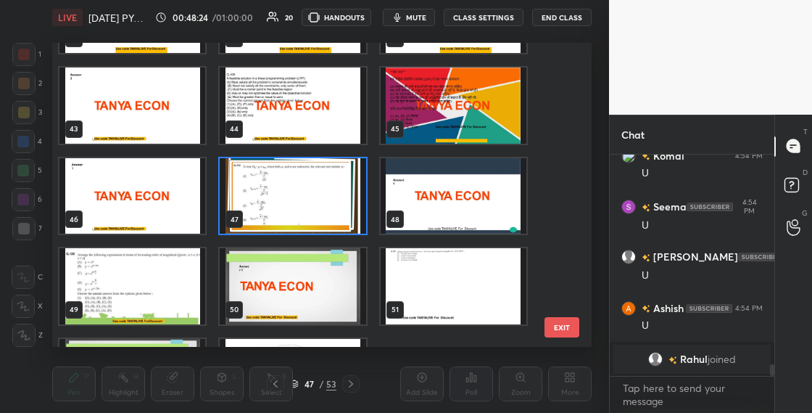
click at [186, 308] on img "grid" at bounding box center [132, 286] width 146 height 76
click at [188, 309] on img "grid" at bounding box center [132, 286] width 146 height 76
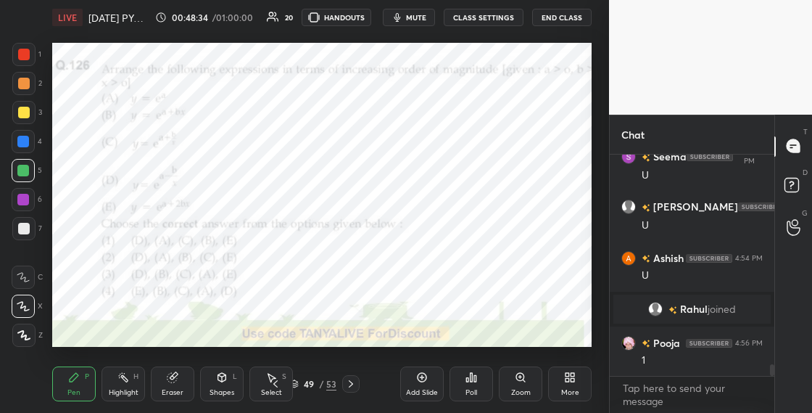
scroll to position [3953, 0]
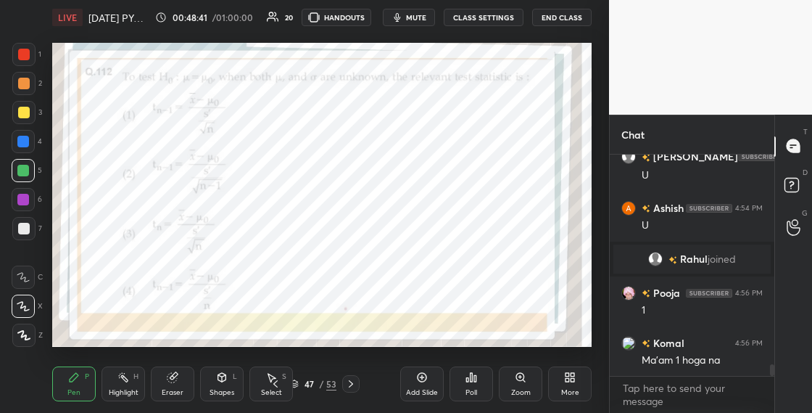
click at [210, 389] on div "Shapes" at bounding box center [222, 392] width 25 height 7
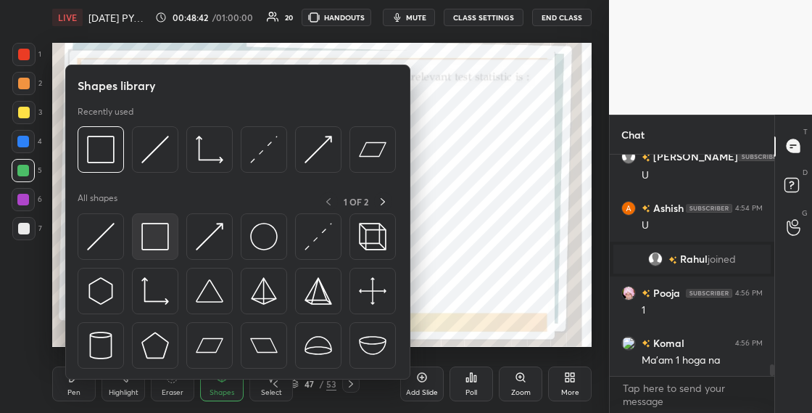
click at [159, 229] on img at bounding box center [155, 237] width 28 height 28
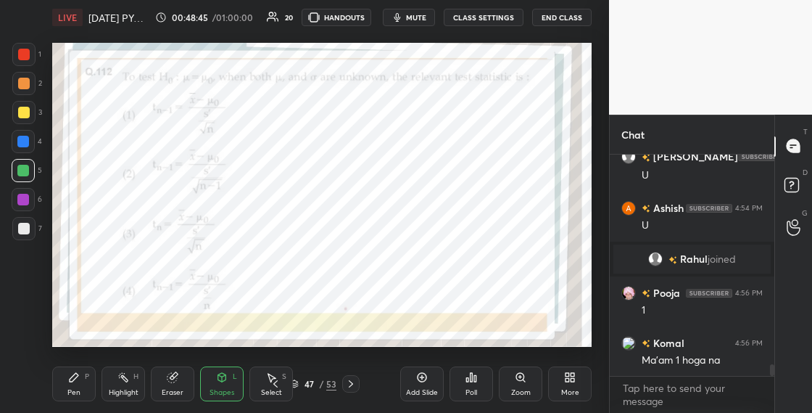
click at [180, 381] on div "Eraser" at bounding box center [173, 383] width 44 height 35
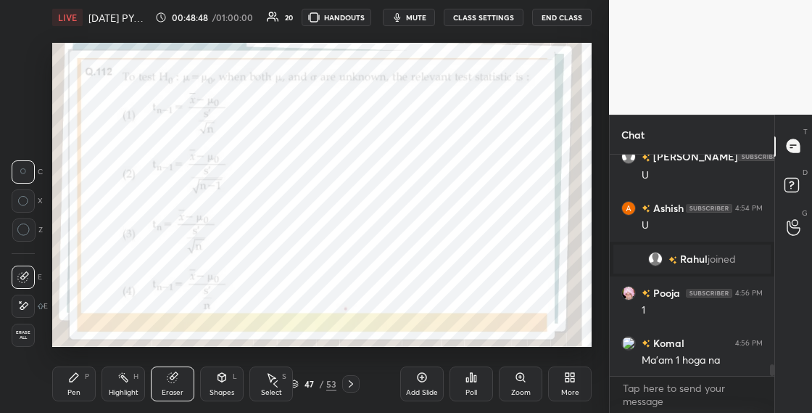
scroll to position [3988, 0]
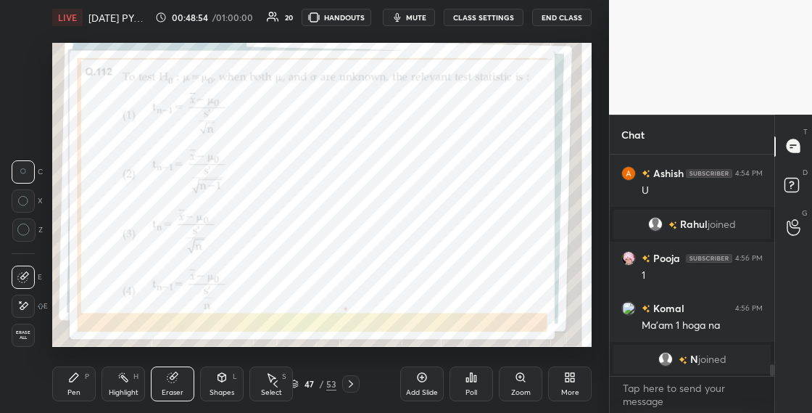
click at [68, 379] on icon at bounding box center [74, 377] width 12 height 12
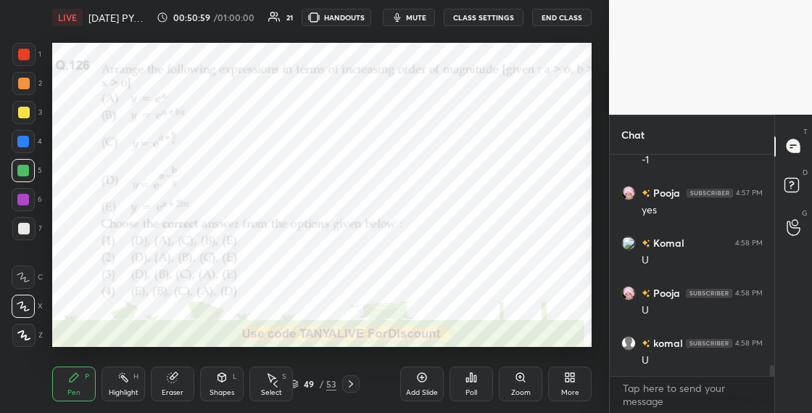
scroll to position [4376, 0]
click at [300, 383] on div "49 / 53" at bounding box center [313, 383] width 46 height 13
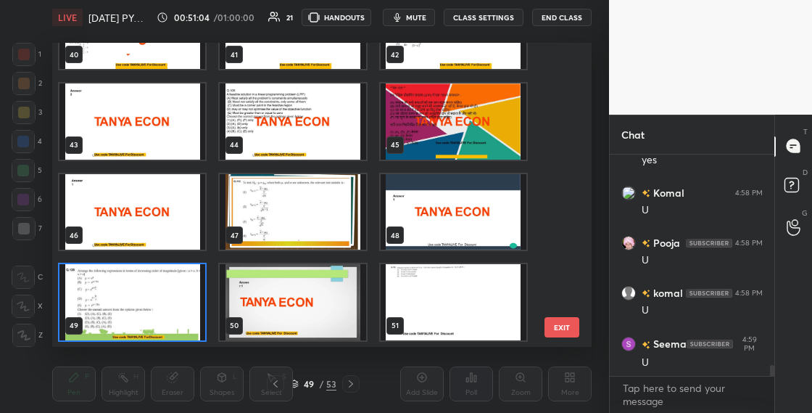
scroll to position [299, 532]
click at [175, 297] on img "grid" at bounding box center [132, 302] width 146 height 76
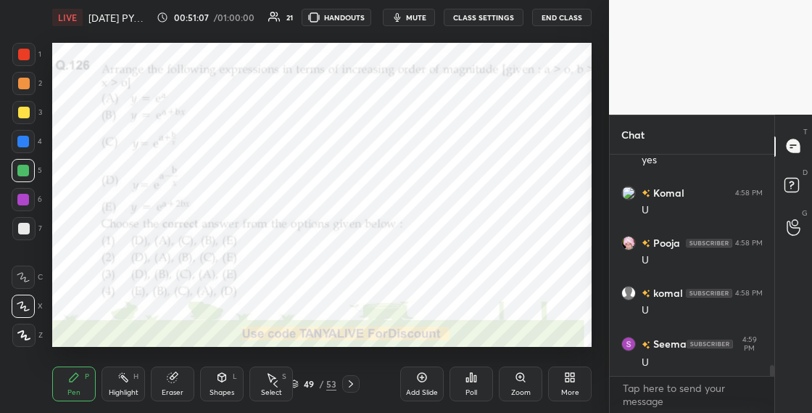
click at [175, 297] on img "grid" at bounding box center [132, 302] width 146 height 76
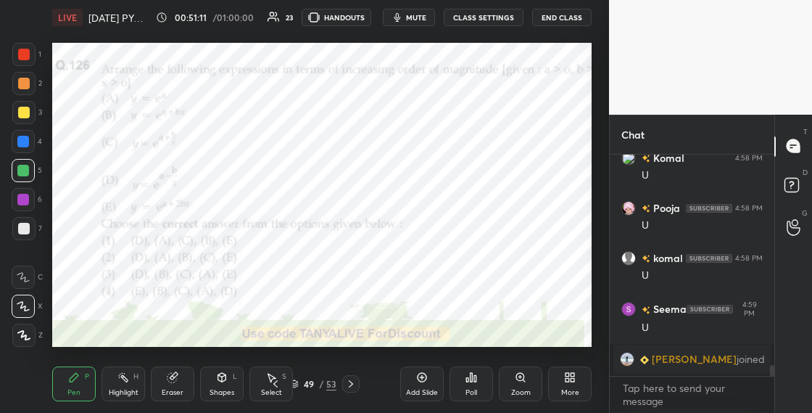
click at [635, 357] on img "grid" at bounding box center [627, 359] width 15 height 15
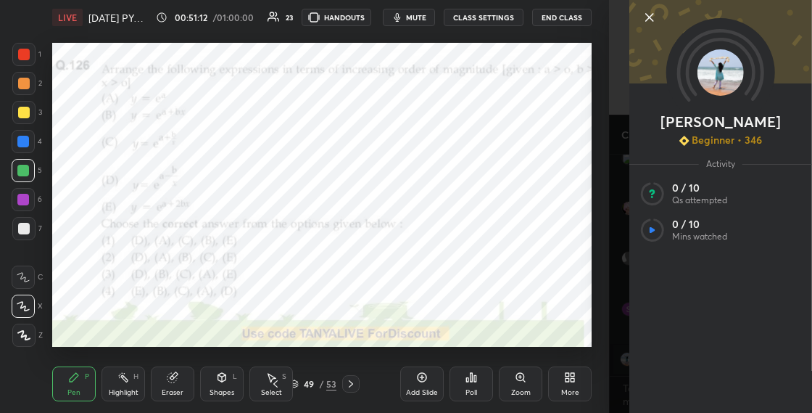
click at [712, 82] on img at bounding box center [721, 72] width 46 height 46
click at [650, 20] on icon at bounding box center [649, 17] width 17 height 17
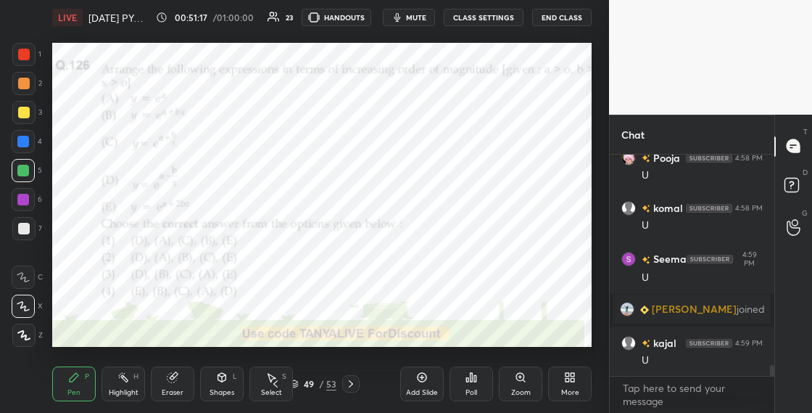
click at [635, 308] on img "grid" at bounding box center [627, 309] width 15 height 15
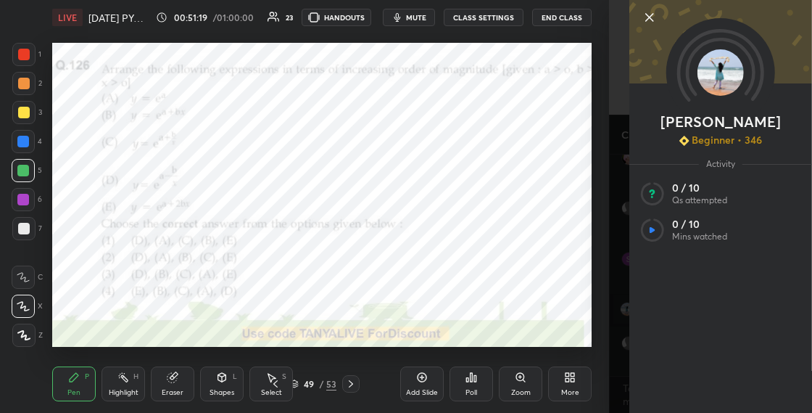
click at [651, 17] on icon at bounding box center [649, 17] width 7 height 7
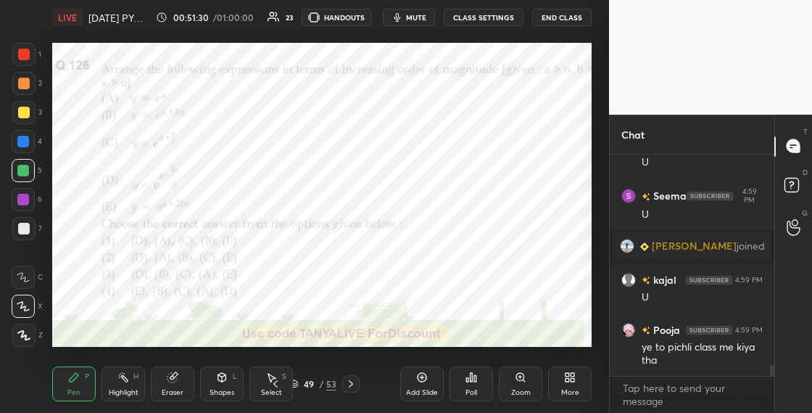
scroll to position [4434, 0]
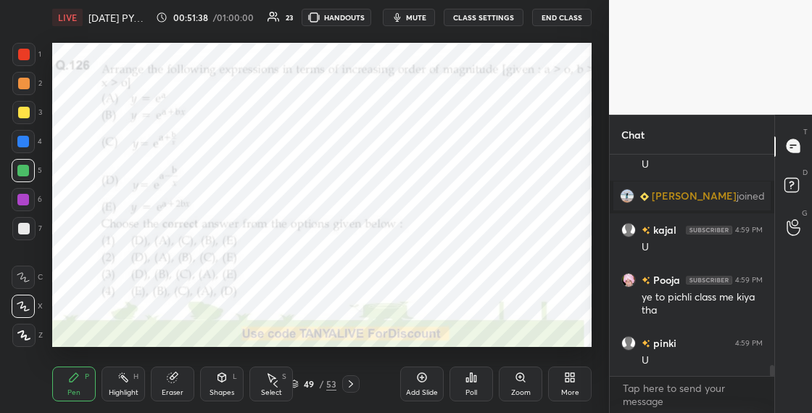
click at [302, 382] on div "49" at bounding box center [309, 383] width 15 height 9
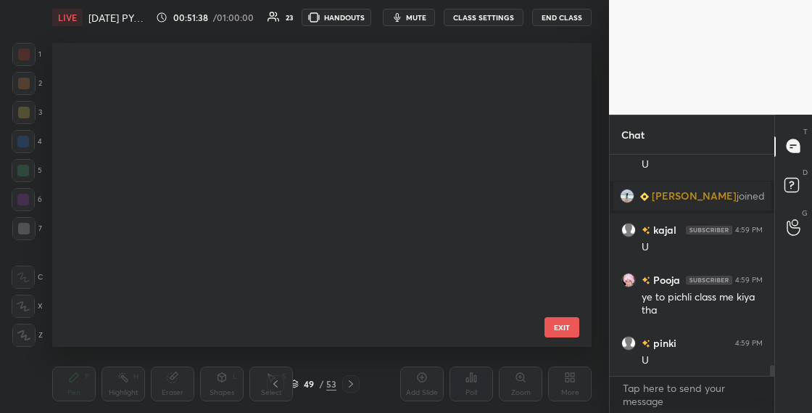
scroll to position [299, 532]
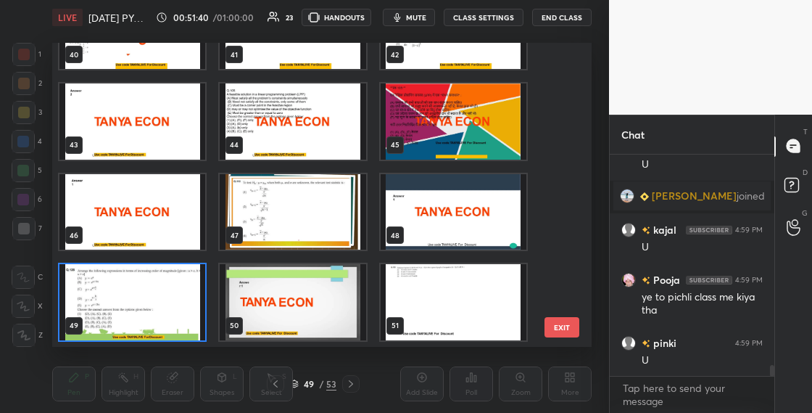
click at [181, 321] on img "grid" at bounding box center [132, 302] width 146 height 76
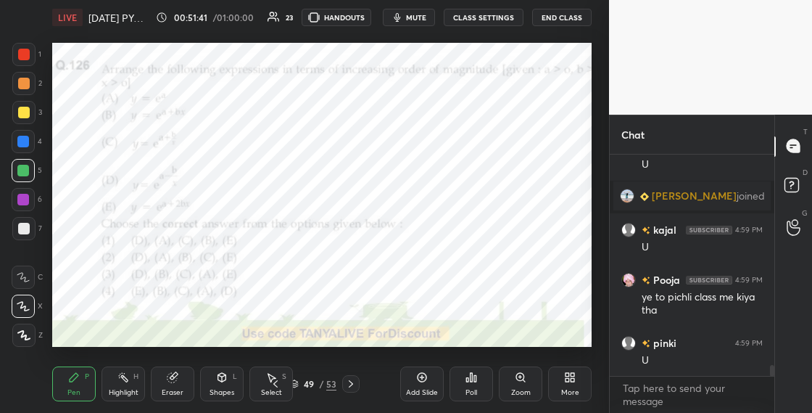
click at [181, 321] on img "grid" at bounding box center [132, 302] width 146 height 76
click at [471, 382] on icon at bounding box center [472, 377] width 12 height 12
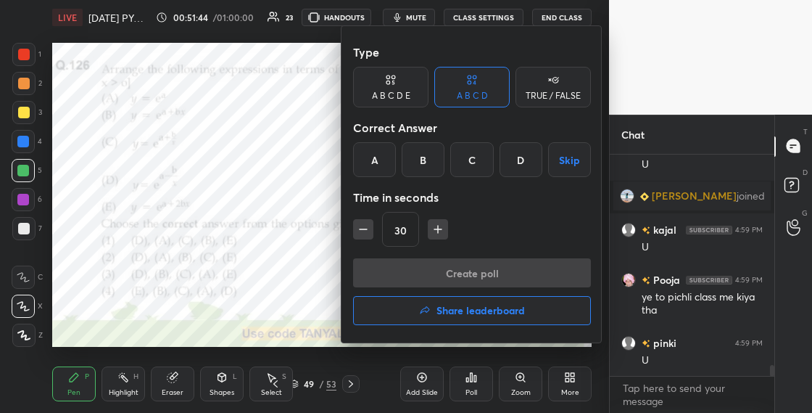
click at [380, 158] on div "A" at bounding box center [374, 159] width 43 height 35
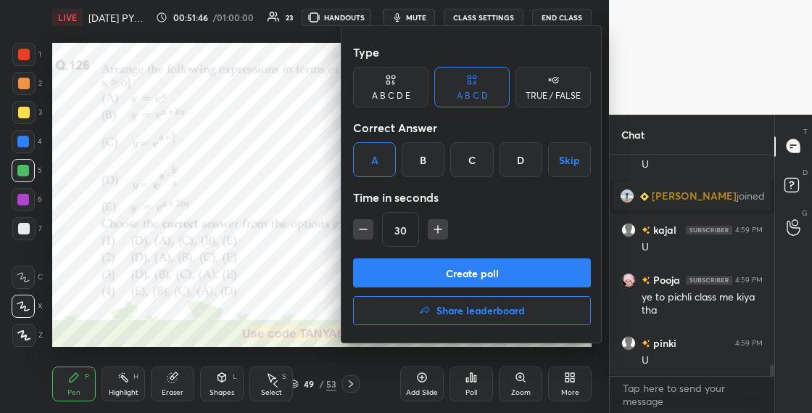
click at [394, 273] on button "Create poll" at bounding box center [472, 272] width 238 height 29
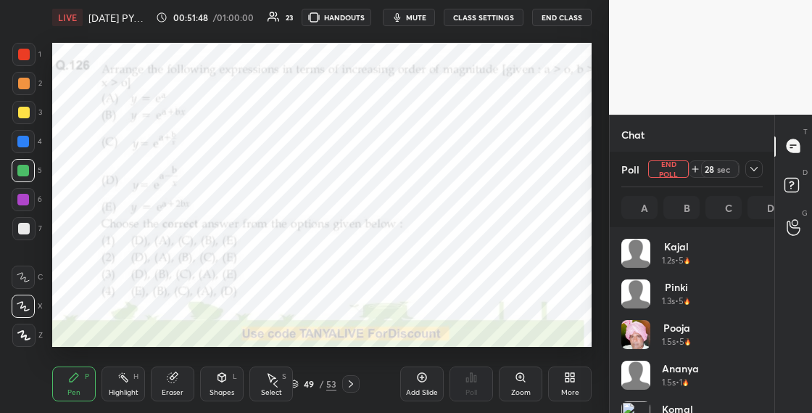
scroll to position [170, 137]
click at [236, 387] on div "Shapes L" at bounding box center [222, 383] width 44 height 35
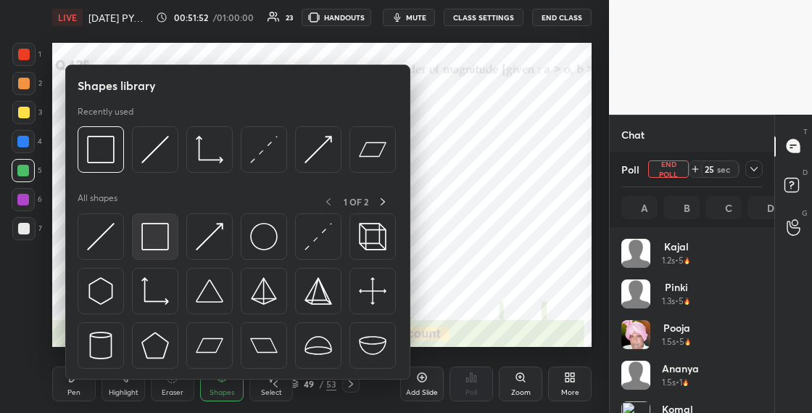
click at [169, 247] on div at bounding box center [155, 236] width 46 height 46
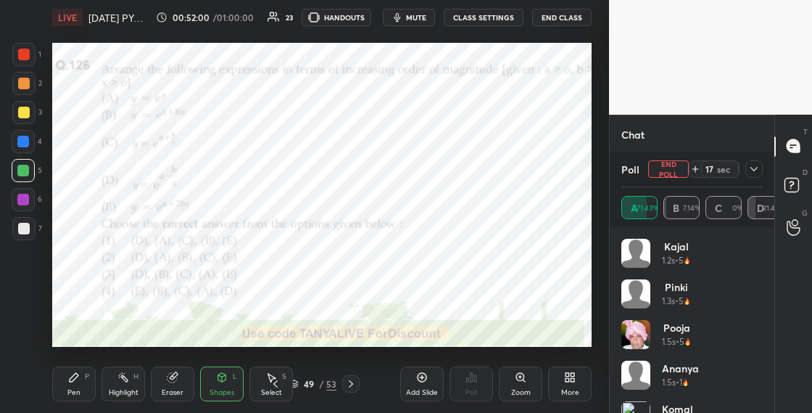
click at [210, 371] on div "Shapes L" at bounding box center [222, 383] width 44 height 35
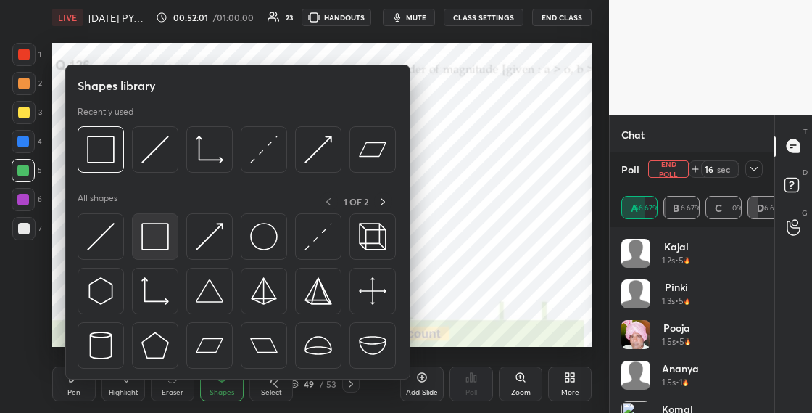
click at [144, 235] on img at bounding box center [155, 237] width 28 height 28
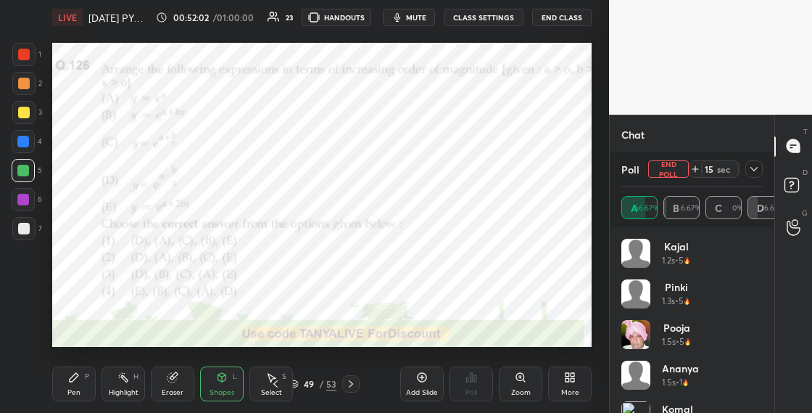
click at [33, 140] on div at bounding box center [23, 141] width 23 height 23
click at [70, 391] on div "Pen" at bounding box center [73, 392] width 13 height 7
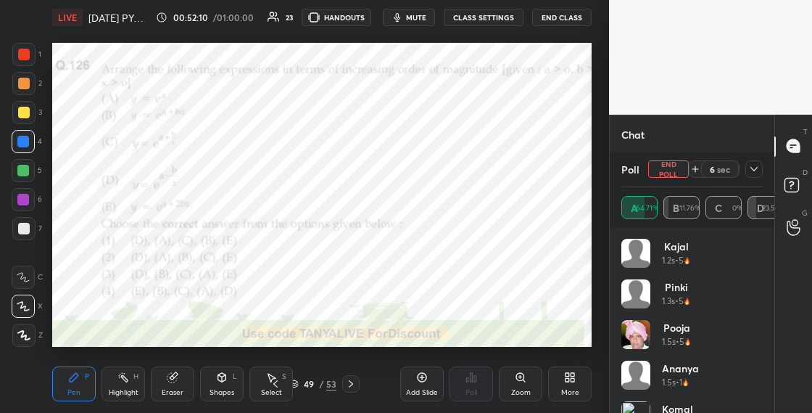
scroll to position [4560, 0]
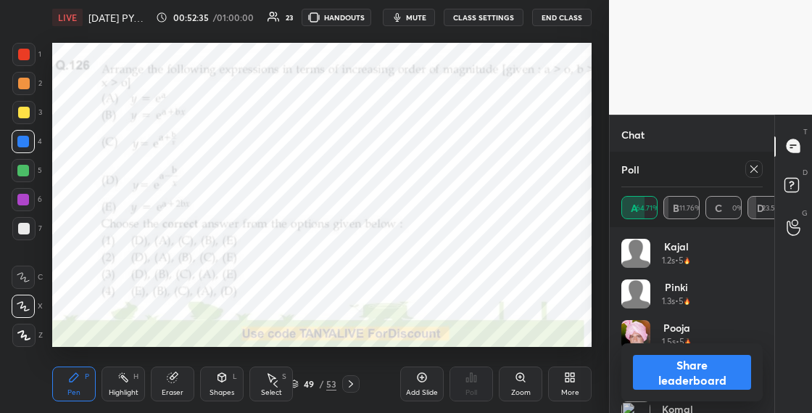
drag, startPoint x: 694, startPoint y: 355, endPoint x: 698, endPoint y: 364, distance: 10.1
click at [694, 355] on button "Share leaderboard" at bounding box center [692, 372] width 118 height 35
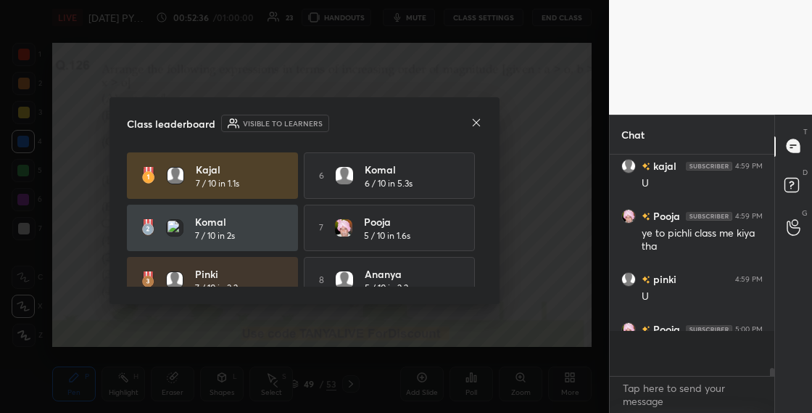
scroll to position [210, 160]
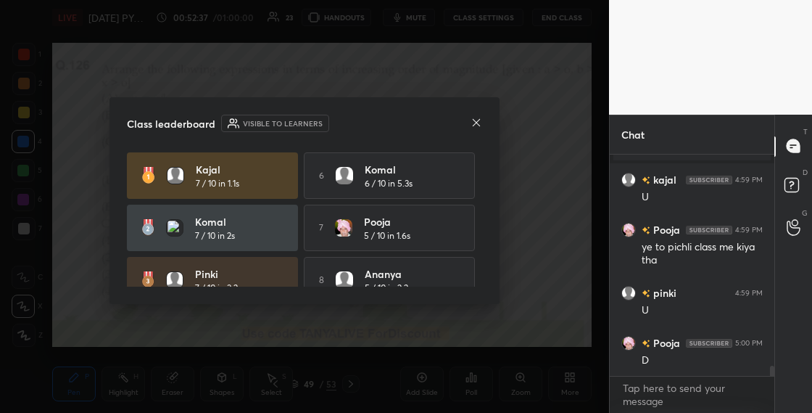
click at [479, 121] on icon at bounding box center [477, 123] width 12 height 12
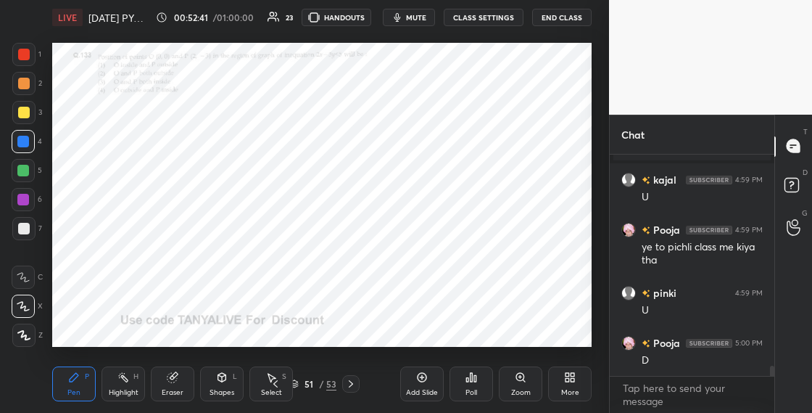
click at [519, 387] on div "Zoom" at bounding box center [521, 383] width 44 height 35
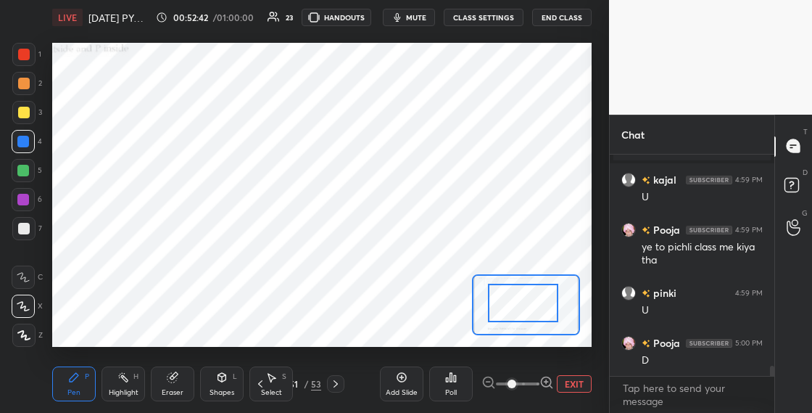
drag, startPoint x: 513, startPoint y: 307, endPoint x: 511, endPoint y: 297, distance: 9.5
click at [507, 295] on div at bounding box center [523, 303] width 70 height 38
click at [503, 296] on div at bounding box center [517, 295] width 70 height 38
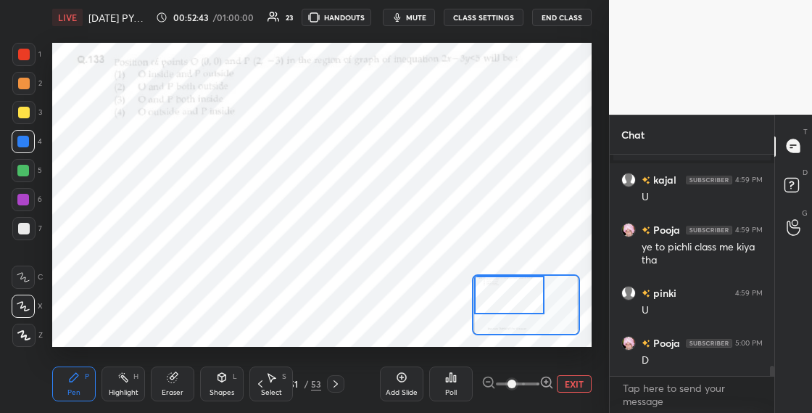
click at [508, 292] on div at bounding box center [509, 295] width 70 height 38
click at [296, 385] on div "51" at bounding box center [294, 383] width 15 height 9
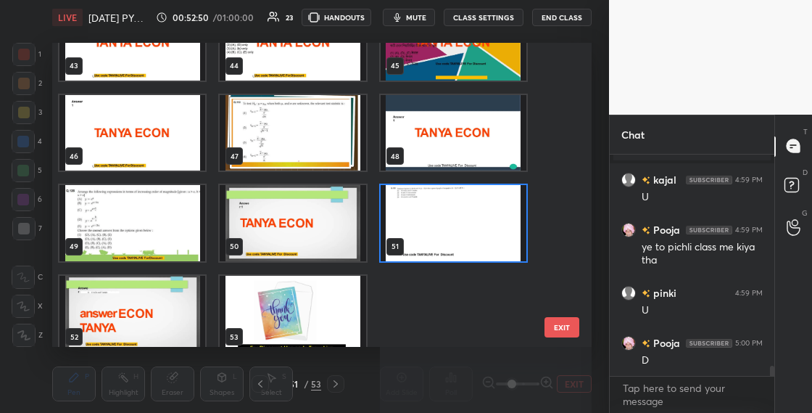
scroll to position [1322, 0]
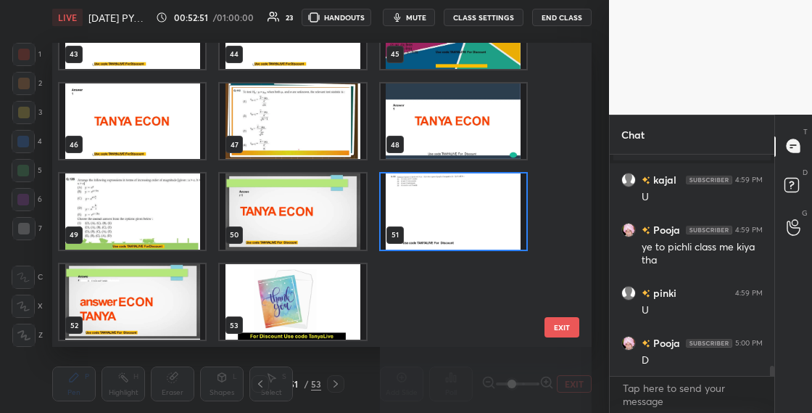
click at [500, 255] on div "51" at bounding box center [454, 211] width 160 height 91
click at [493, 226] on img "grid" at bounding box center [454, 211] width 146 height 76
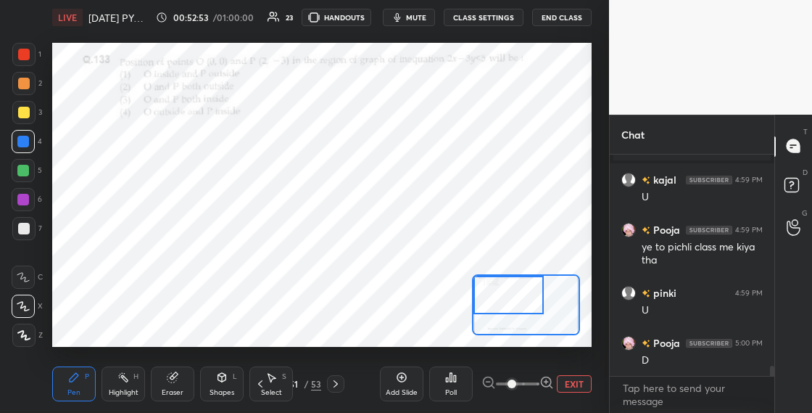
scroll to position [0, 0]
click at [297, 385] on div "51" at bounding box center [294, 383] width 15 height 9
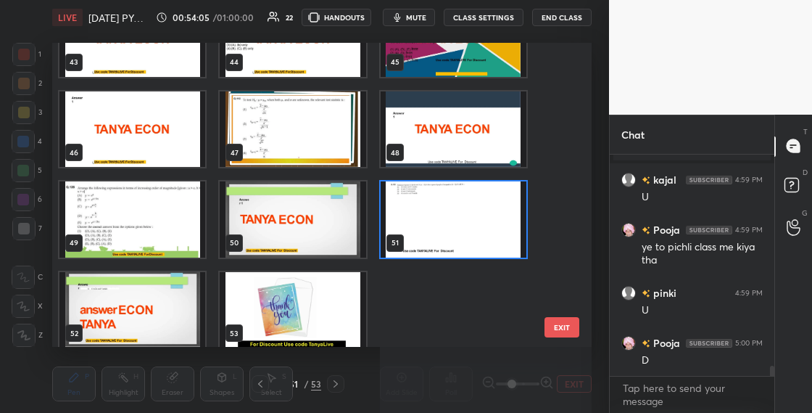
scroll to position [1322, 0]
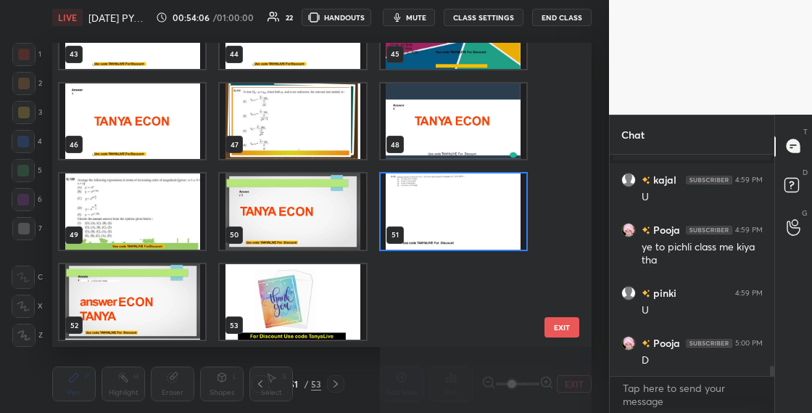
click at [499, 230] on img "grid" at bounding box center [454, 211] width 146 height 76
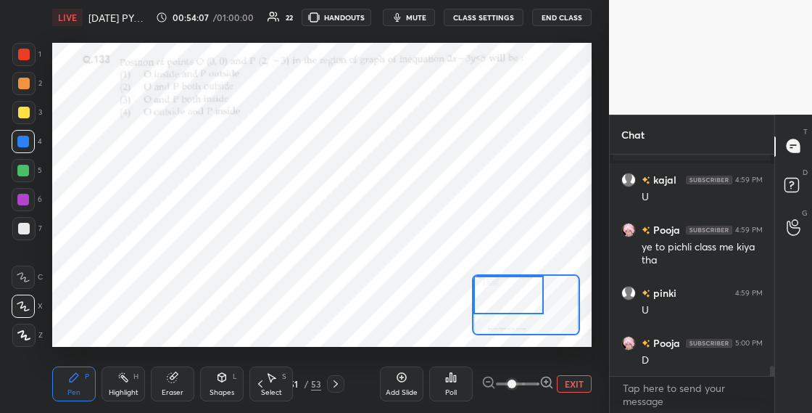
click at [499, 232] on img "grid" at bounding box center [454, 211] width 146 height 76
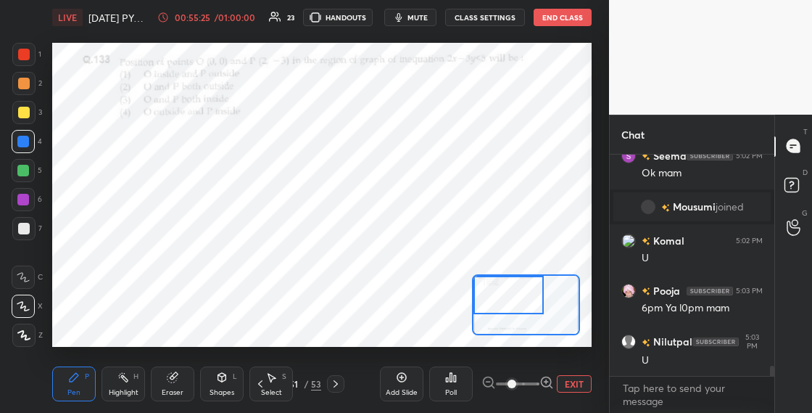
scroll to position [4844, 0]
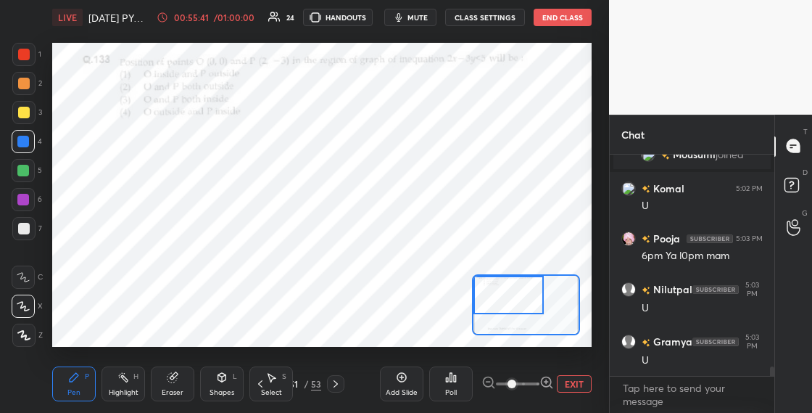
click at [297, 385] on div "51" at bounding box center [294, 383] width 15 height 9
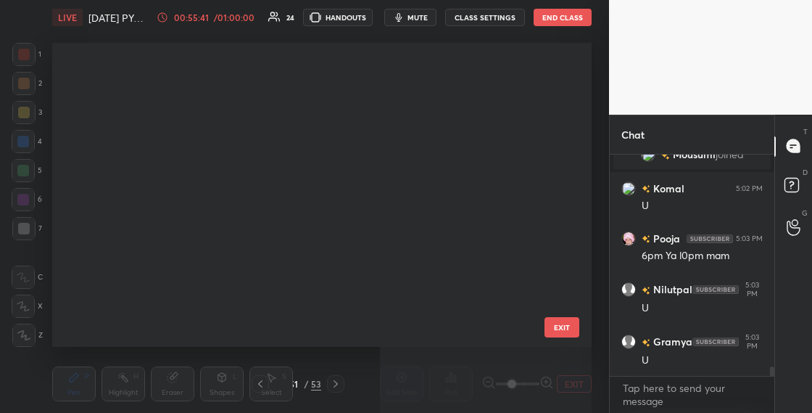
scroll to position [1231, 0]
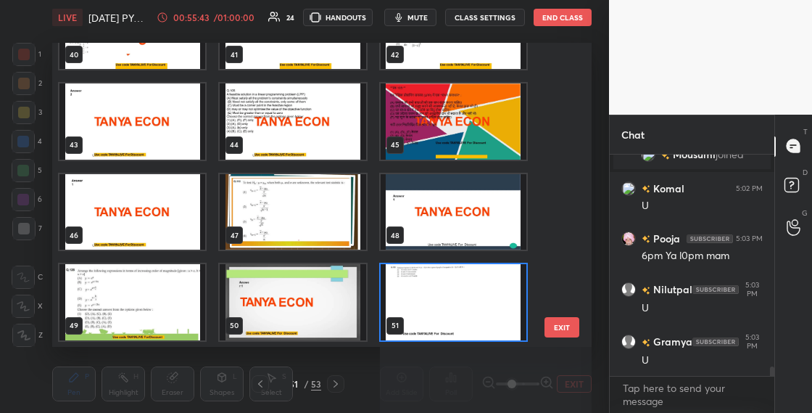
drag, startPoint x: 567, startPoint y: 287, endPoint x: 568, endPoint y: 305, distance: 18.2
click at [567, 299] on div "40 41 42 43 44 45 46 47 48 49 50 51 52 53 EXIT" at bounding box center [322, 195] width 540 height 304
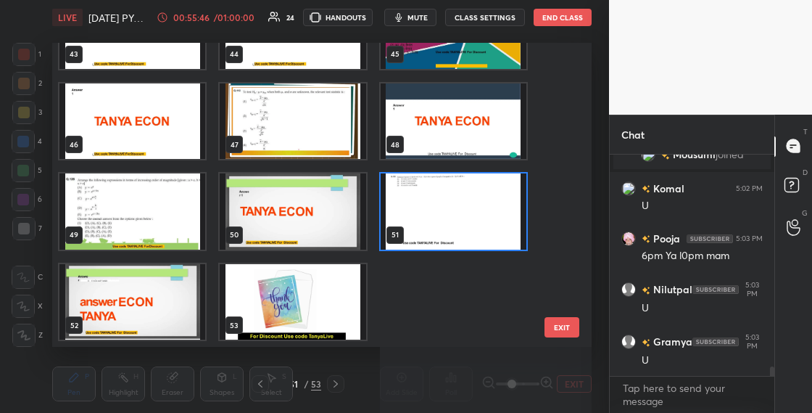
click at [504, 227] on img "grid" at bounding box center [454, 211] width 146 height 76
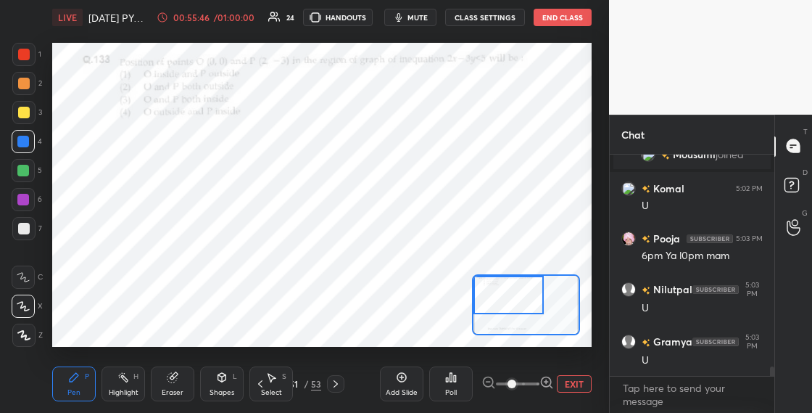
scroll to position [0, 0]
click at [295, 382] on div "51" at bounding box center [294, 383] width 15 height 9
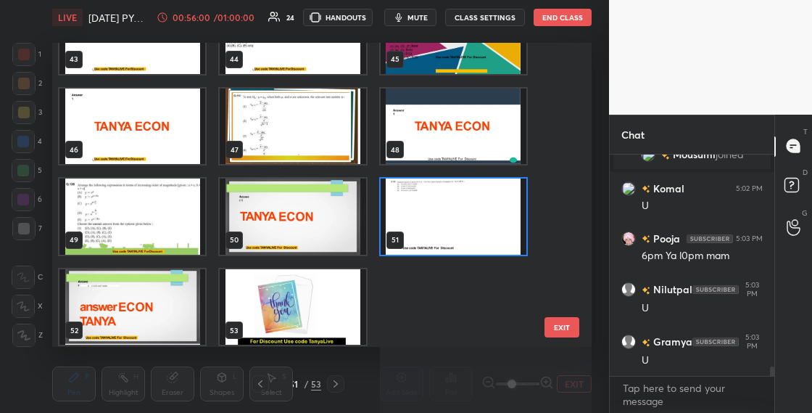
scroll to position [1322, 0]
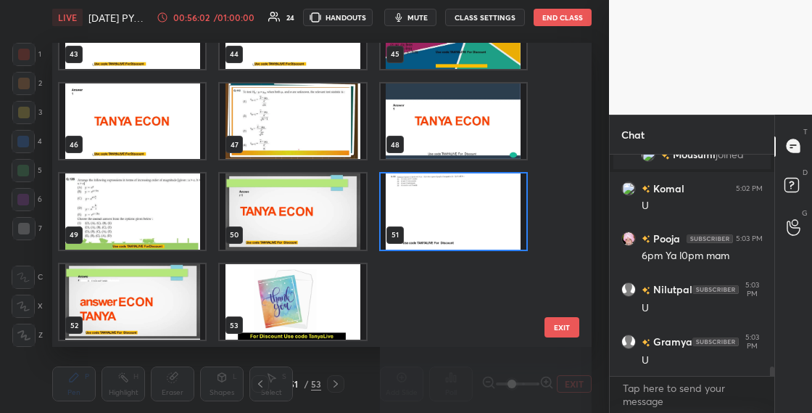
click at [450, 219] on img "grid" at bounding box center [454, 211] width 146 height 76
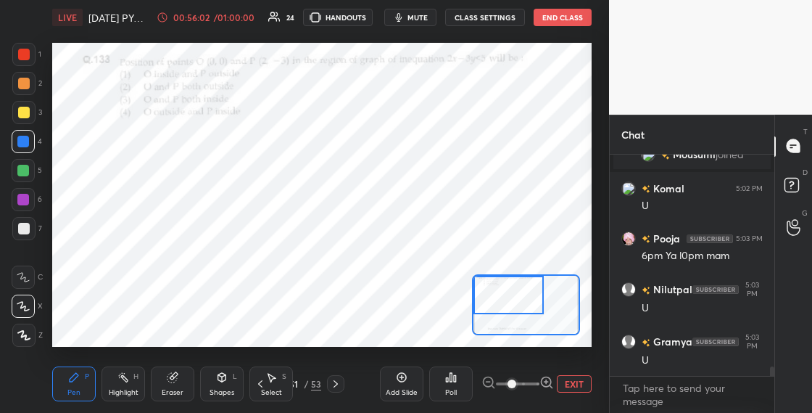
click at [450, 221] on img "grid" at bounding box center [454, 211] width 146 height 76
click at [453, 378] on icon at bounding box center [451, 377] width 12 height 12
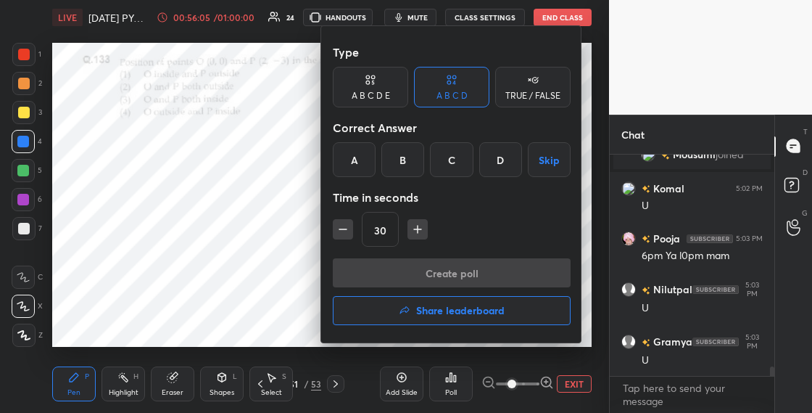
drag, startPoint x: 363, startPoint y: 166, endPoint x: 363, endPoint y: 157, distance: 9.5
click at [363, 166] on div "A" at bounding box center [354, 159] width 43 height 35
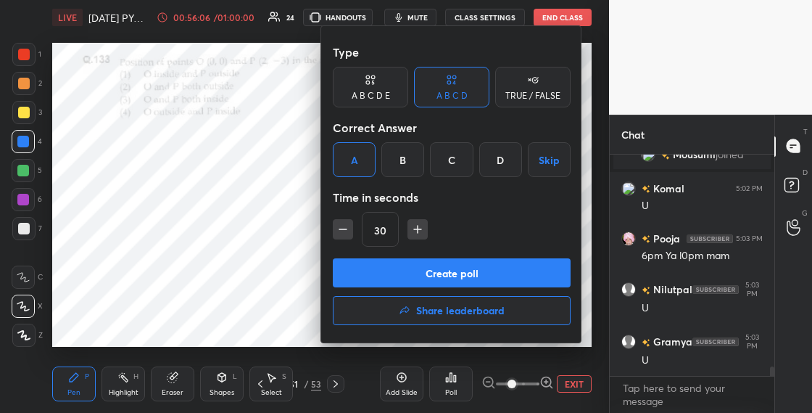
click at [384, 281] on button "Create poll" at bounding box center [452, 272] width 238 height 29
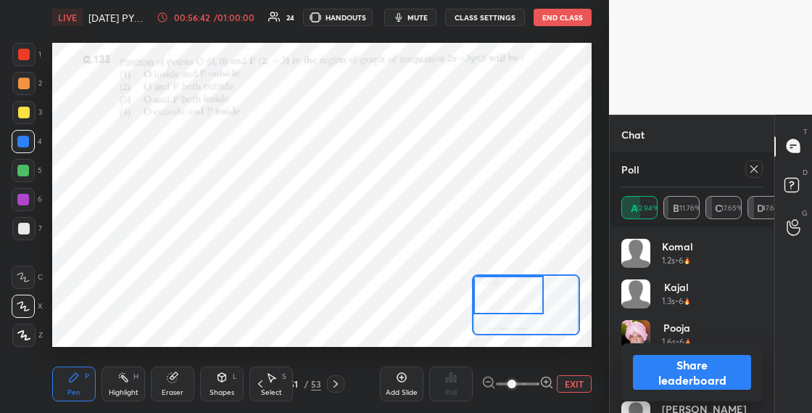
scroll to position [4954, 0]
click at [664, 373] on button "Share leaderboard" at bounding box center [692, 372] width 118 height 35
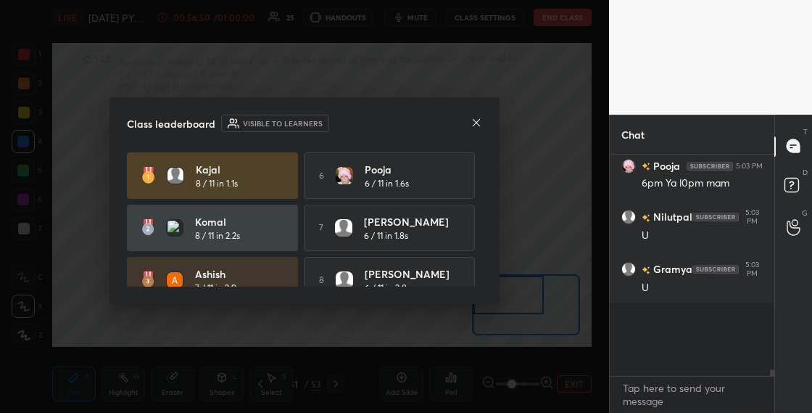
scroll to position [215, 160]
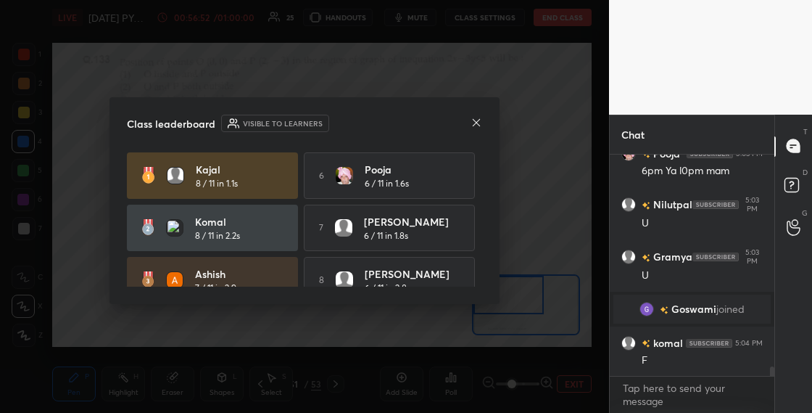
click at [479, 121] on icon at bounding box center [477, 123] width 12 height 12
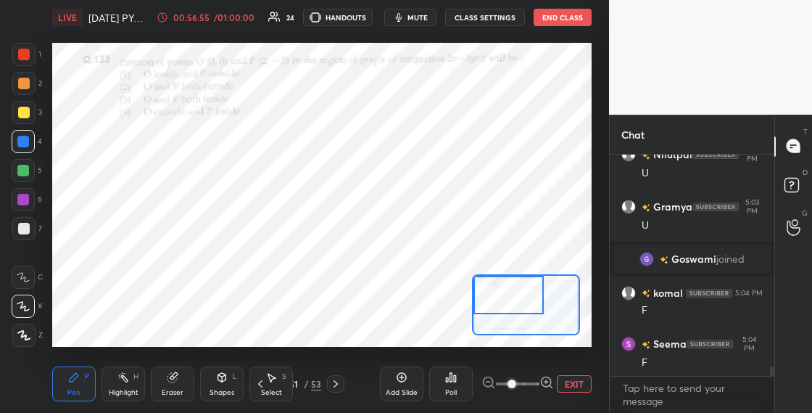
click at [442, 384] on div "Poll" at bounding box center [451, 383] width 44 height 35
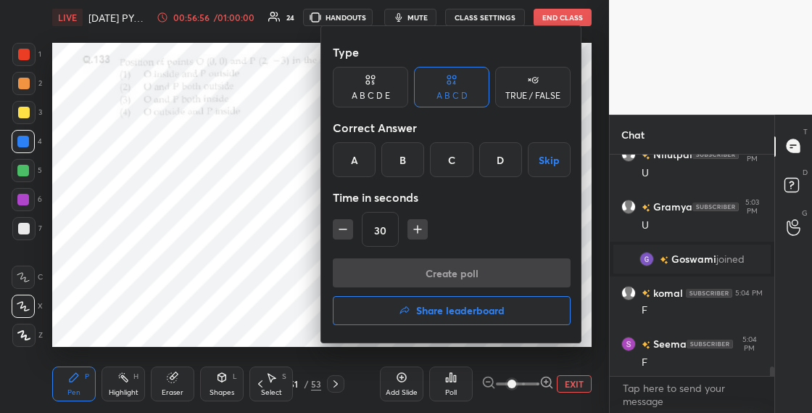
click at [432, 310] on h4 "Share leaderboard" at bounding box center [460, 310] width 88 height 10
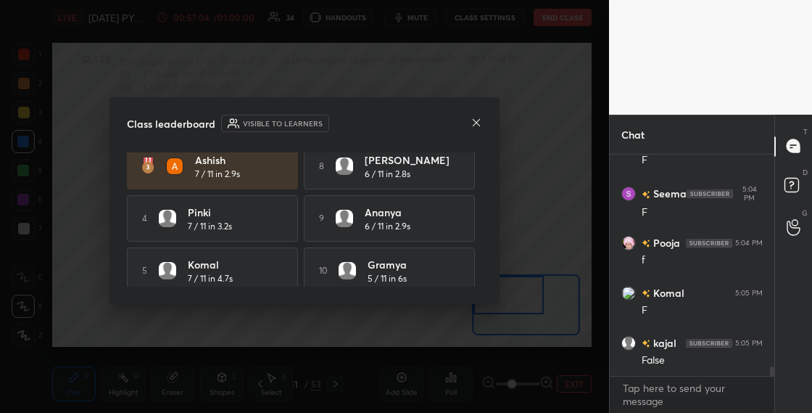
click at [475, 123] on icon at bounding box center [477, 123] width 12 height 12
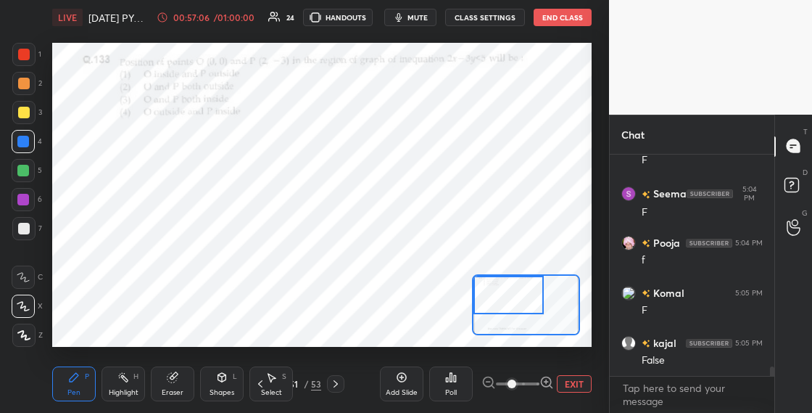
click at [293, 384] on div "51" at bounding box center [294, 383] width 15 height 9
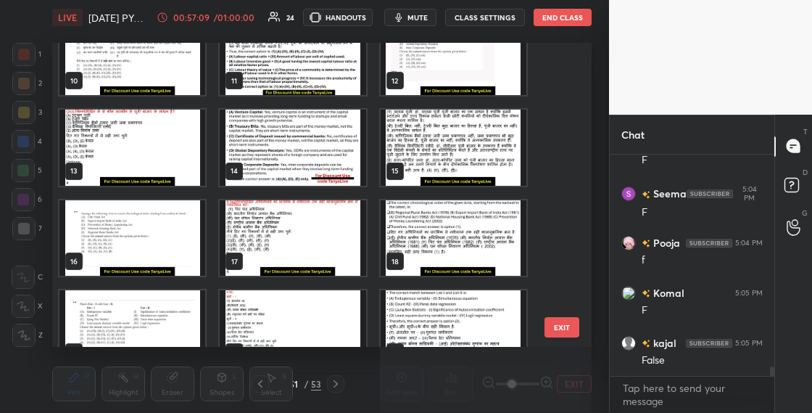
scroll to position [0, 0]
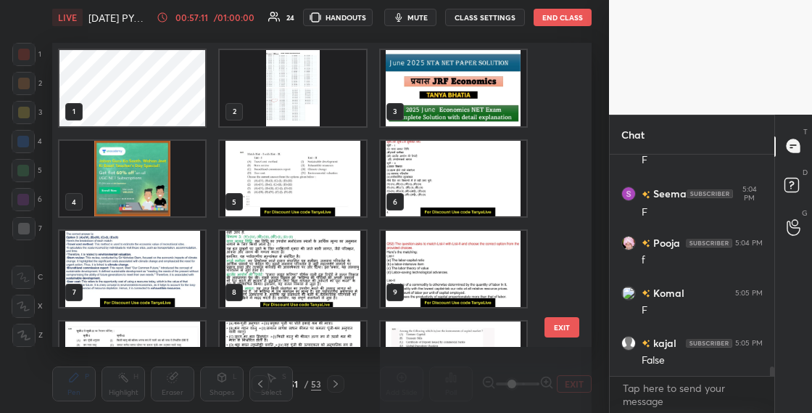
click at [162, 208] on img "grid" at bounding box center [132, 179] width 146 height 76
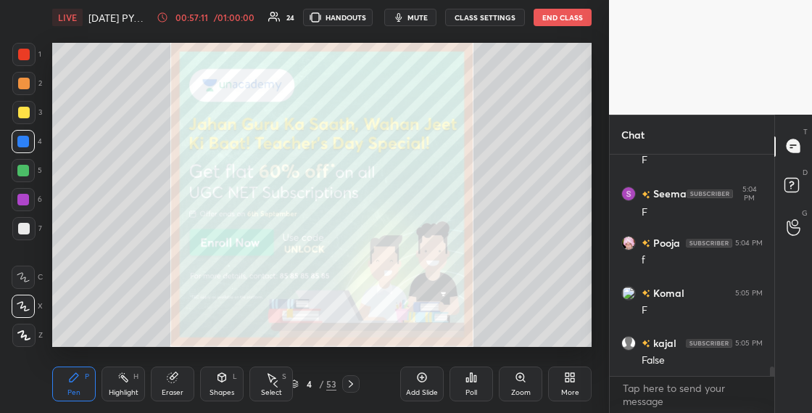
click at [162, 208] on img "grid" at bounding box center [132, 179] width 146 height 76
click at [564, 21] on button "End Class" at bounding box center [563, 17] width 58 height 17
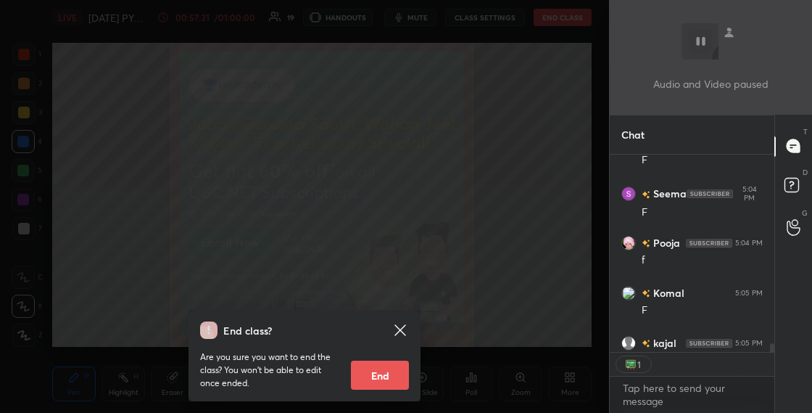
drag, startPoint x: 362, startPoint y: 384, endPoint x: 358, endPoint y: 390, distance: 7.5
click at [363, 383] on button "End" at bounding box center [380, 375] width 58 height 29
type textarea "x"
